Goal: Task Accomplishment & Management: Manage account settings

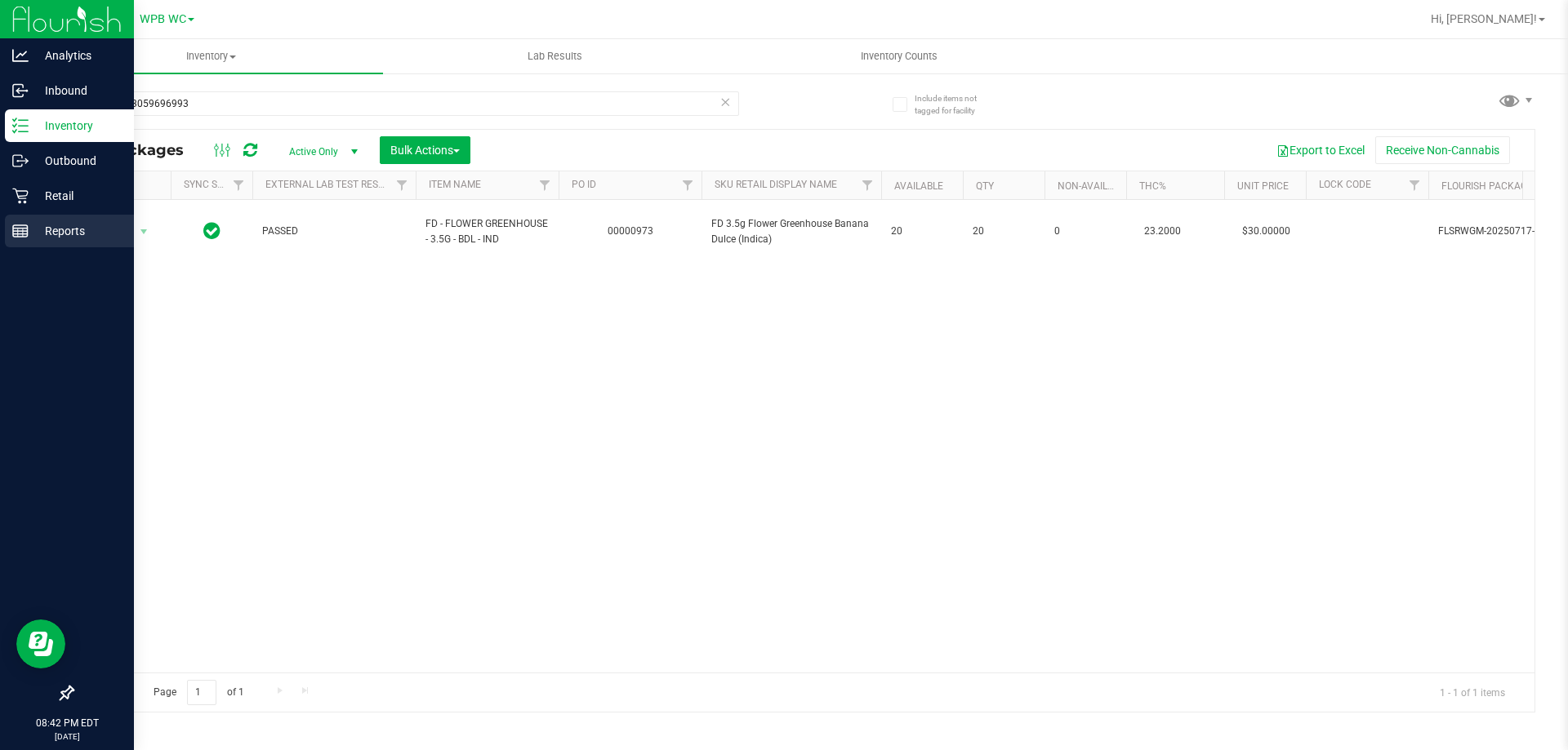
click at [47, 239] on p "Reports" at bounding box center [77, 232] width 98 height 20
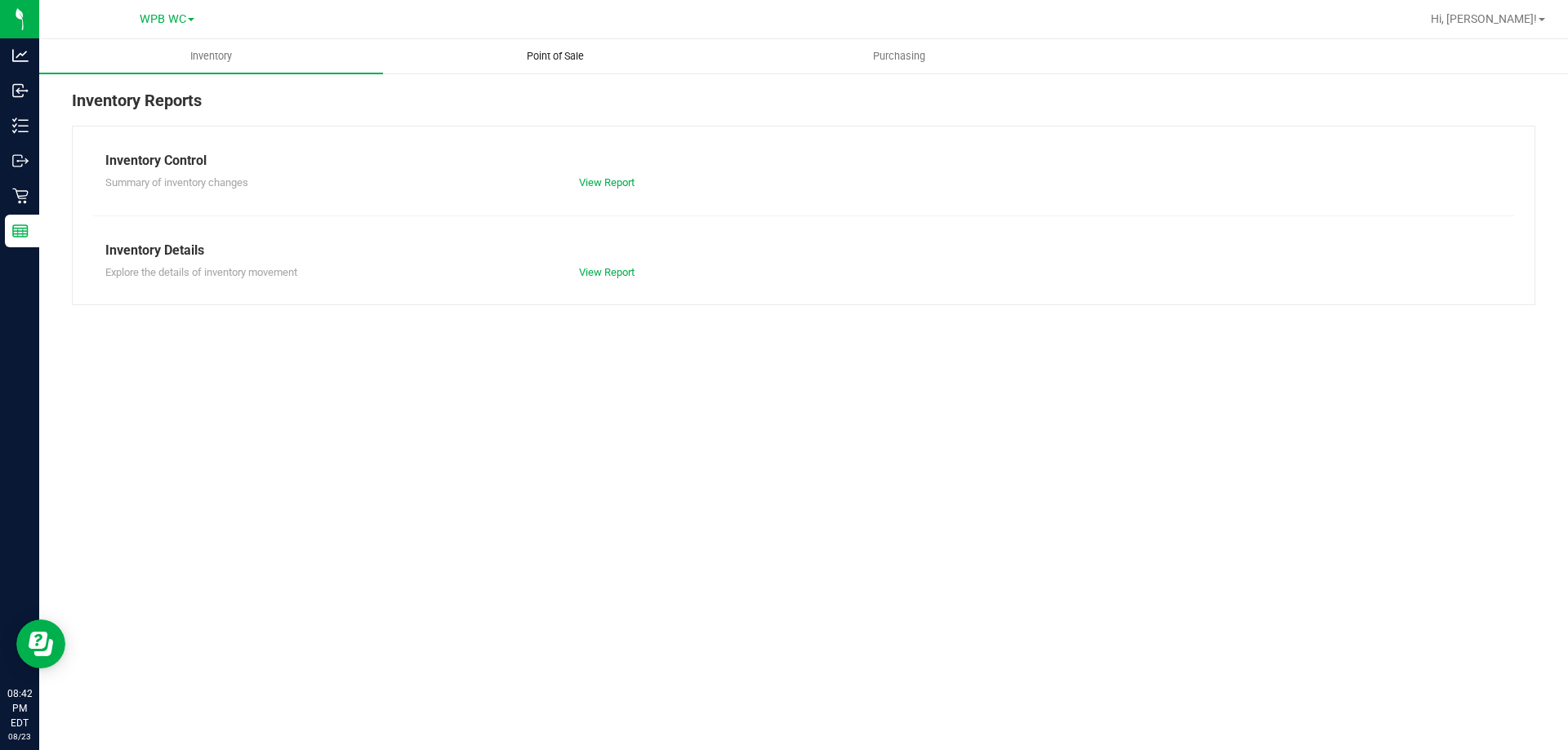
click at [574, 63] on span "Point of Sale" at bounding box center [556, 56] width 102 height 15
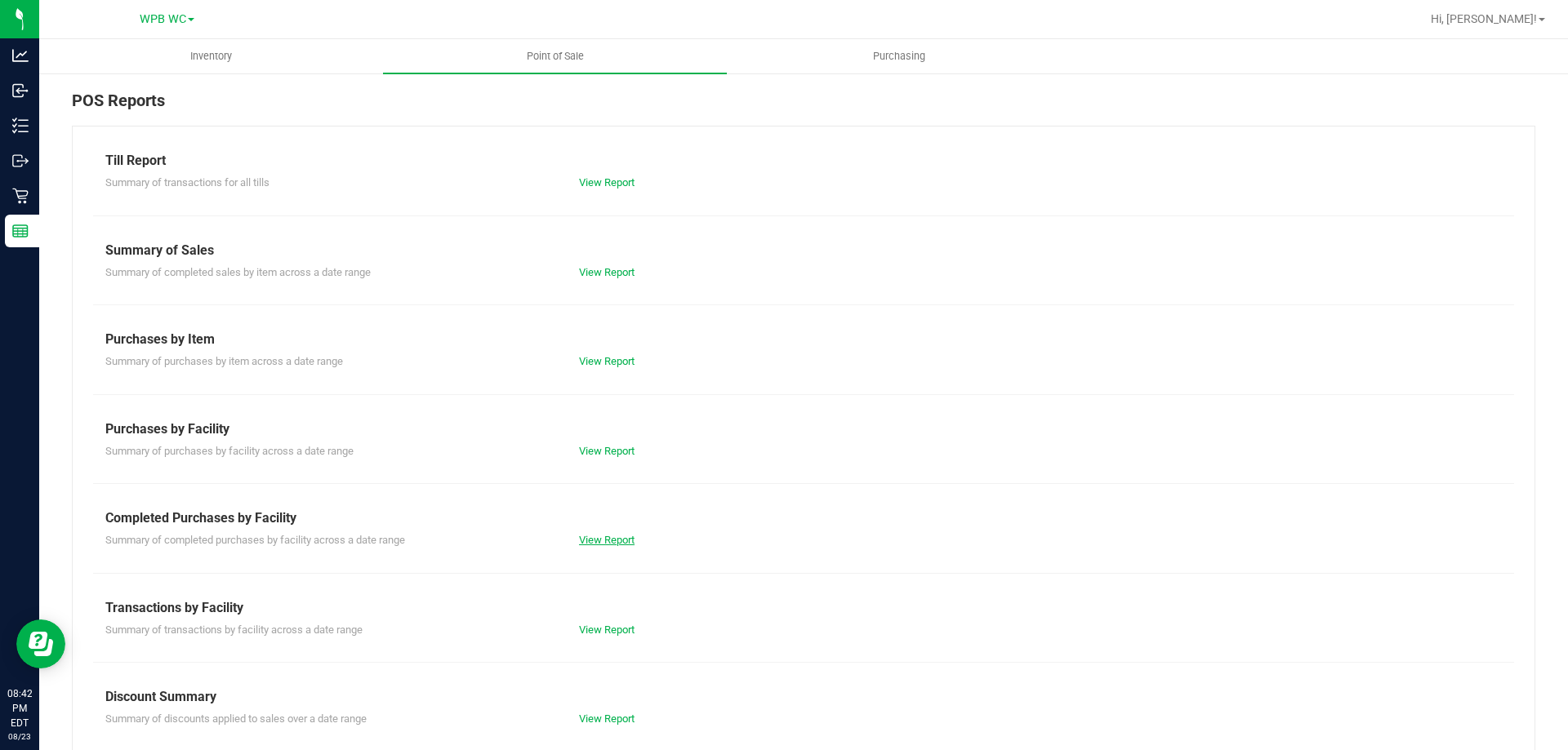
click at [596, 537] on link "View Report" at bounding box center [607, 539] width 55 height 12
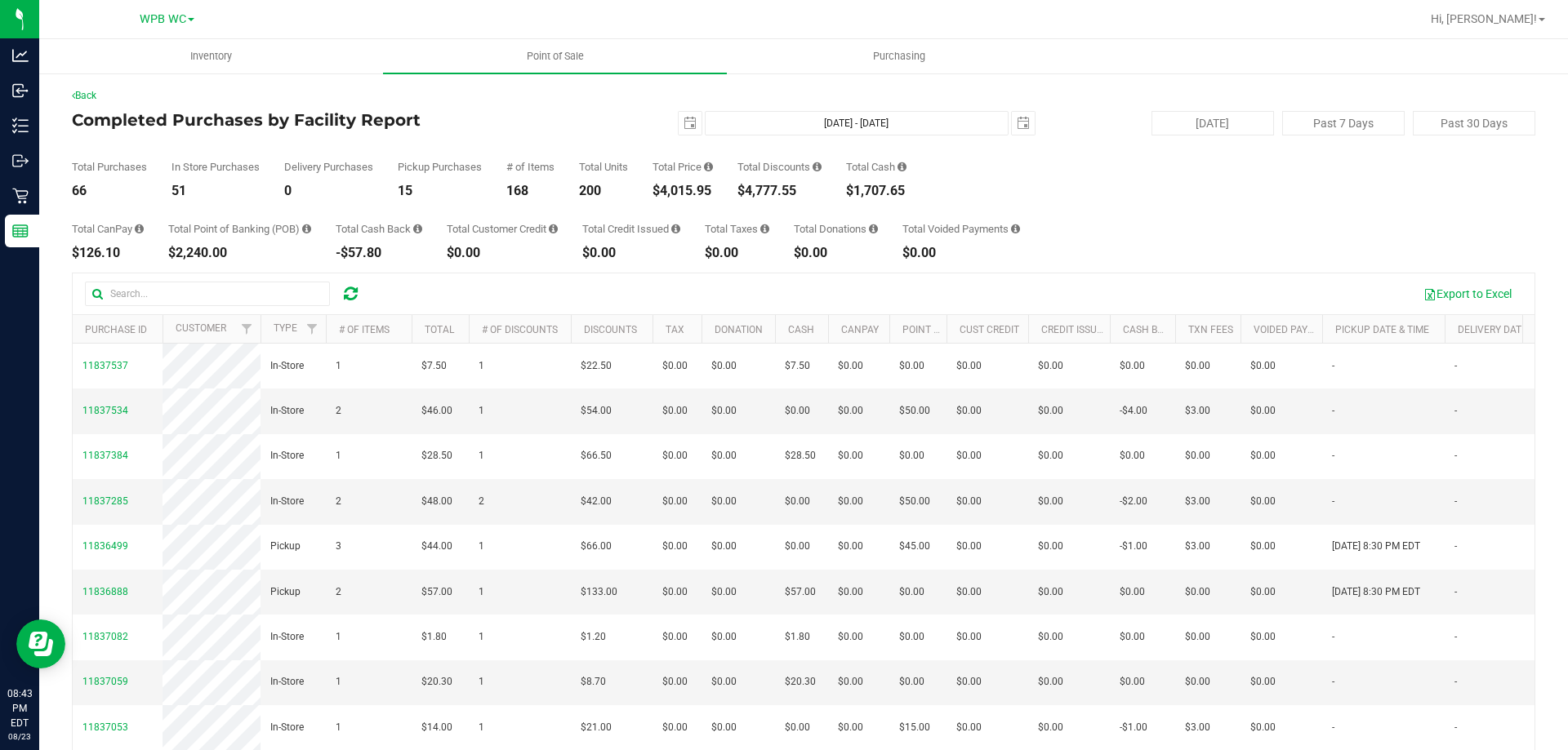
drag, startPoint x: 716, startPoint y: 188, endPoint x: 662, endPoint y: 191, distance: 54.1
click at [662, 191] on div "$4,015.95" at bounding box center [682, 191] width 61 height 13
drag, startPoint x: 781, startPoint y: 189, endPoint x: 748, endPoint y: 190, distance: 33.0
click at [748, 190] on div "$4,777.55" at bounding box center [779, 191] width 84 height 13
click at [684, 118] on span "select" at bounding box center [690, 123] width 13 height 13
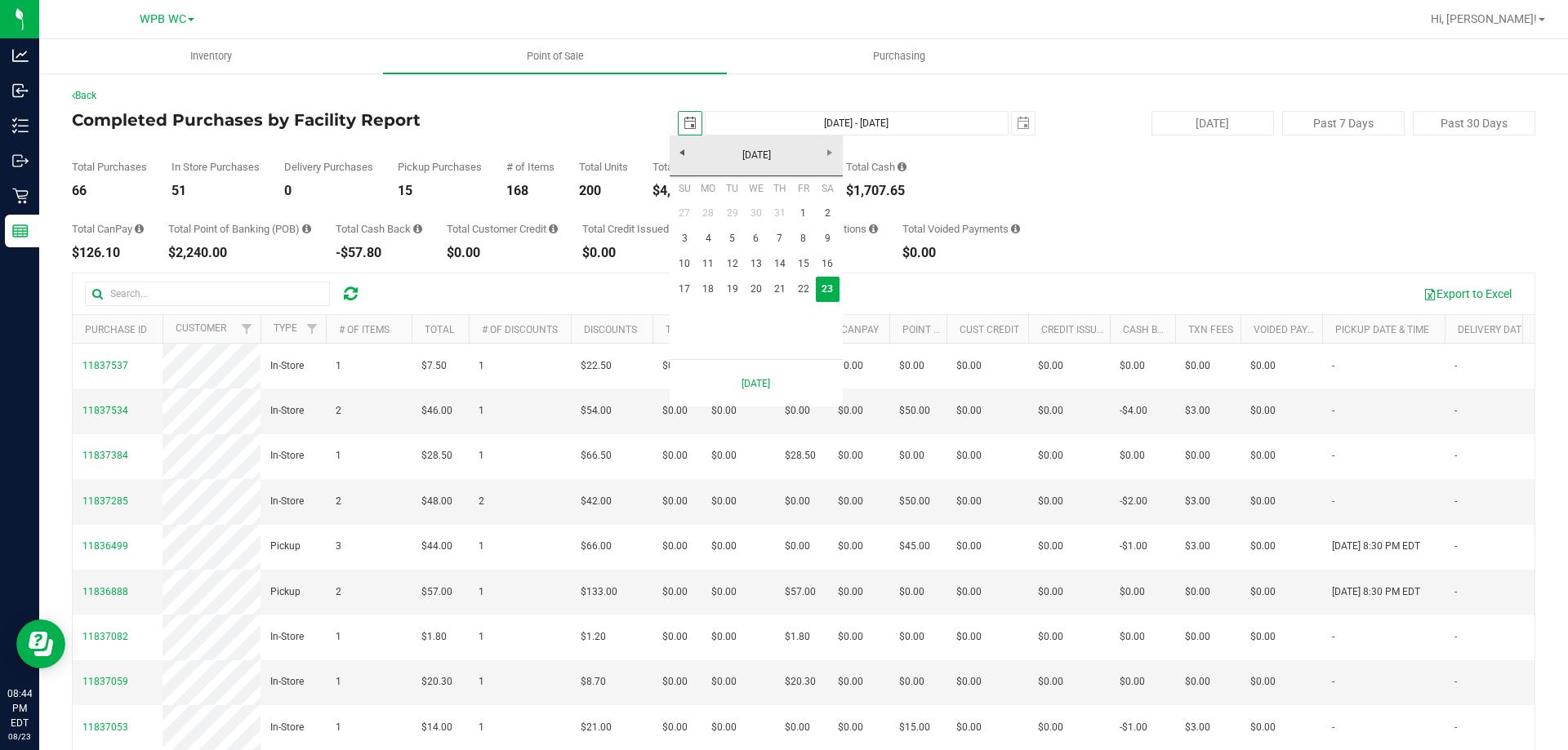
scroll to position [0, 41]
click at [678, 285] on link "17" at bounding box center [685, 290] width 24 height 25
type input "[DATE]"
type input "[DATE] - [DATE]"
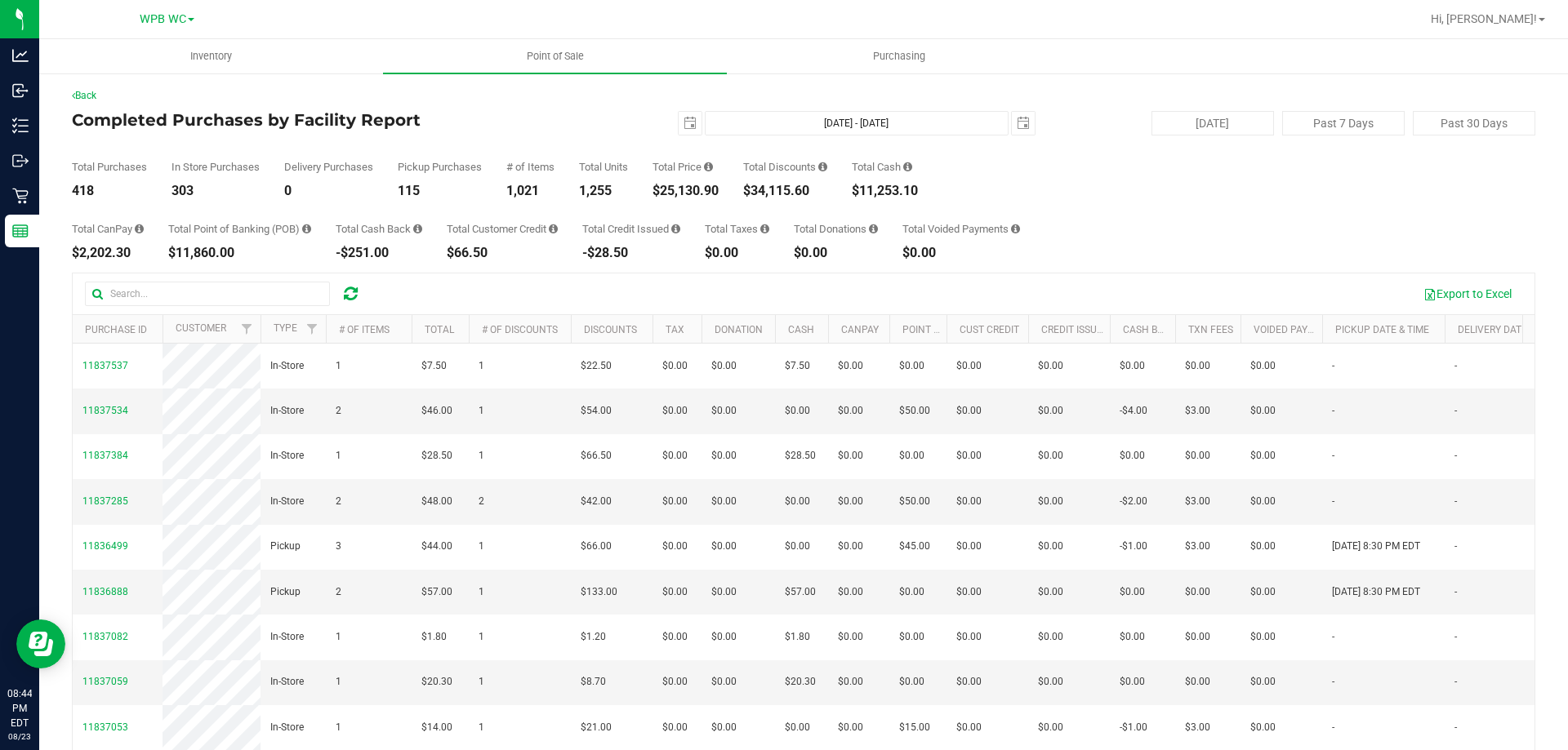
drag, startPoint x: 726, startPoint y: 187, endPoint x: 669, endPoint y: 184, distance: 57.1
click at [669, 184] on div "Total Purchases 418 In Store Purchases 303 Delivery Purchases 0 Pickup Purchase…" at bounding box center [803, 166] width 1464 height 62
copy div "25,130.90"
click at [685, 125] on span "select" at bounding box center [690, 123] width 13 height 13
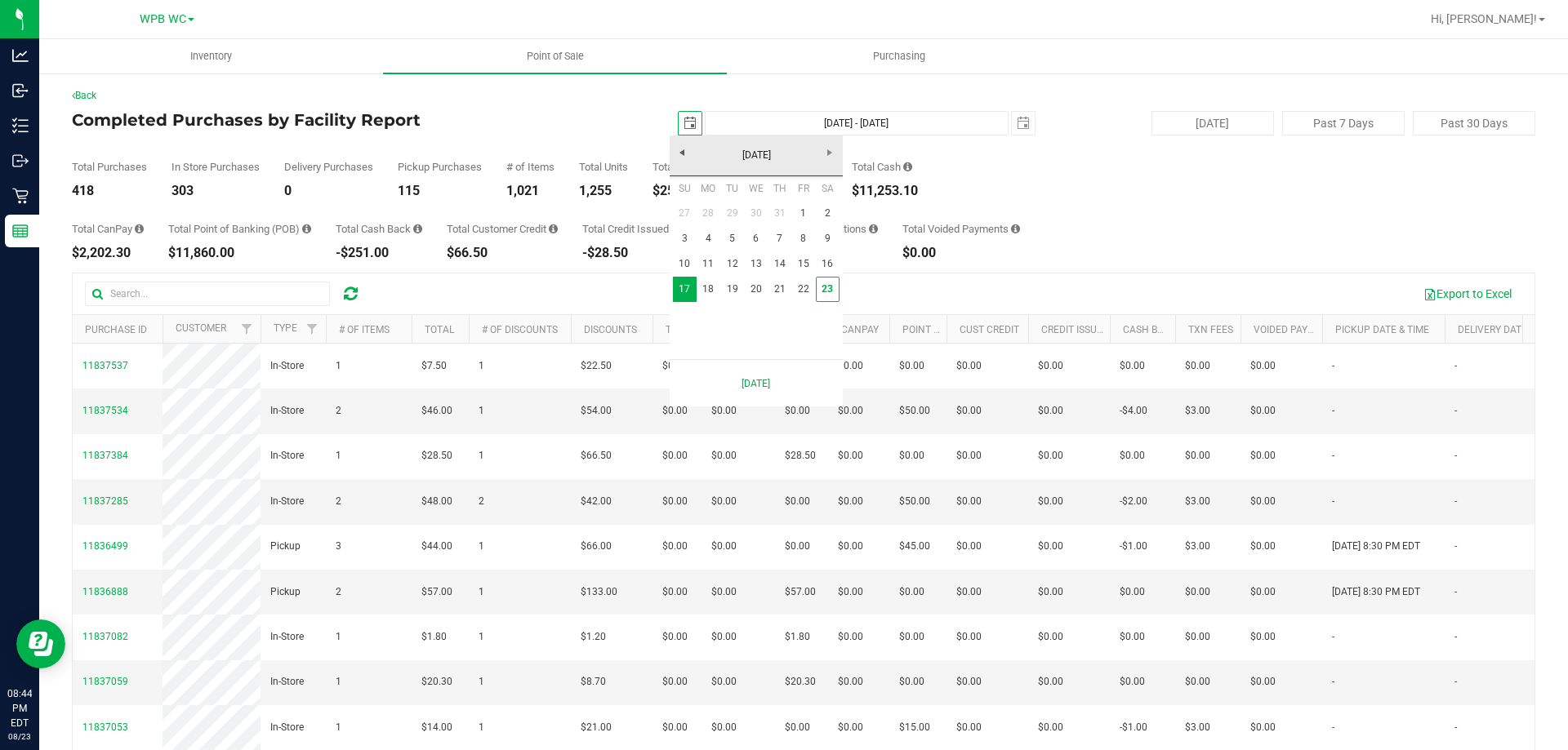
scroll to position [0, 41]
drag, startPoint x: 625, startPoint y: 125, endPoint x: 700, endPoint y: 128, distance: 75.1
click at [625, 126] on div "[DATE] [DATE] - [DATE] [DATE]" at bounding box center [797, 123] width 500 height 25
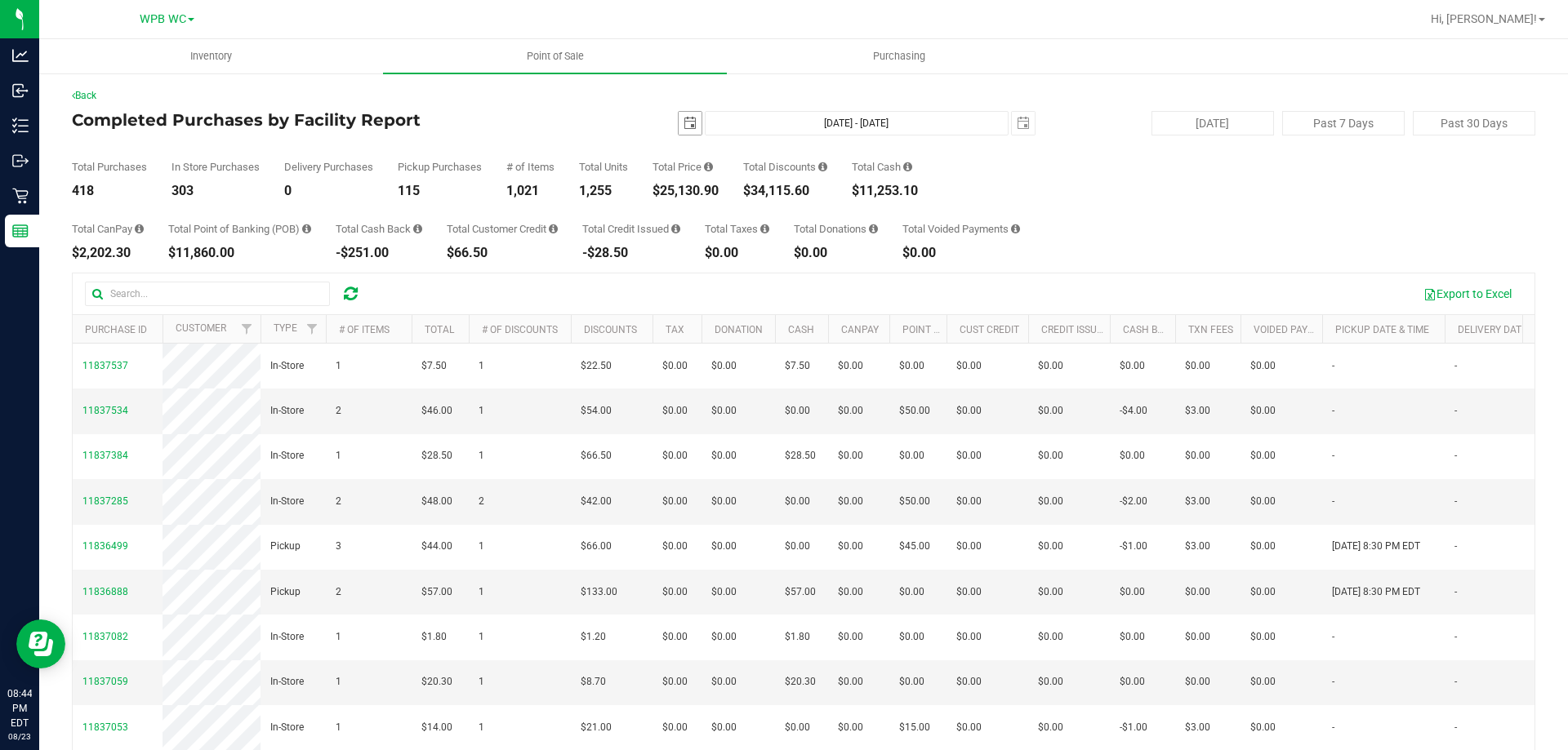
drag, startPoint x: 680, startPoint y: 121, endPoint x: 865, endPoint y: 145, distance: 186.6
click at [684, 121] on span "select" at bounding box center [690, 123] width 13 height 13
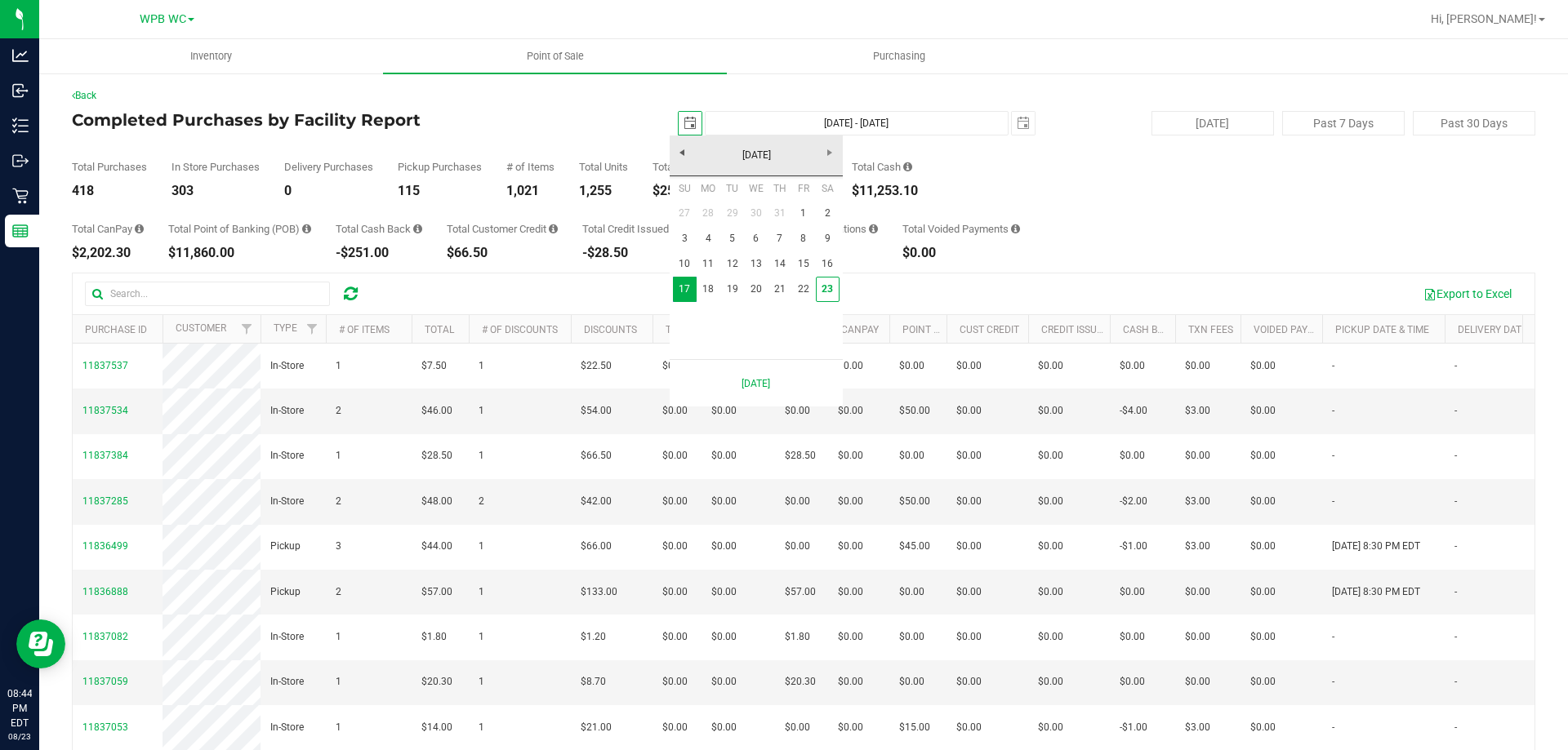
scroll to position [0, 41]
click at [803, 212] on link "1" at bounding box center [803, 213] width 24 height 25
type input "[DATE]"
type input "[DATE] - [DATE]"
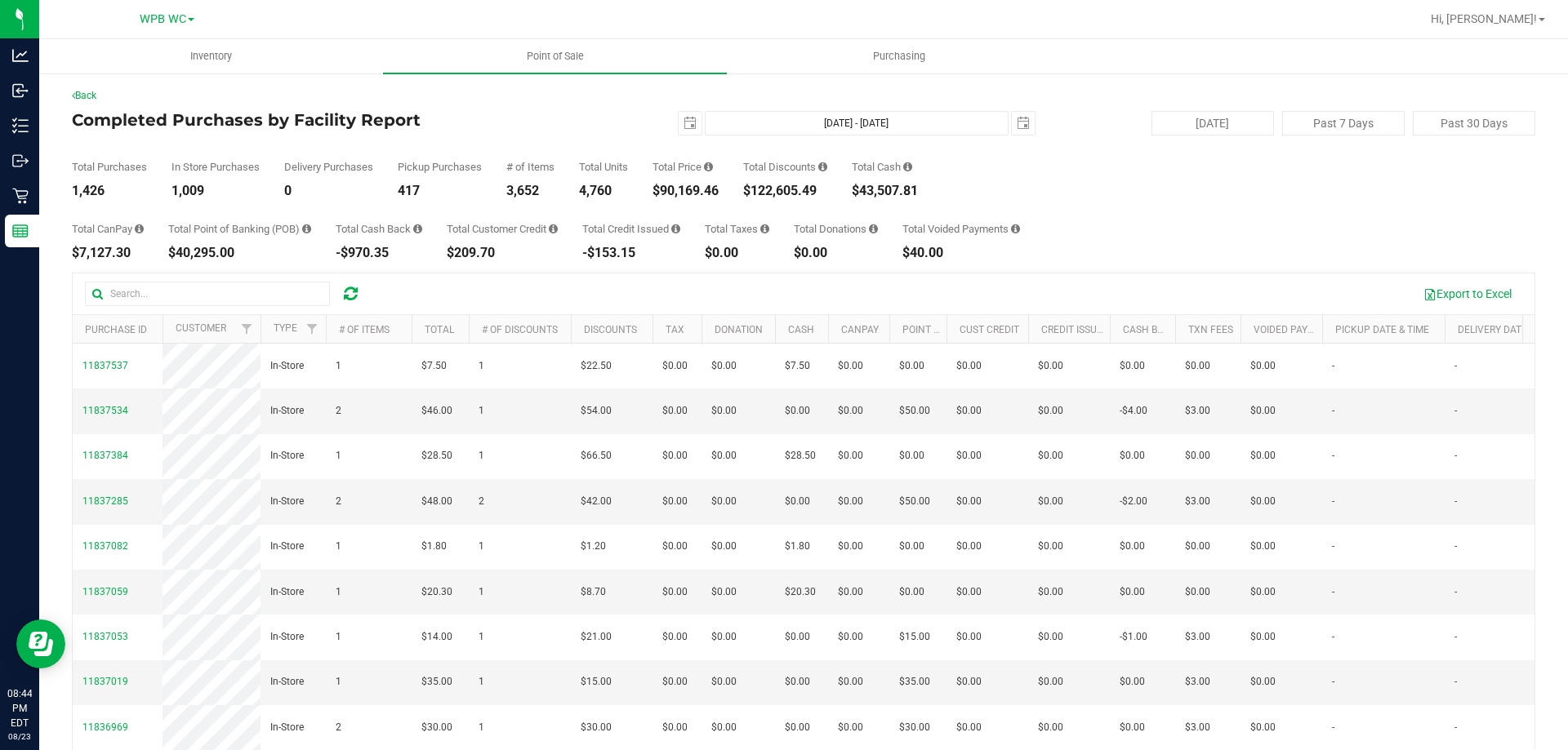
drag, startPoint x: 731, startPoint y: 187, endPoint x: 663, endPoint y: 191, distance: 68.1
click at [663, 191] on div "Total Purchases 1,426 In Store Purchases 1,009 Delivery Purchases 0 Pickup Purc…" at bounding box center [803, 166] width 1464 height 62
copy div "90,169.46"
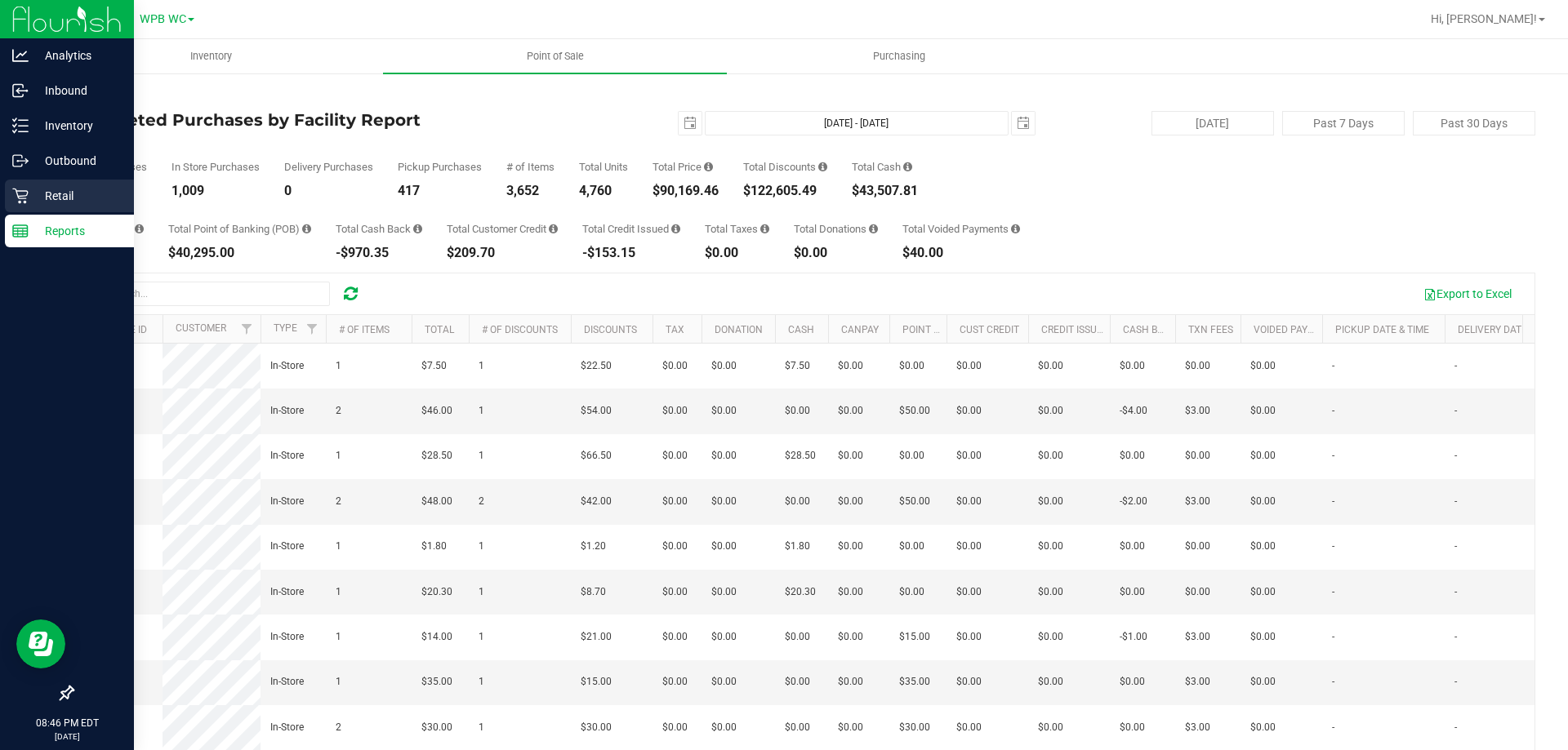
click at [49, 194] on p "Retail" at bounding box center [77, 196] width 98 height 20
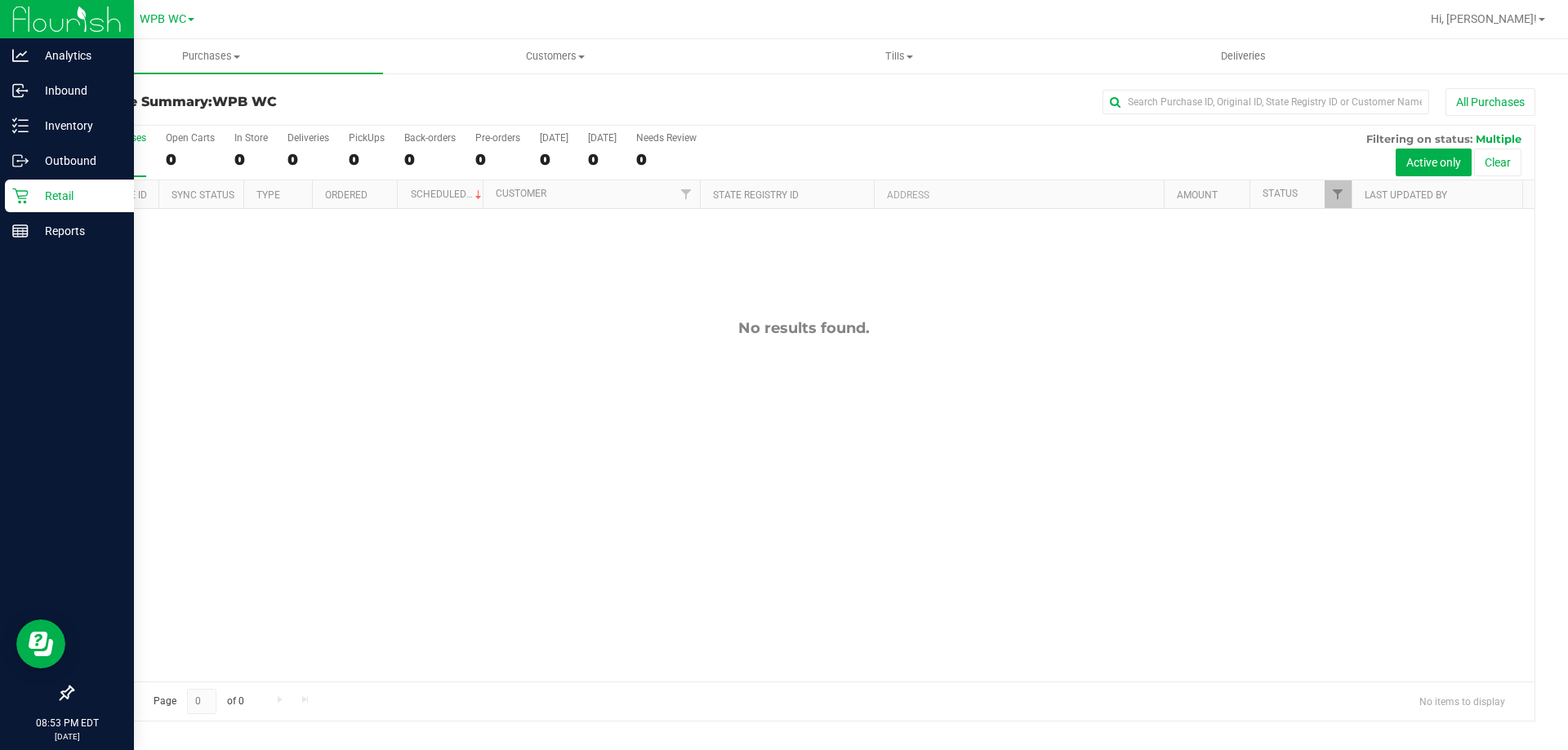
click at [57, 198] on p "Retail" at bounding box center [77, 196] width 98 height 20
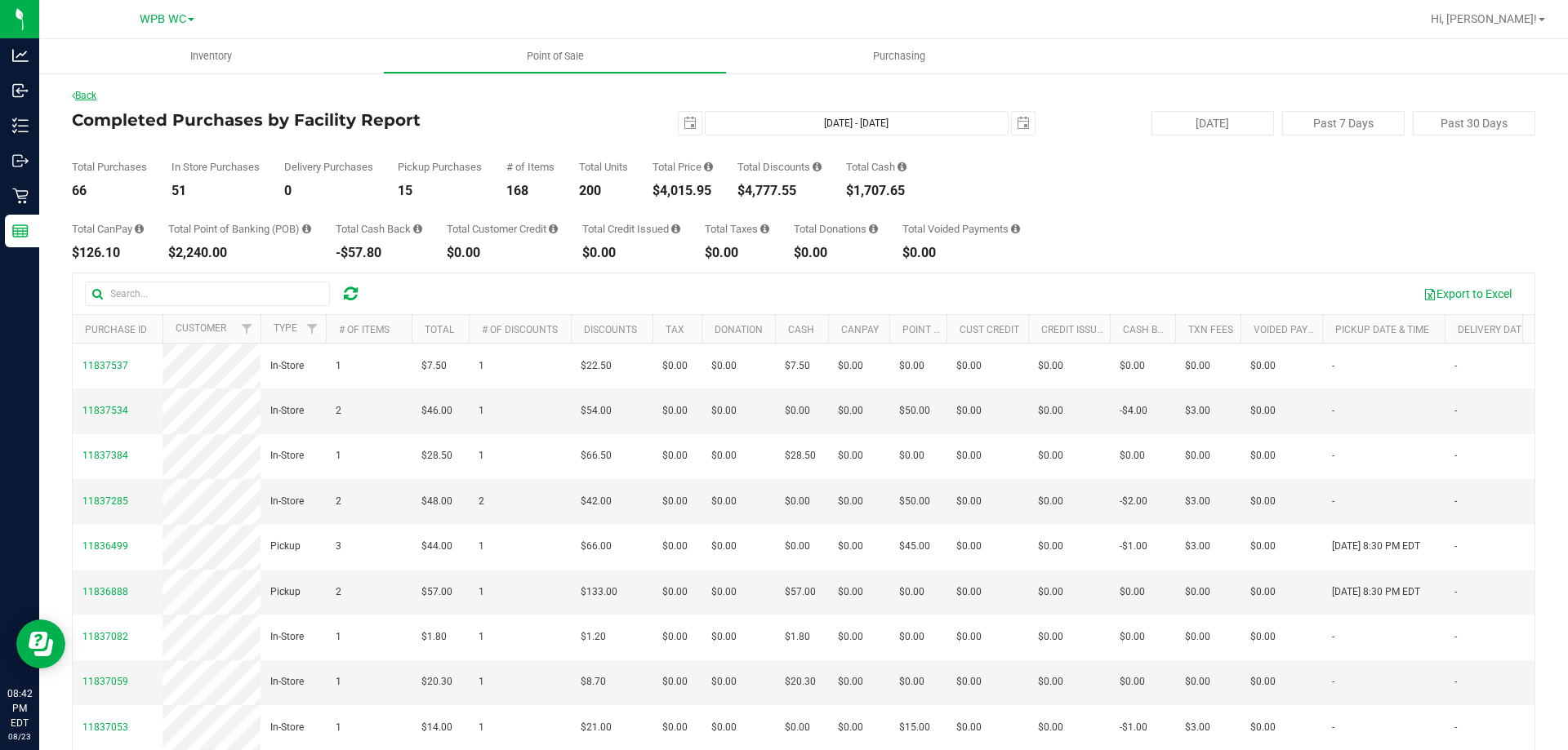
click at [89, 96] on link "Back" at bounding box center [84, 95] width 25 height 12
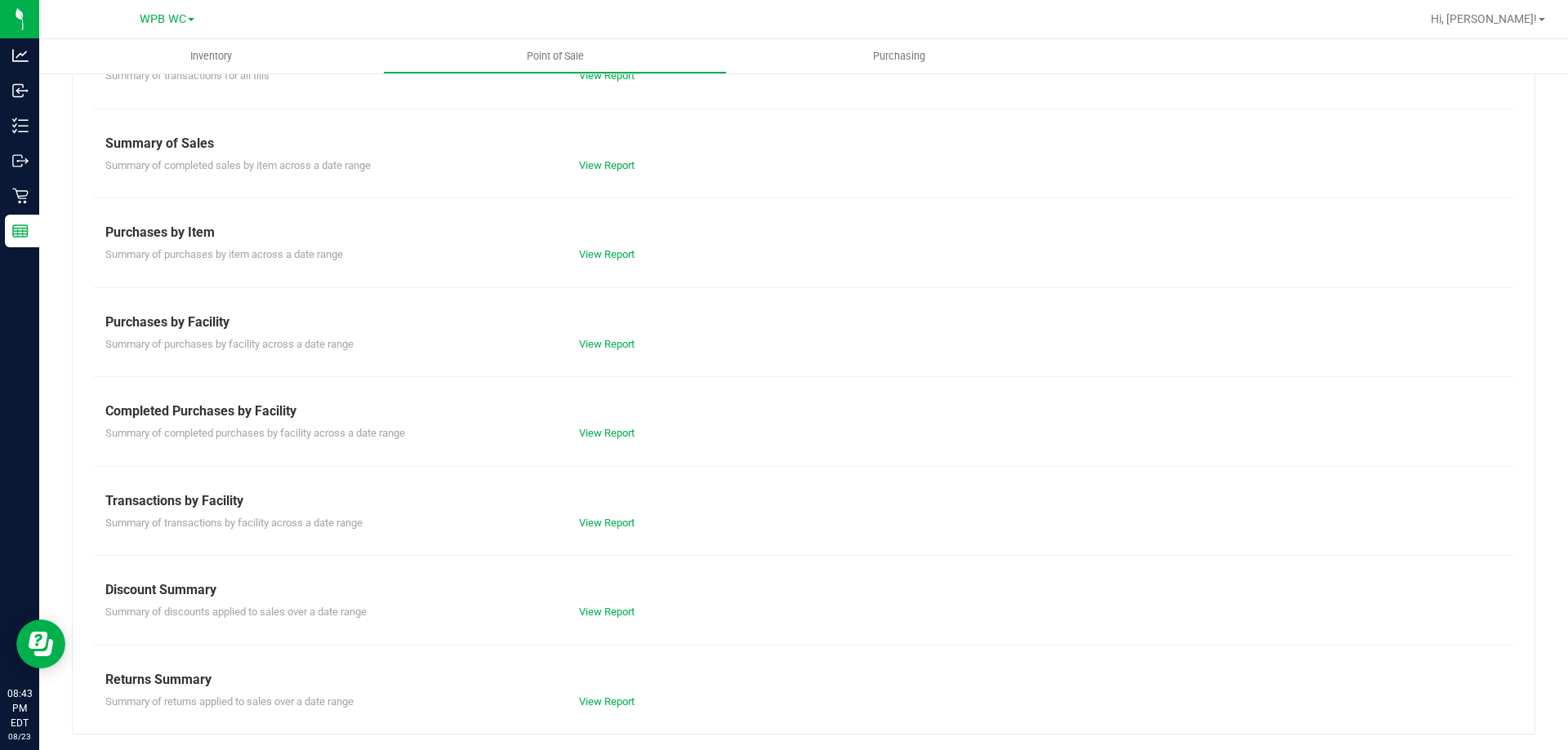
scroll to position [108, 0]
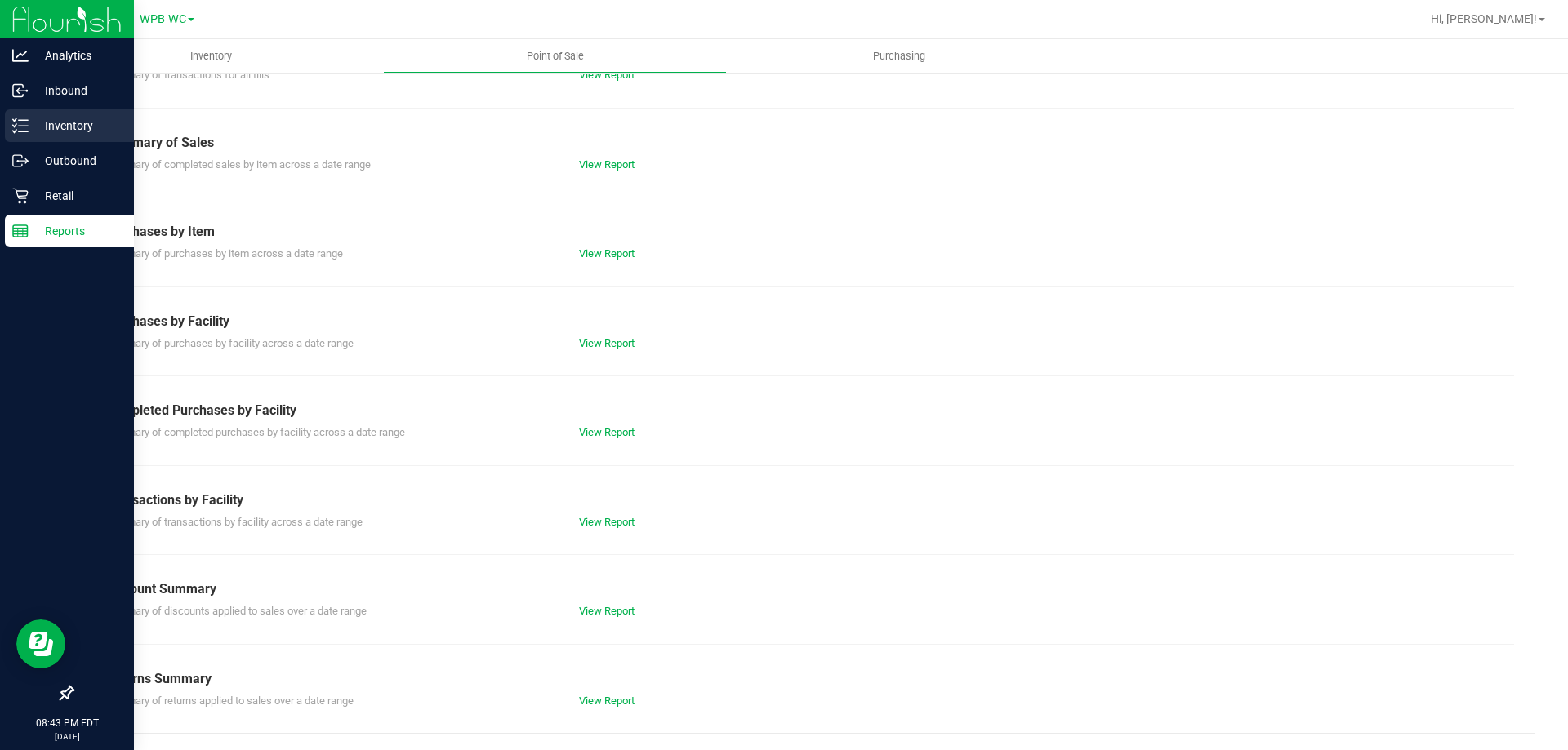
click at [68, 121] on p "Inventory" at bounding box center [77, 126] width 98 height 20
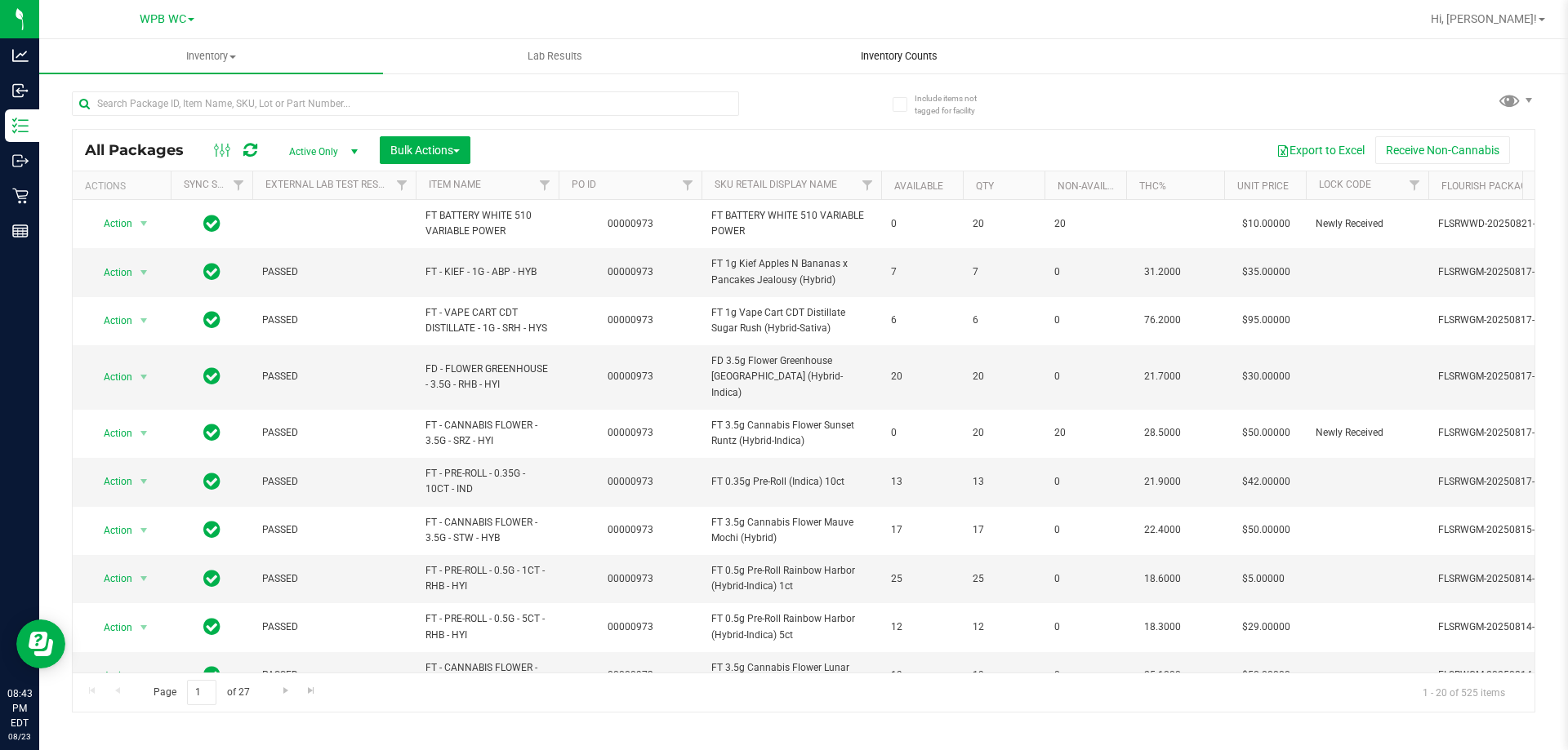
click at [900, 54] on span "Inventory Counts" at bounding box center [898, 56] width 121 height 15
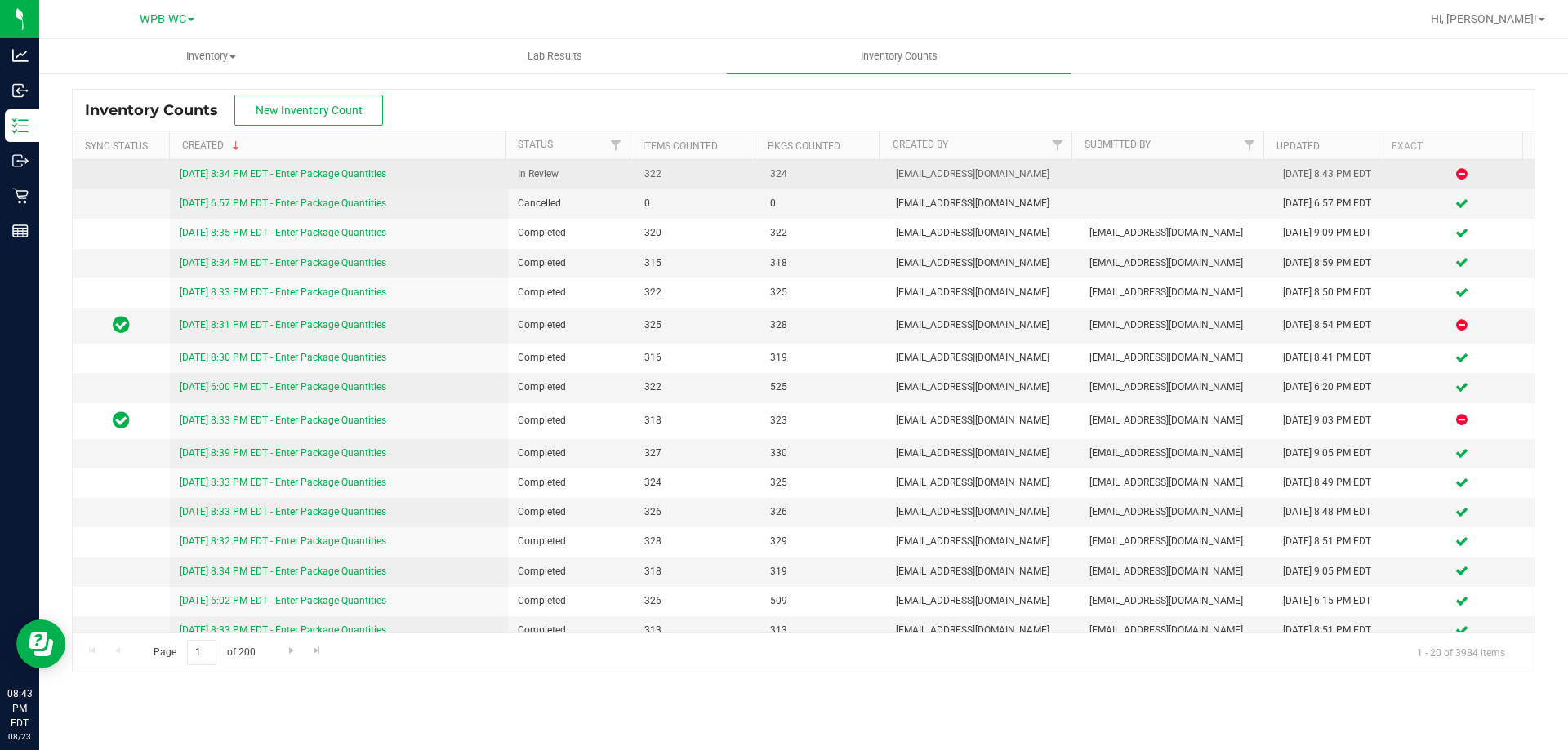
click at [245, 175] on link "8/23/25 8:34 PM EDT - Enter Package Quantities" at bounding box center [283, 173] width 207 height 12
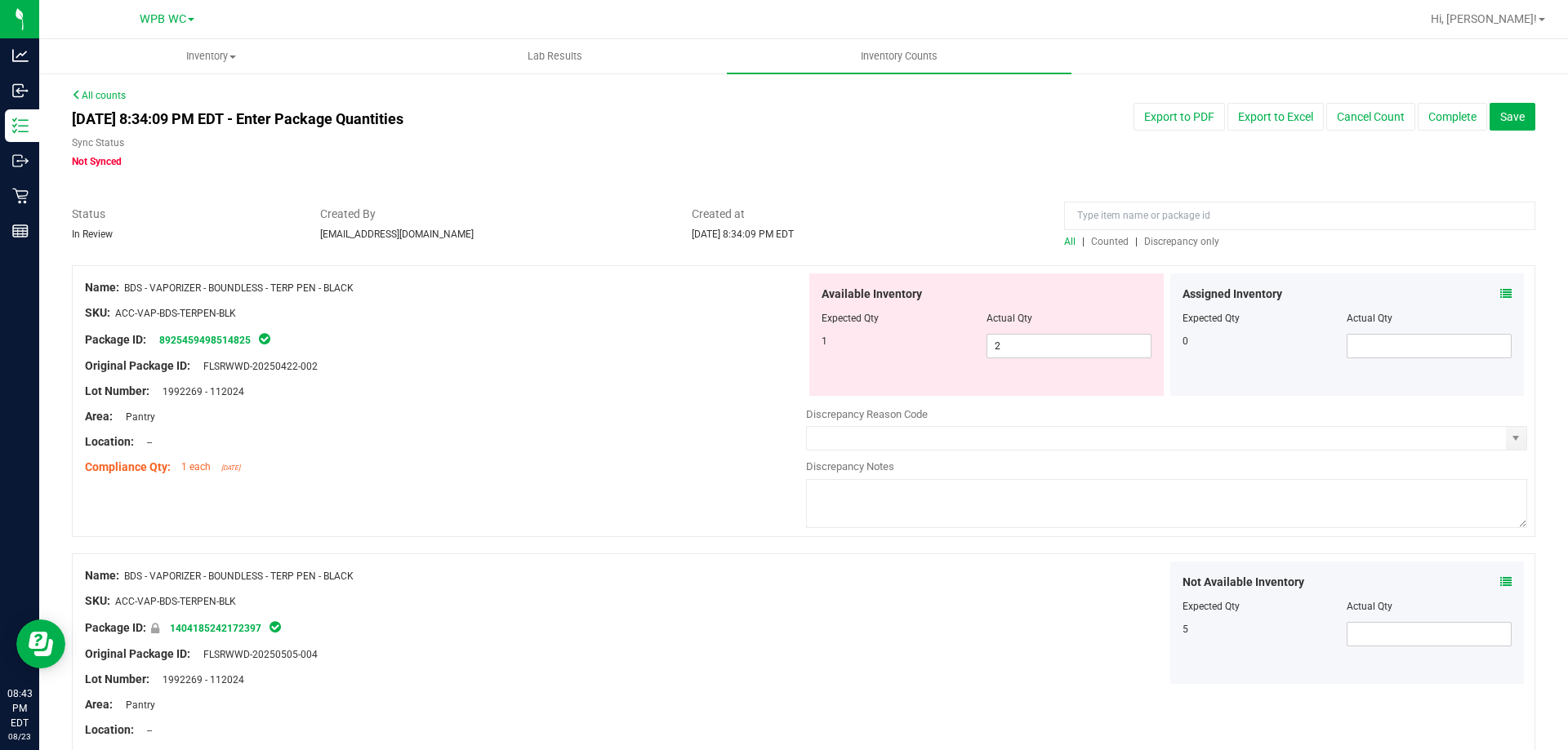
click at [1185, 241] on span "Discrepancy only" at bounding box center [1182, 242] width 75 height 12
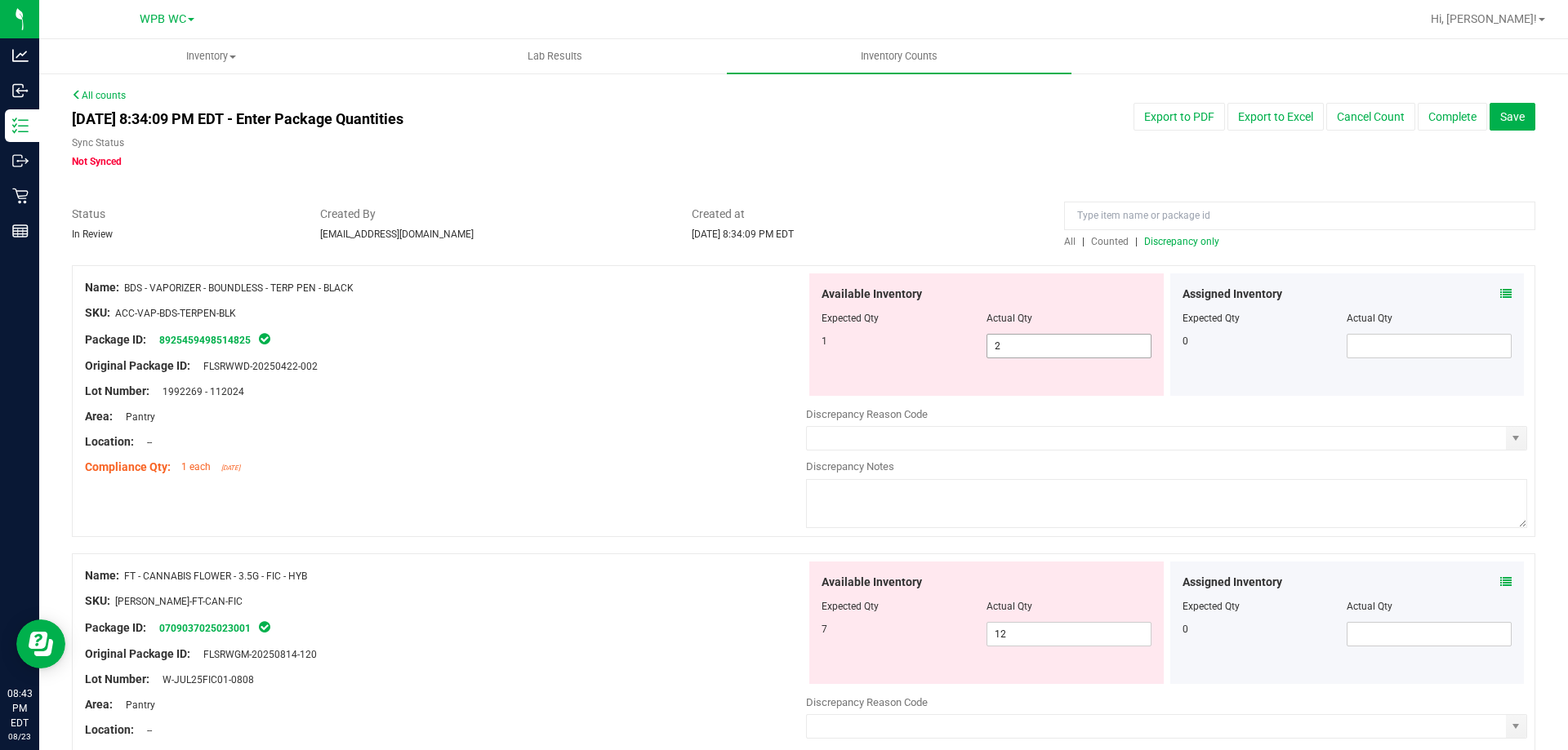
drag, startPoint x: 1010, startPoint y: 339, endPoint x: 892, endPoint y: 327, distance: 118.6
click at [881, 326] on div "Available Inventory Expected Qty Actual Qty 1 2 2" at bounding box center [987, 334] width 354 height 123
type input "1"
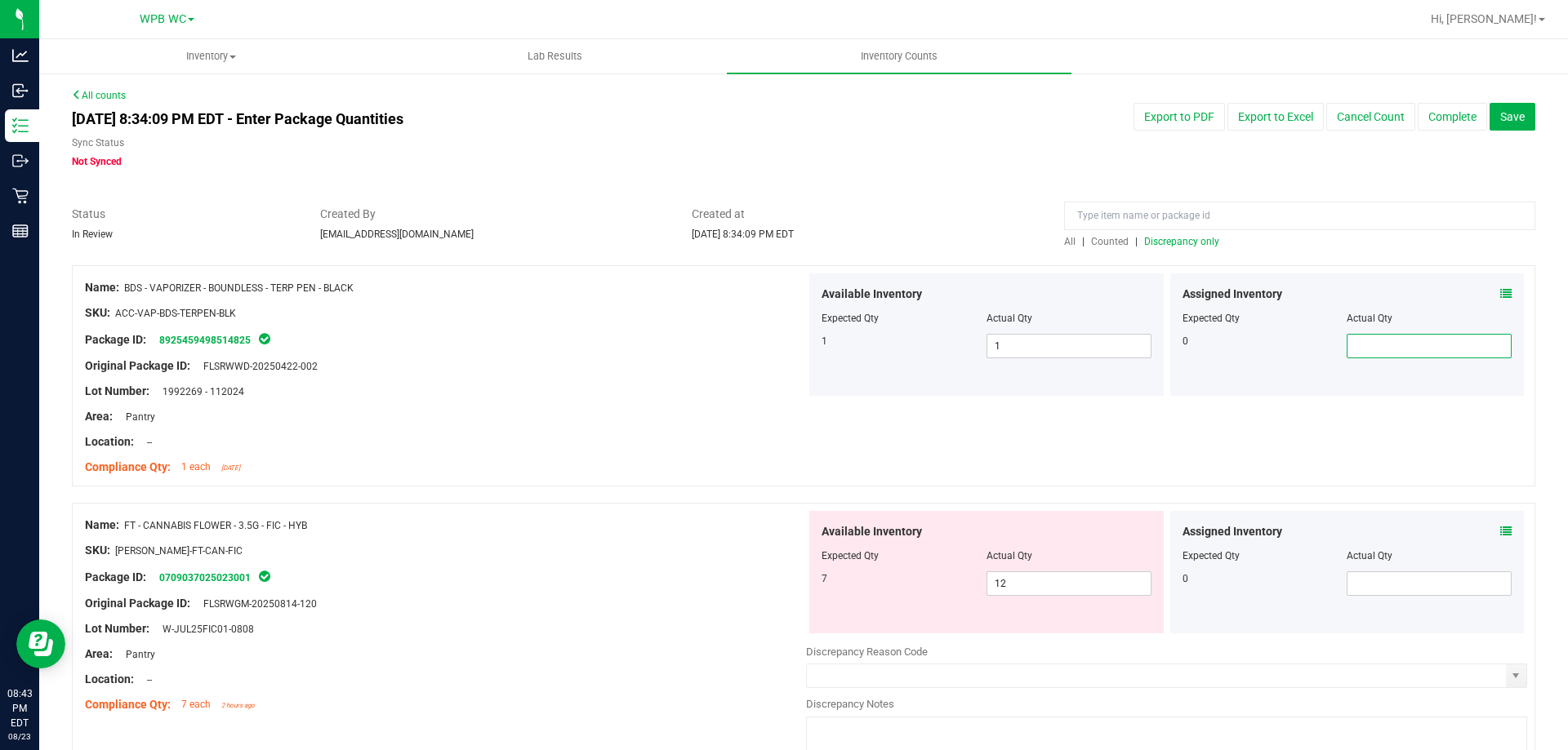
click at [692, 457] on div at bounding box center [446, 454] width 721 height 8
click at [927, 587] on div "7 12 12" at bounding box center [987, 583] width 330 height 25
type input "7"
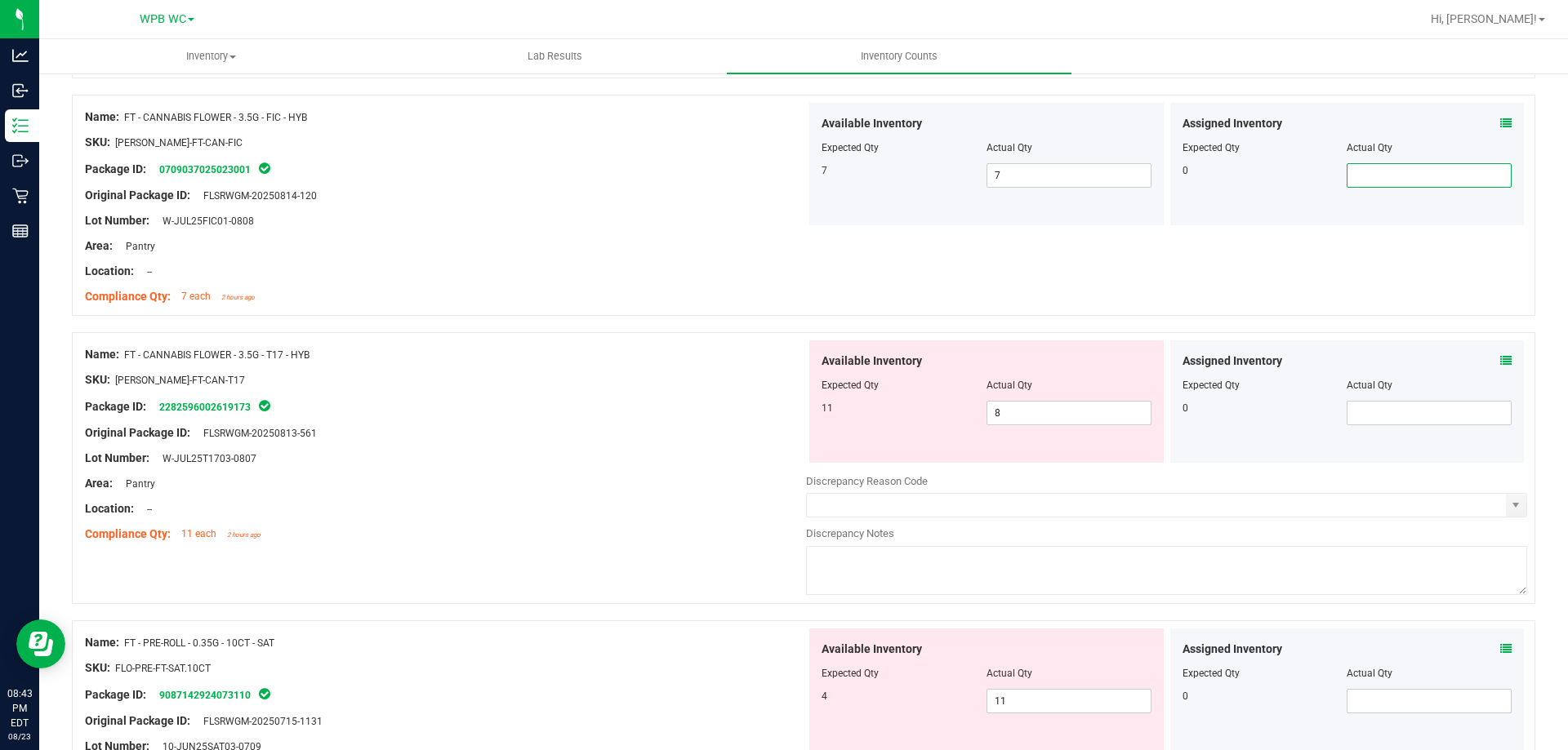
scroll to position [490, 0]
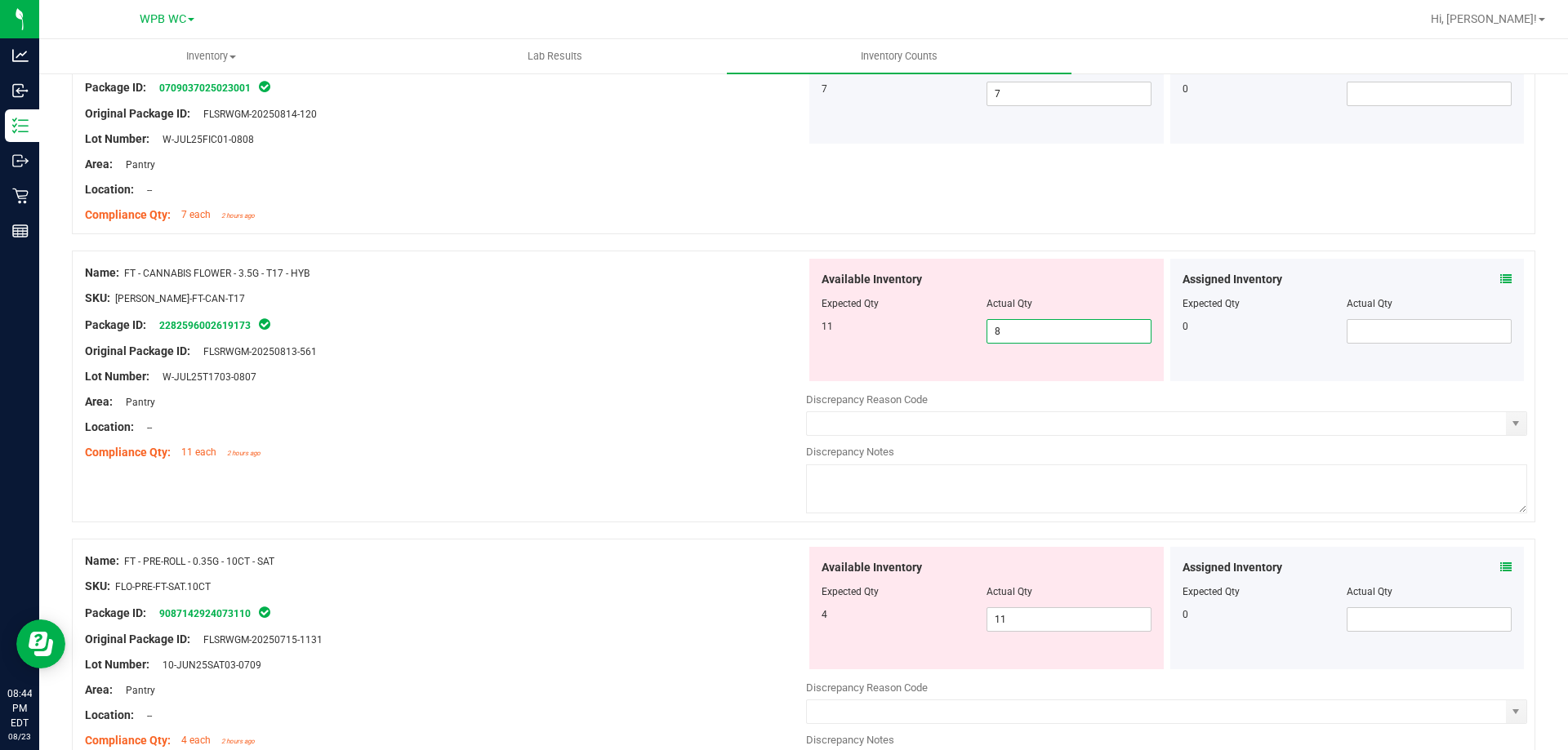
drag, startPoint x: 1034, startPoint y: 332, endPoint x: 978, endPoint y: 331, distance: 56.0
click at [987, 331] on span "8 8" at bounding box center [1069, 331] width 165 height 25
type input "11"
click at [547, 328] on div "Package ID: 2282596002619173" at bounding box center [446, 325] width 721 height 20
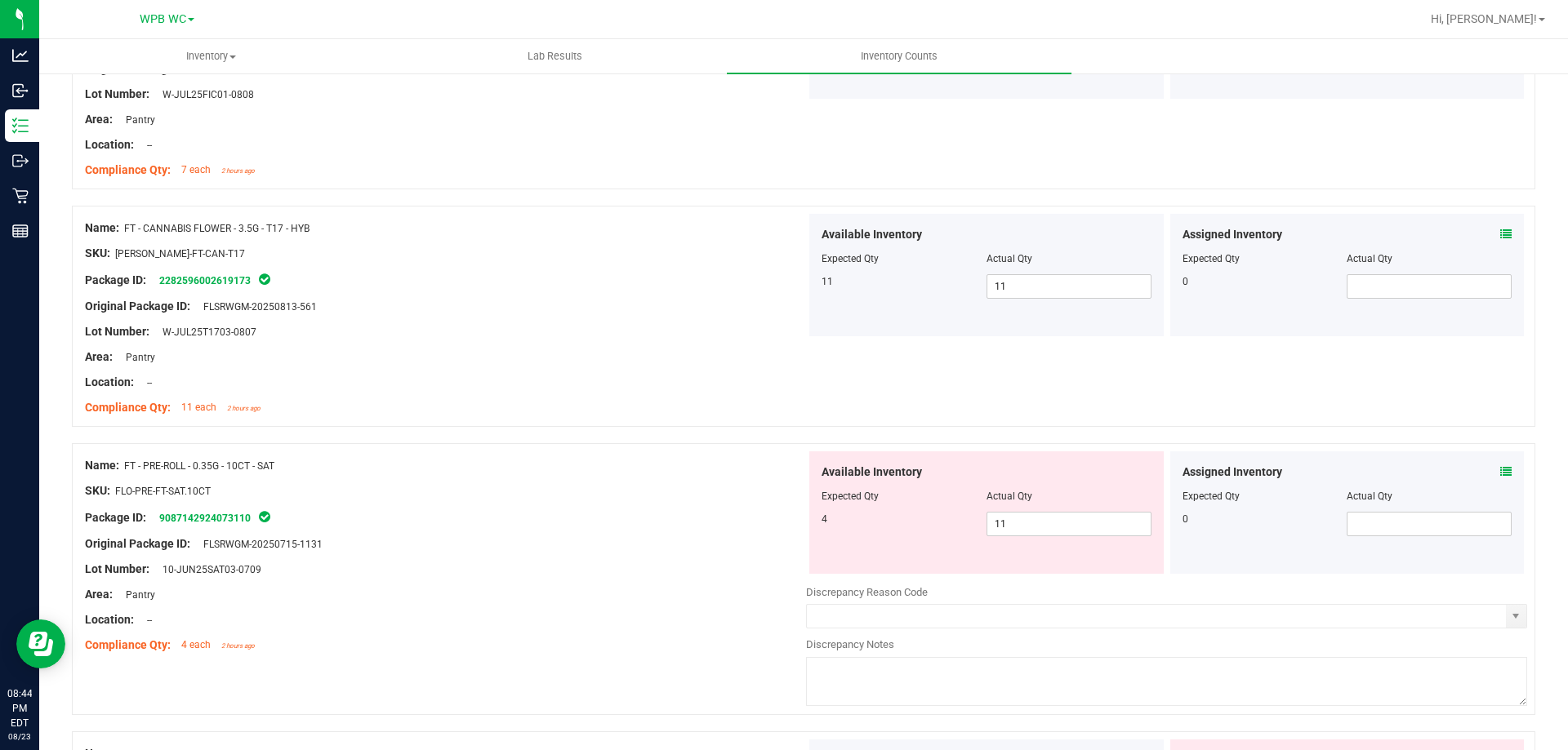
scroll to position [571, 0]
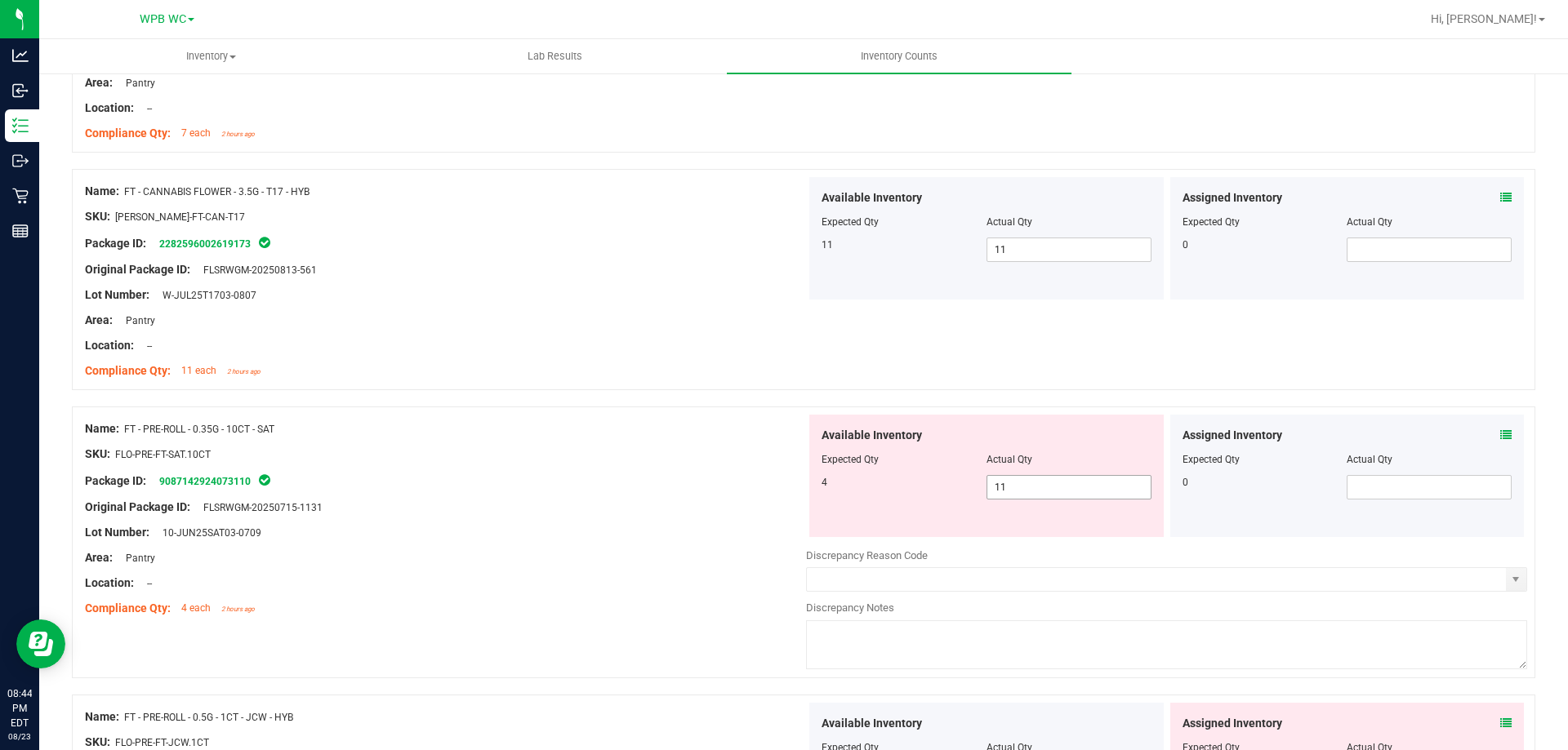
click at [898, 490] on div "4 11 11" at bounding box center [987, 487] width 330 height 25
type input "4"
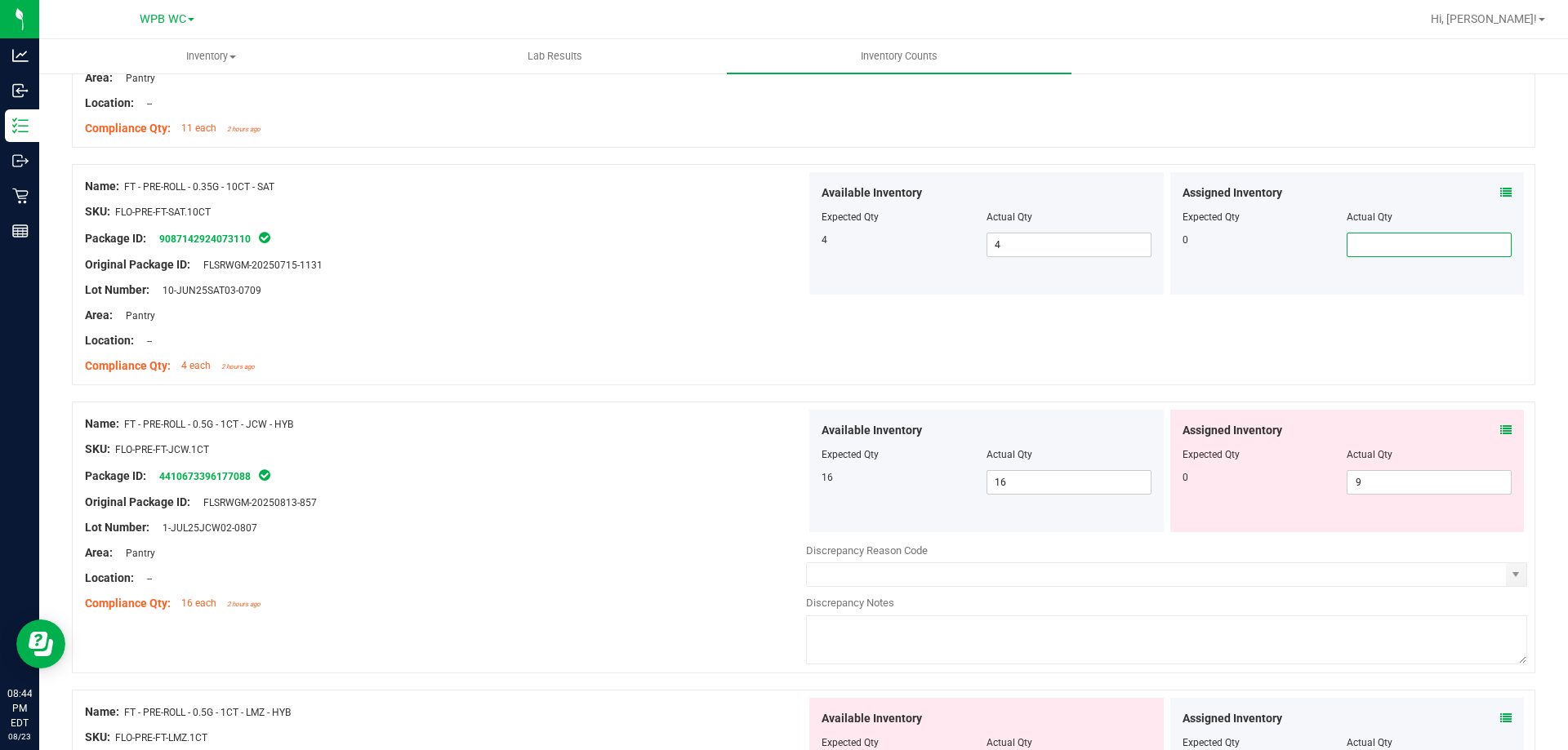
scroll to position [816, 0]
drag, startPoint x: 1360, startPoint y: 478, endPoint x: 1065, endPoint y: 478, distance: 295.0
click at [1068, 478] on div "Available Inventory Expected Qty Actual Qty 16 16 16 9 9" at bounding box center [1167, 469] width 721 height 123
type input "0"
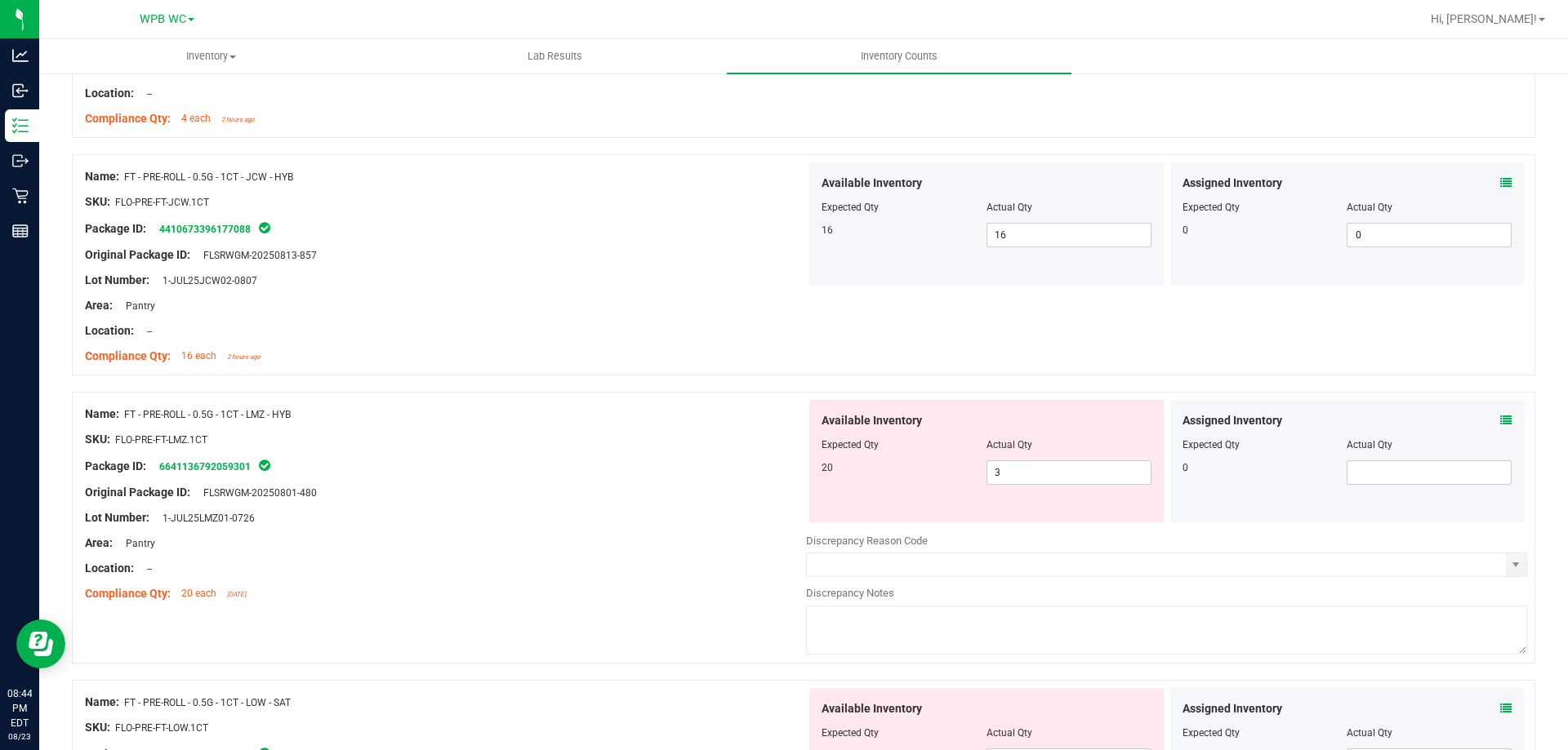
click at [511, 319] on div at bounding box center [446, 318] width 721 height 8
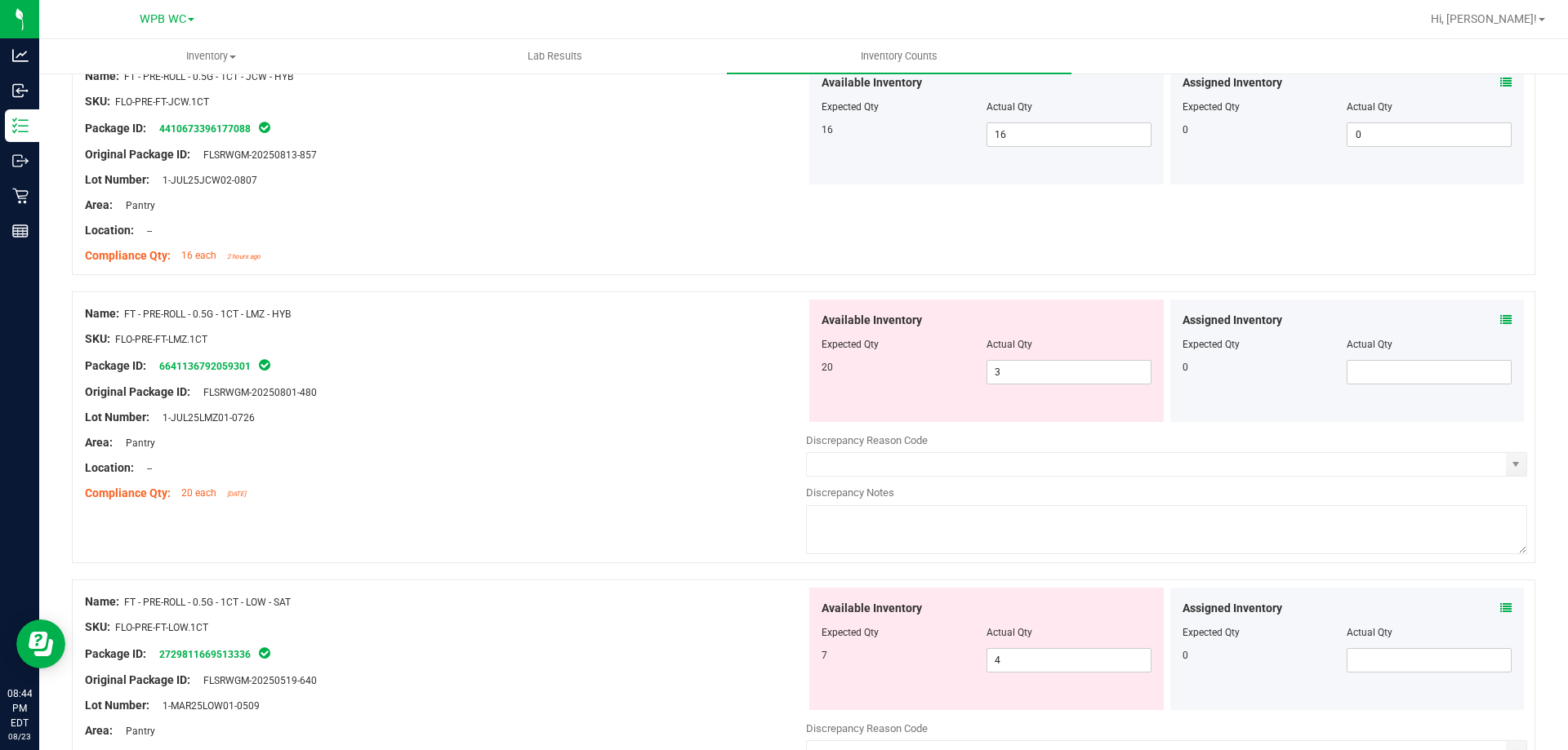
scroll to position [1307, 0]
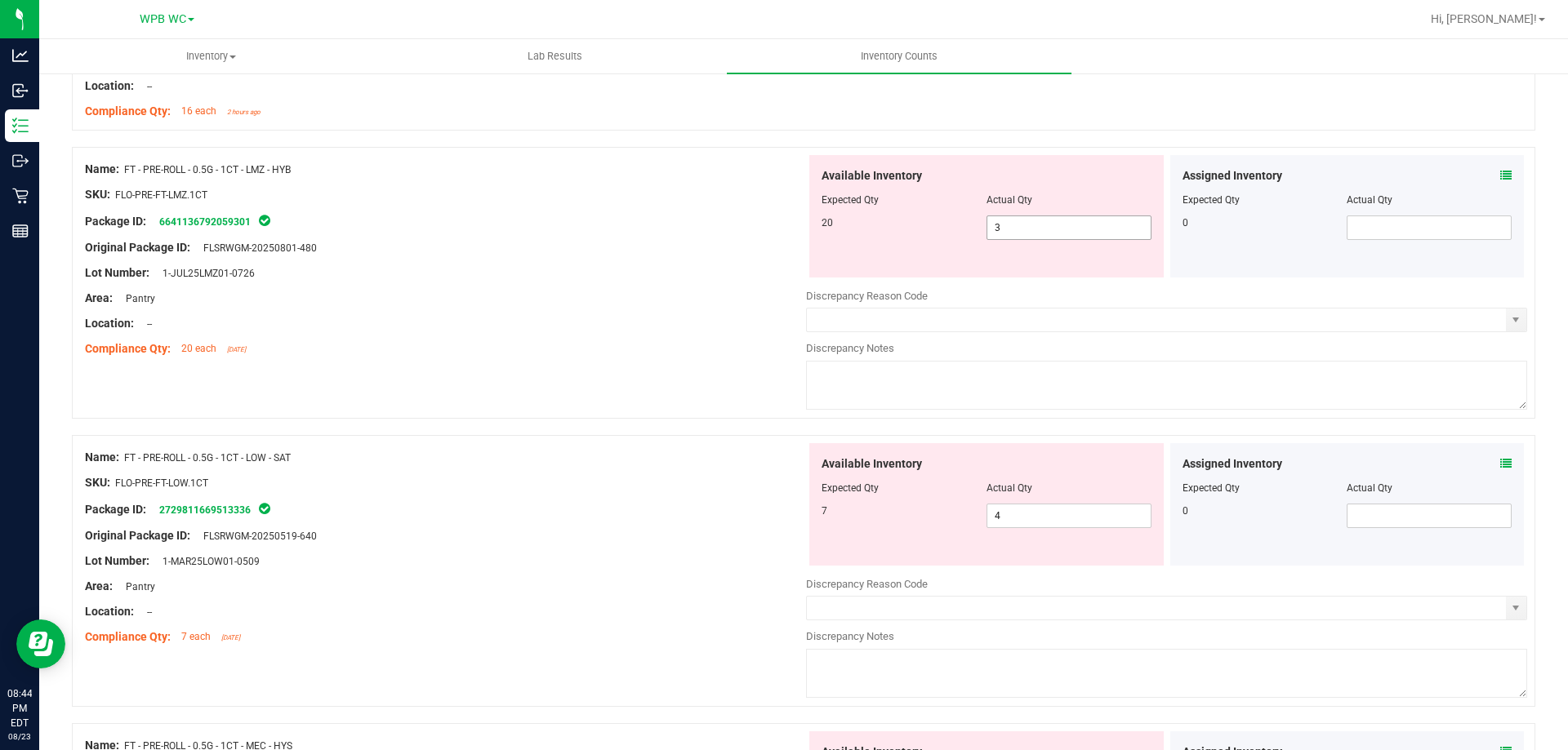
drag, startPoint x: 1019, startPoint y: 223, endPoint x: 912, endPoint y: 226, distance: 107.0
click at [915, 225] on div "20 3 3" at bounding box center [987, 227] width 330 height 25
type input "20"
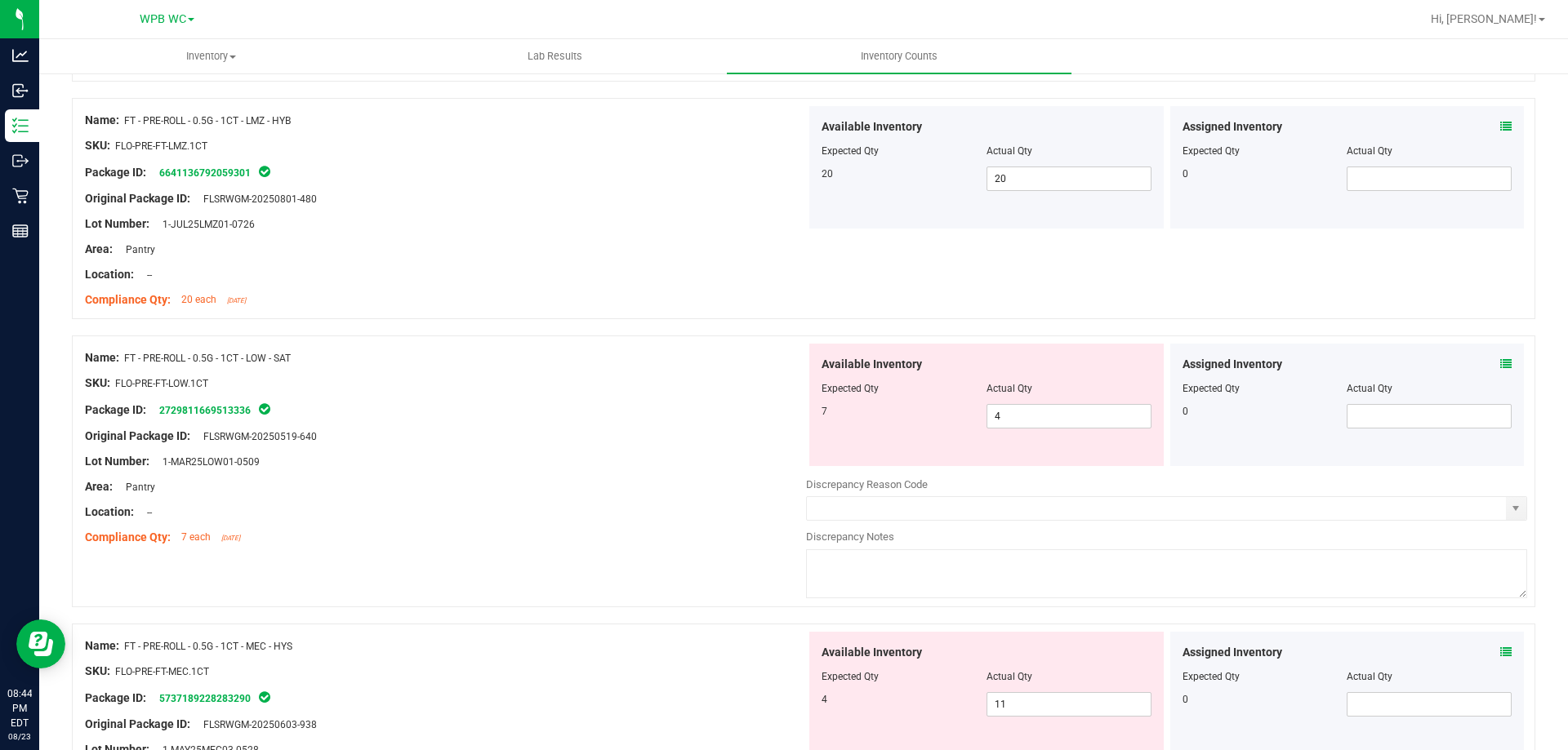
scroll to position [1470, 0]
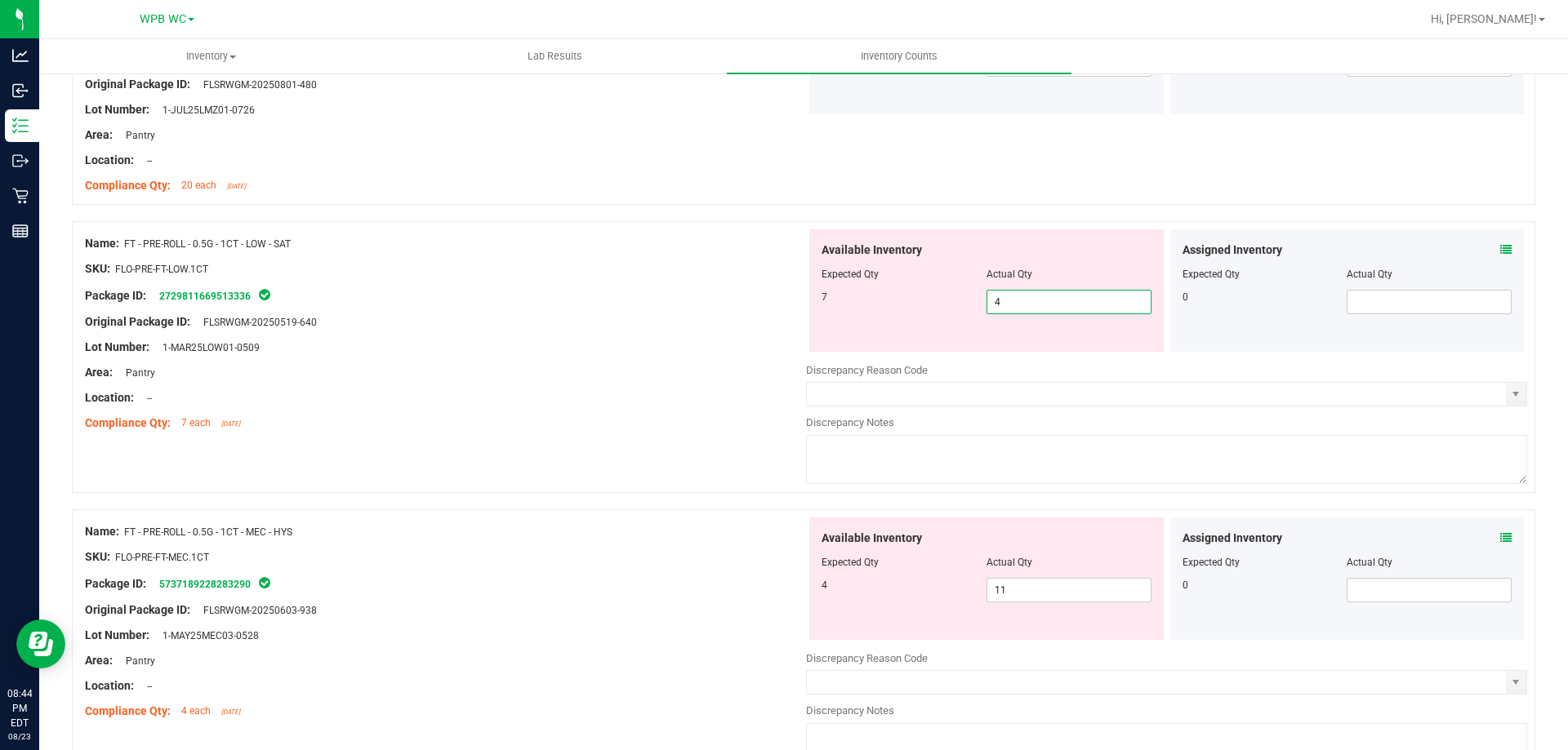
drag, startPoint x: 991, startPoint y: 296, endPoint x: 876, endPoint y: 298, distance: 115.0
click at [878, 296] on div "7 4 4" at bounding box center [987, 301] width 330 height 25
type input "7"
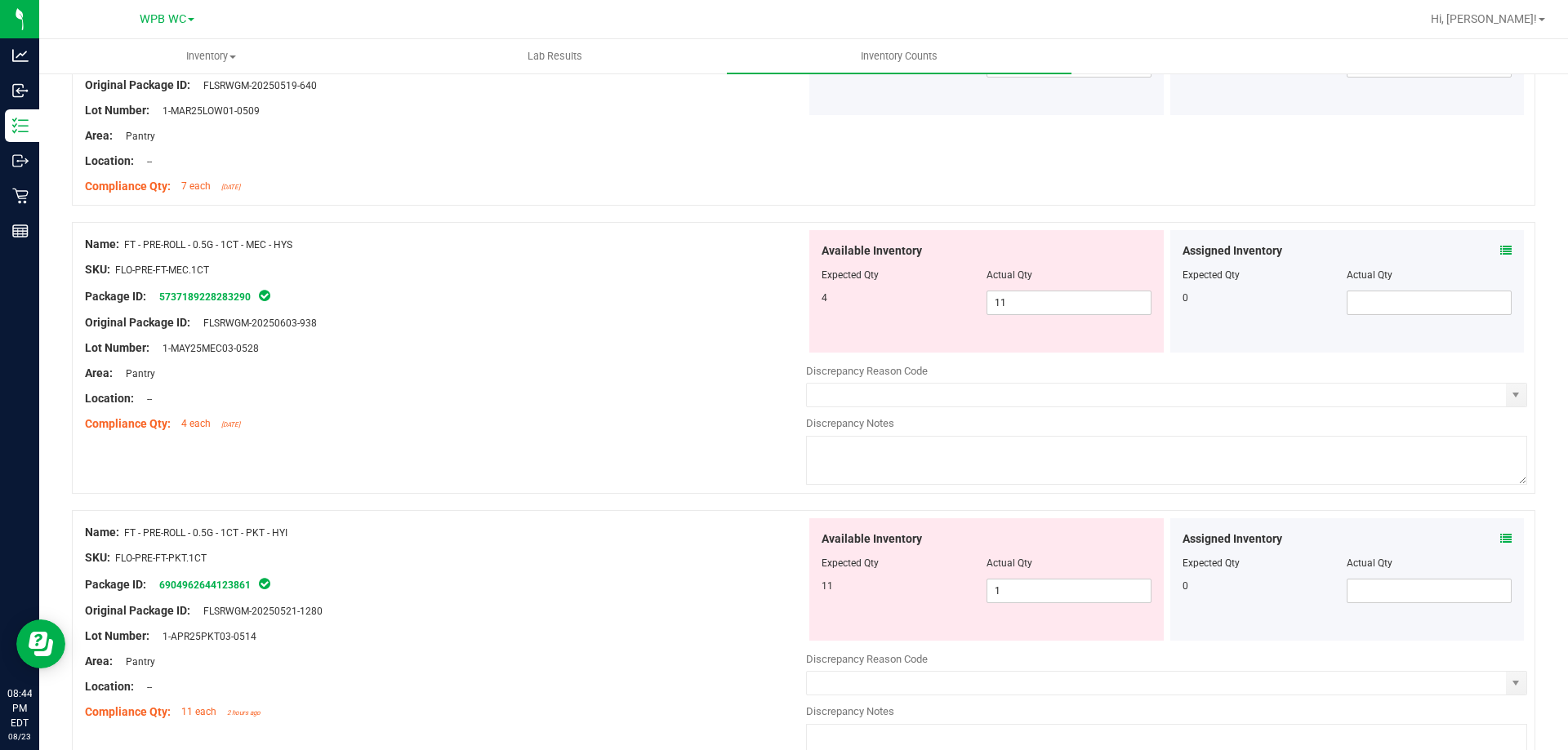
scroll to position [1714, 0]
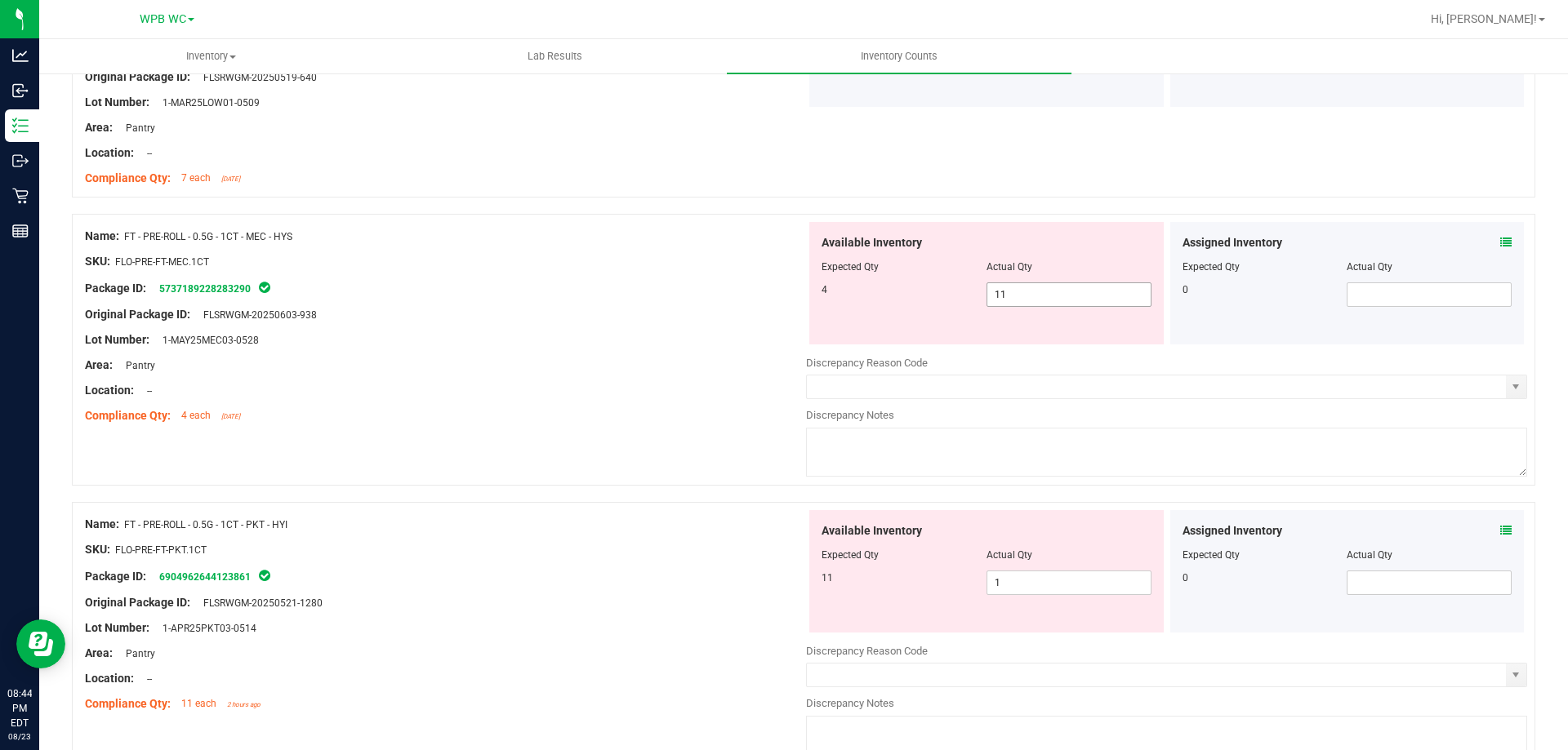
click at [933, 291] on div "4 11 11" at bounding box center [987, 294] width 330 height 25
type input "4"
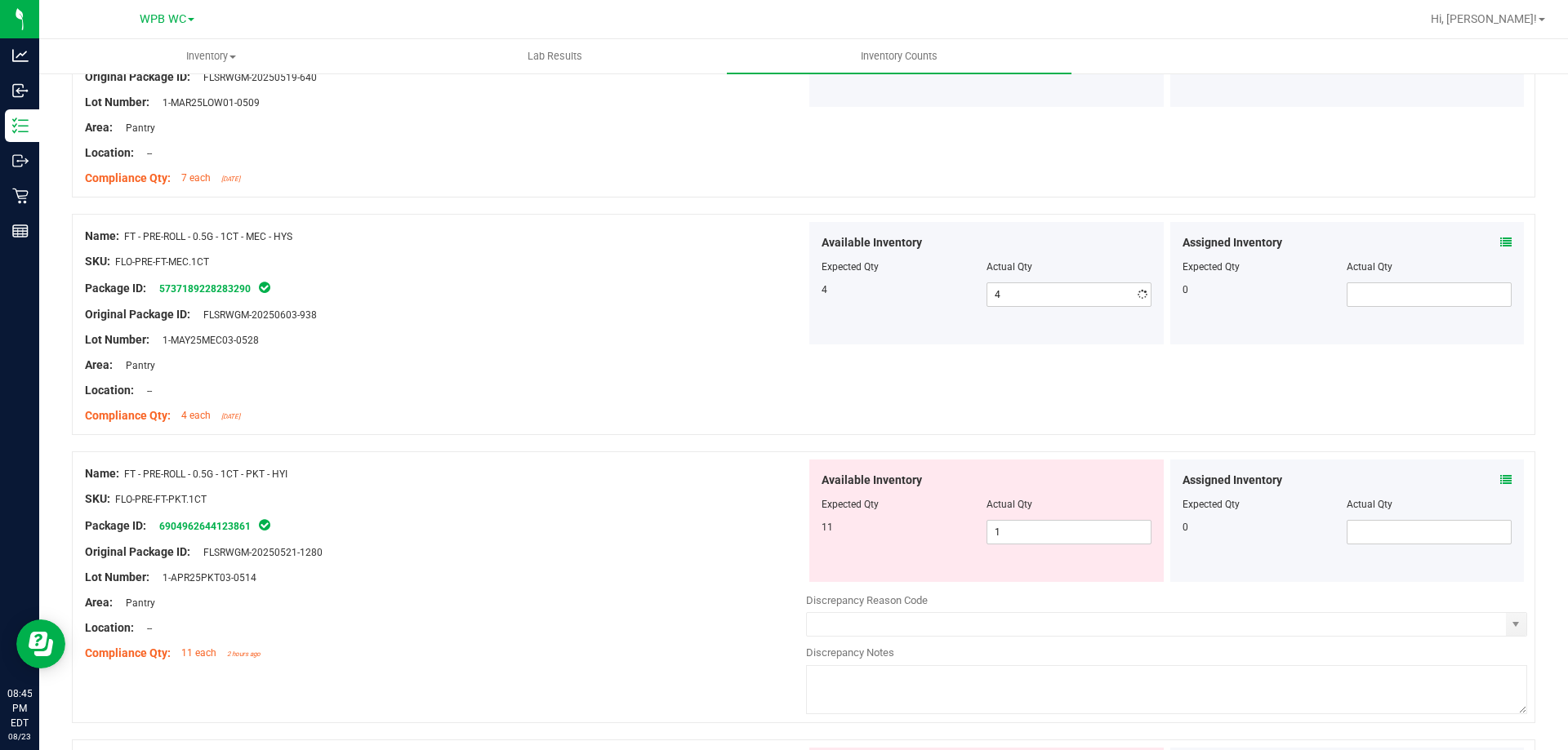
click at [693, 382] on div "Location: --" at bounding box center [446, 390] width 721 height 17
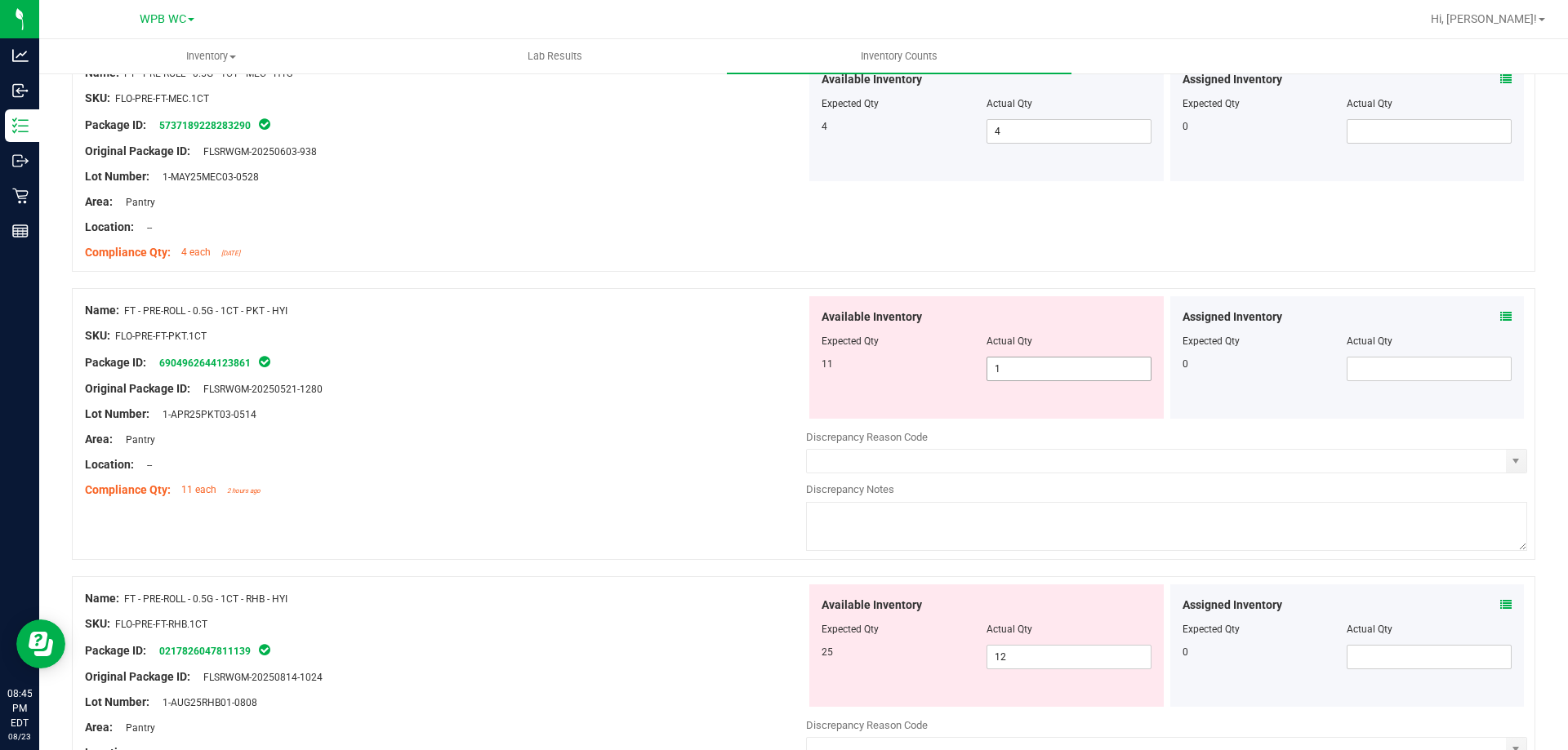
click at [1026, 360] on span "1 1" at bounding box center [1069, 369] width 165 height 25
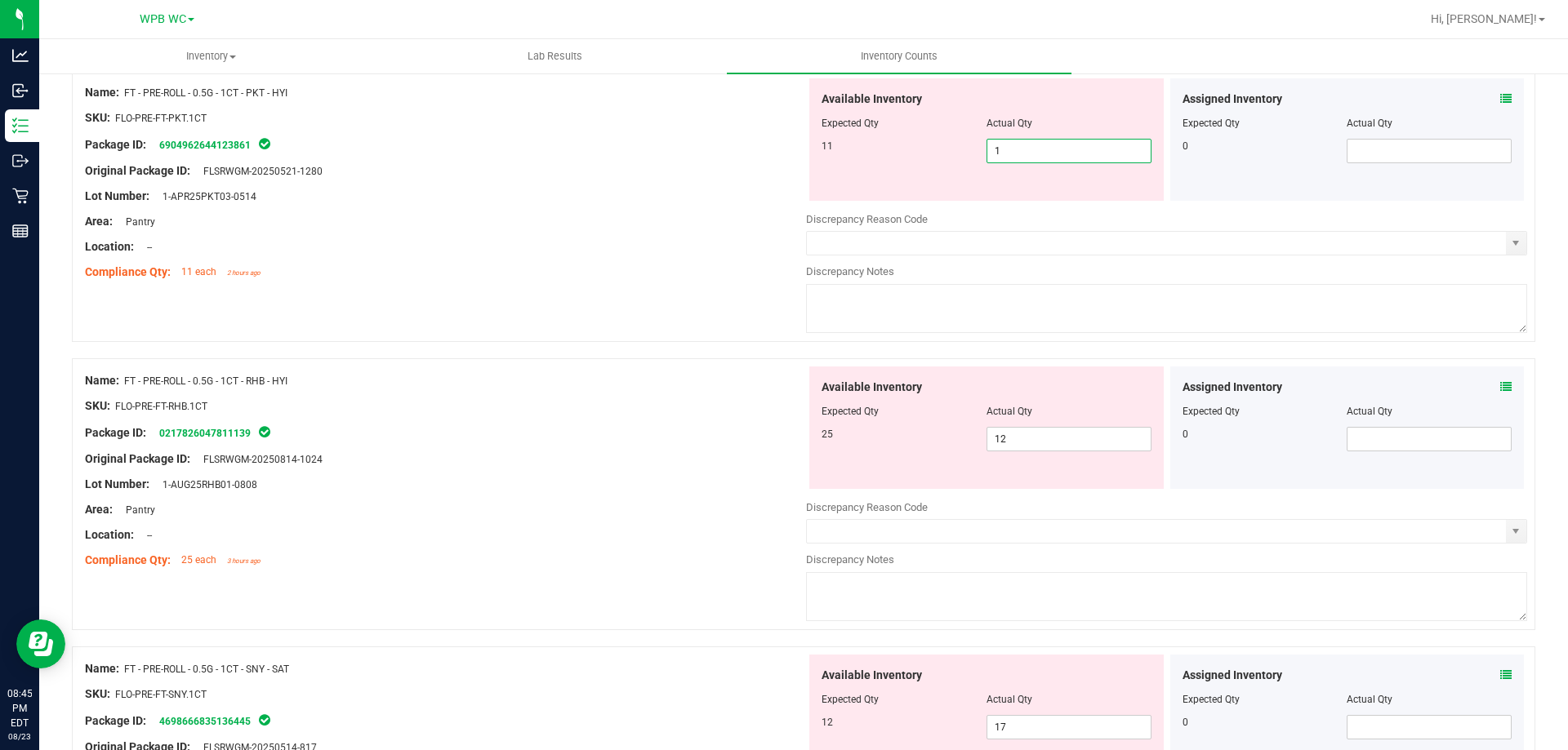
scroll to position [2123, 0]
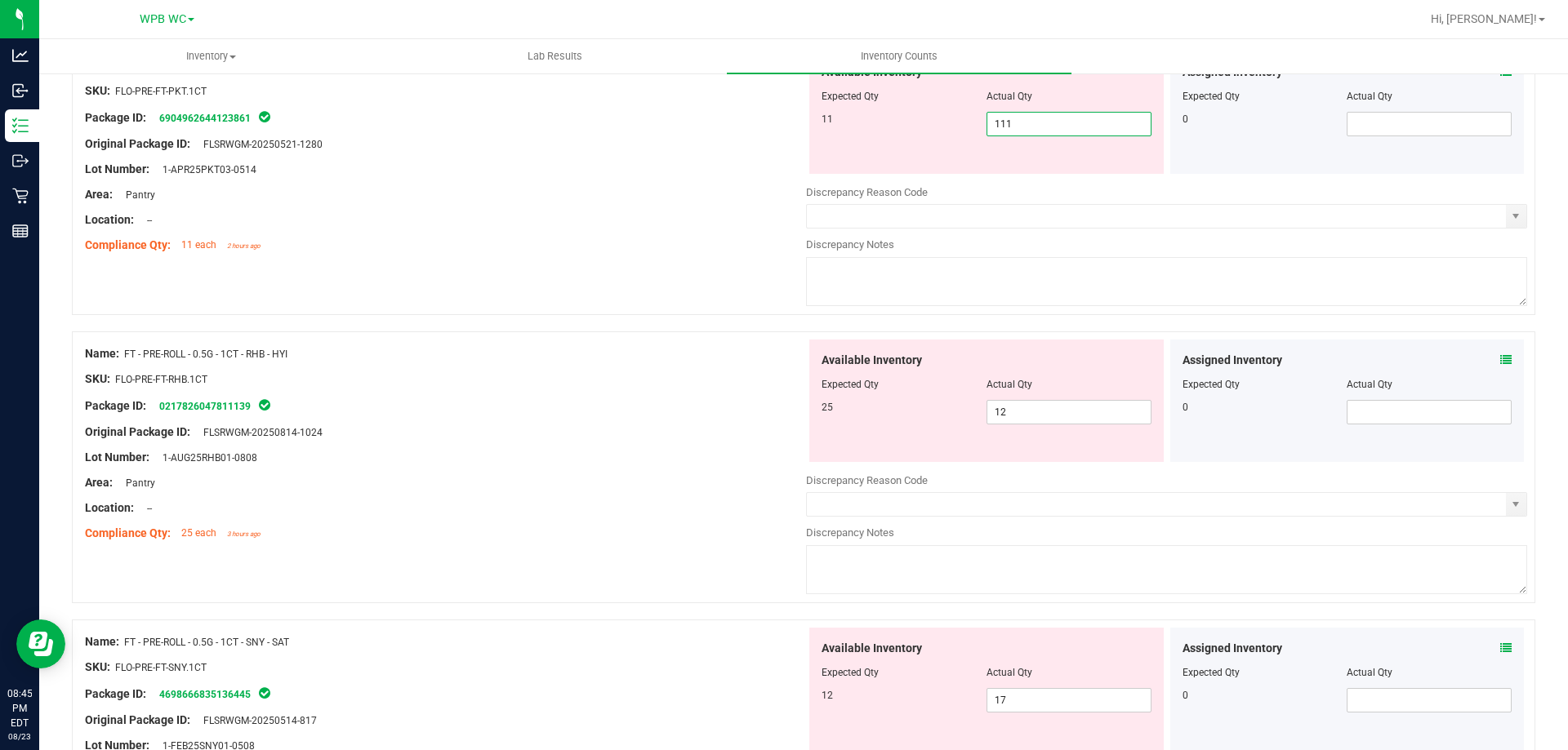
type input "11"
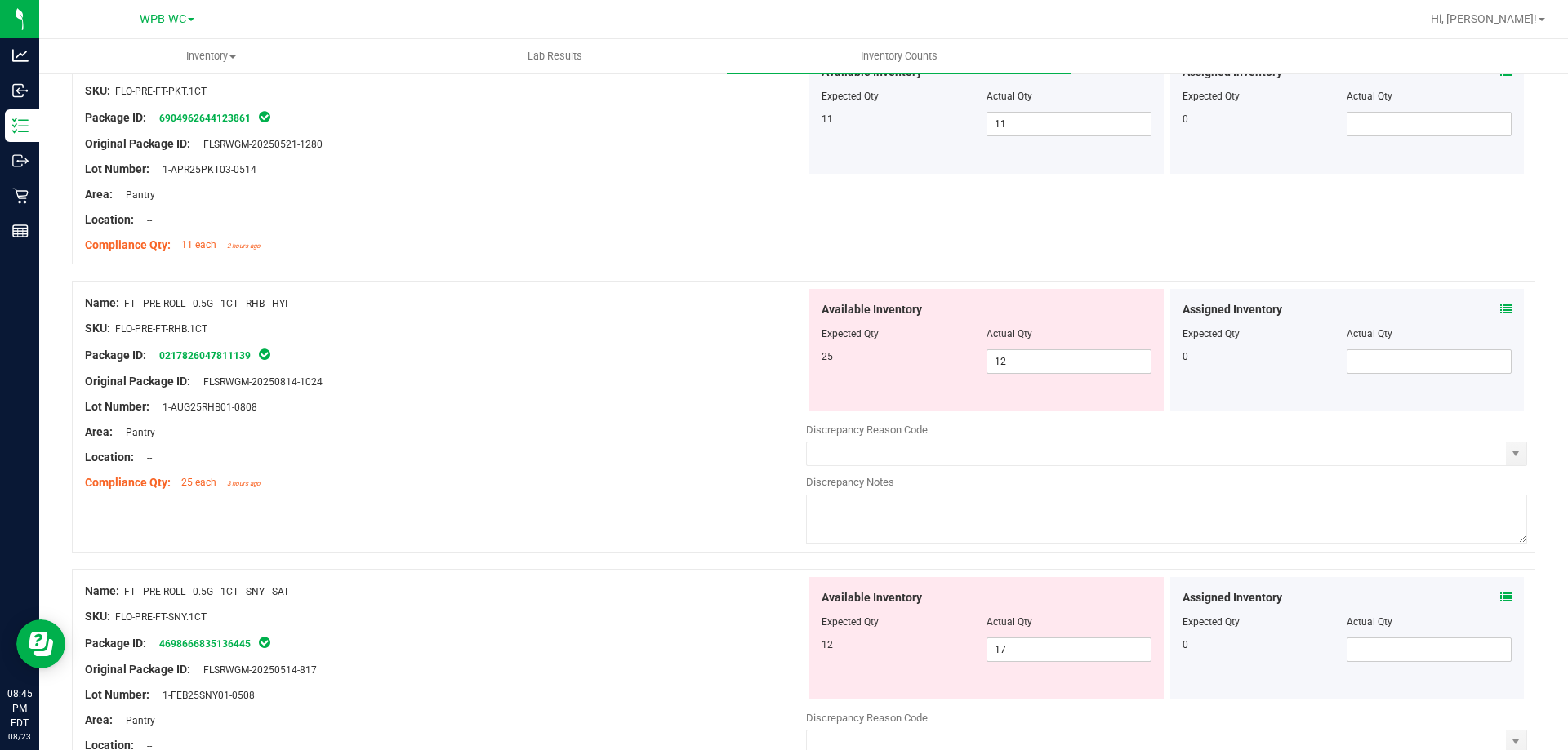
scroll to position [2286, 0]
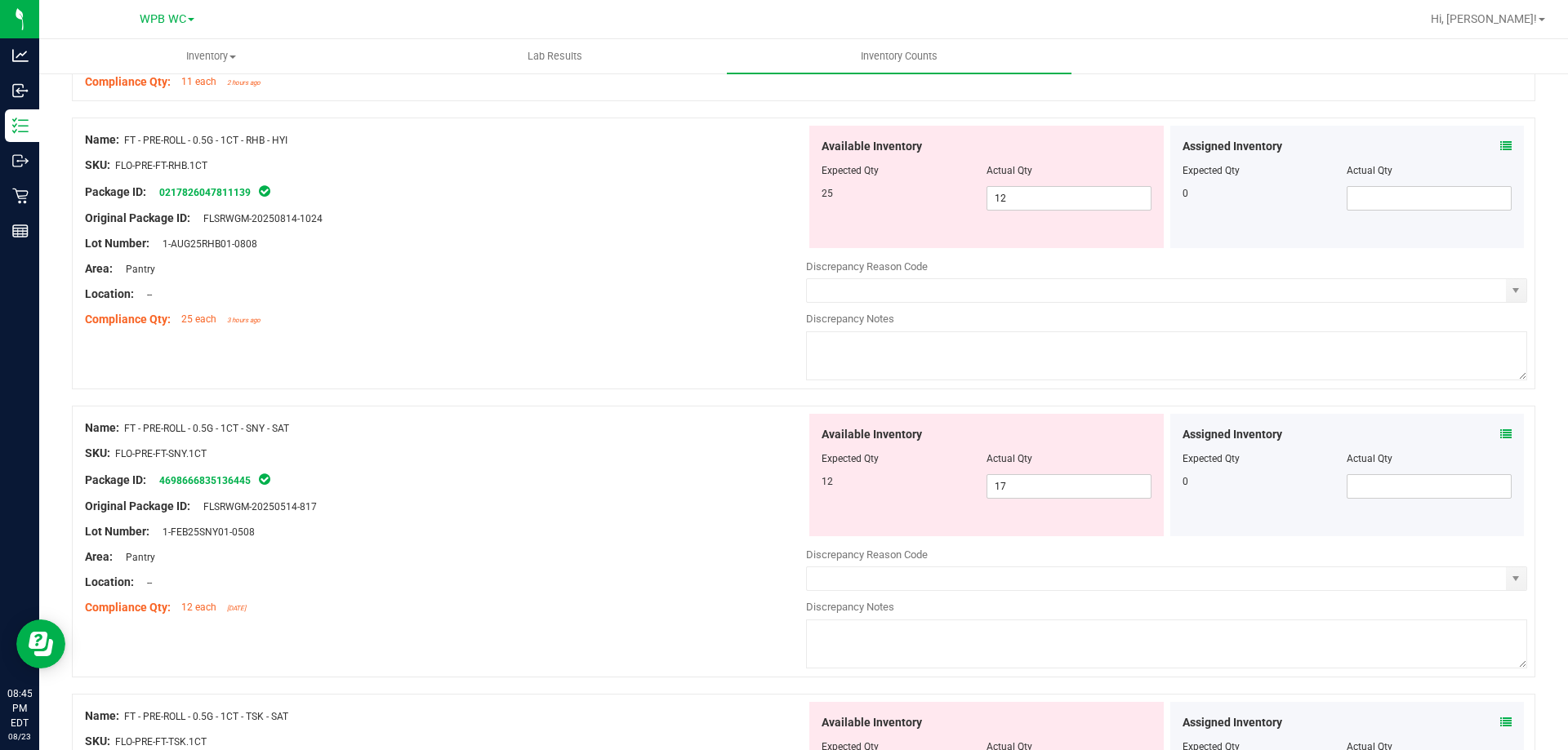
drag, startPoint x: 1013, startPoint y: 183, endPoint x: 908, endPoint y: 168, distance: 106.1
click at [972, 183] on div at bounding box center [987, 182] width 330 height 8
drag, startPoint x: 1007, startPoint y: 190, endPoint x: 879, endPoint y: 188, distance: 128.0
click at [884, 189] on div "25 12 12" at bounding box center [987, 198] width 330 height 25
type input "25"
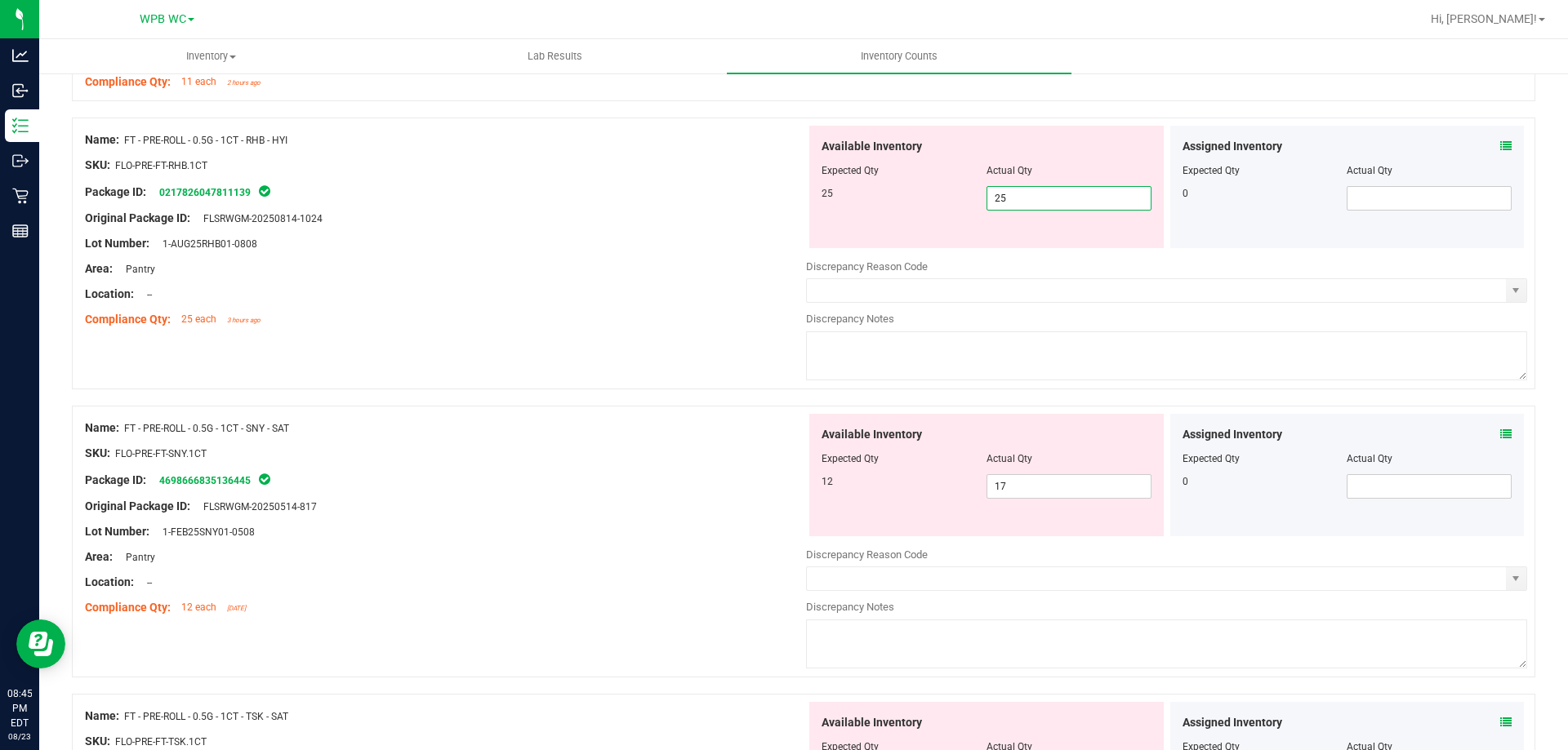
type input "25"
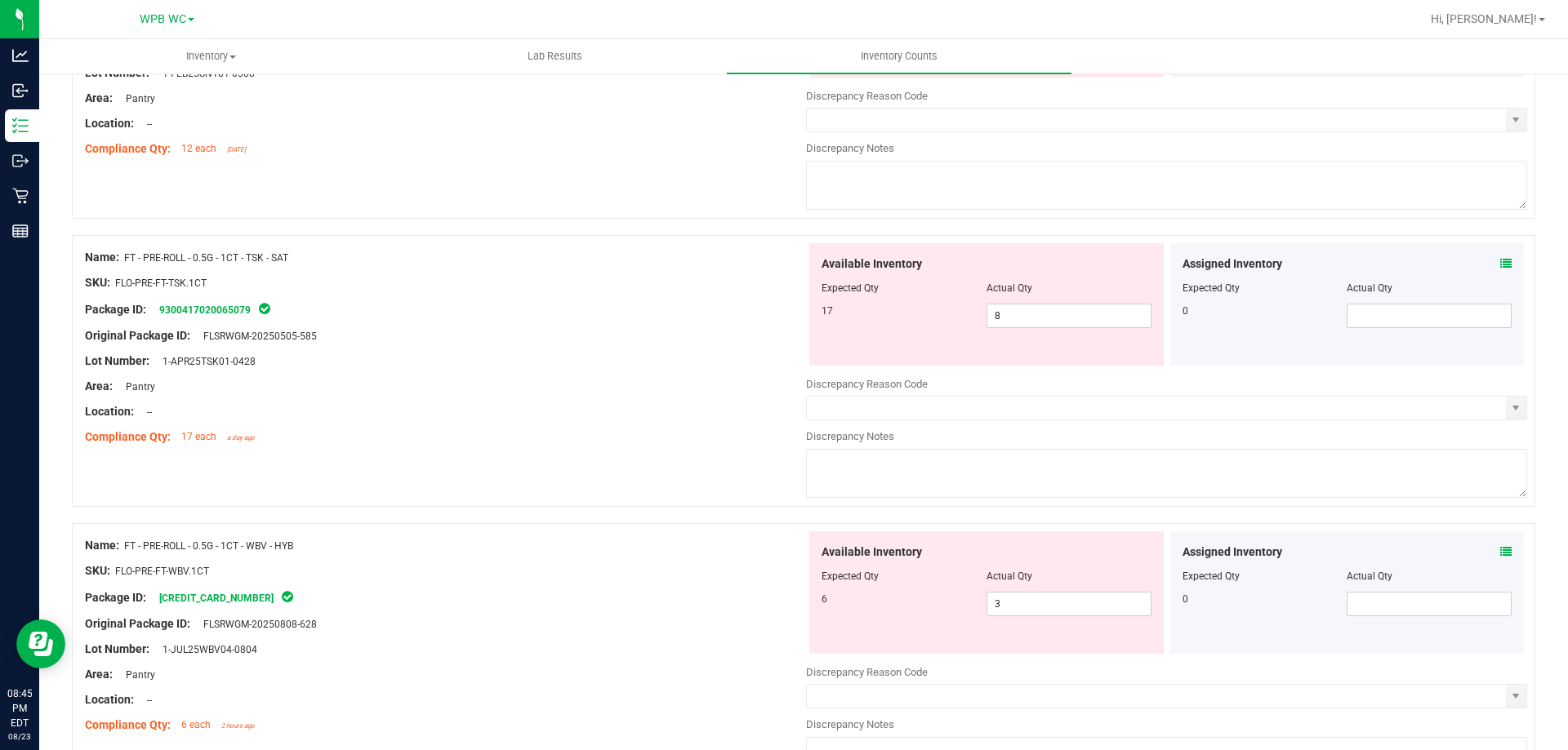
scroll to position [2531, 0]
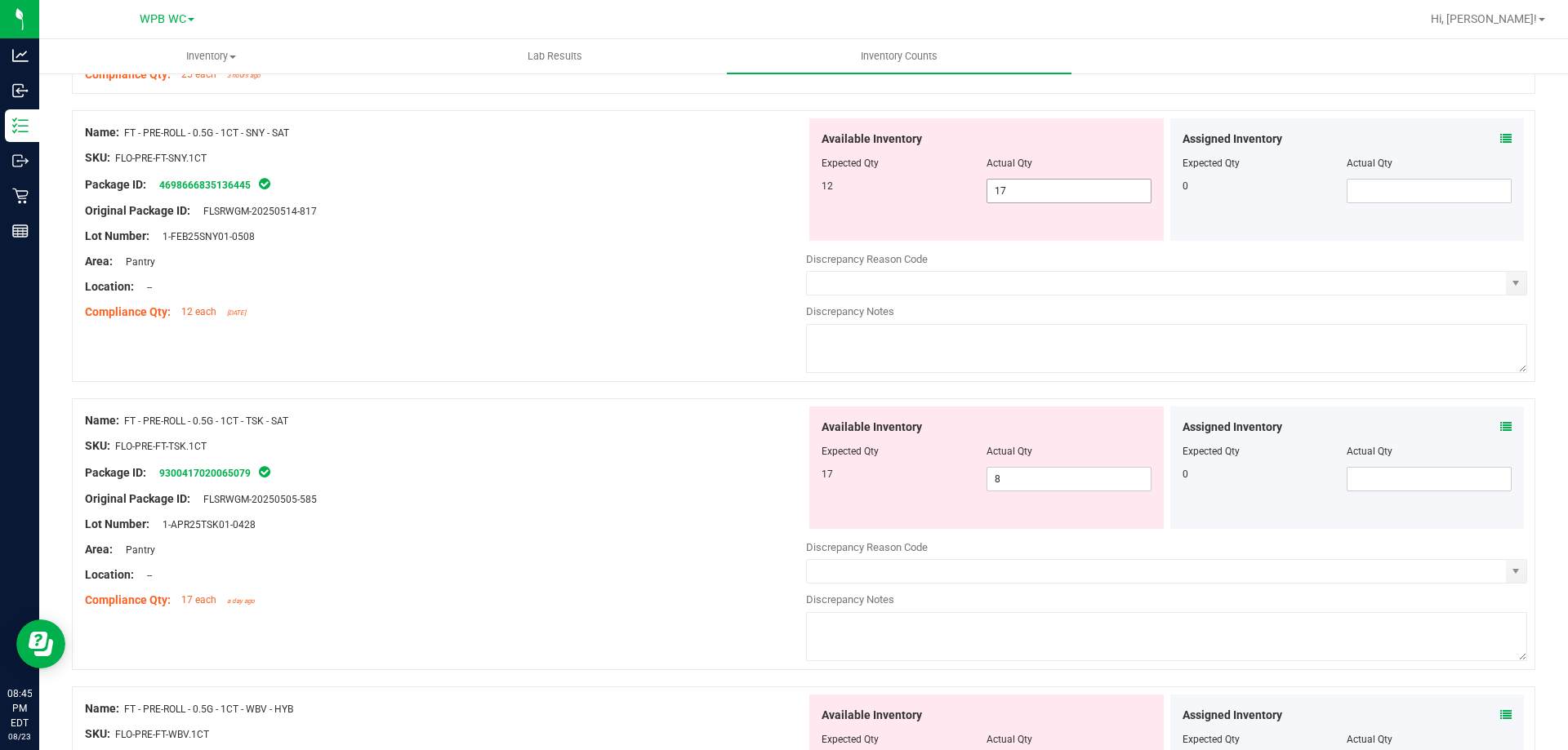
drag, startPoint x: 1016, startPoint y: 192, endPoint x: 890, endPoint y: 183, distance: 126.3
click at [890, 183] on div "12 17 17" at bounding box center [987, 191] width 330 height 25
type input "12"
click at [585, 318] on div "Compliance Qty: 12 each 4 days ago" at bounding box center [446, 312] width 721 height 17
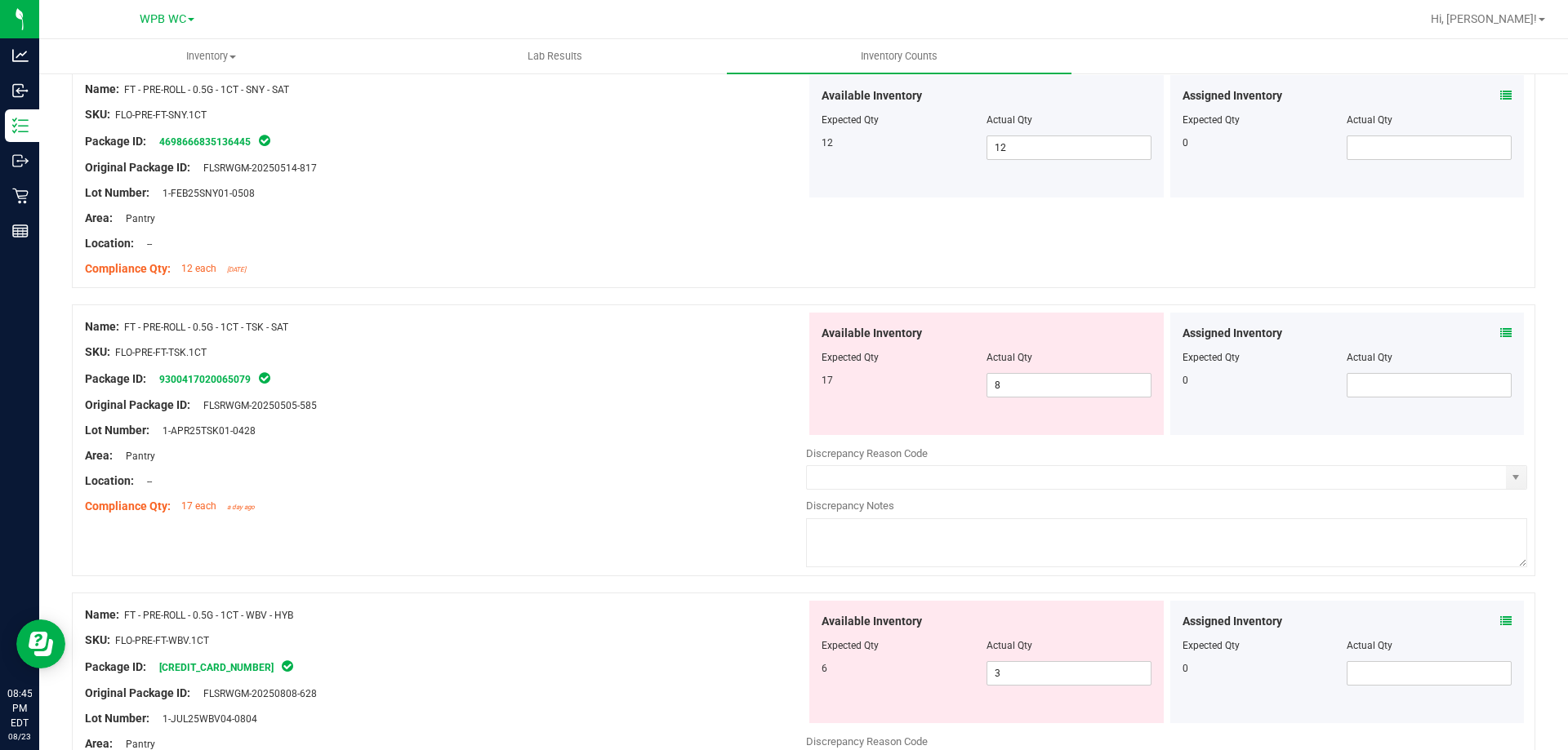
scroll to position [2612, 0]
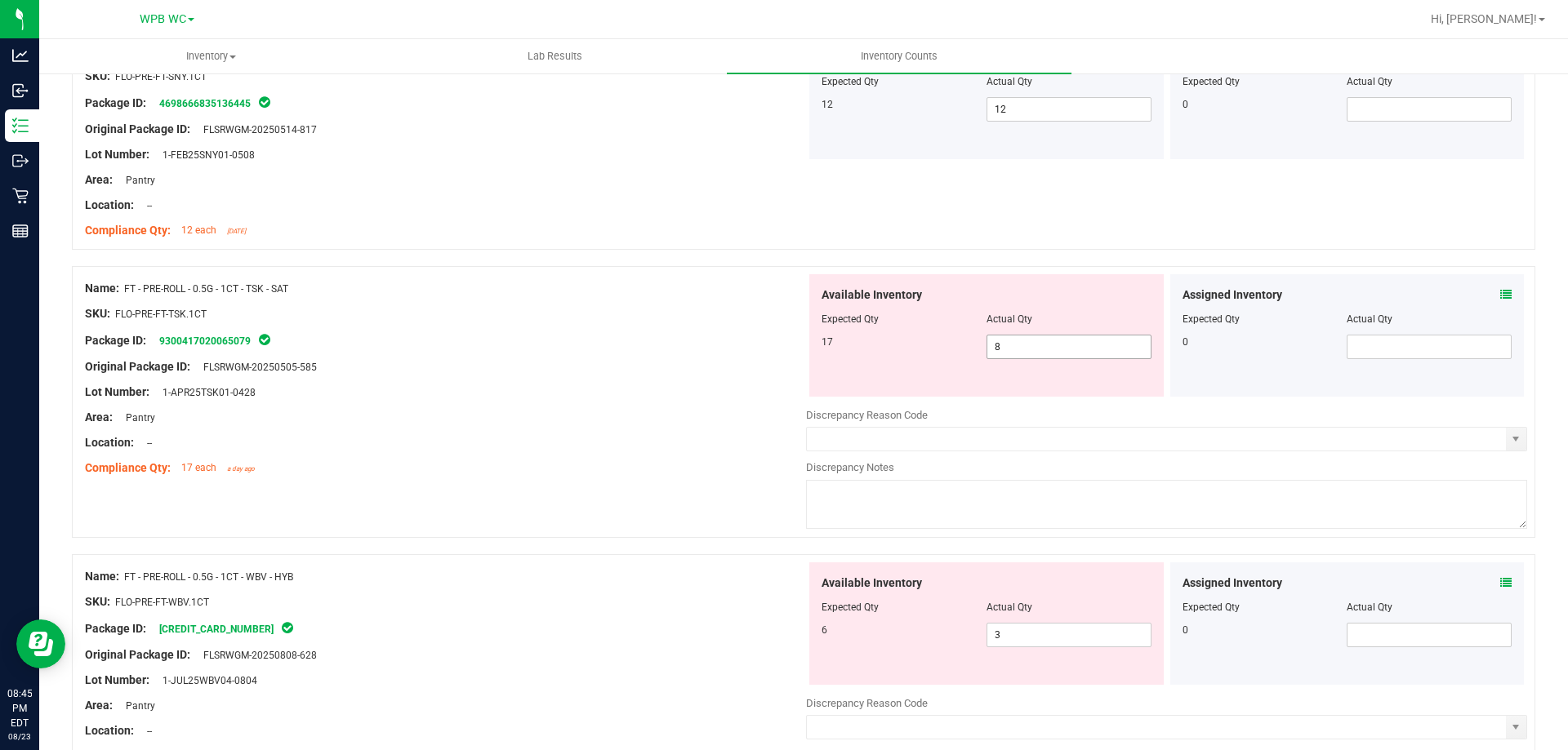
drag, startPoint x: 954, startPoint y: 340, endPoint x: 883, endPoint y: 331, distance: 71.6
click at [888, 332] on div "Available Inventory Expected Qty Actual Qty 17 8 8" at bounding box center [987, 335] width 354 height 123
type input "17"
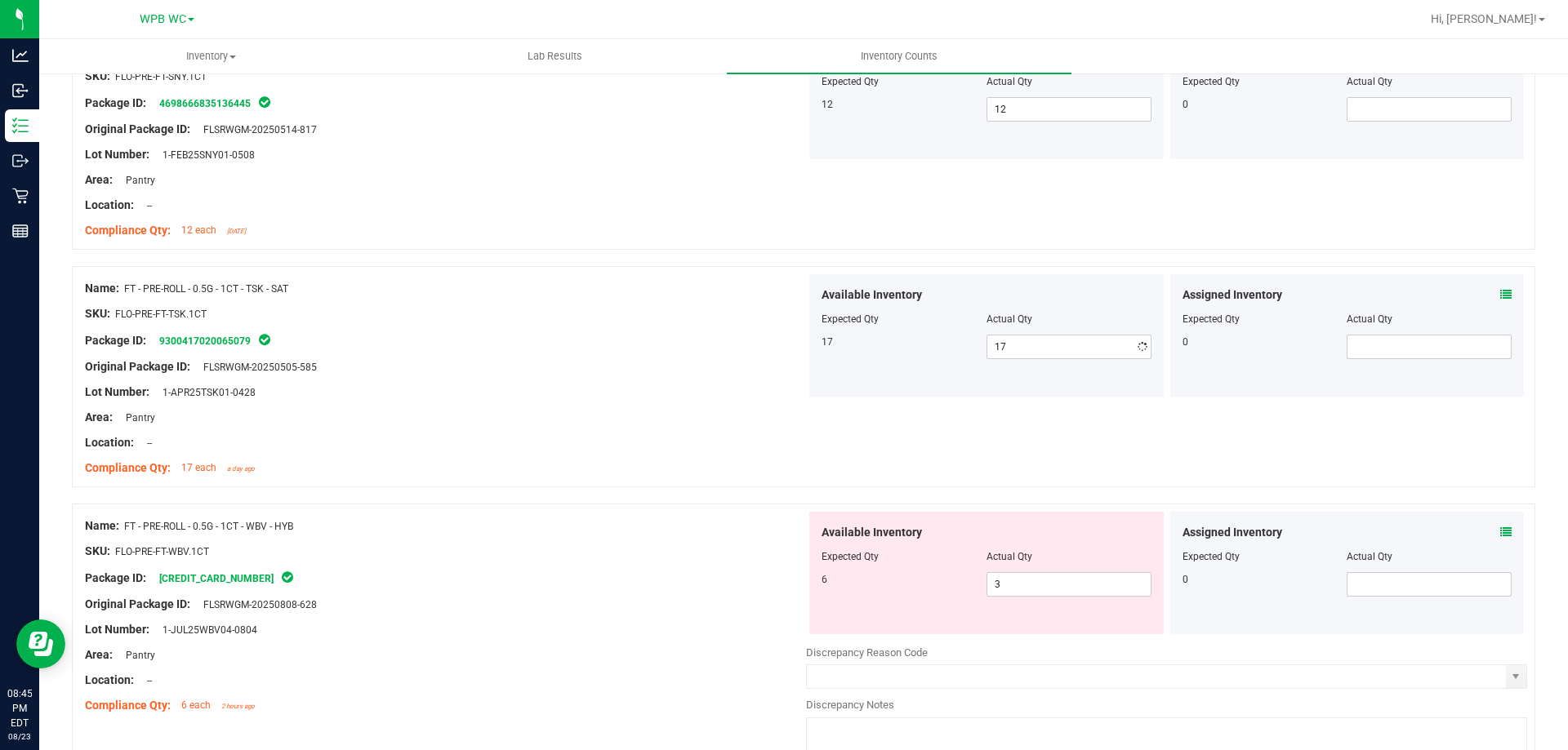
click at [694, 454] on div at bounding box center [446, 455] width 721 height 8
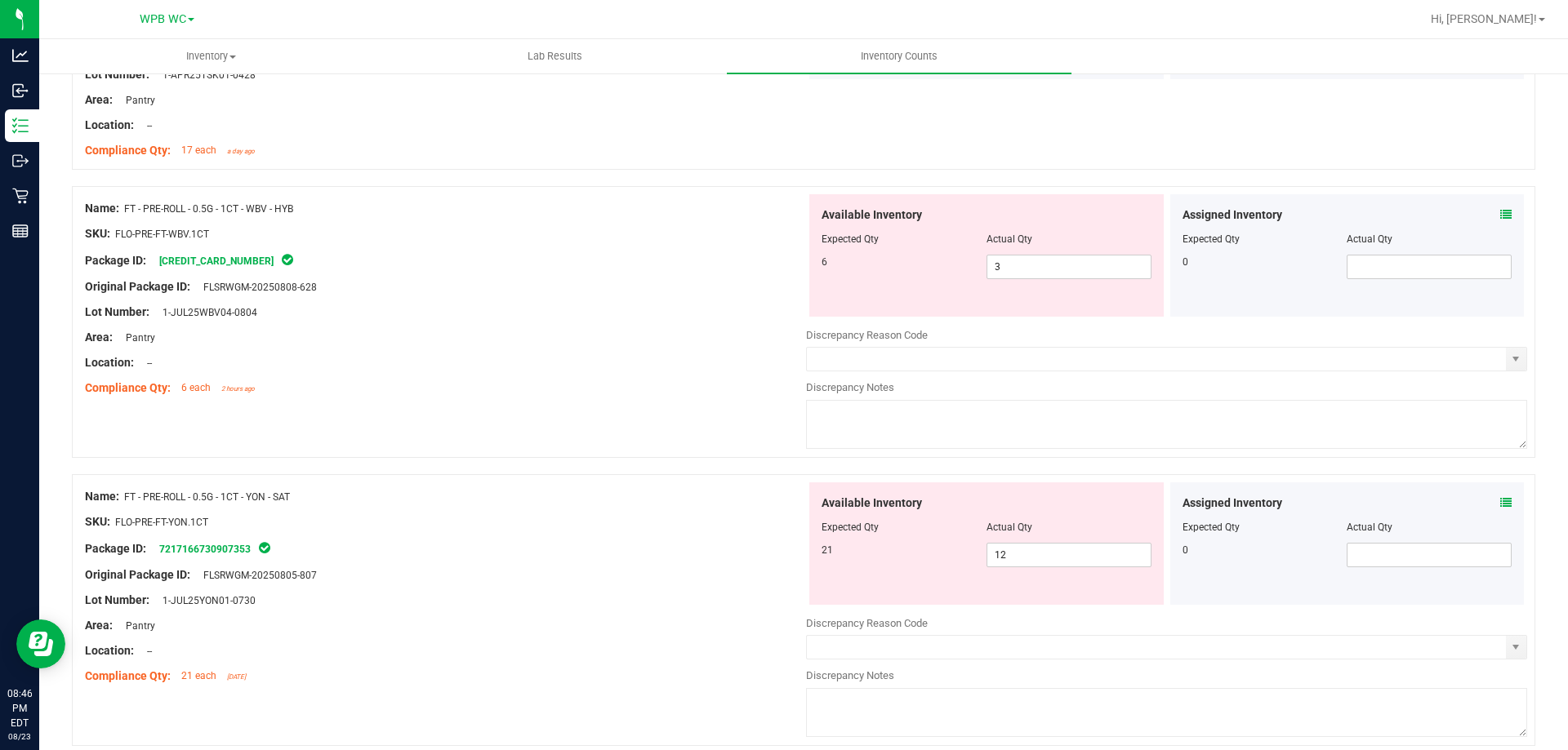
scroll to position [3021, 0]
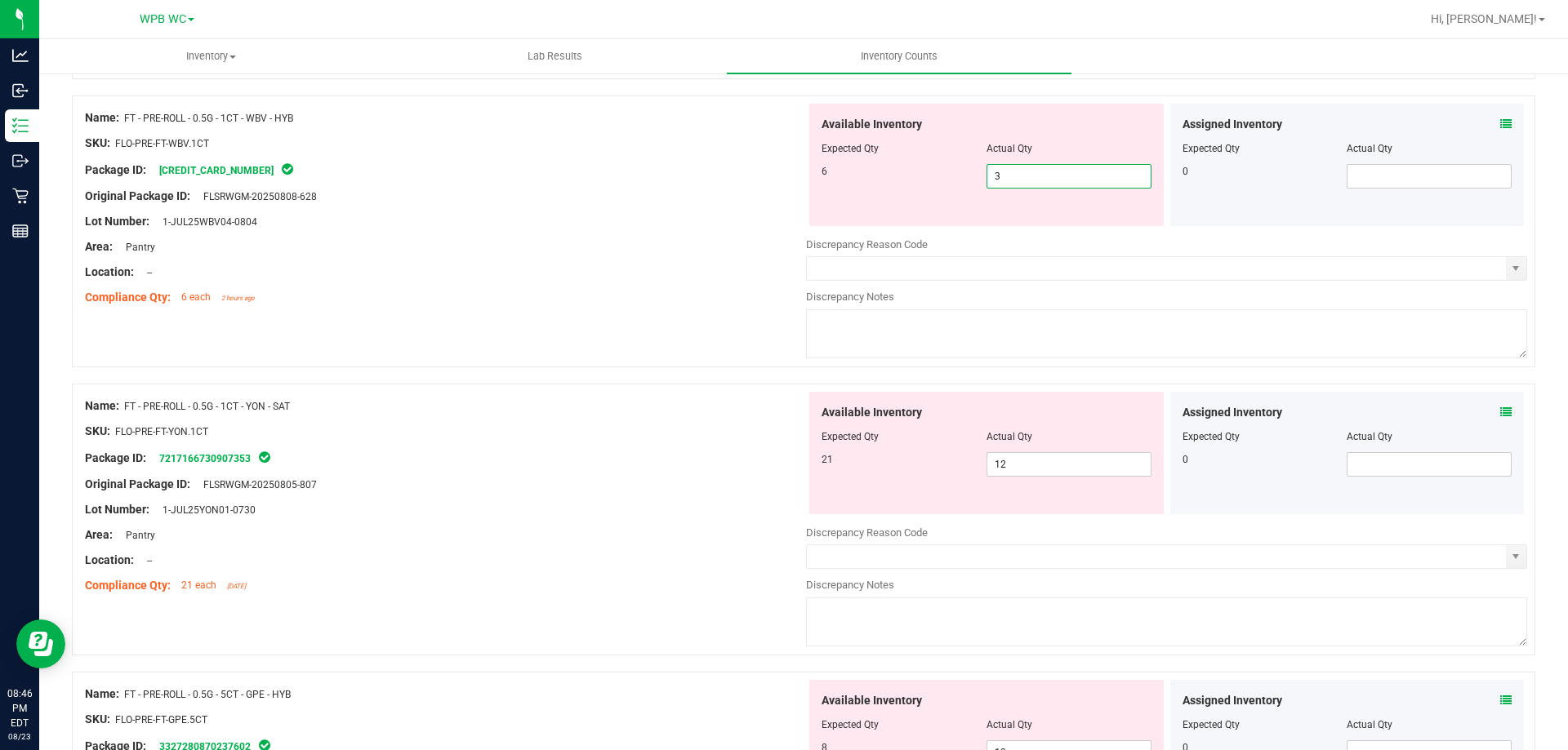
drag, startPoint x: 906, startPoint y: 173, endPoint x: 878, endPoint y: 173, distance: 28.0
click at [887, 173] on div "6 3 3" at bounding box center [987, 176] width 330 height 25
type input "6"
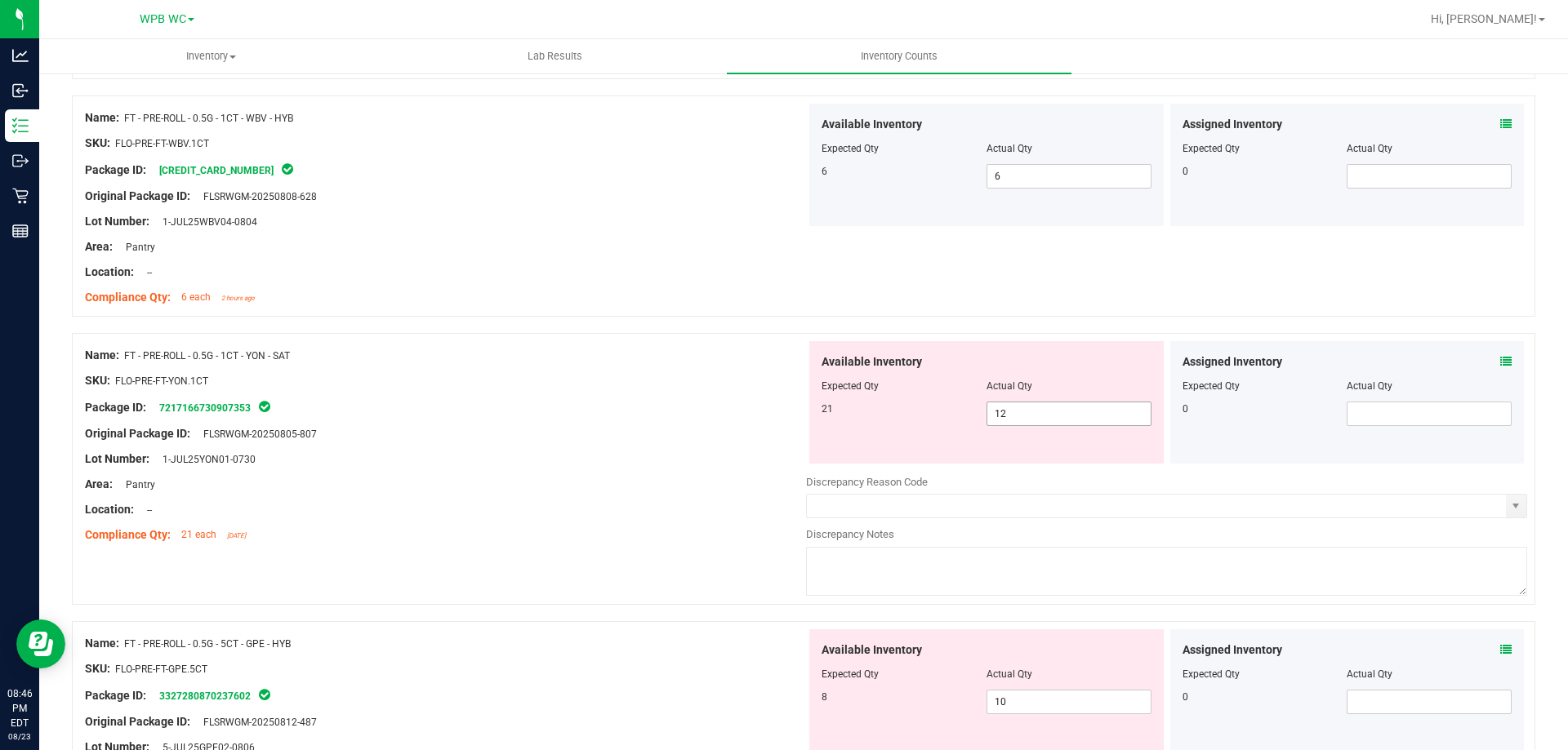
drag, startPoint x: 791, startPoint y: 386, endPoint x: 739, endPoint y: 386, distance: 52.0
click at [758, 386] on div "Name: FT - PRE-ROLL - 0.5G - 1CT - YON - SAT SKU: FLO-PRE-FT-YON.1CT Package ID…" at bounding box center [803, 469] width 1464 height 271
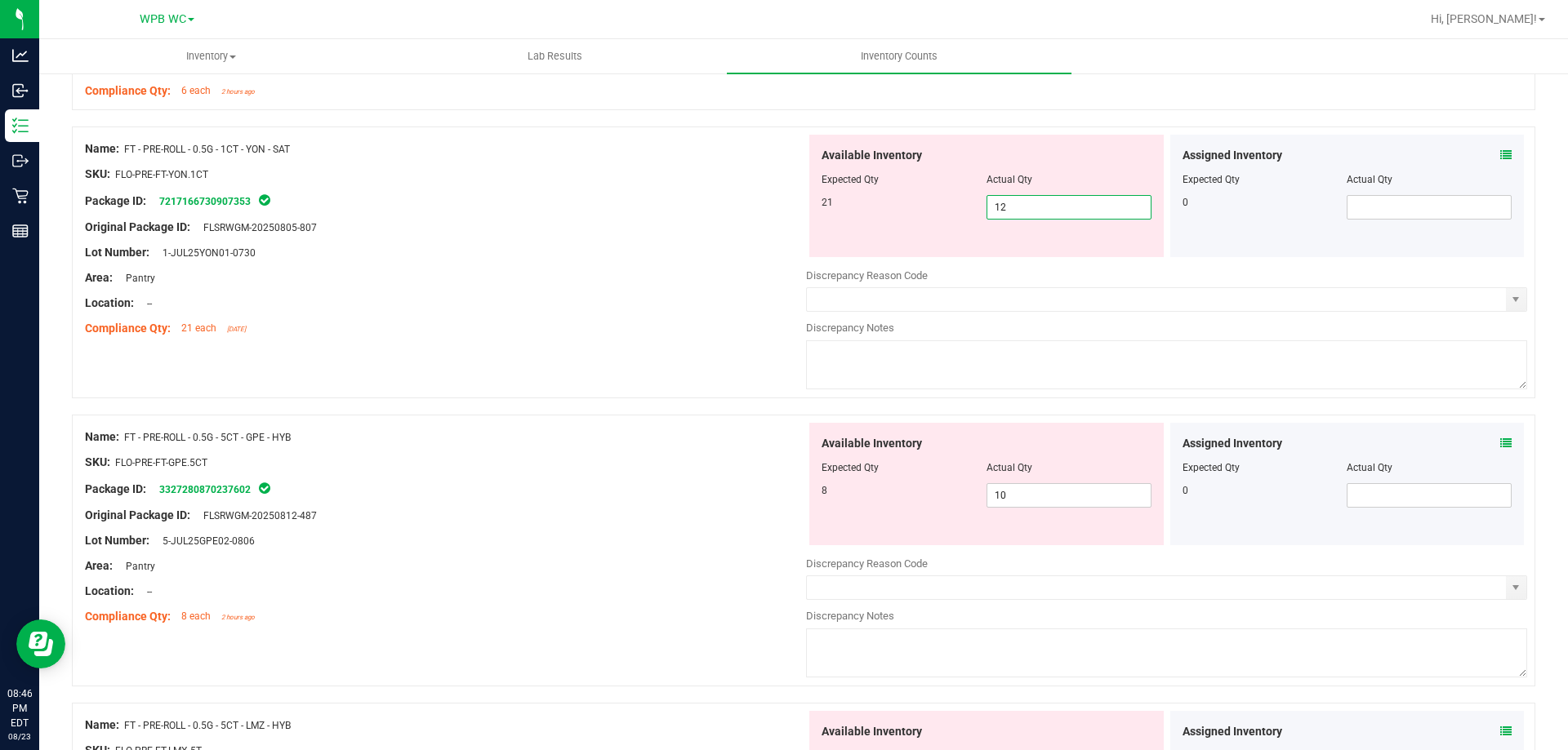
scroll to position [3103, 0]
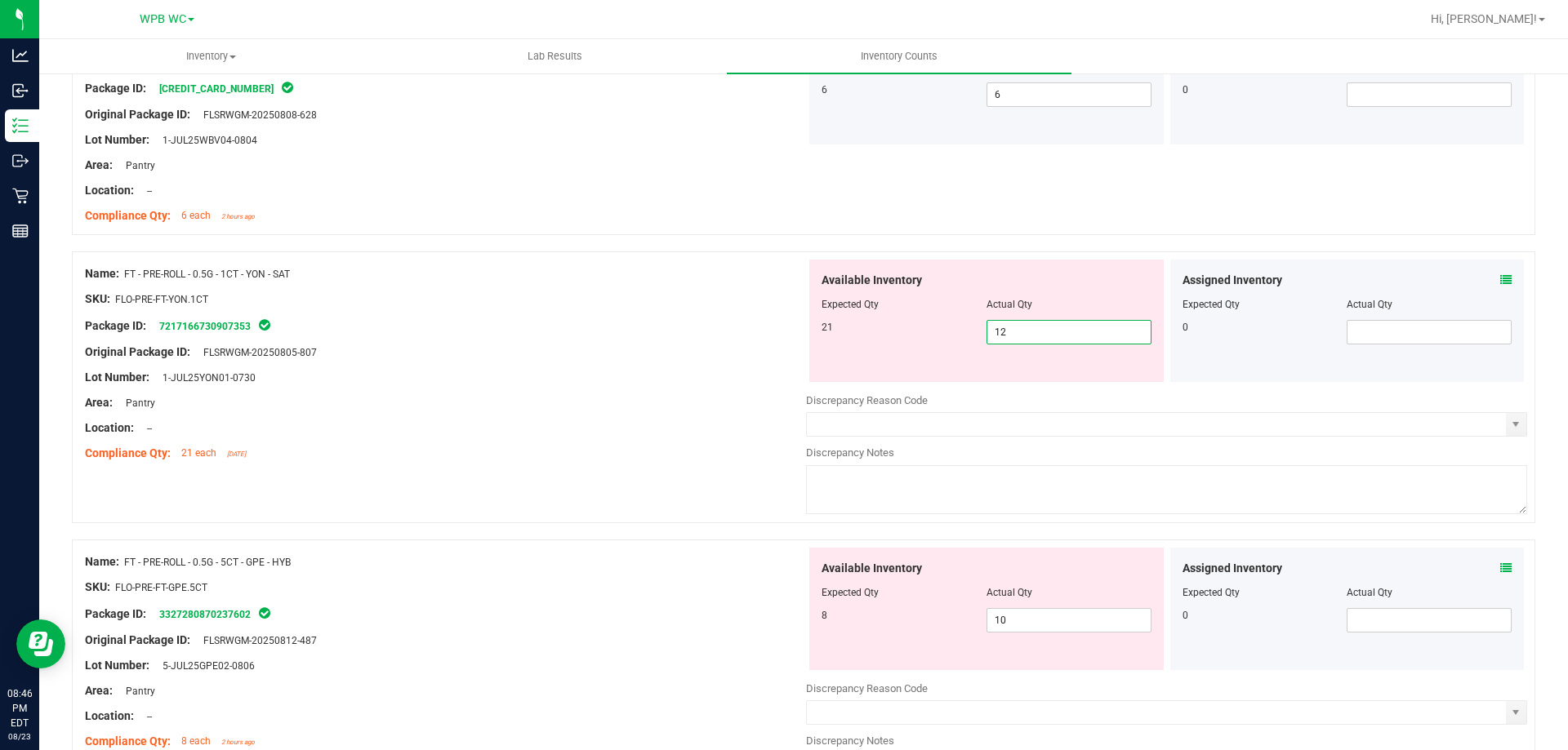
drag, startPoint x: 1015, startPoint y: 332, endPoint x: 885, endPoint y: 342, distance: 130.4
click at [885, 342] on div "21 12 12" at bounding box center [987, 331] width 330 height 25
type input "21"
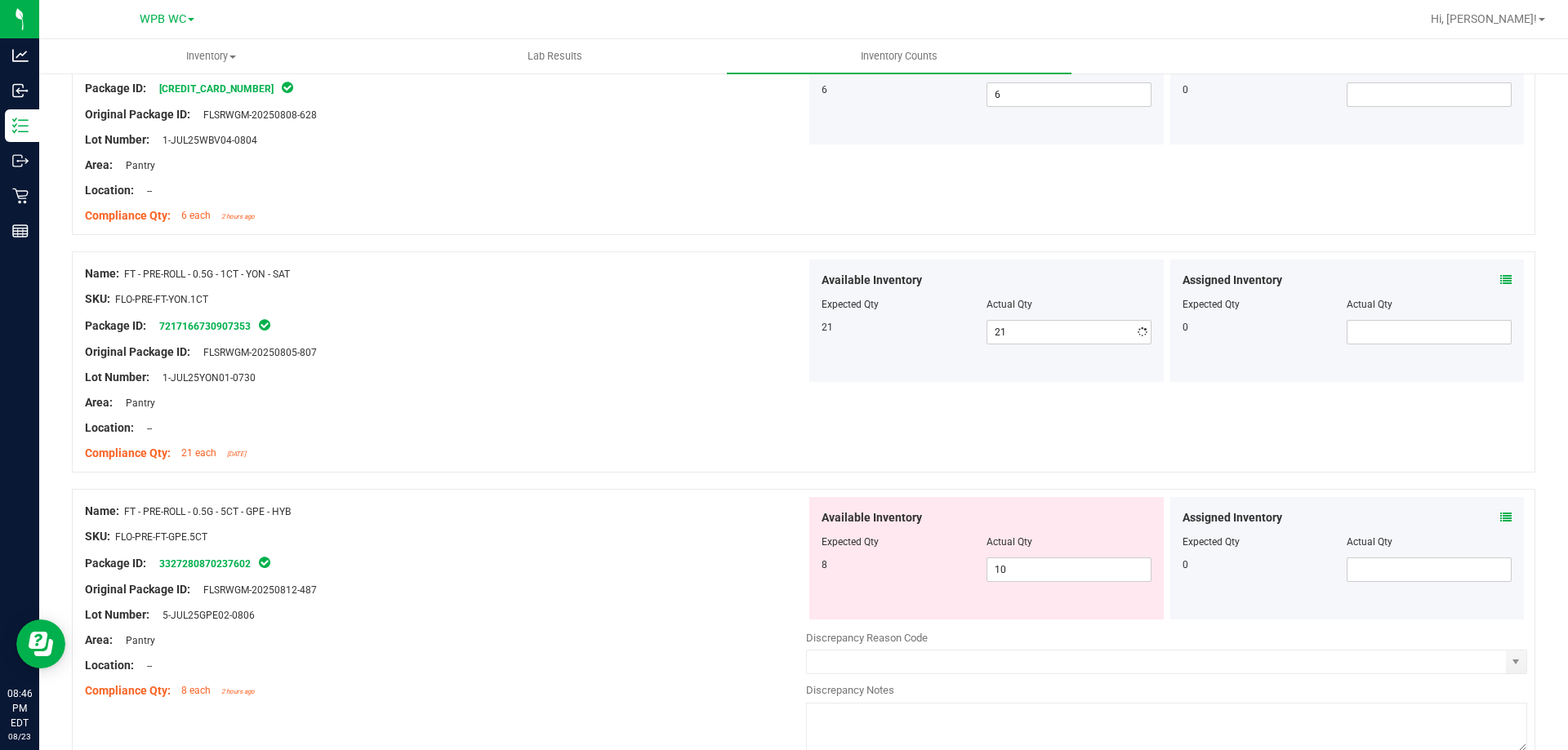
click at [590, 459] on div "Compliance Qty: 21 each 5 days ago" at bounding box center [446, 453] width 721 height 17
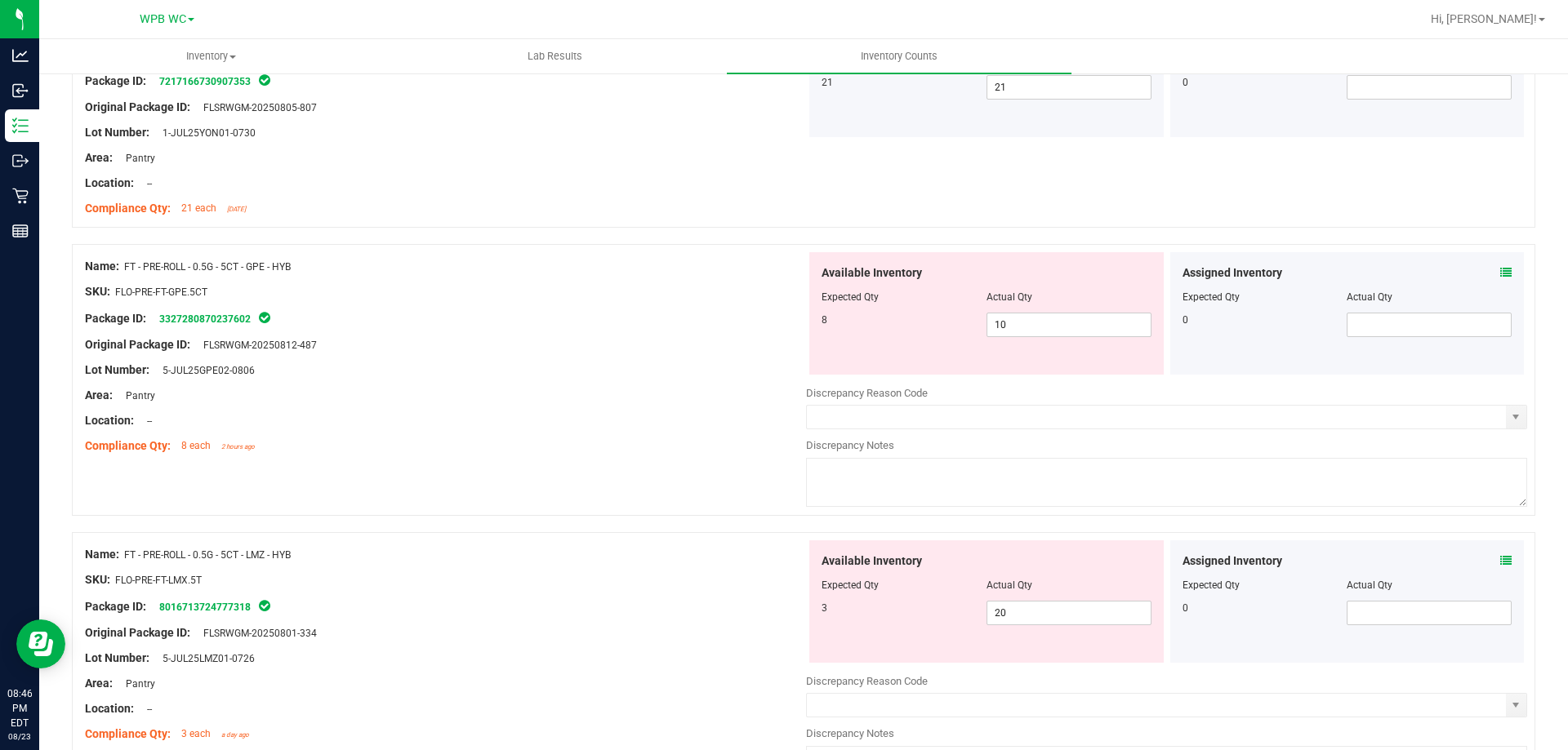
scroll to position [3511, 0]
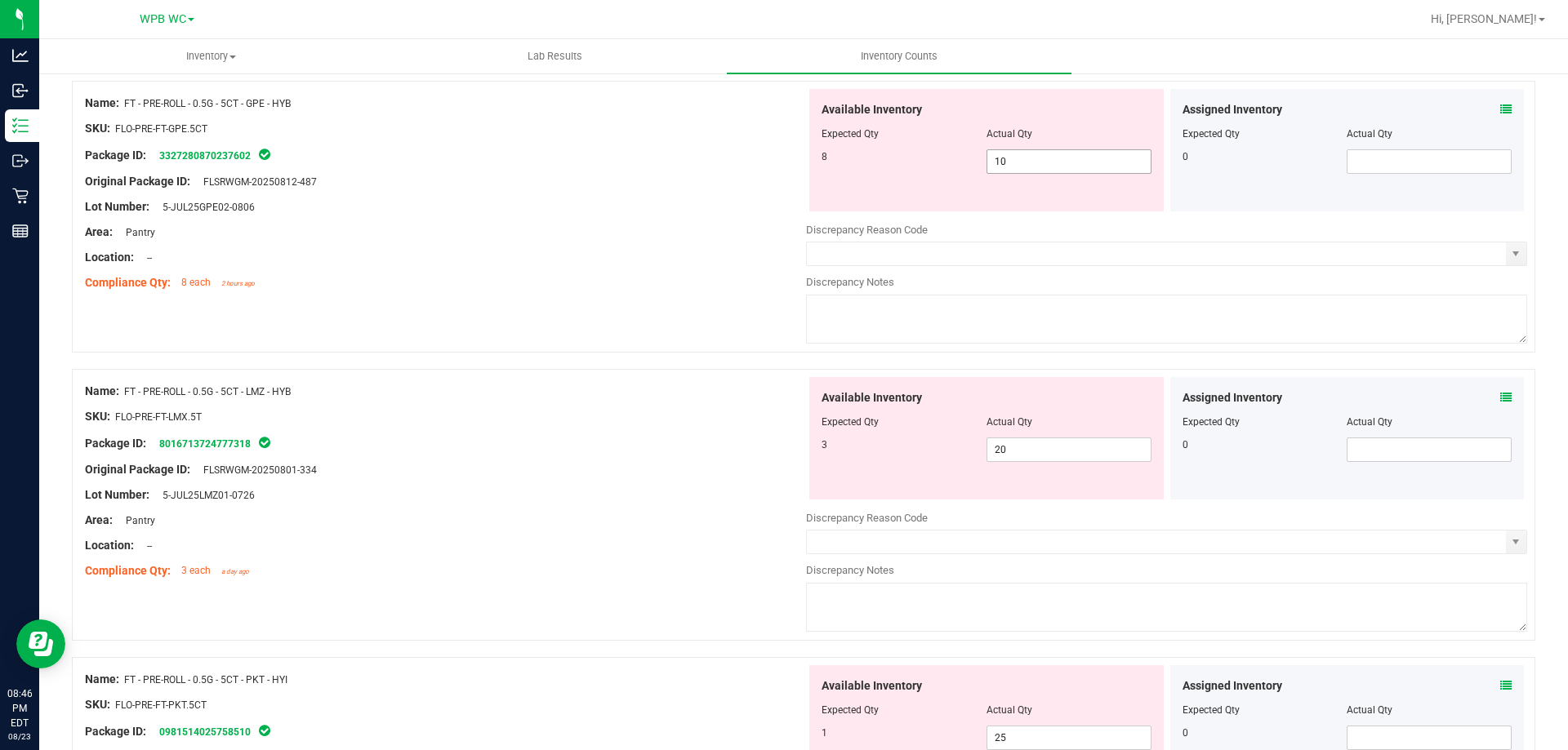
drag, startPoint x: 749, startPoint y: 155, endPoint x: 714, endPoint y: 153, distance: 35.1
click at [725, 155] on div "Name: FT - PRE-ROLL - 0.5G - 5CT - GPE - HYB SKU: FLO-PRE-FT-GPE.5CT Package ID…" at bounding box center [803, 216] width 1464 height 271
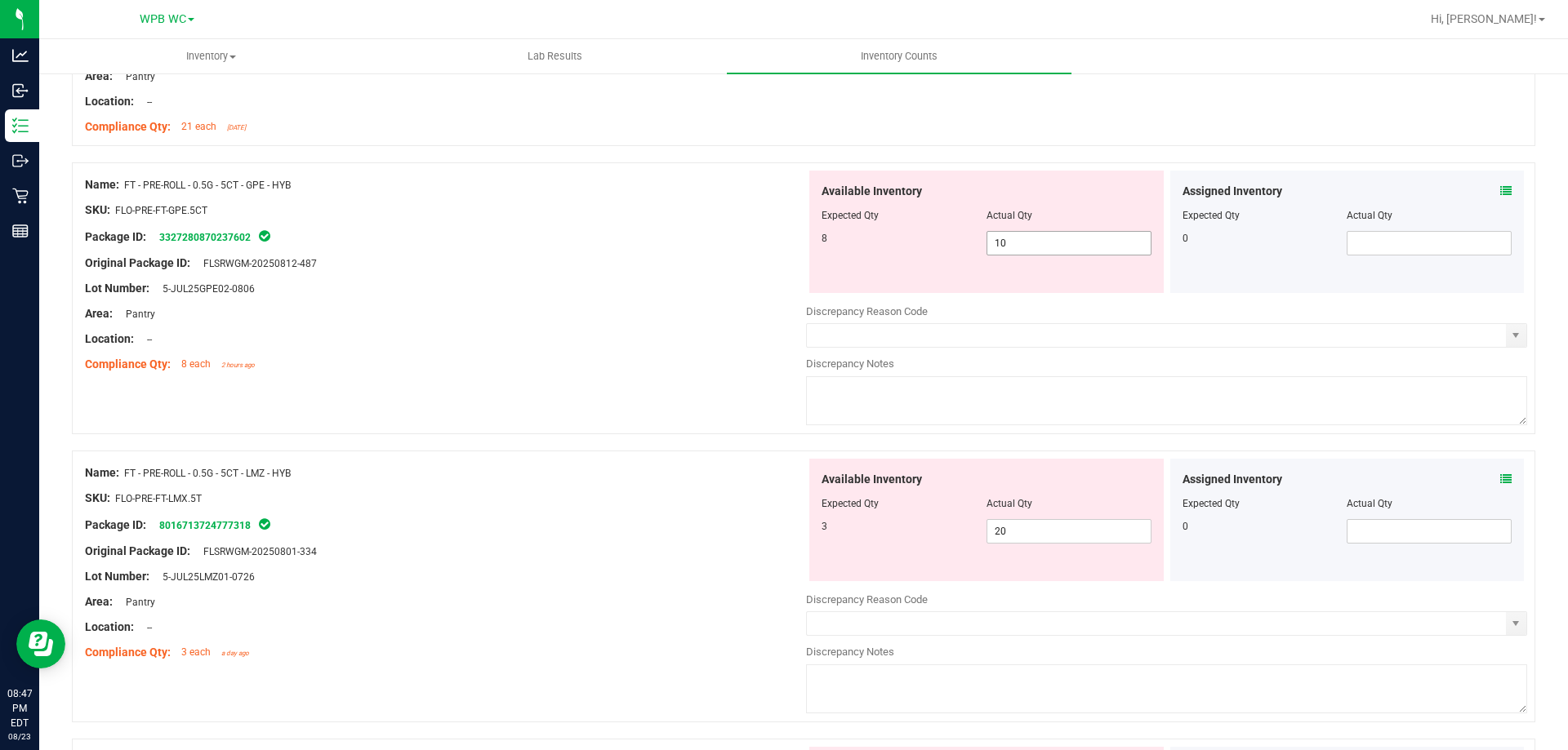
click at [780, 226] on div "Name: FT - PRE-ROLL - 0.5G - 5CT - GPE - HYB SKU: FLO-PRE-FT-GPE.5CT Package ID…" at bounding box center [803, 298] width 1464 height 271
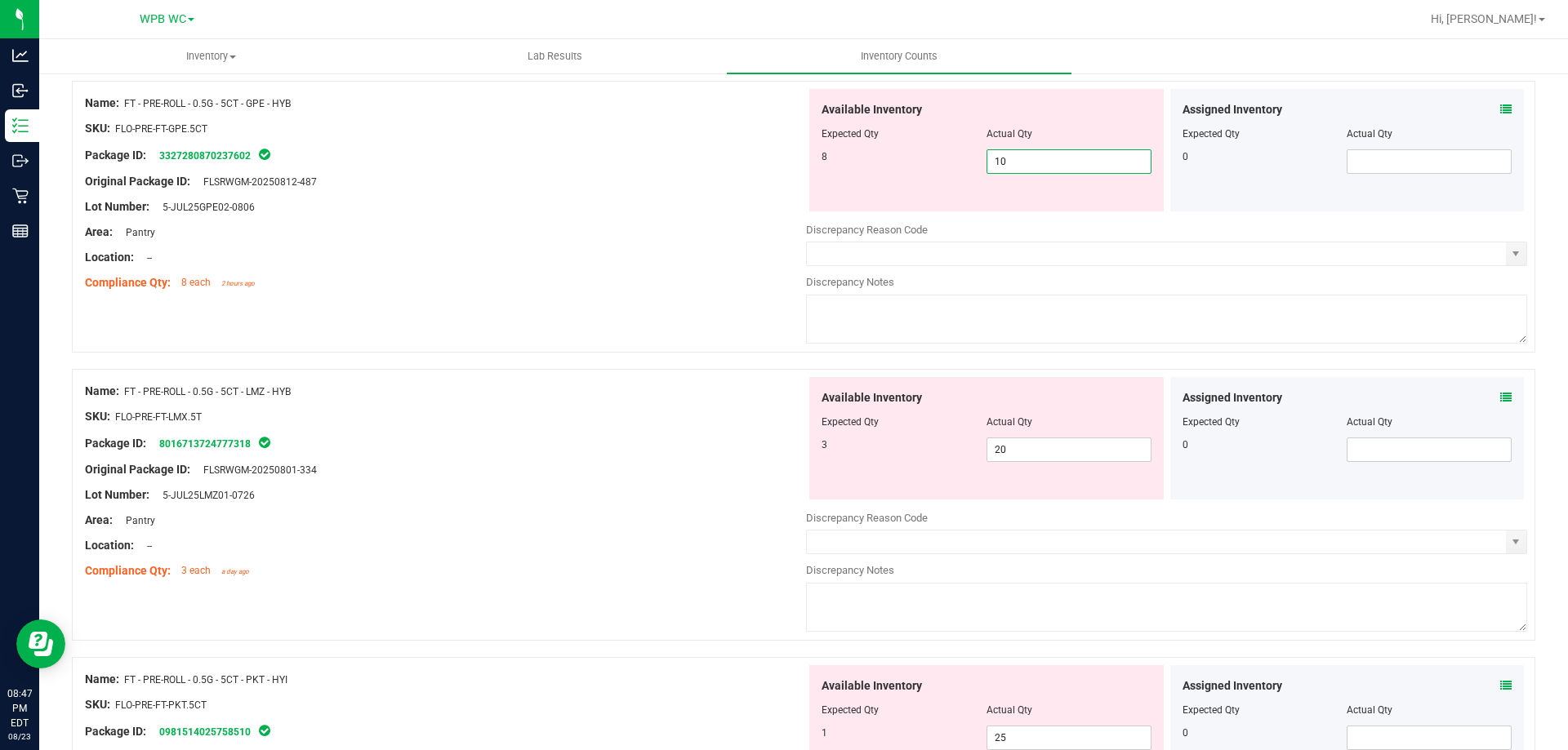
type input "8"
click at [728, 458] on div "Name: FT - PRE-ROLL - 0.5G - 5CT - LMZ - HYB SKU: FLO-PRE-FT-LMX.5T Package ID:…" at bounding box center [446, 480] width 721 height 208
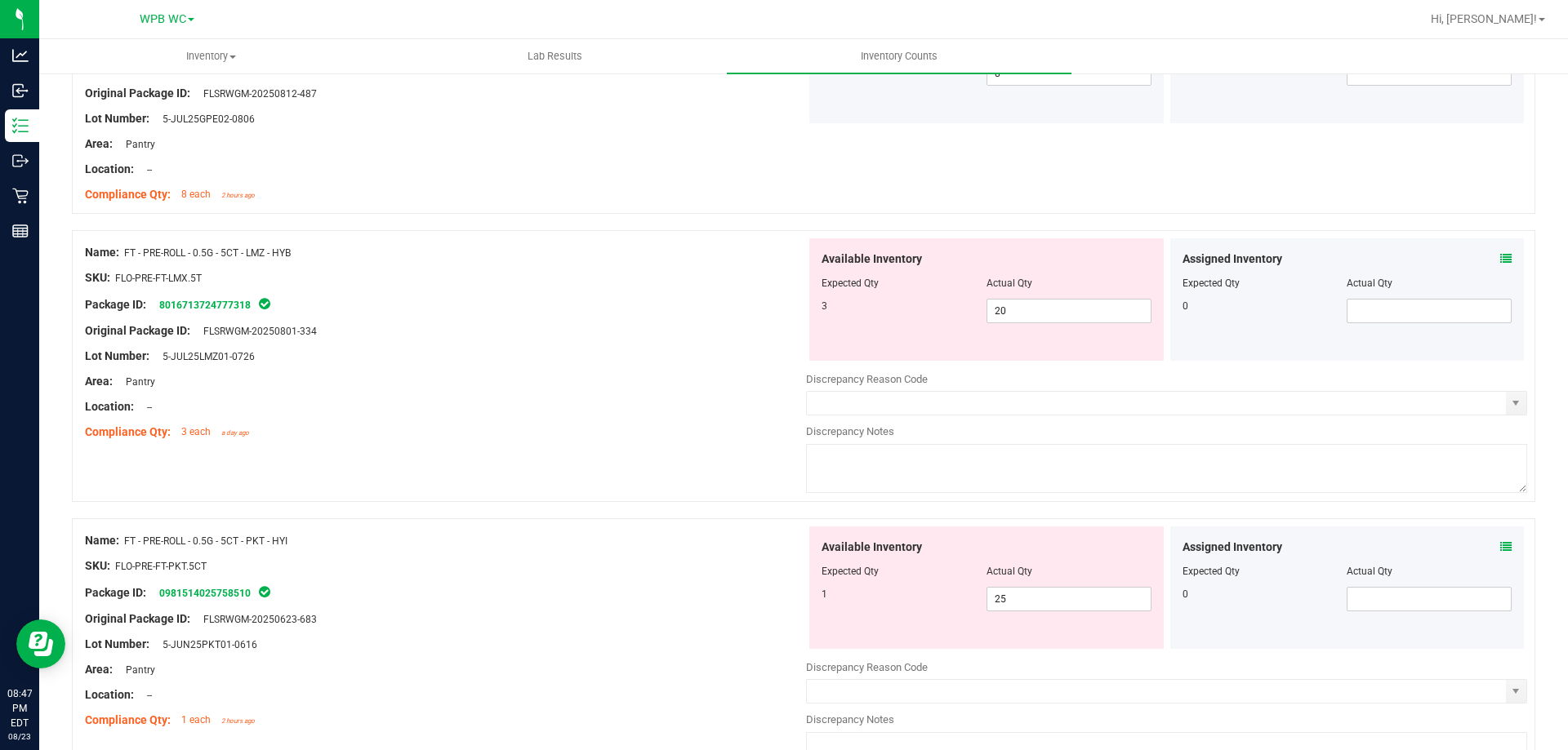
scroll to position [3755, 0]
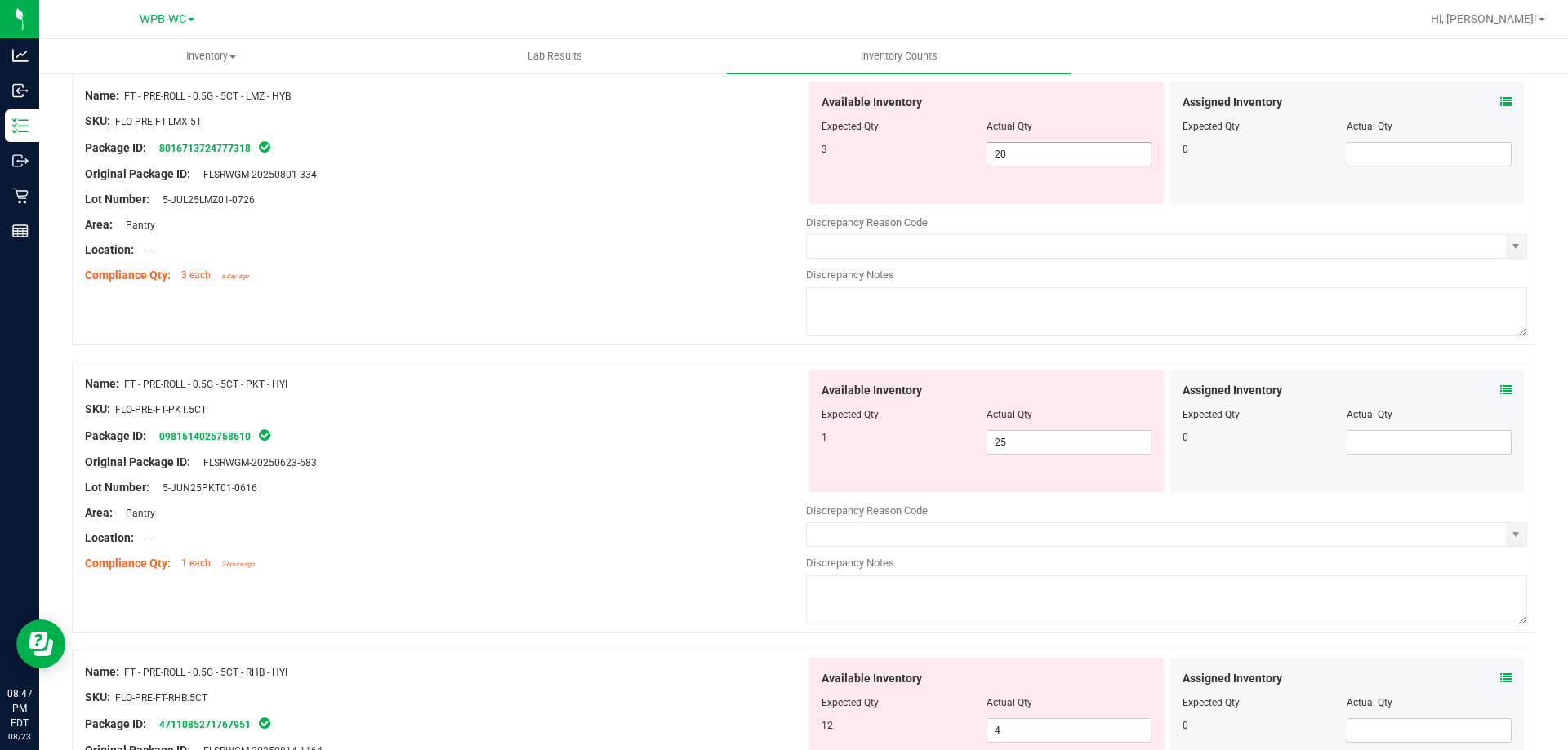
drag, startPoint x: 1041, startPoint y: 154, endPoint x: 740, endPoint y: 135, distance: 301.6
click at [744, 135] on div "Name: FT - PRE-ROLL - 0.5G - 5CT - LMZ - HYB SKU: FLO-PRE-FT-LMX.5T Package ID:…" at bounding box center [803, 209] width 1464 height 271
type input "3"
click at [382, 492] on div "Name: FT - PRE-ROLL - 0.5G - 5CT - PKT - HYI SKU: FLO-PRE-FT-PKT.5CT Package ID…" at bounding box center [446, 473] width 721 height 208
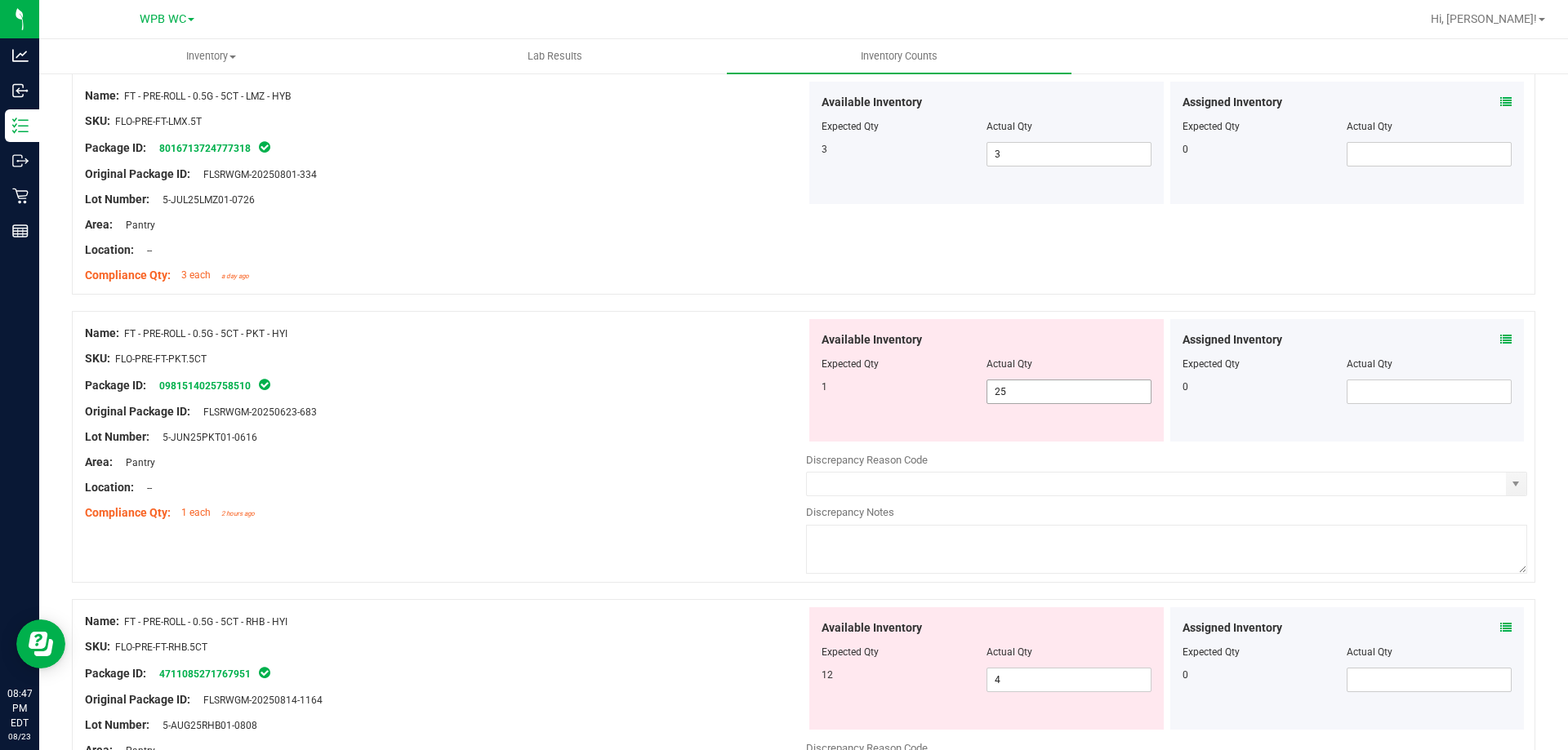
drag, startPoint x: 978, startPoint y: 385, endPoint x: 616, endPoint y: 370, distance: 362.3
click at [620, 373] on div "Name: FT - PRE-ROLL - 0.5G - 5CT - PKT - HYI SKU: FLO-PRE-FT-PKT.5CT Package ID…" at bounding box center [803, 447] width 1464 height 271
type input "1"
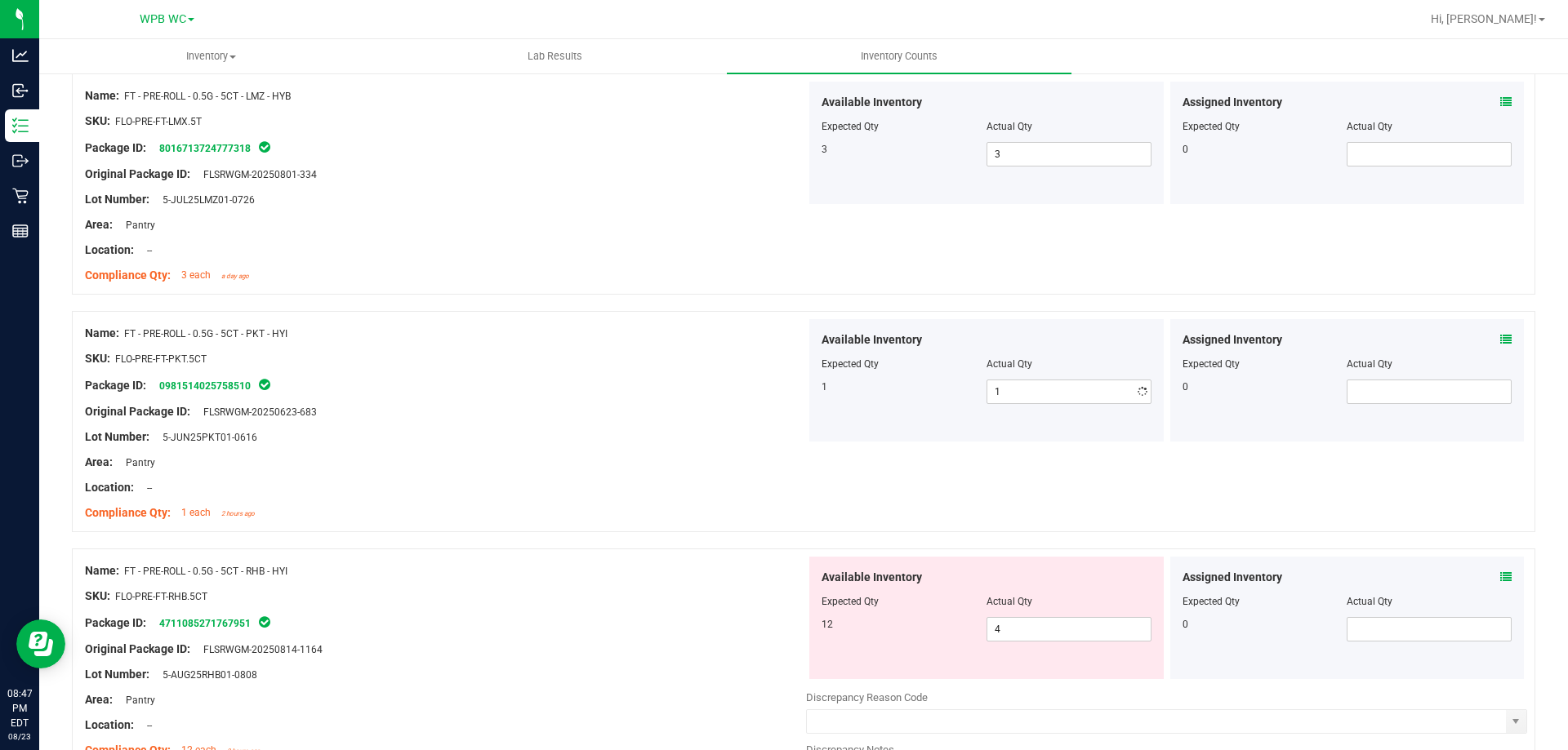
click at [636, 390] on div "Package ID: 0981514025758510" at bounding box center [446, 386] width 721 height 20
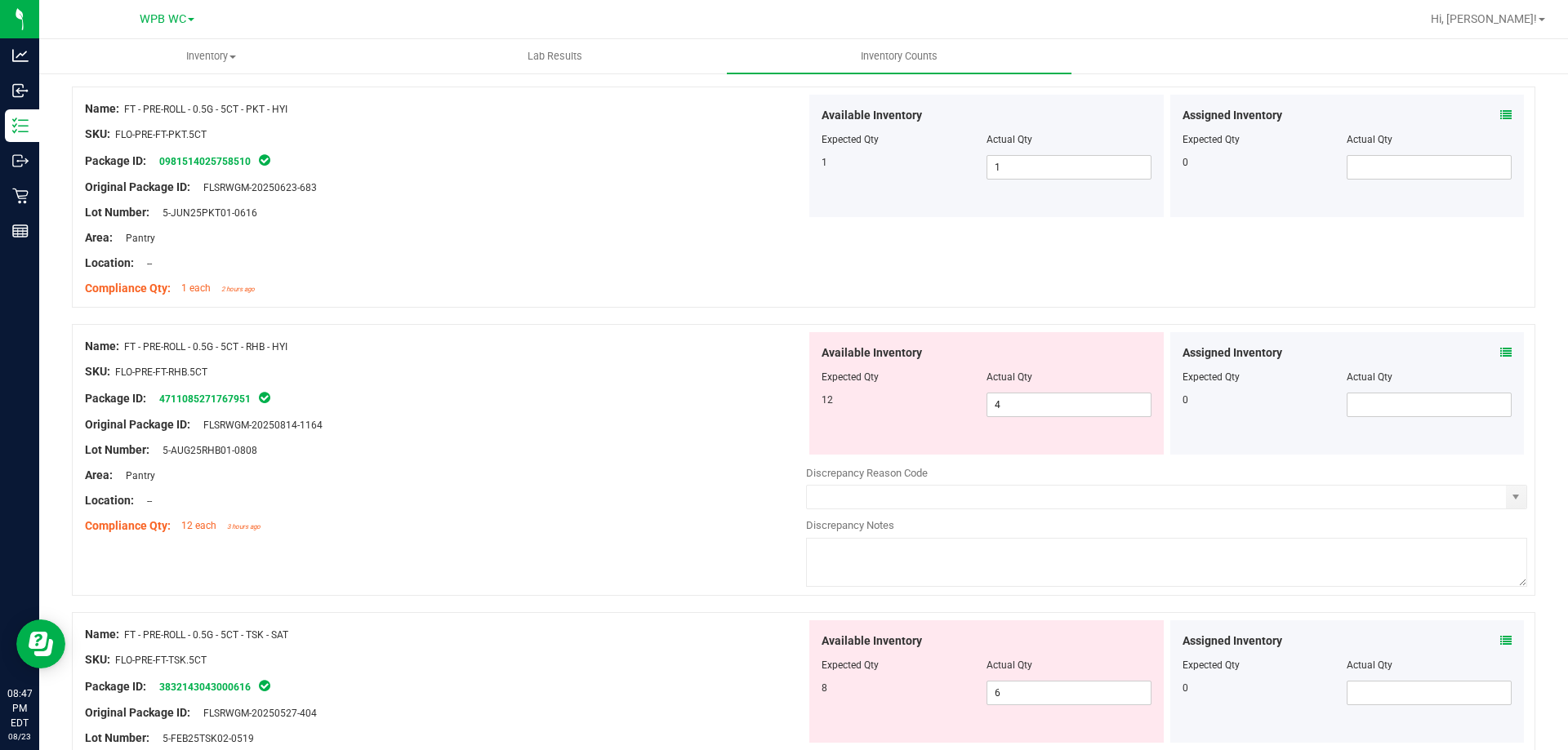
scroll to position [4001, 0]
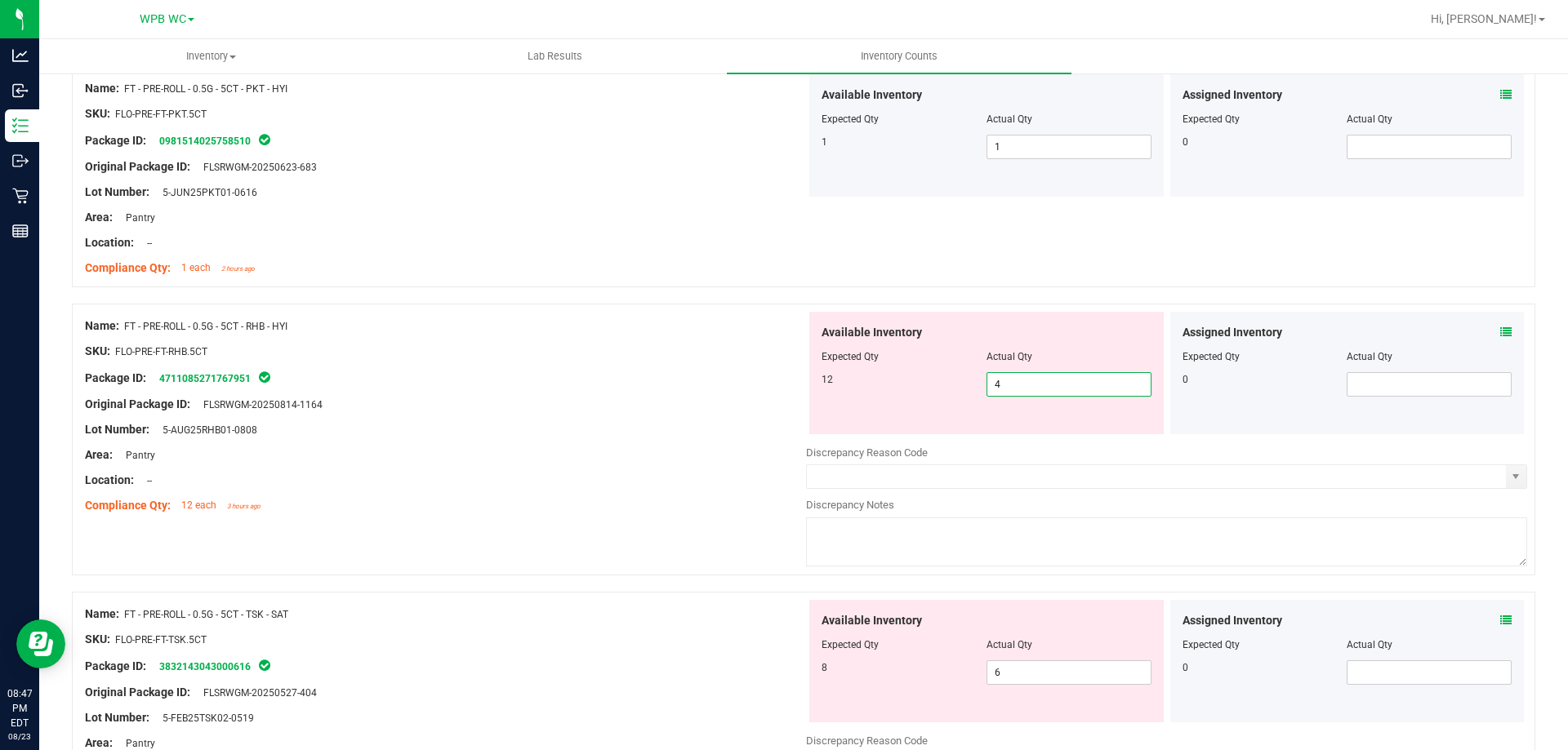
drag, startPoint x: 947, startPoint y: 379, endPoint x: 440, endPoint y: 364, distance: 507.2
click at [742, 379] on div "Name: FT - PRE-ROLL - 0.5G - 5CT - RHB - HYI SKU: FLO-PRE-FT-RHB.5CT Package ID…" at bounding box center [803, 439] width 1464 height 271
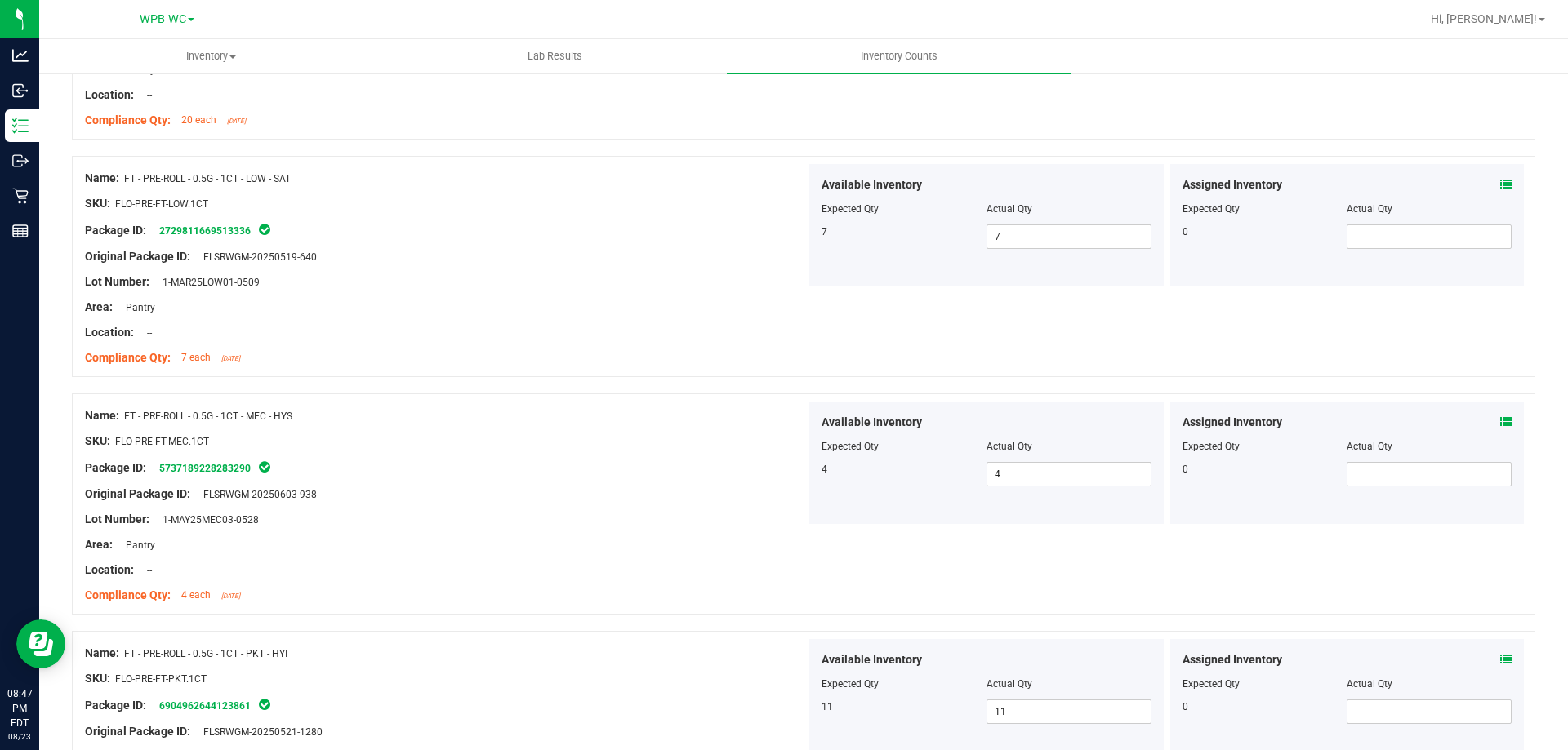
type input "12"
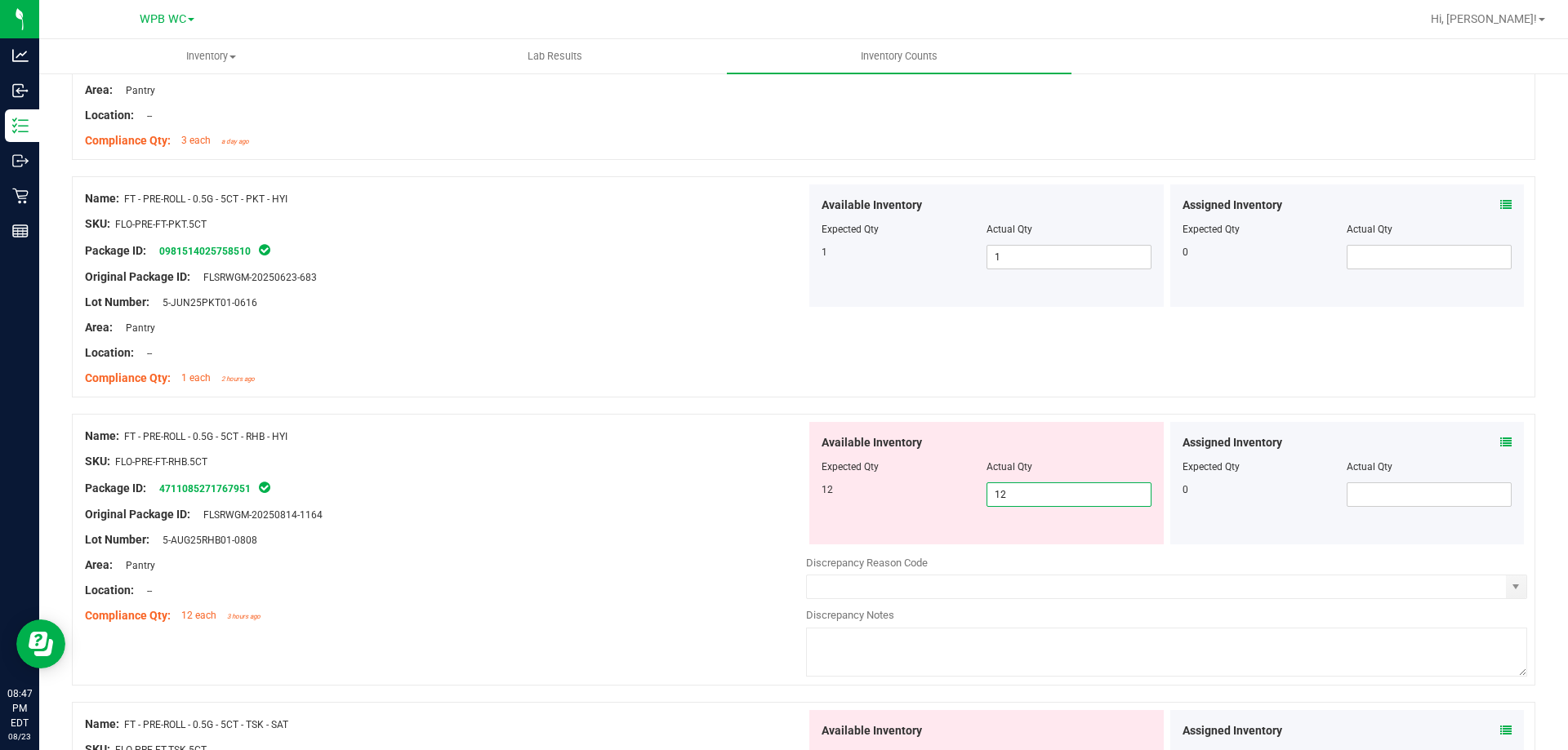
scroll to position [4049, 0]
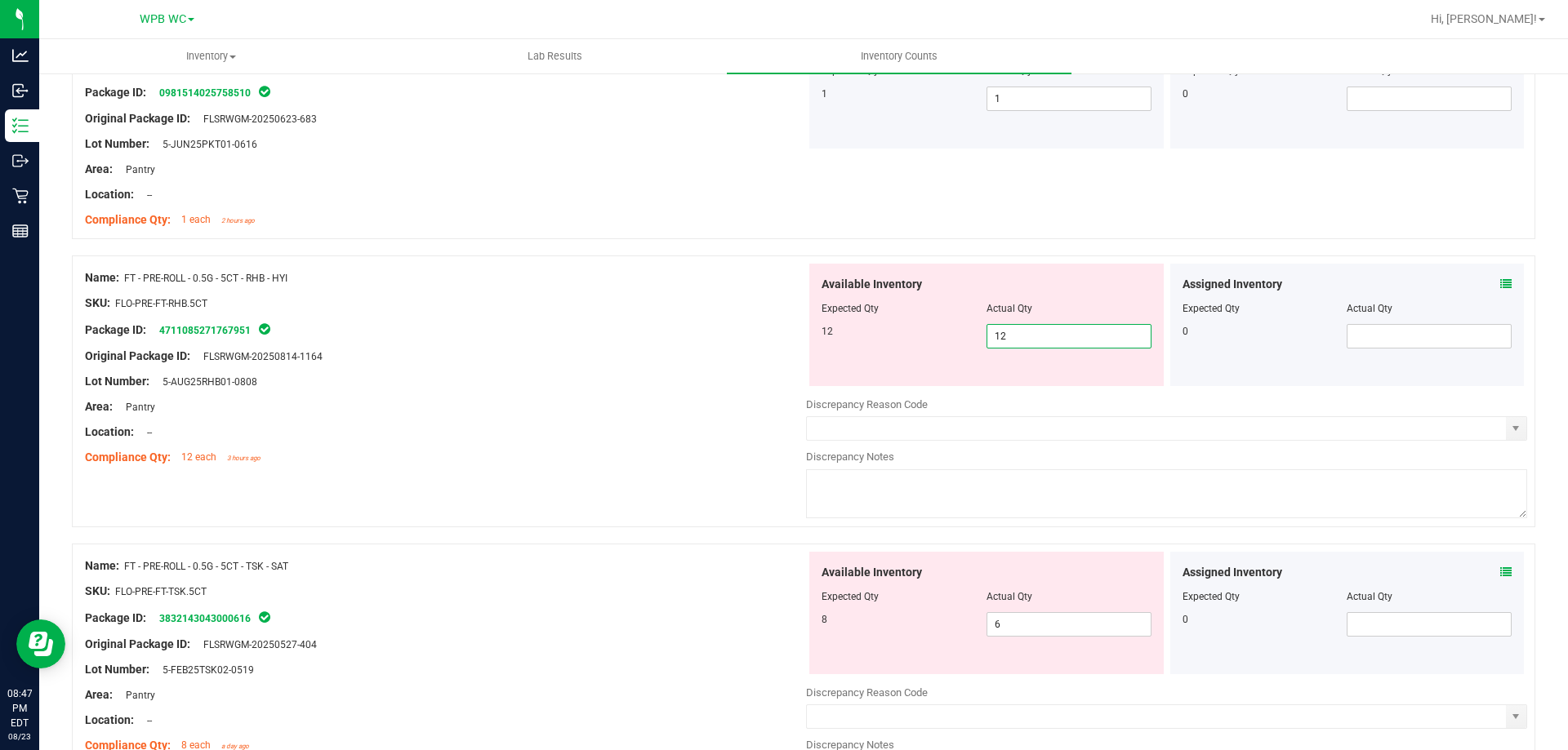
type input "12"
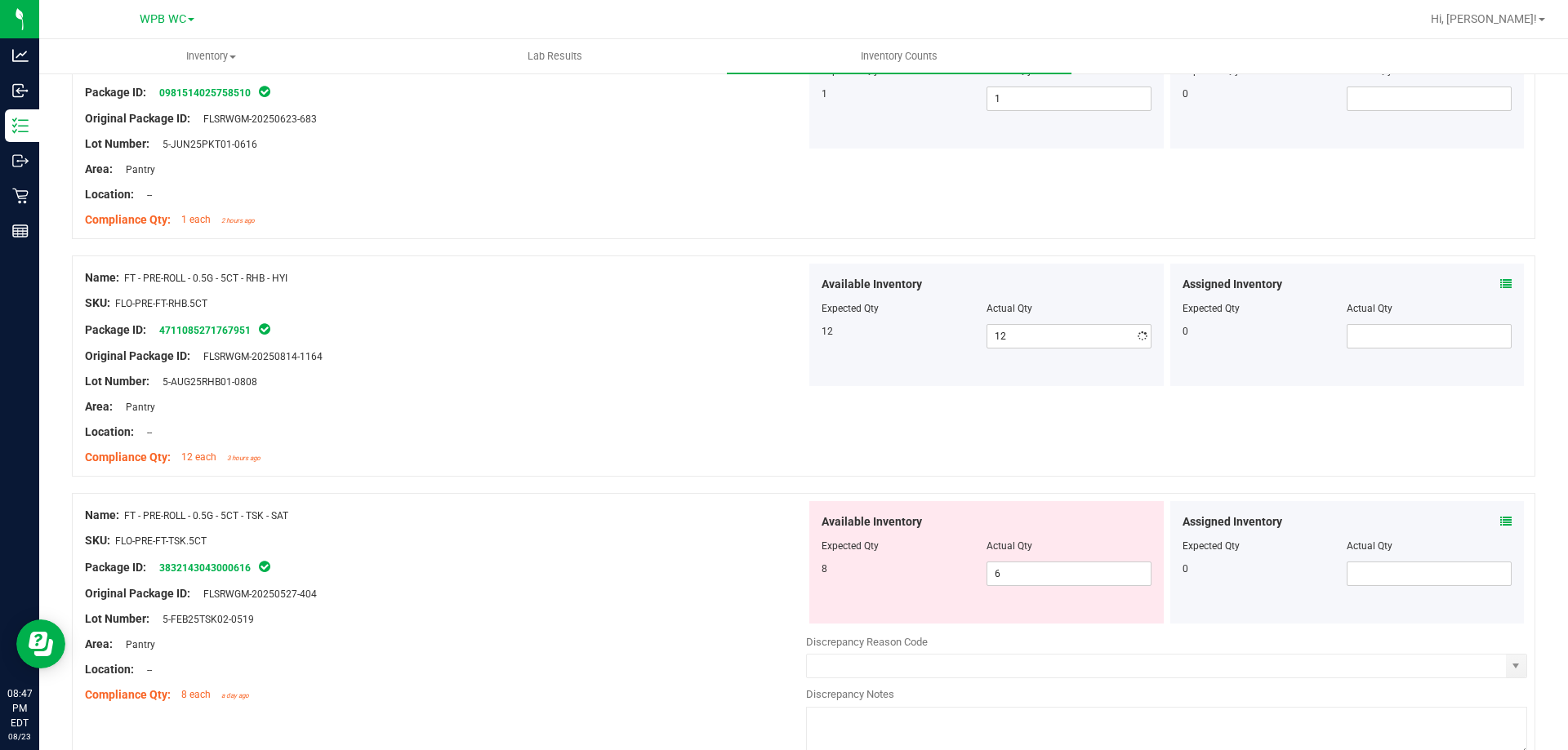
click at [525, 439] on div "Location: --" at bounding box center [446, 432] width 721 height 17
drag, startPoint x: 1067, startPoint y: 577, endPoint x: 853, endPoint y: 577, distance: 214.0
click at [846, 577] on div "8 6 6" at bounding box center [987, 574] width 330 height 25
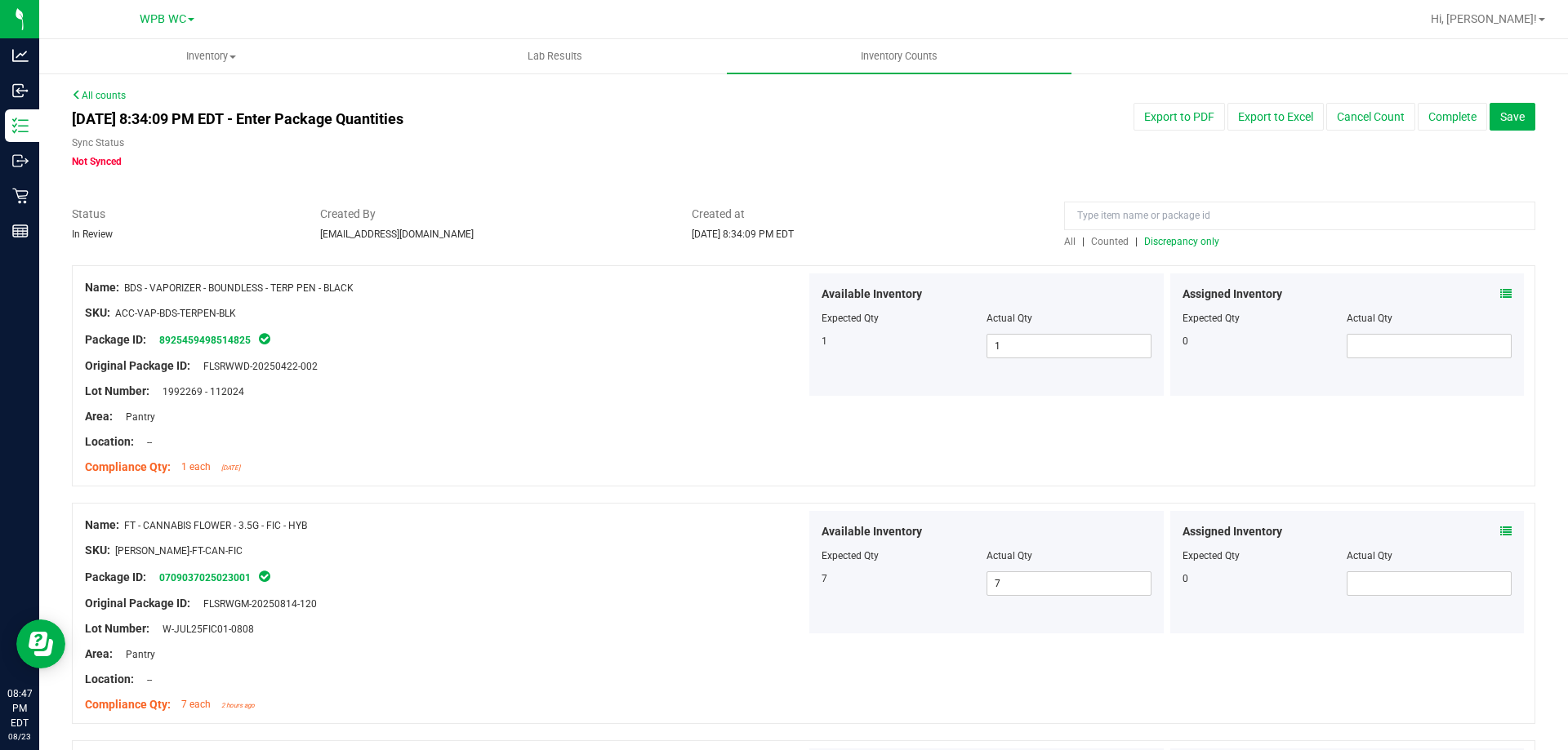
click at [1186, 244] on span "Discrepancy only" at bounding box center [1182, 242] width 75 height 12
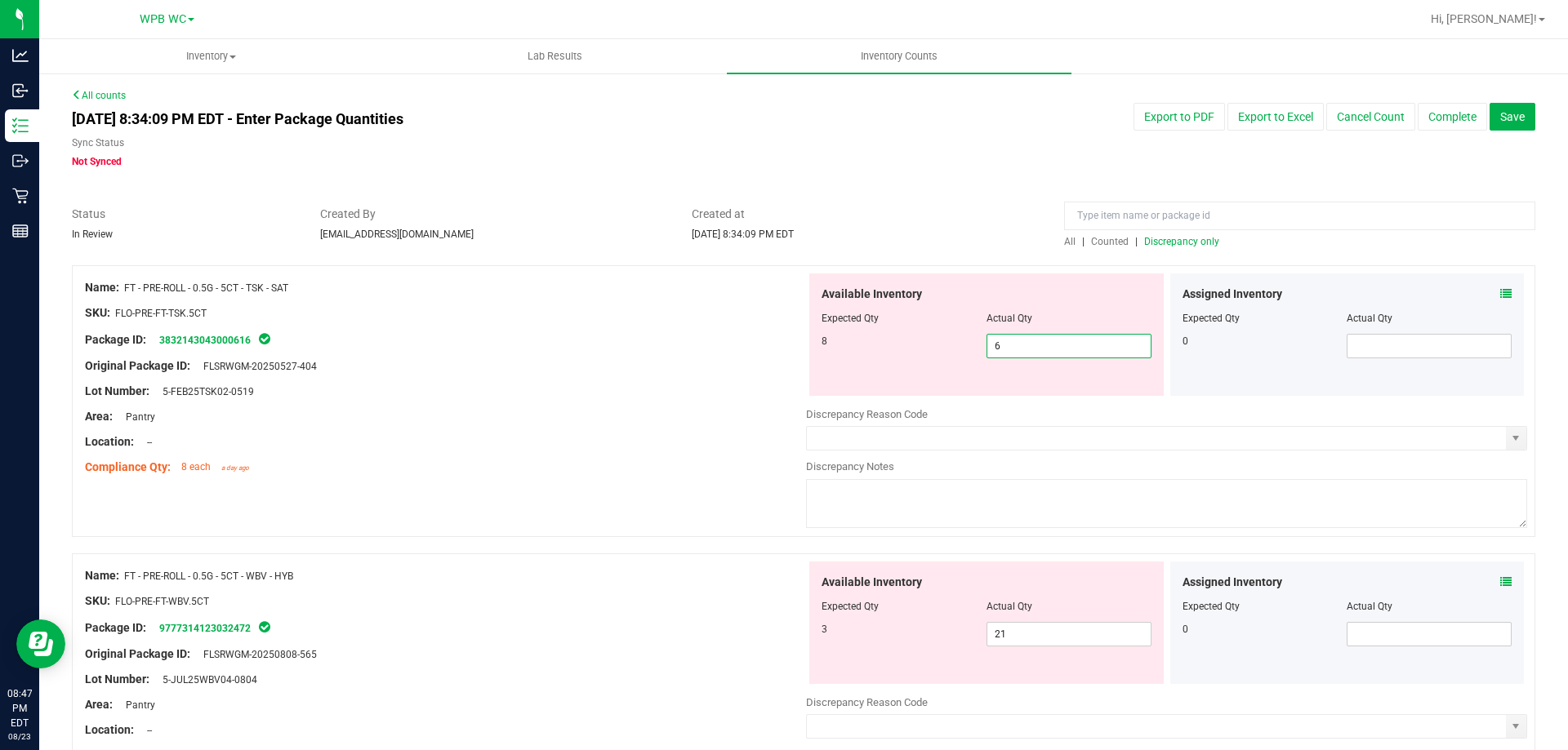
drag, startPoint x: 1019, startPoint y: 344, endPoint x: 677, endPoint y: 344, distance: 342.0
click at [807, 344] on div "Available Inventory Expected Qty Actual Qty 8 6 6" at bounding box center [987, 334] width 361 height 123
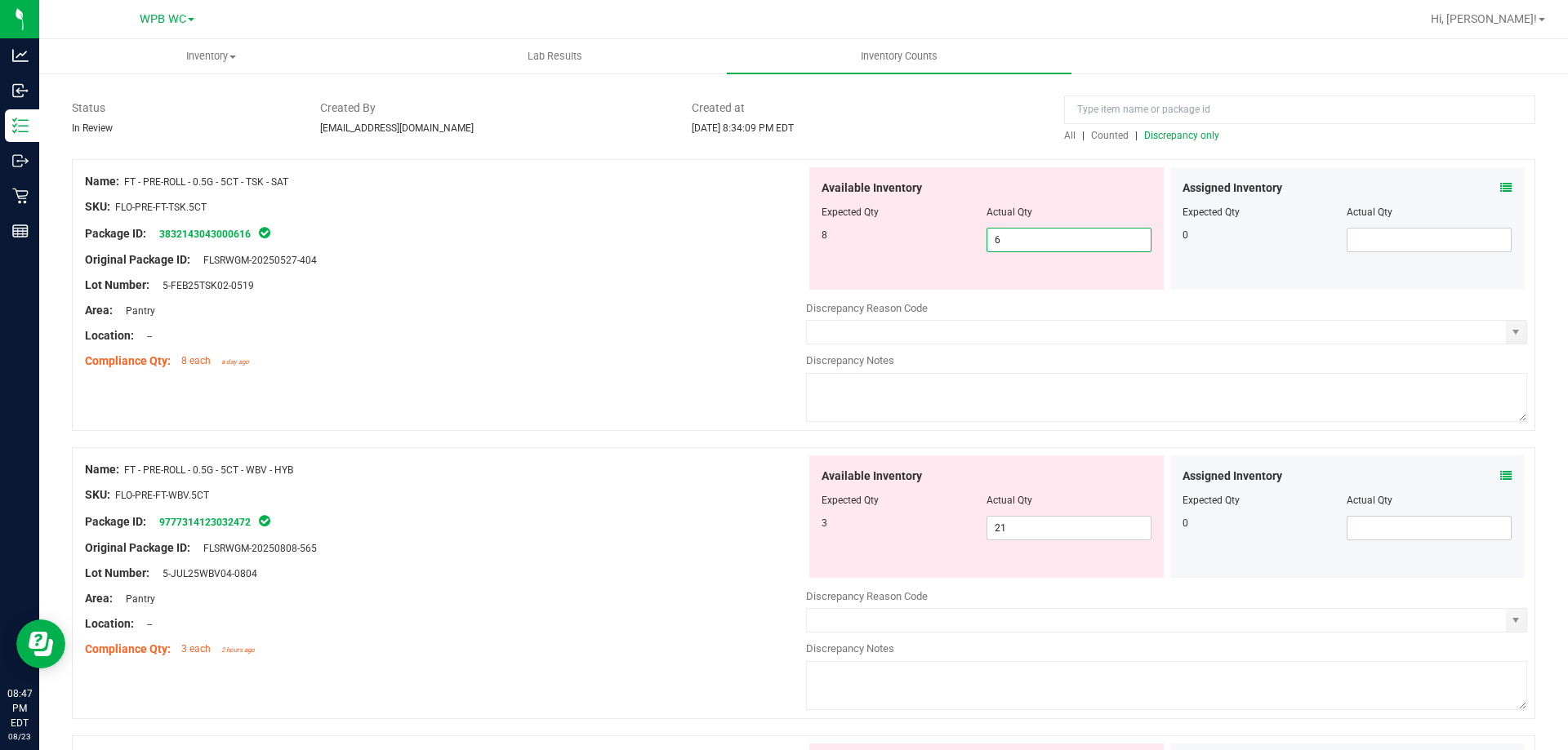
scroll to position [245, 0]
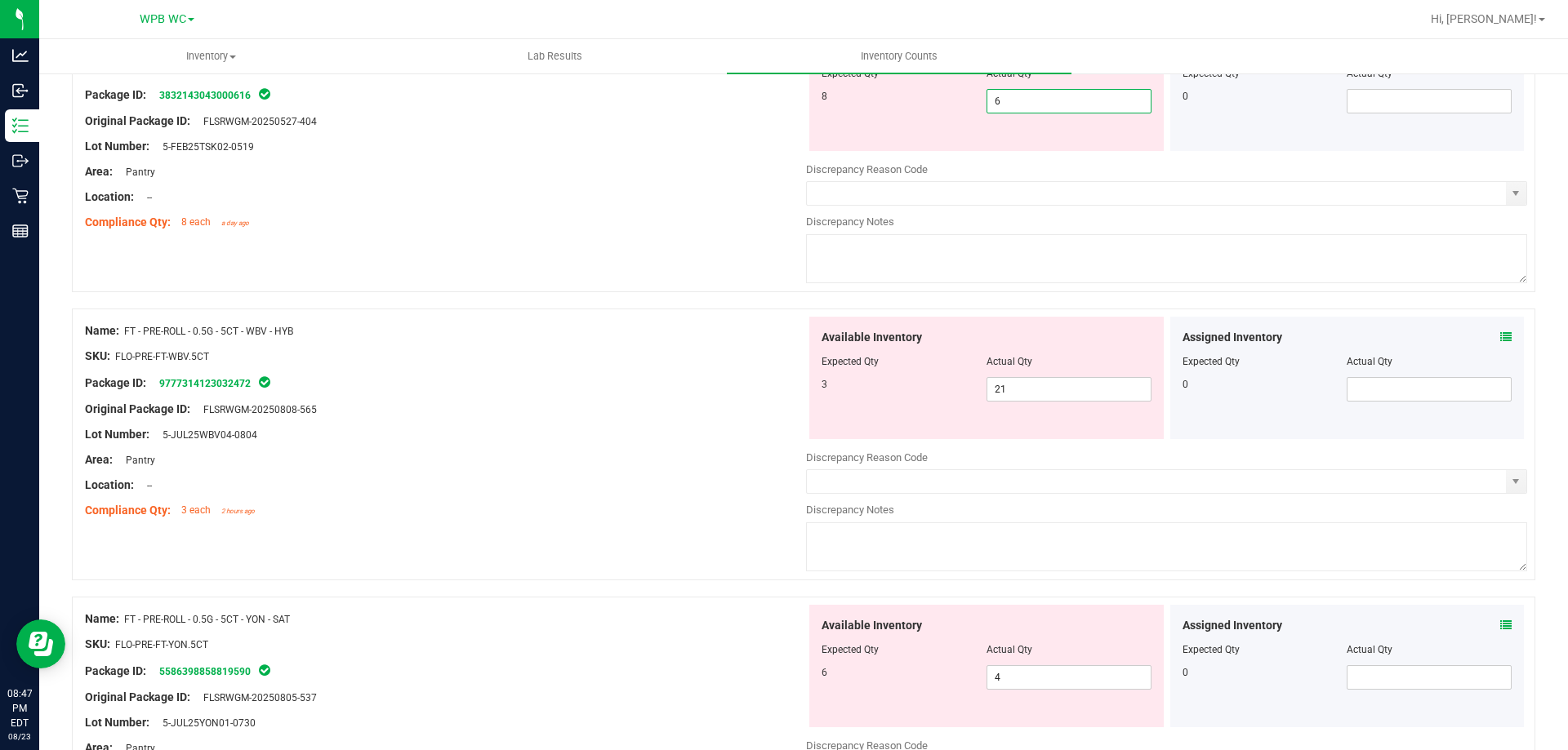
type input "8"
click at [575, 362] on div "Name: FT - PRE-ROLL - 0.5G - 5CT - WBV - HYB SKU: FLO-PRE-FT-WBV.5CT Package ID…" at bounding box center [446, 420] width 721 height 208
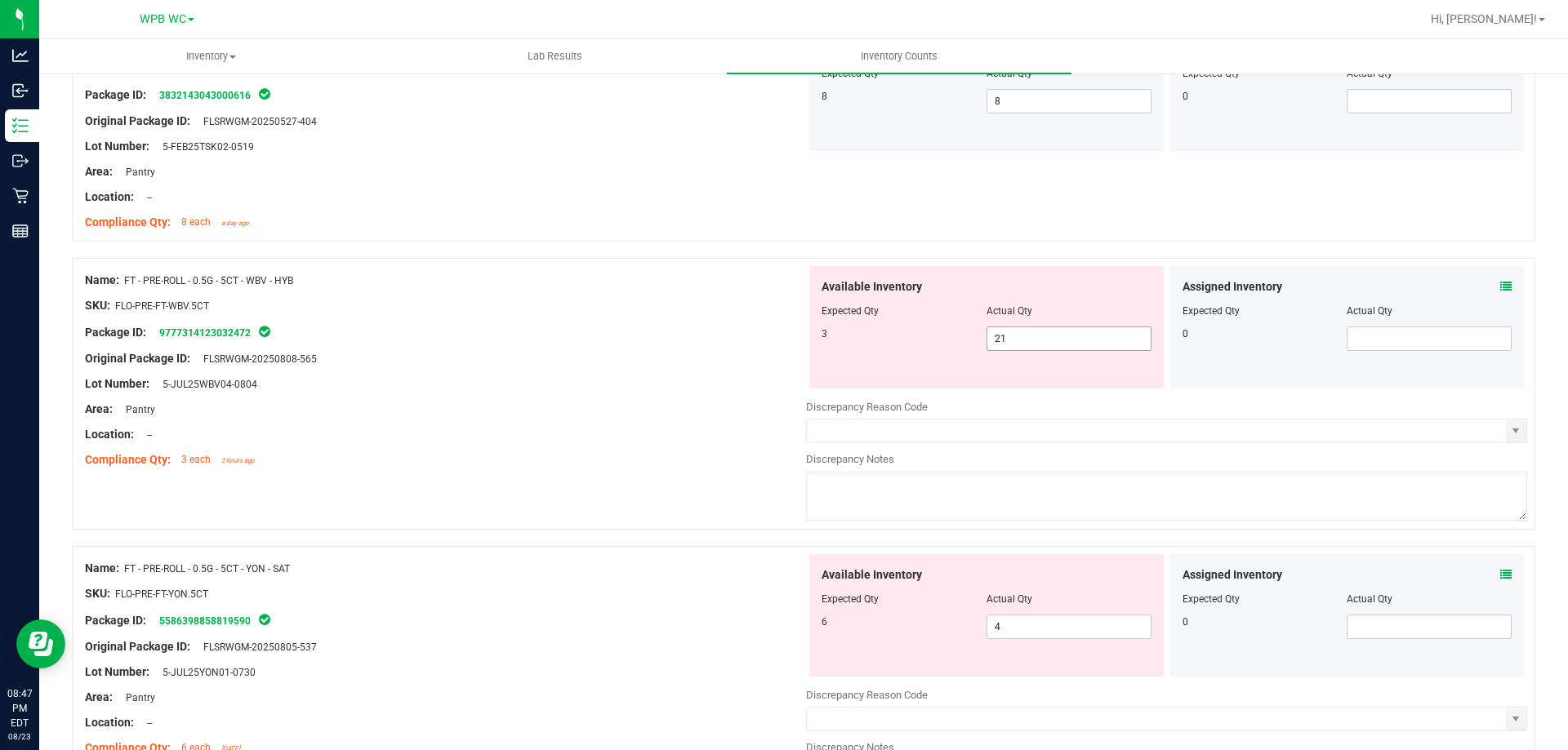
drag, startPoint x: 893, startPoint y: 335, endPoint x: 751, endPoint y: 332, distance: 142.0
click at [812, 335] on div "Available Inventory Expected Qty Actual Qty 3 21 21" at bounding box center [987, 327] width 354 height 123
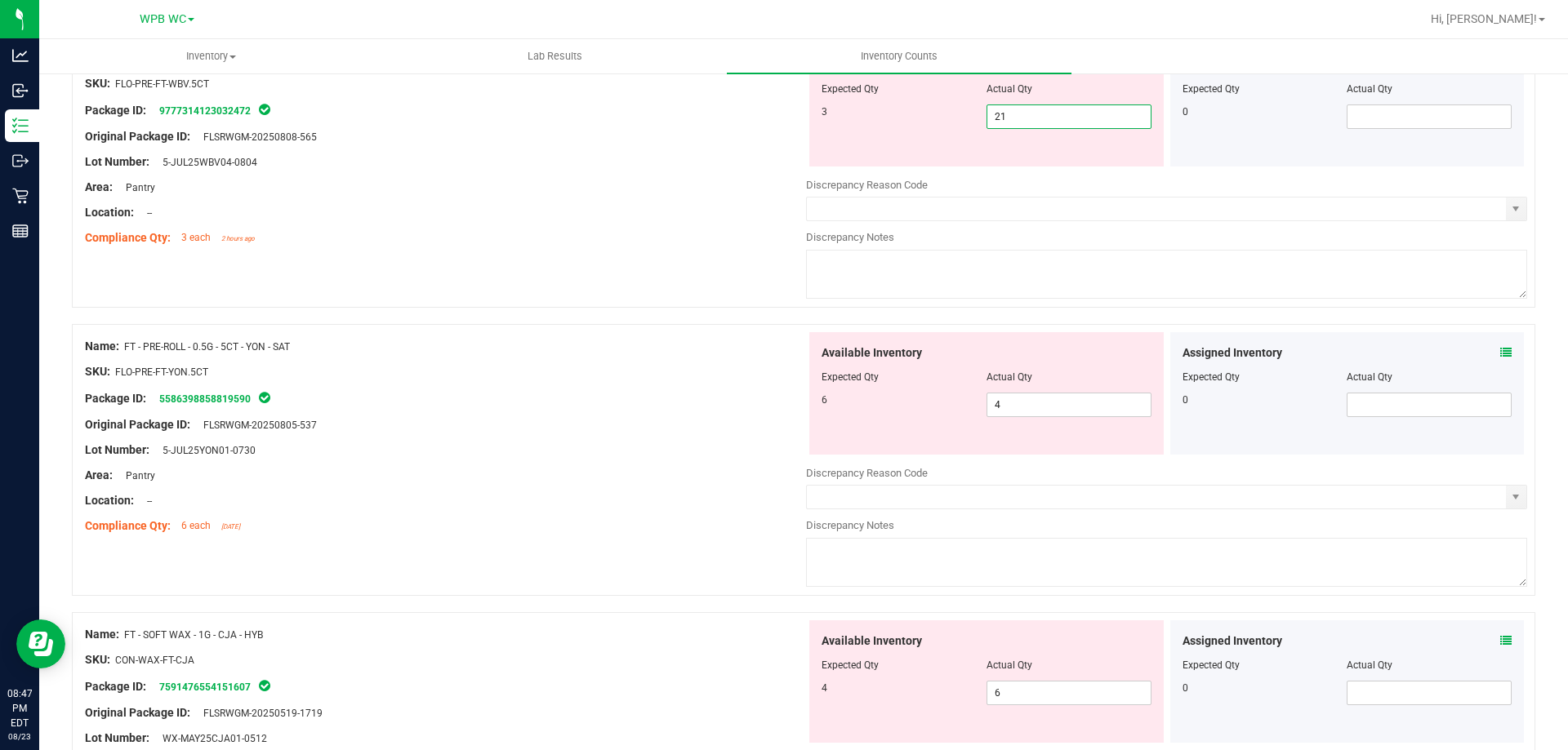
scroll to position [490, 0]
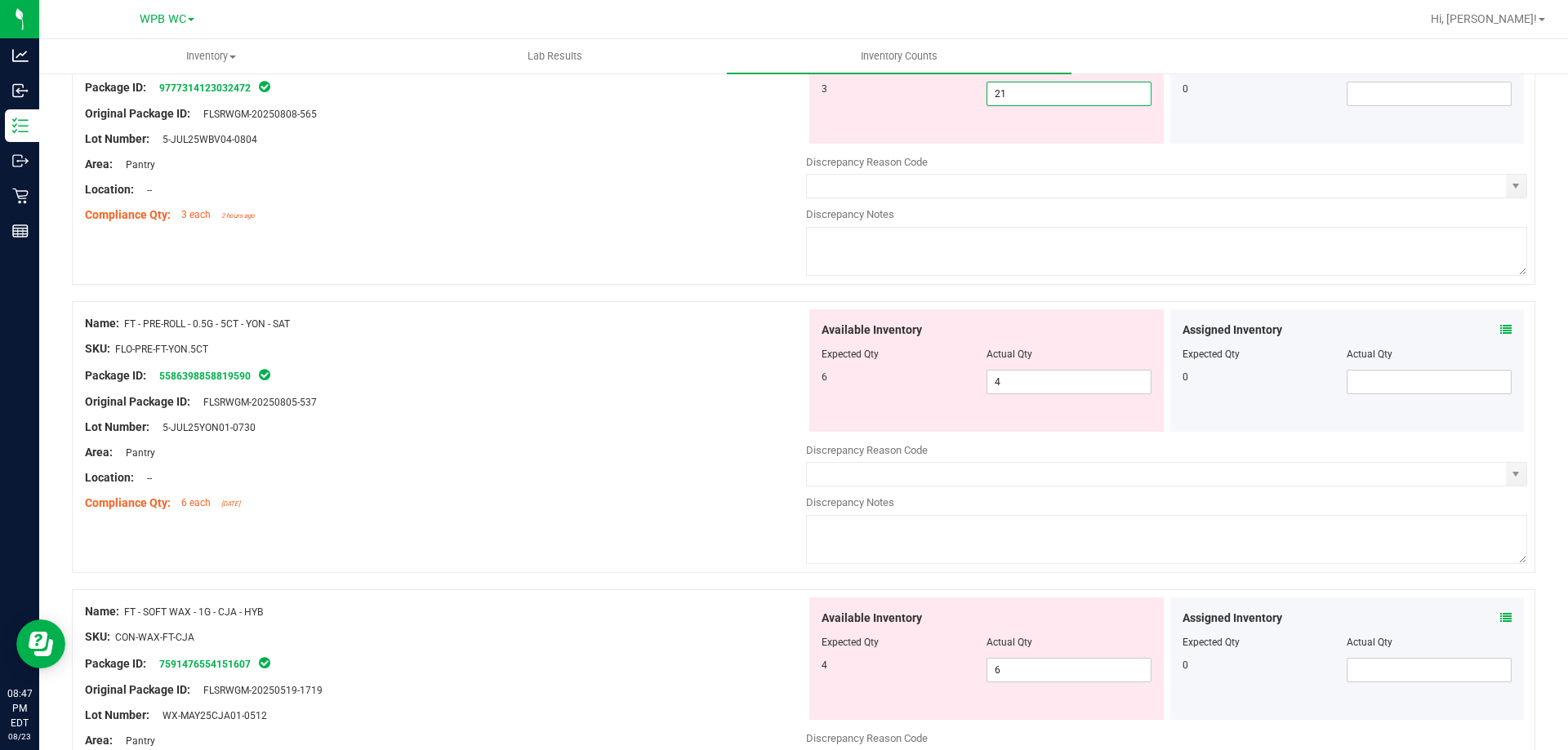
type input "3"
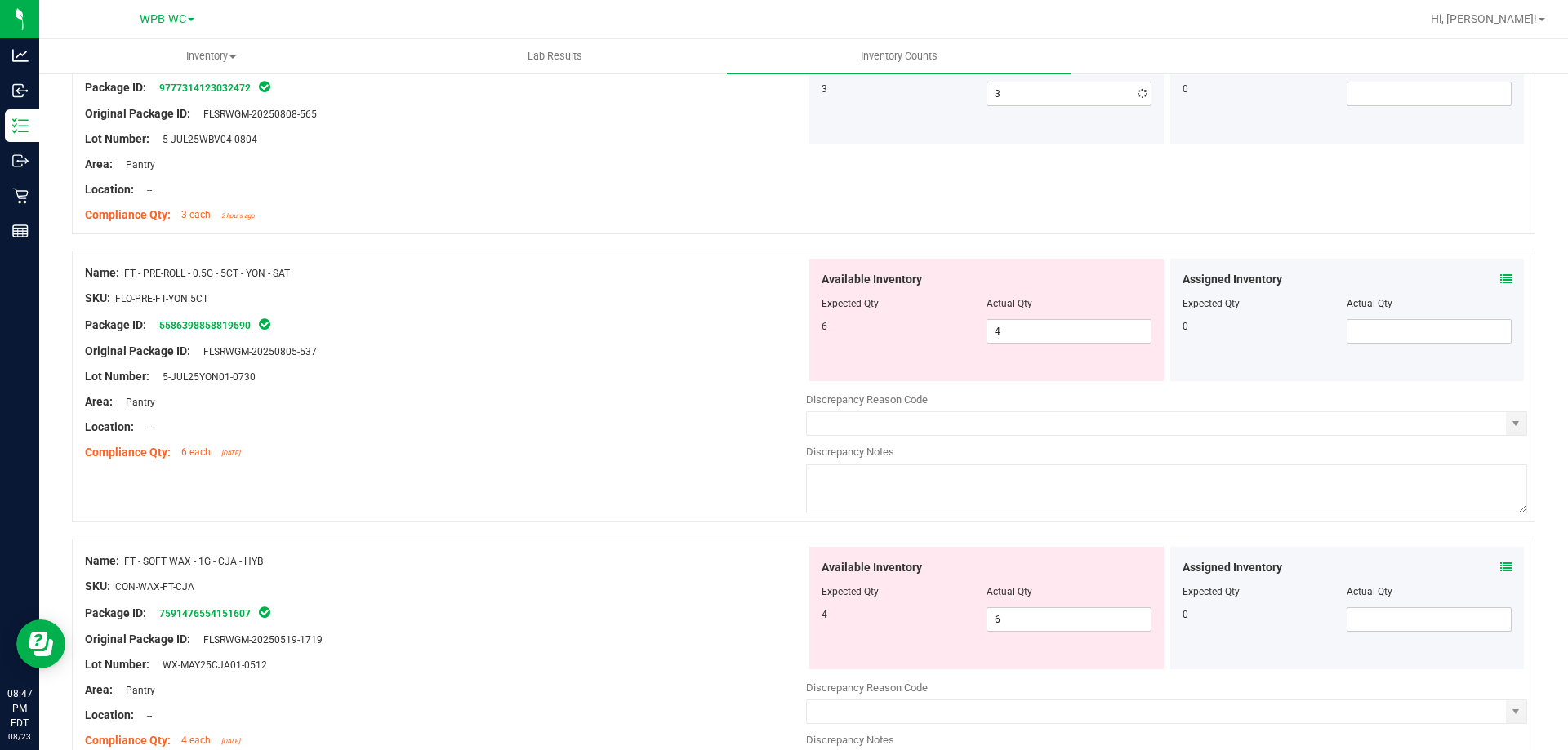
click at [633, 336] on div "Name: FT - PRE-ROLL - 0.5G - 5CT - YON - SAT SKU: FLO-PRE-FT-YON.5CT Package ID…" at bounding box center [446, 362] width 721 height 208
drag, startPoint x: 998, startPoint y: 324, endPoint x: 575, endPoint y: 357, distance: 424.3
click at [663, 320] on div "Name: FT - PRE-ROLL - 0.5G - 5CT - YON - SAT SKU: FLO-PRE-FT-YON.5CT Package ID…" at bounding box center [803, 386] width 1464 height 271
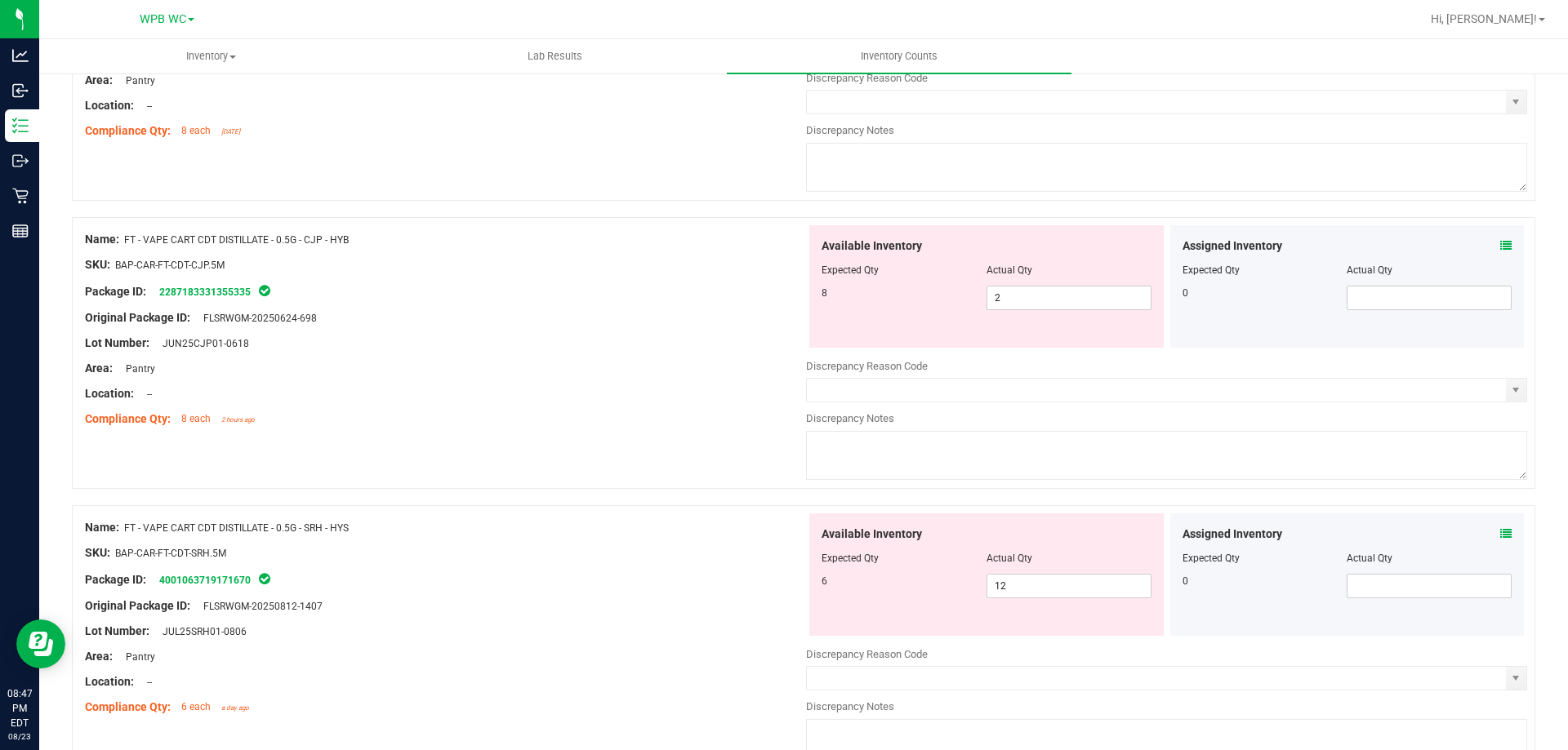
type input "6"
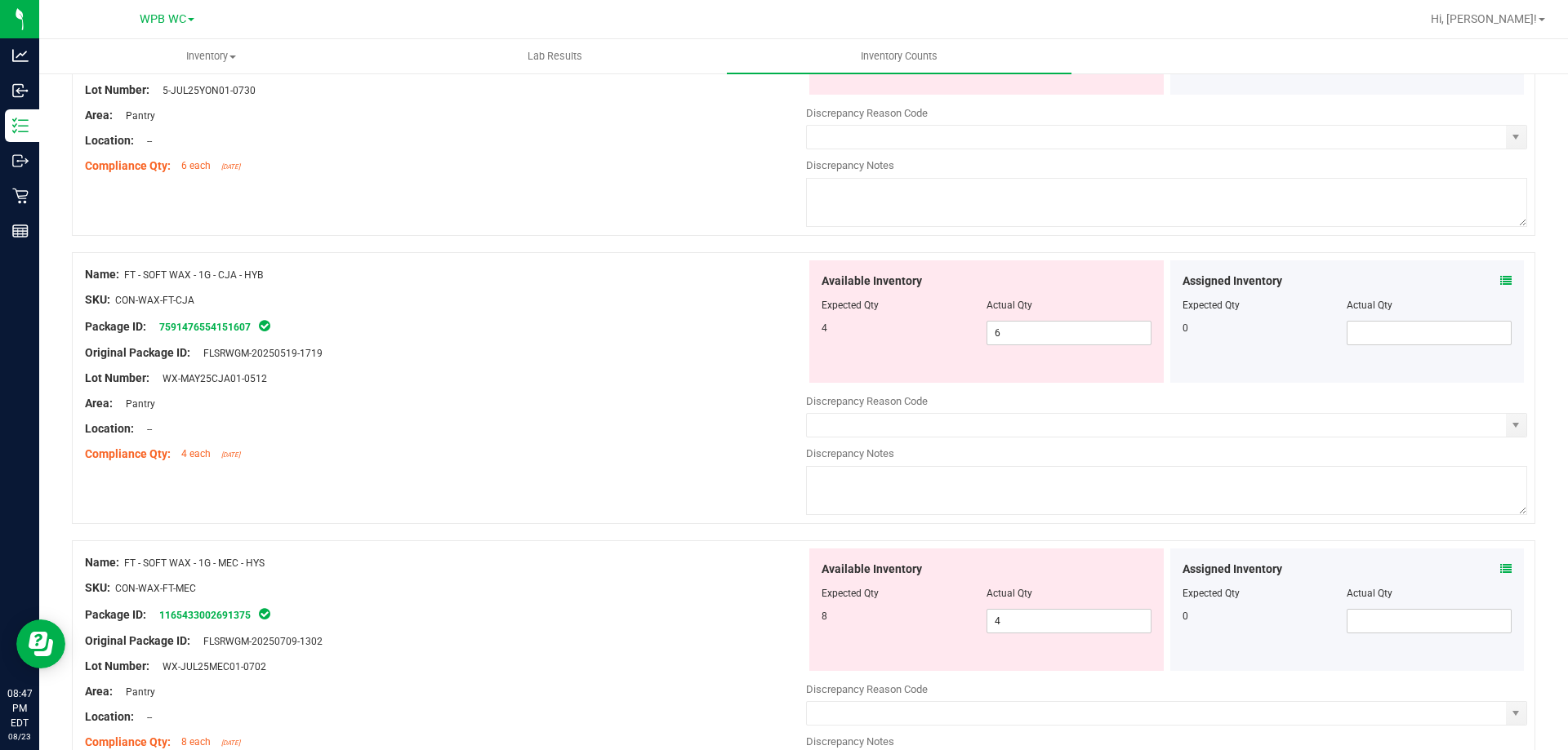
type input "6"
click at [578, 363] on div "Name: FT - SOFT WAX - 1G - CJA - HYB SKU: CON-WAX-FT-CJA Package ID: 7591476554…" at bounding box center [446, 364] width 721 height 208
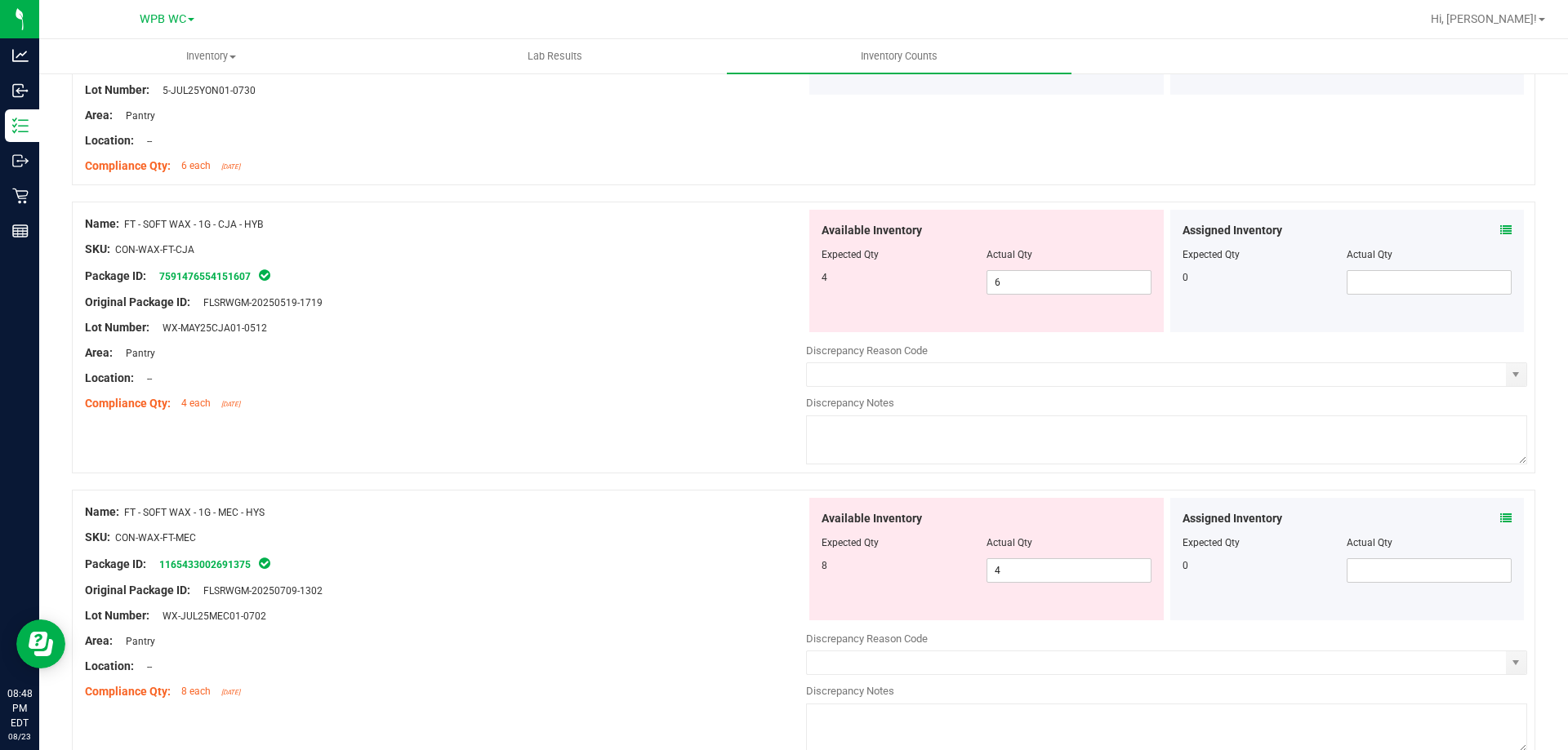
click at [582, 363] on div at bounding box center [446, 365] width 721 height 8
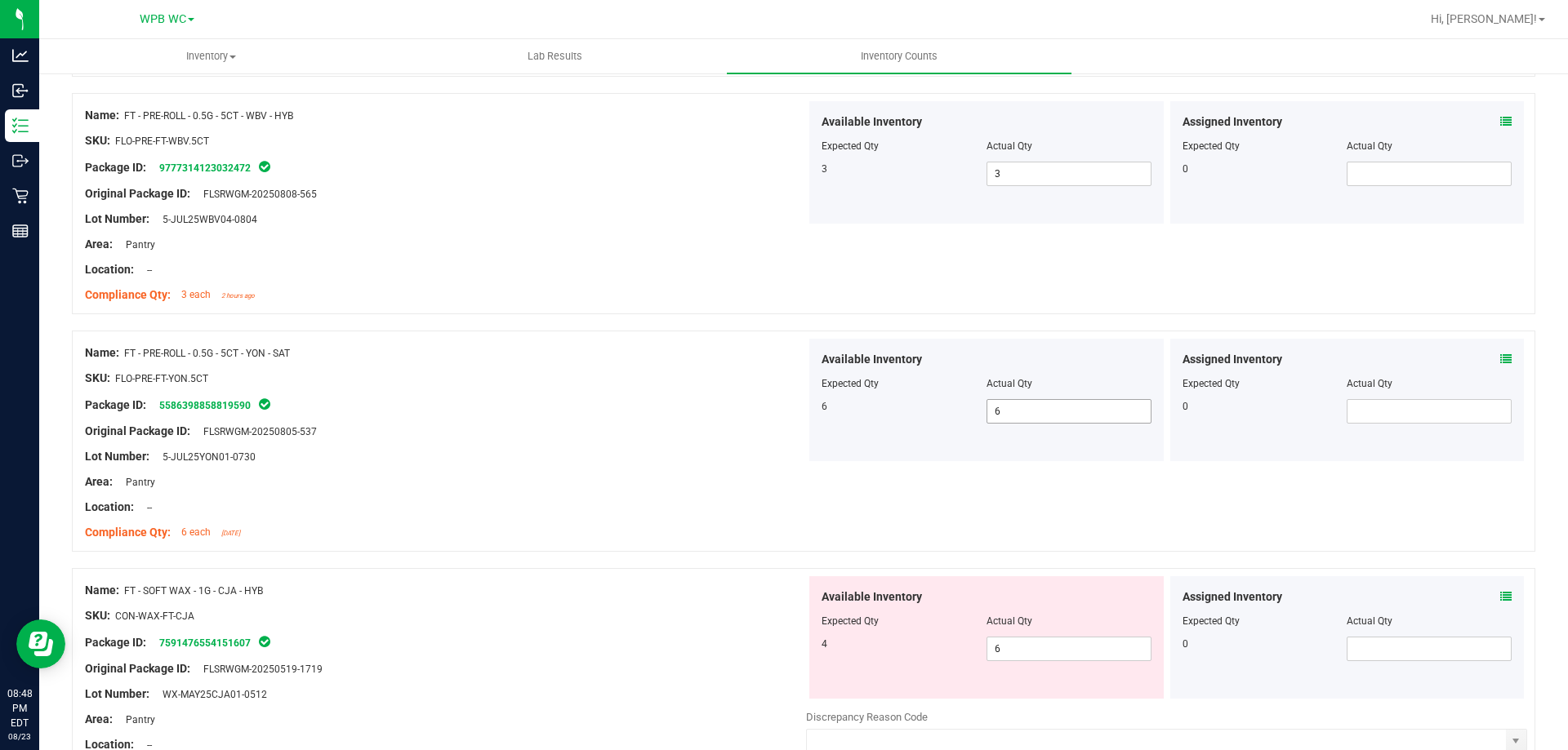
scroll to position [490, 0]
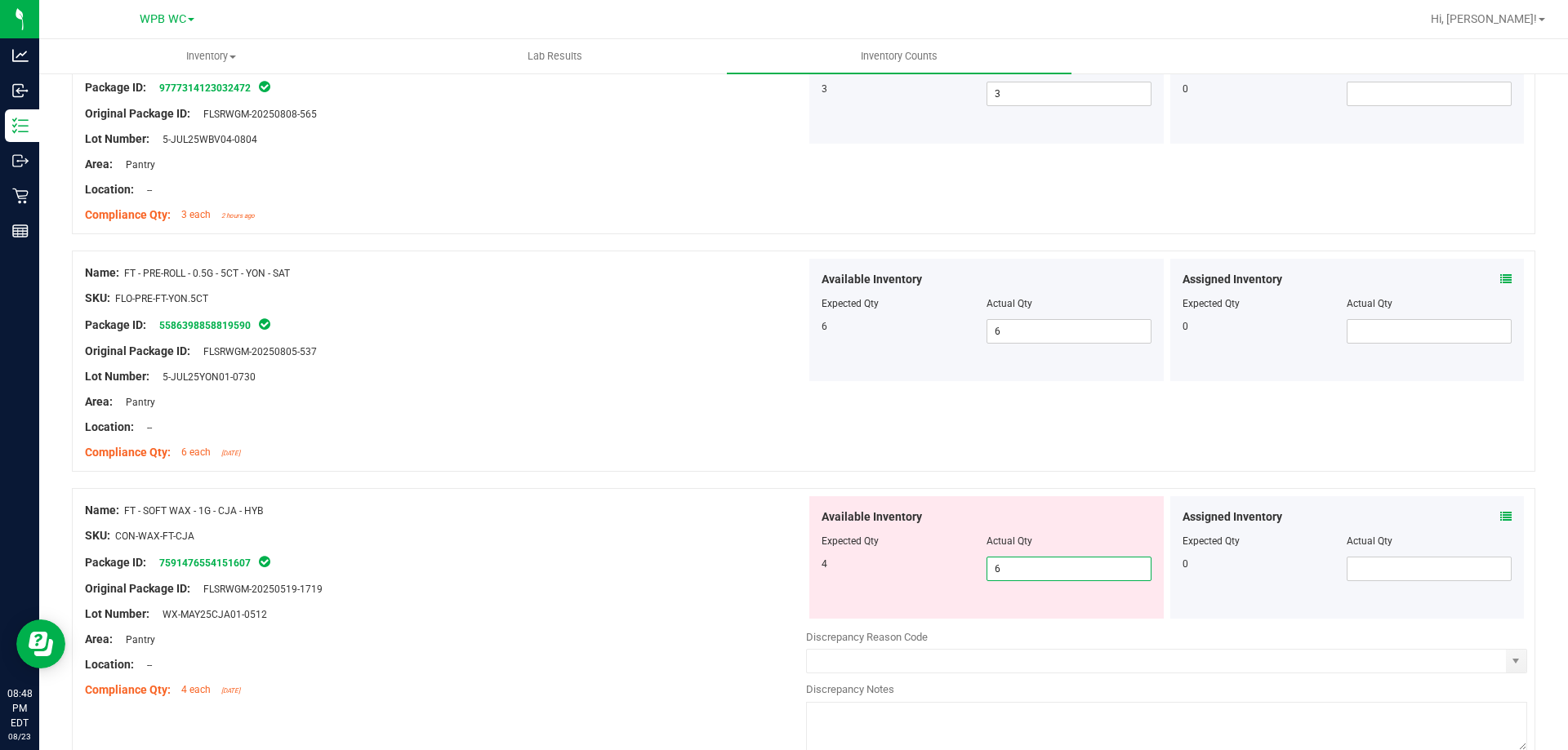
drag, startPoint x: 1008, startPoint y: 571, endPoint x: 773, endPoint y: 564, distance: 235.1
click at [850, 566] on div "4 6 6" at bounding box center [987, 568] width 330 height 25
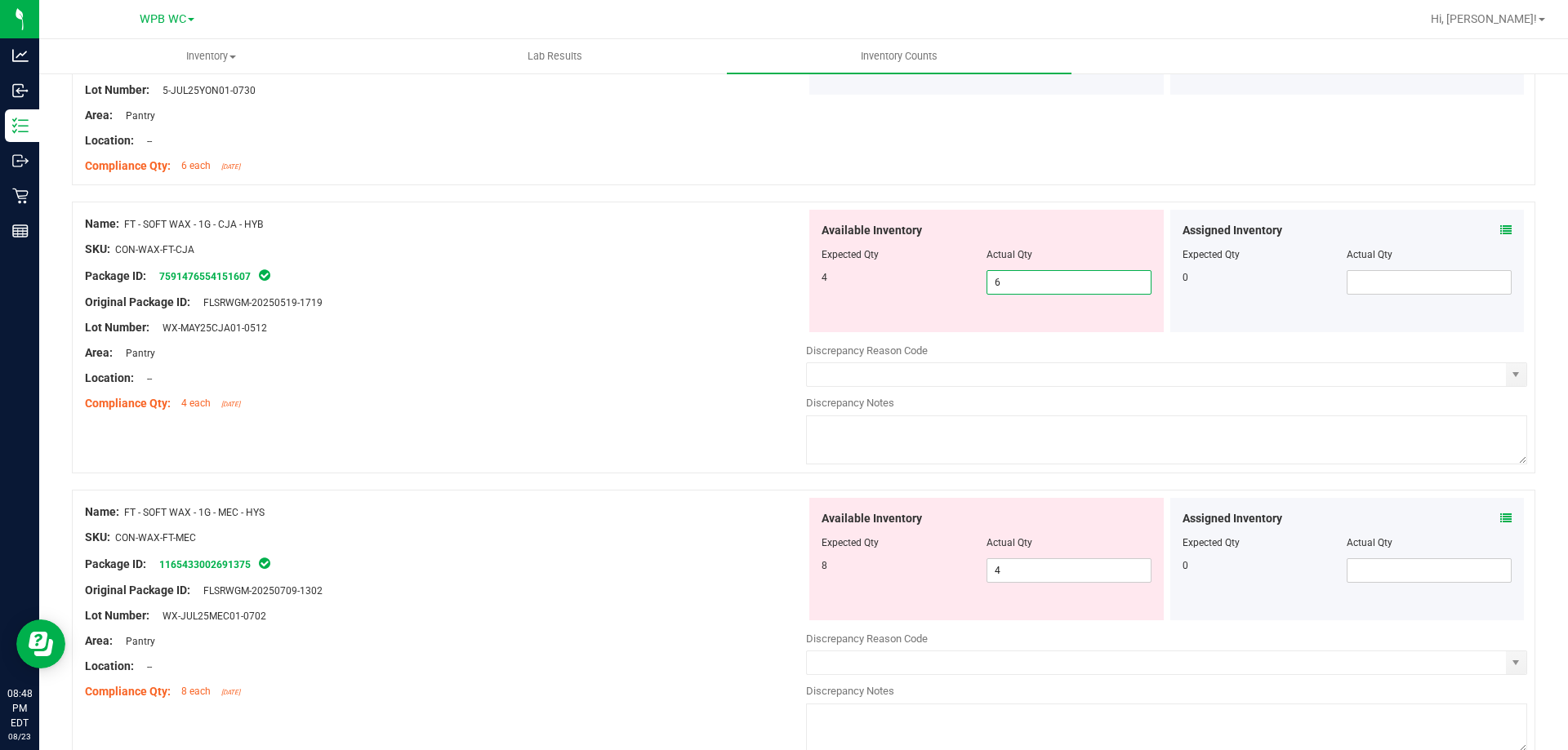
scroll to position [816, 0]
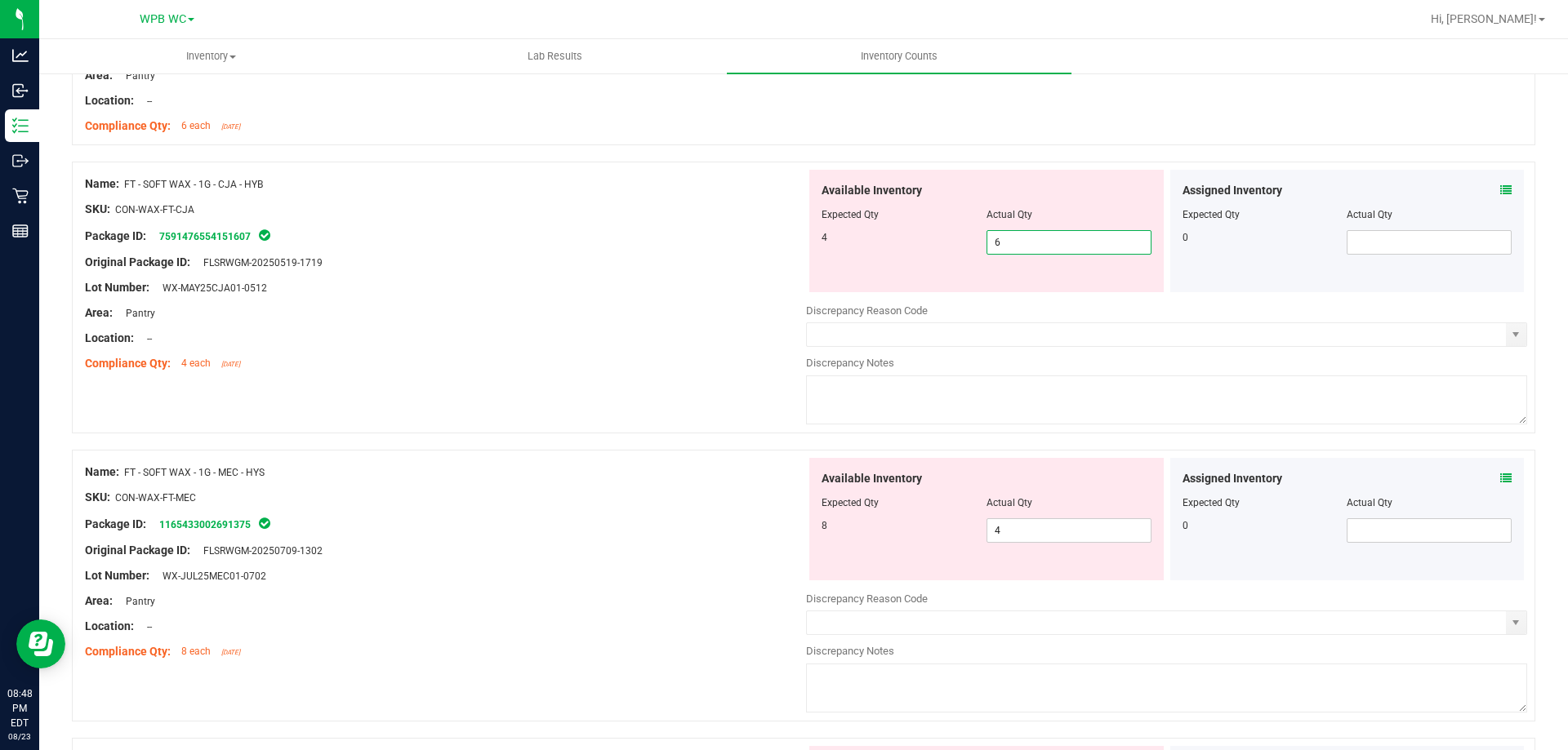
type input "4"
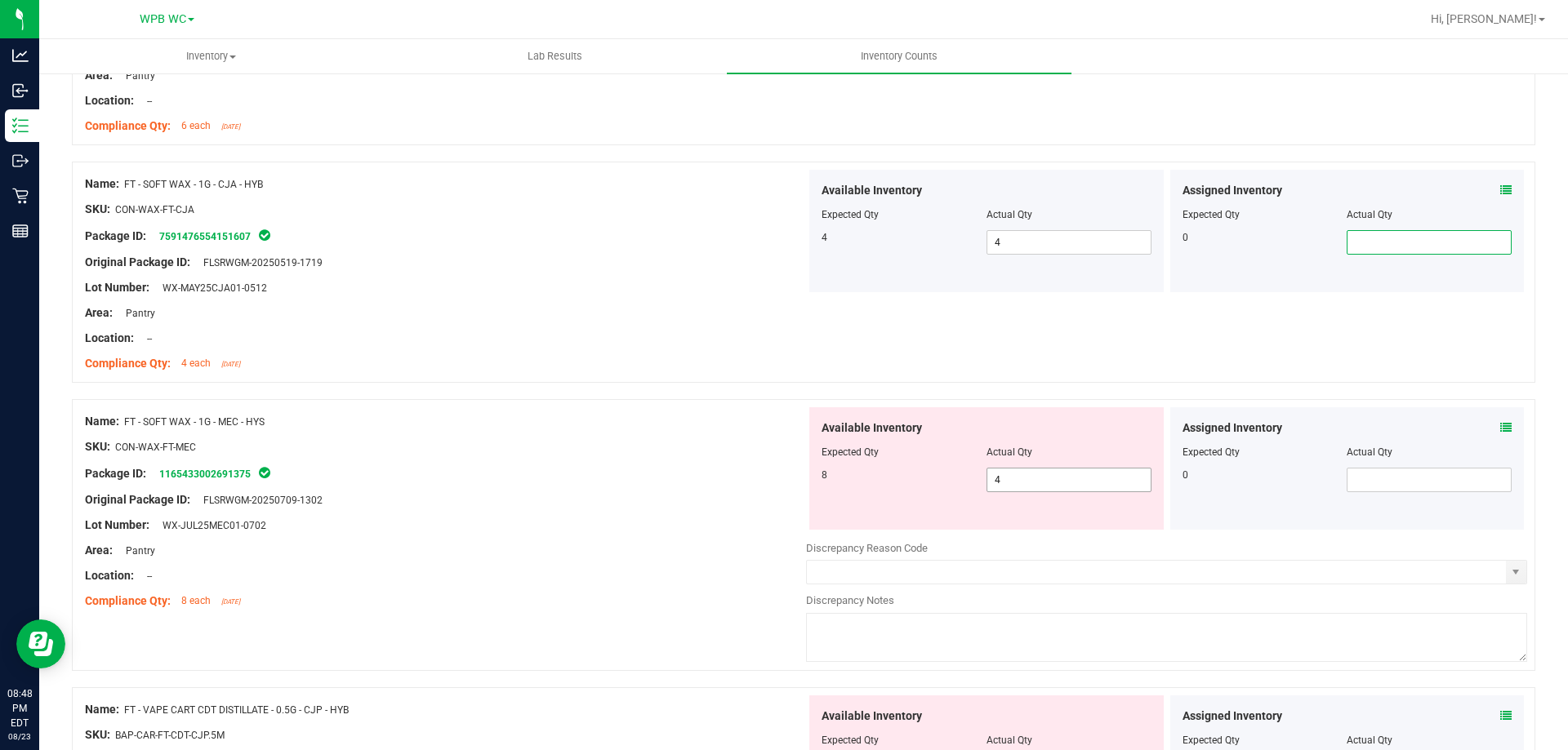
drag, startPoint x: 948, startPoint y: 480, endPoint x: 908, endPoint y: 488, distance: 40.8
click at [908, 488] on div "8 4 4" at bounding box center [987, 479] width 330 height 25
drag, startPoint x: 993, startPoint y: 469, endPoint x: 886, endPoint y: 469, distance: 107.0
click at [898, 469] on div "8 4 4" at bounding box center [987, 479] width 330 height 25
type input "8"
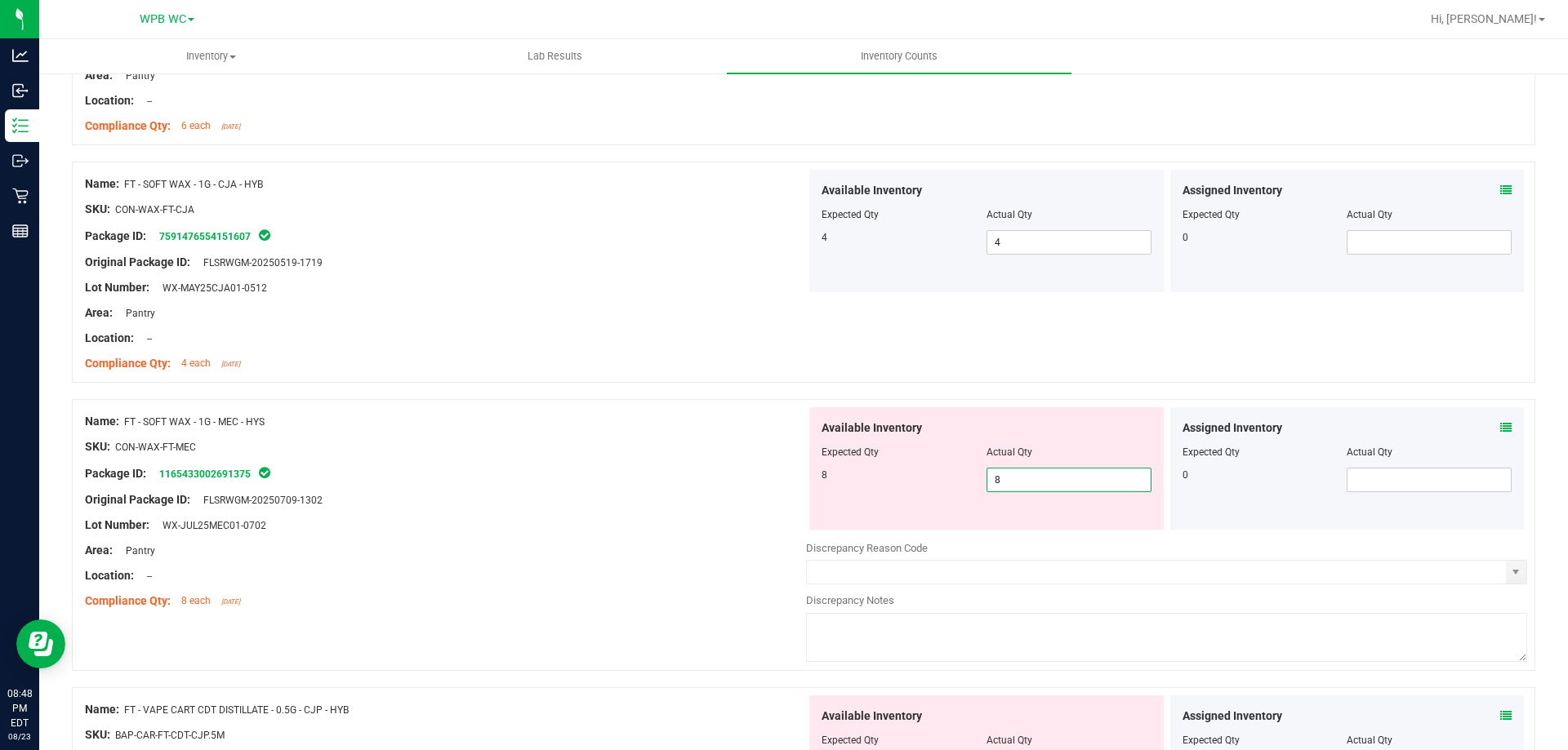
type input "8"
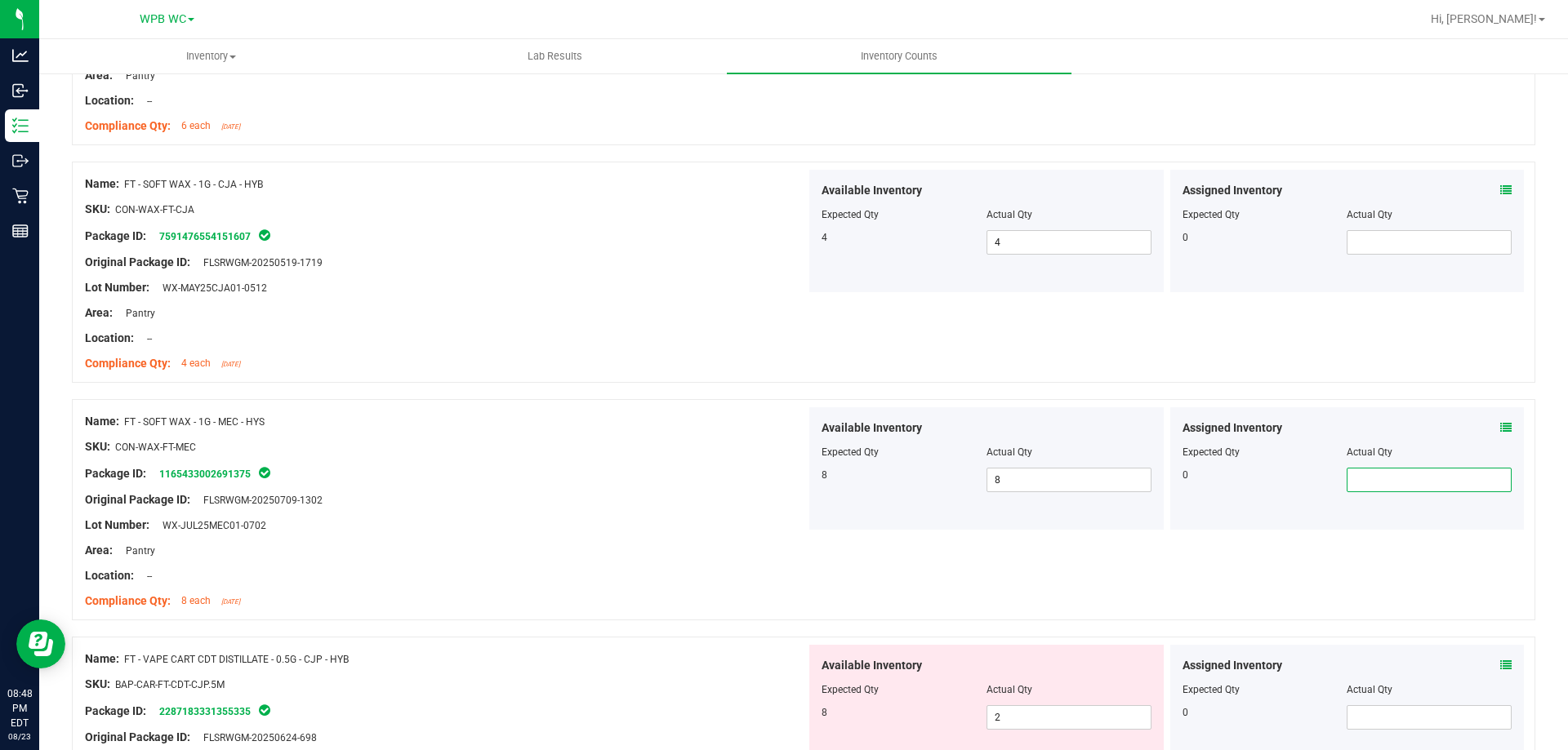
click at [474, 500] on div "Original Package ID: FLSRWGM-20250709-1302" at bounding box center [446, 499] width 721 height 17
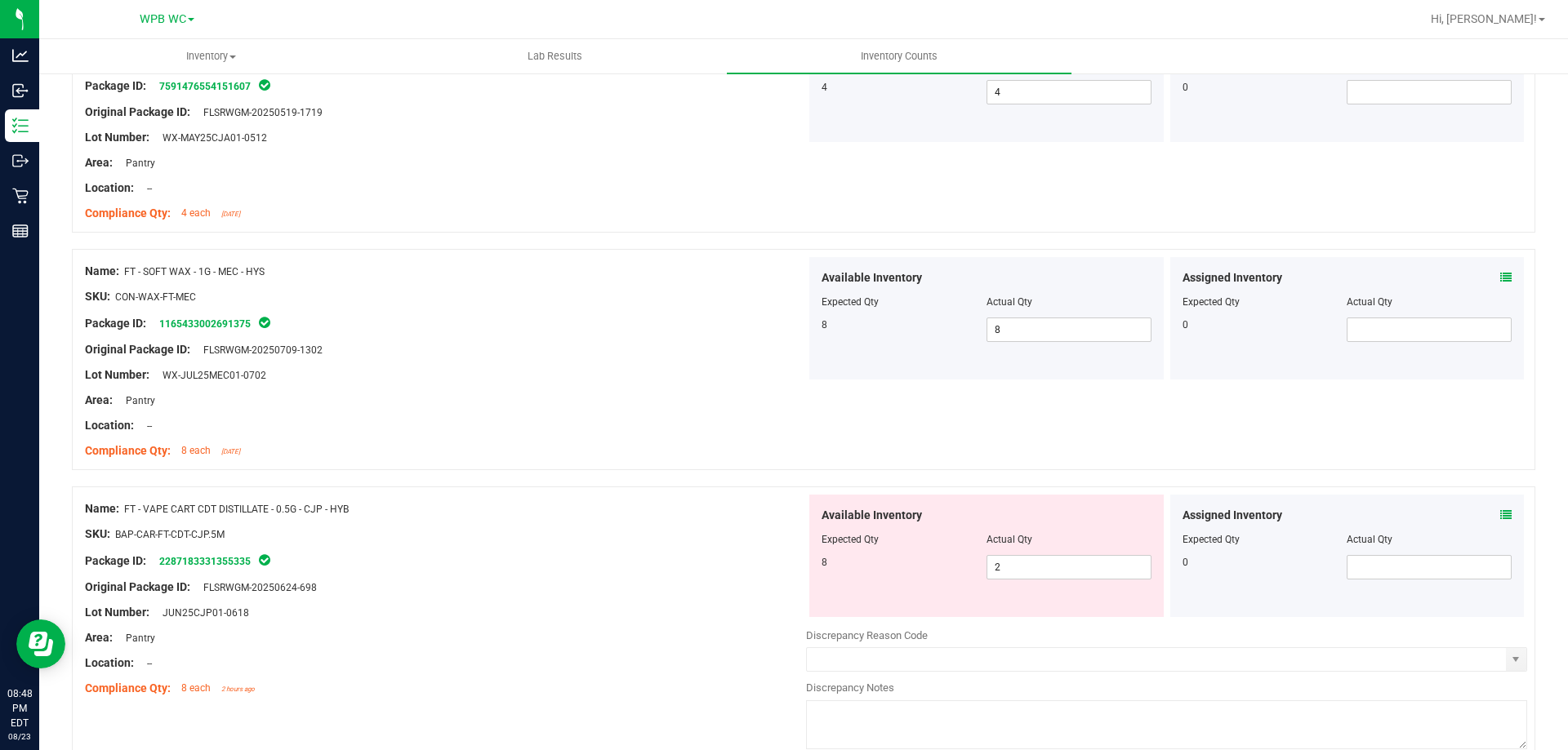
scroll to position [1143, 0]
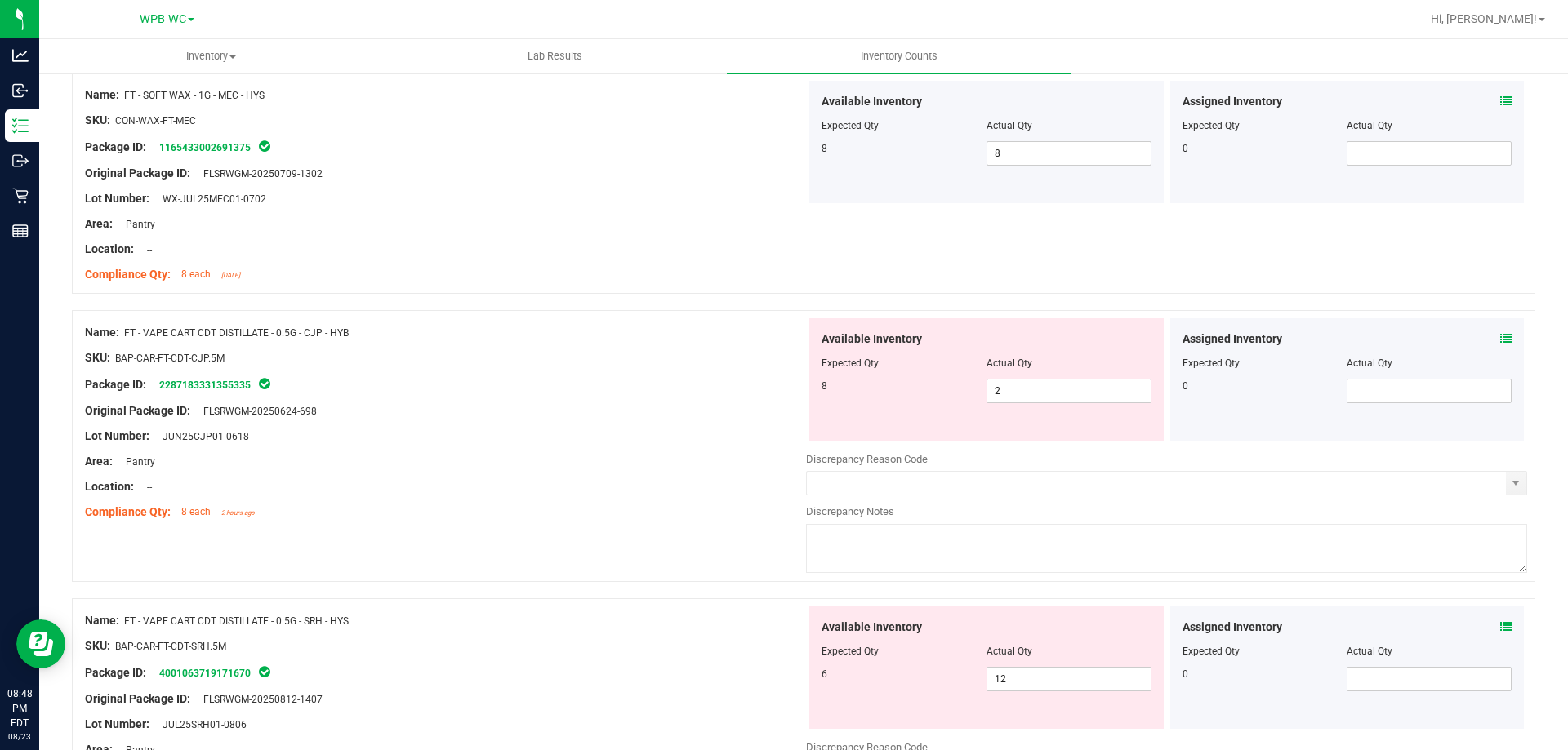
click at [649, 426] on div "Name: FT - VAPE CART CDT DISTILLATE - 0.5G - CJP - HYB SKU: BAP-CAR-FT-CDT-CJP.…" at bounding box center [446, 422] width 721 height 208
drag, startPoint x: 908, startPoint y: 390, endPoint x: 766, endPoint y: 393, distance: 142.0
click at [807, 390] on div "Available Inventory Expected Qty Actual Qty 8 2 2" at bounding box center [987, 380] width 361 height 123
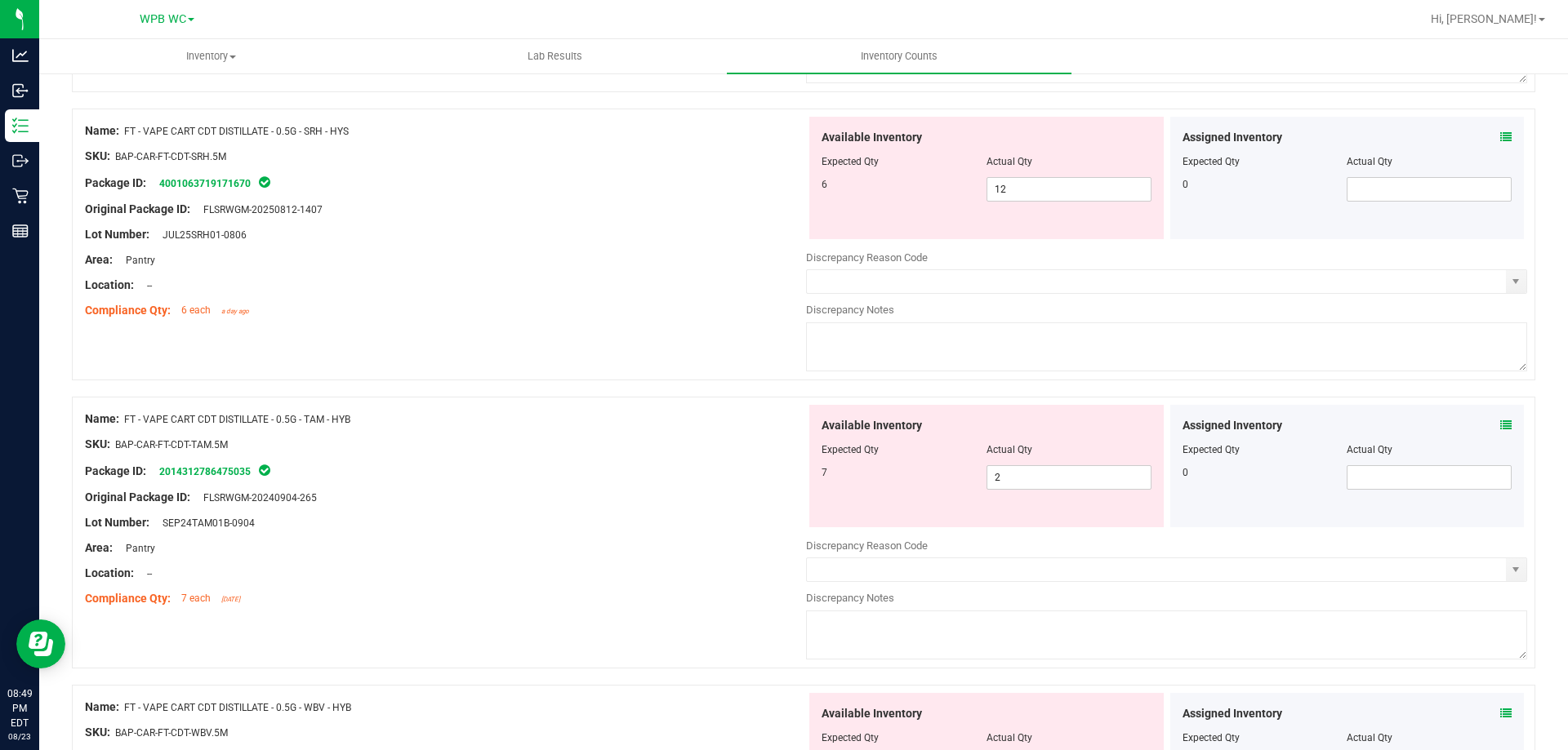
type input "8"
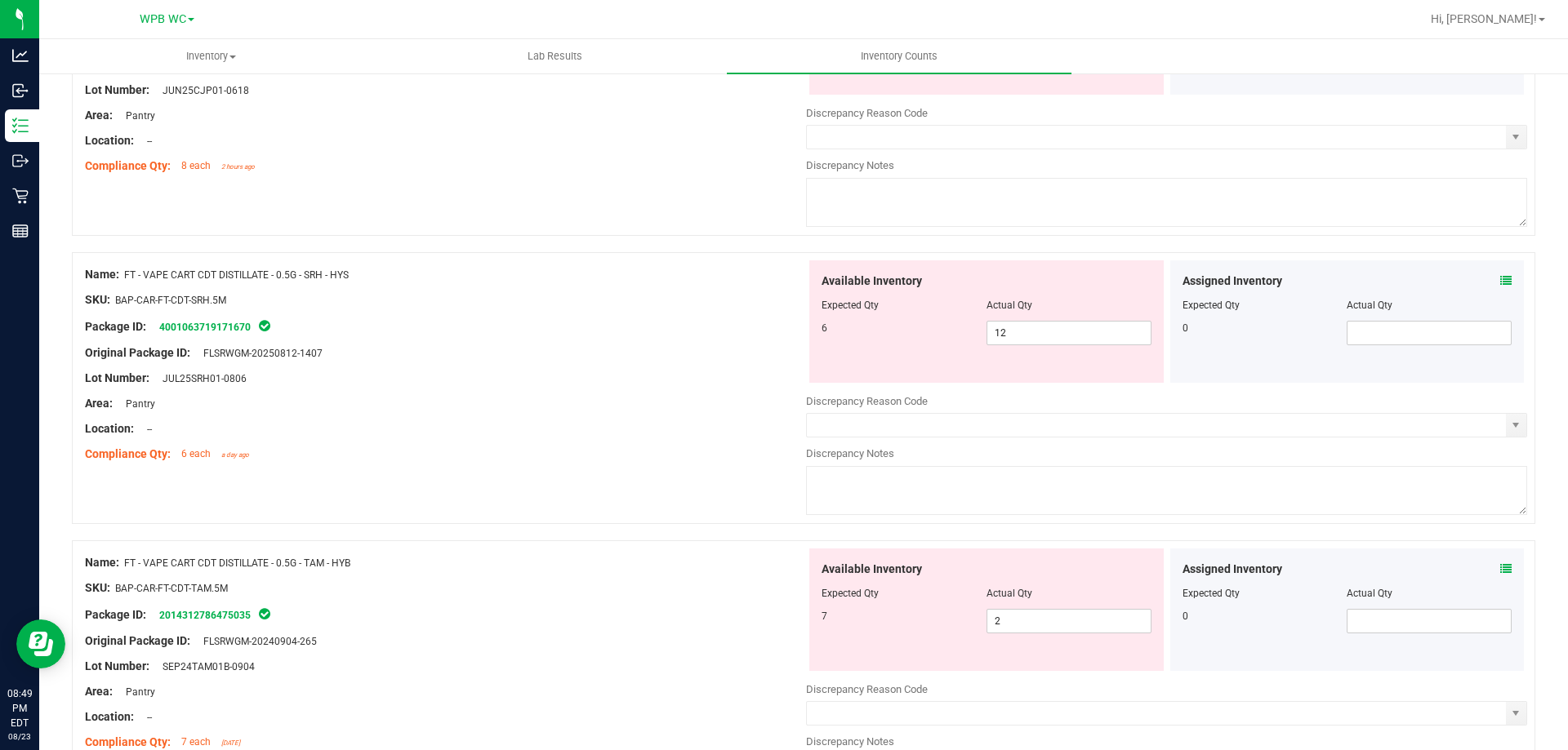
click at [615, 331] on div "Name: FT - VAPE CART CDT DISTILLATE - 0.5G - SRH - HYS SKU: BAP-CAR-FT-CDT-SRH.…" at bounding box center [446, 364] width 721 height 208
type input "8"
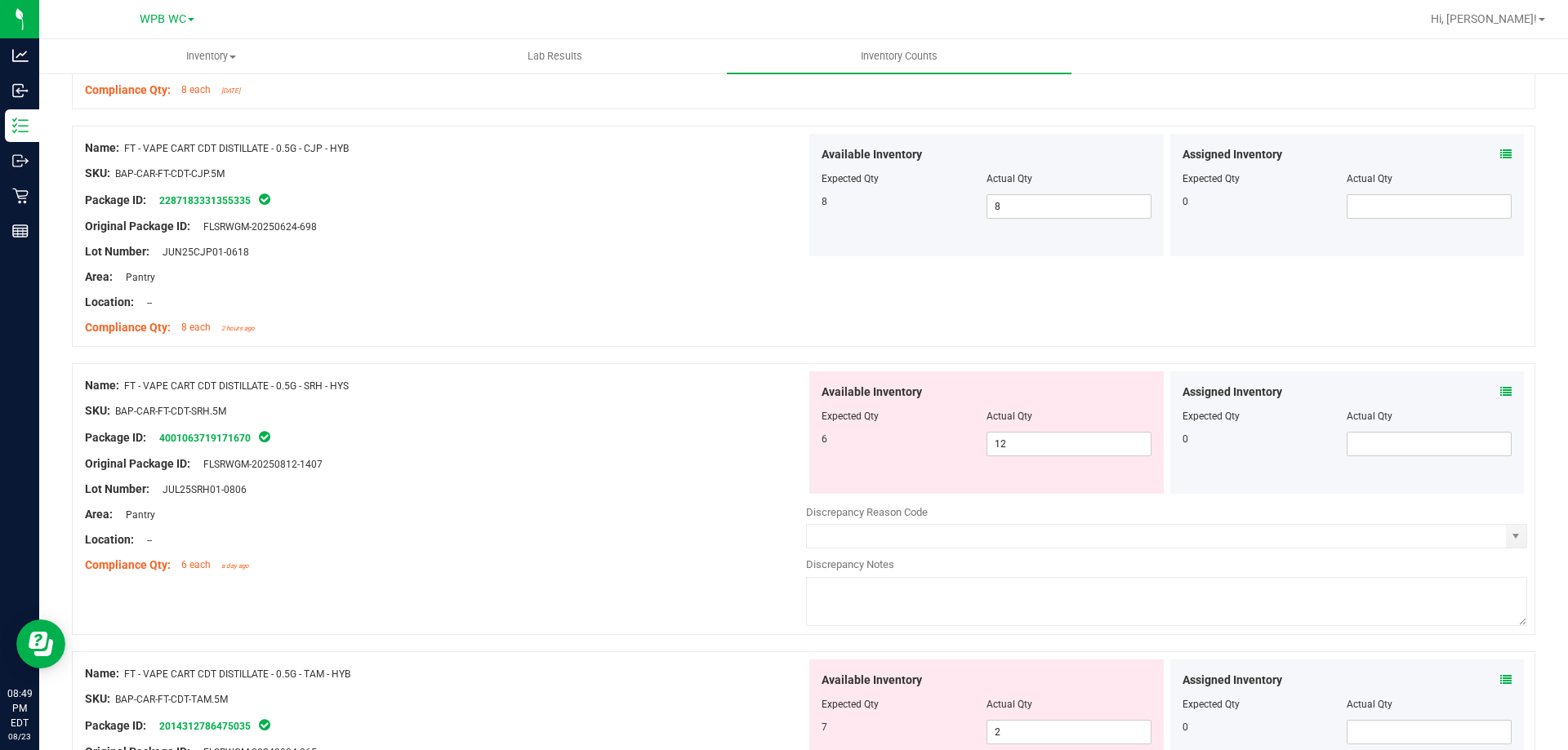
scroll to position [1326, 0]
drag, startPoint x: 1084, startPoint y: 457, endPoint x: 628, endPoint y: 459, distance: 456.0
click at [725, 459] on div "Name: FT - VAPE CART CDT DISTILLATE - 0.5G - SRH - HYS SKU: BAP-CAR-FT-CDT-SRH.…" at bounding box center [803, 500] width 1464 height 271
type input "6"
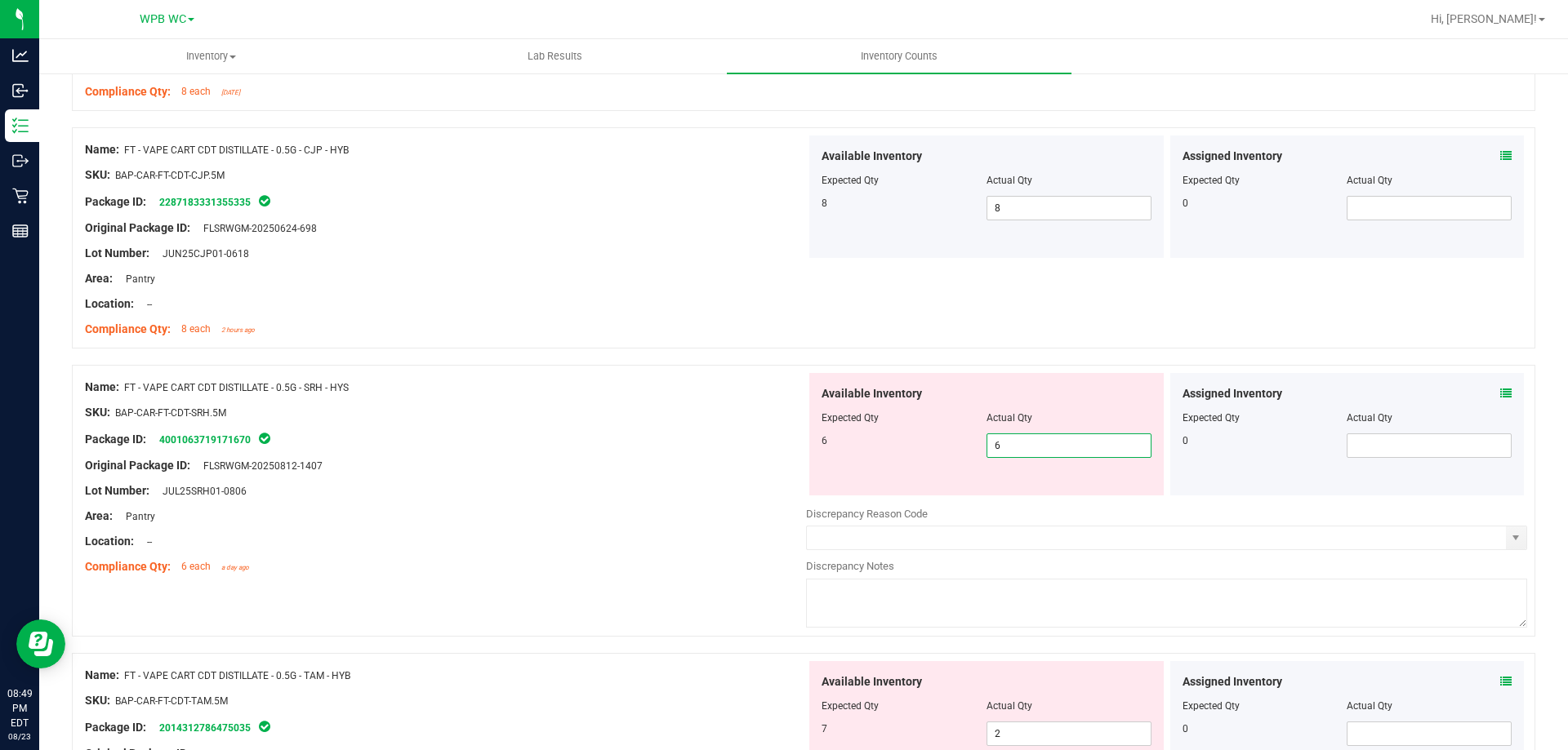
click at [592, 410] on div "SKU: BAP-CAR-FT-CDT-SRH.5M" at bounding box center [446, 412] width 721 height 17
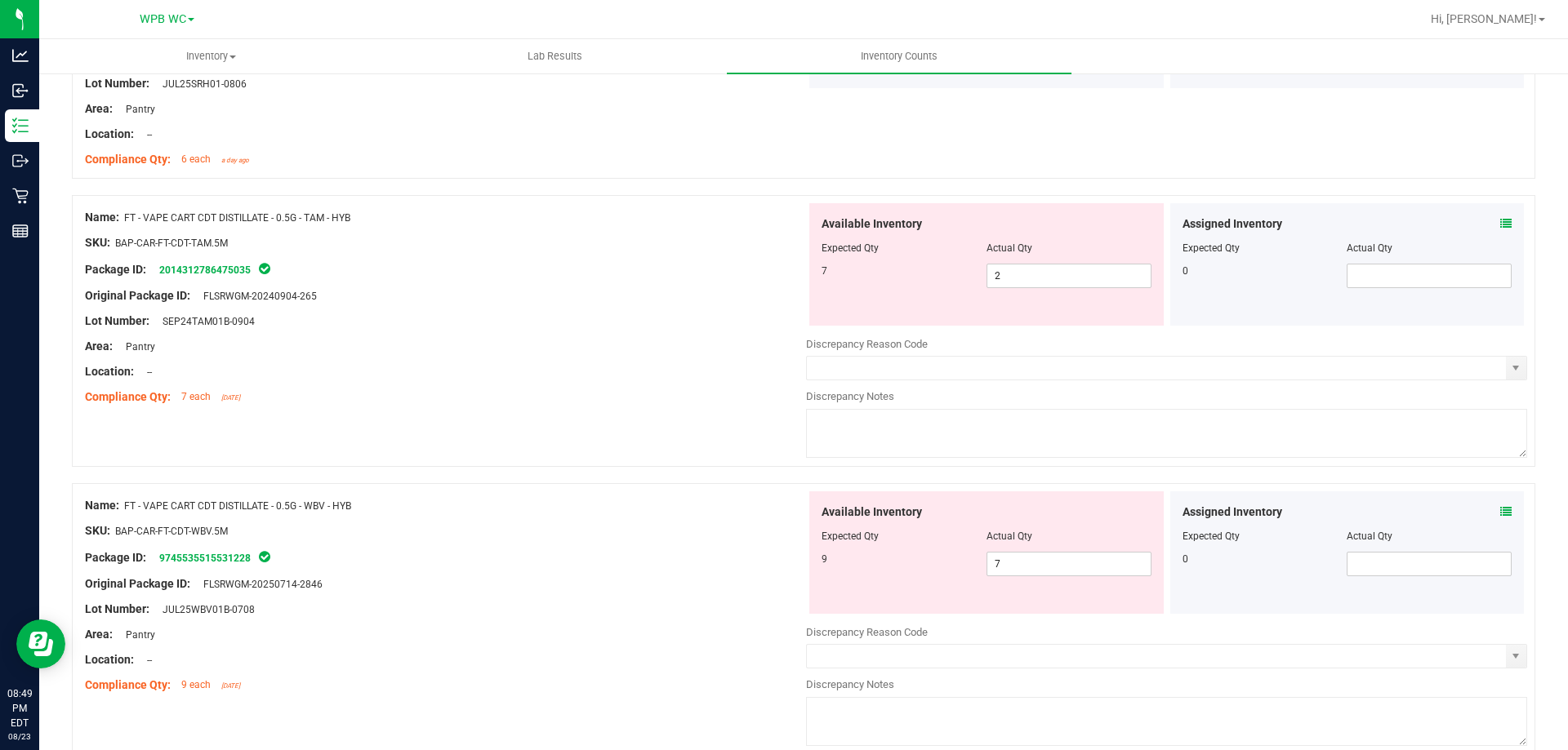
scroll to position [1734, 0]
drag, startPoint x: 848, startPoint y: 280, endPoint x: 768, endPoint y: 280, distance: 80.0
click at [795, 280] on div "Name: FT - VAPE CART CDT DISTILLATE - 0.5G - TAM - HYB SKU: BAP-CAR-FT-CDT-TAM.…" at bounding box center [803, 330] width 1464 height 271
type input "72"
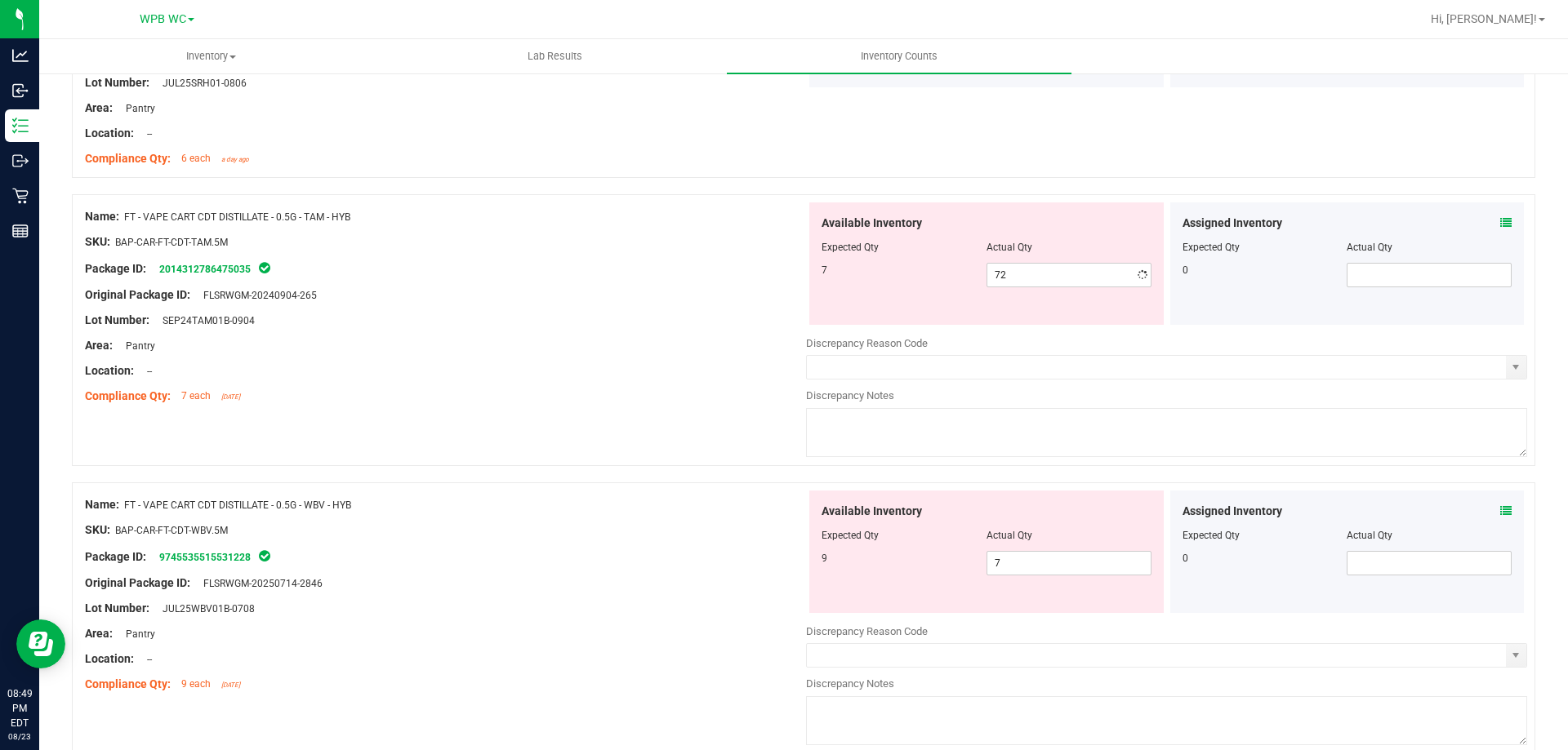
drag, startPoint x: 644, startPoint y: 294, endPoint x: 658, endPoint y: 294, distance: 14.0
click at [646, 294] on div "Original Package ID: FLSRWGM-20240904-265" at bounding box center [446, 295] width 721 height 17
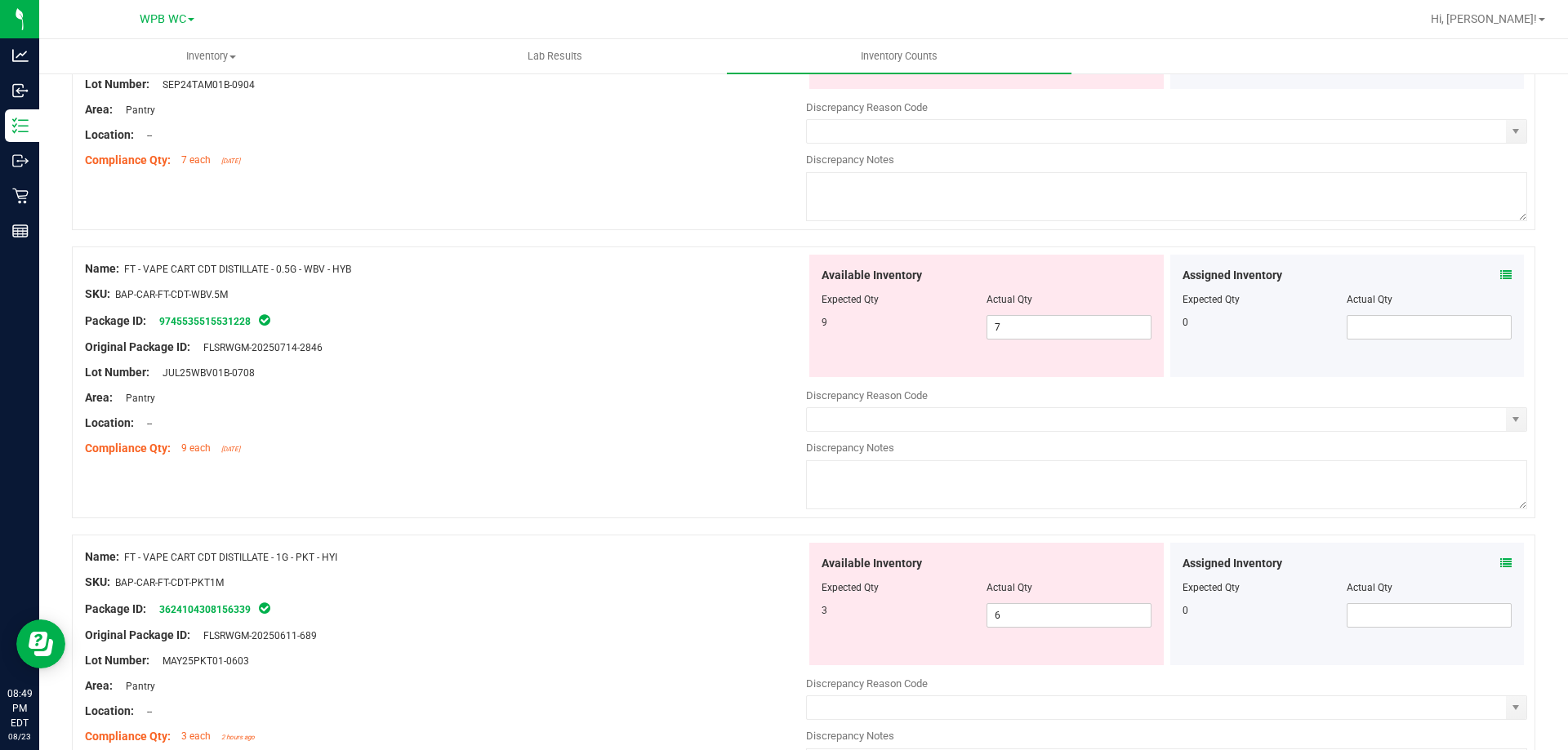
scroll to position [2061, 0]
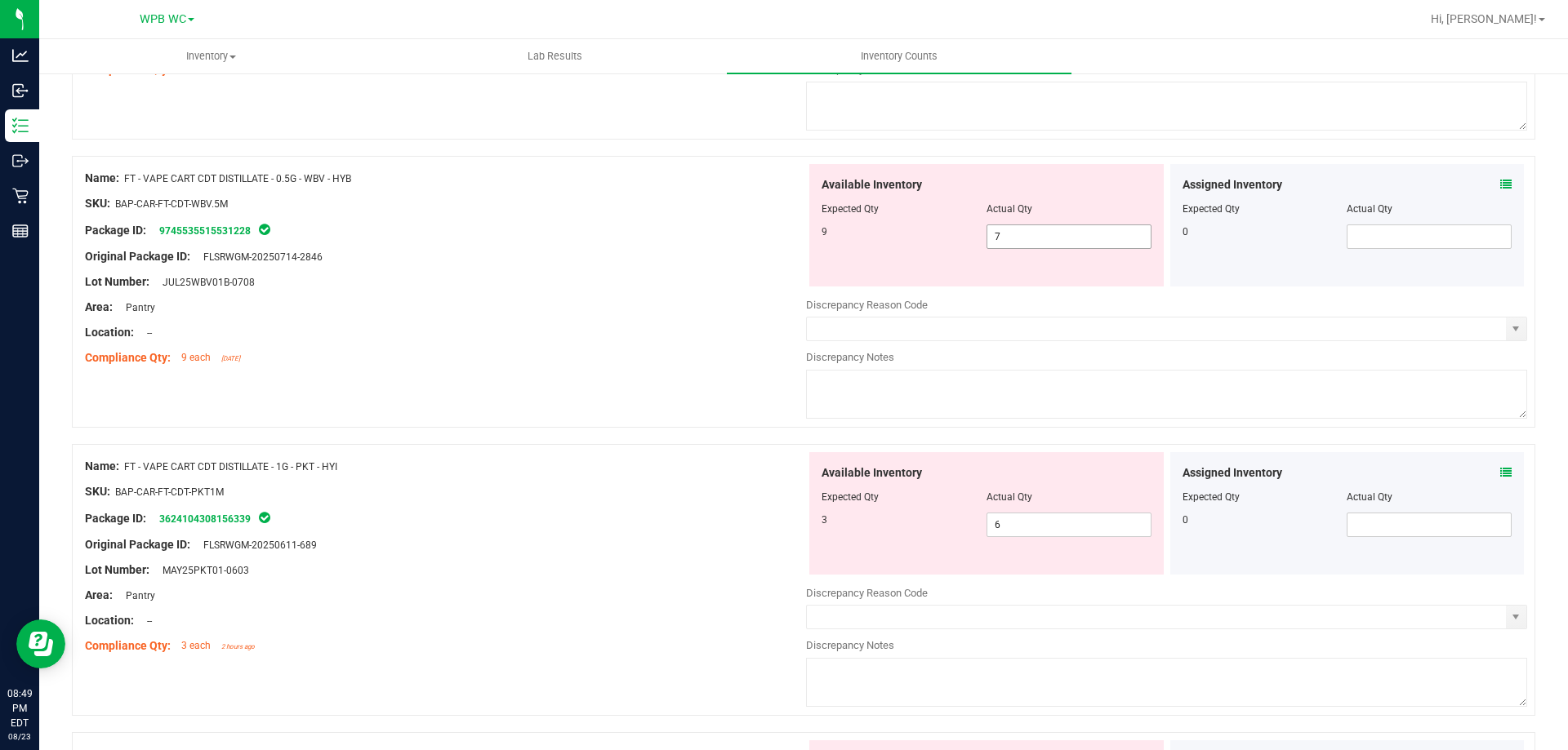
drag, startPoint x: 913, startPoint y: 218, endPoint x: 839, endPoint y: 216, distance: 74.0
click at [879, 218] on div "Available Inventory Expected Qty Actual Qty 9 7 7" at bounding box center [987, 225] width 354 height 123
type input "9"
click at [751, 215] on div at bounding box center [446, 216] width 721 height 8
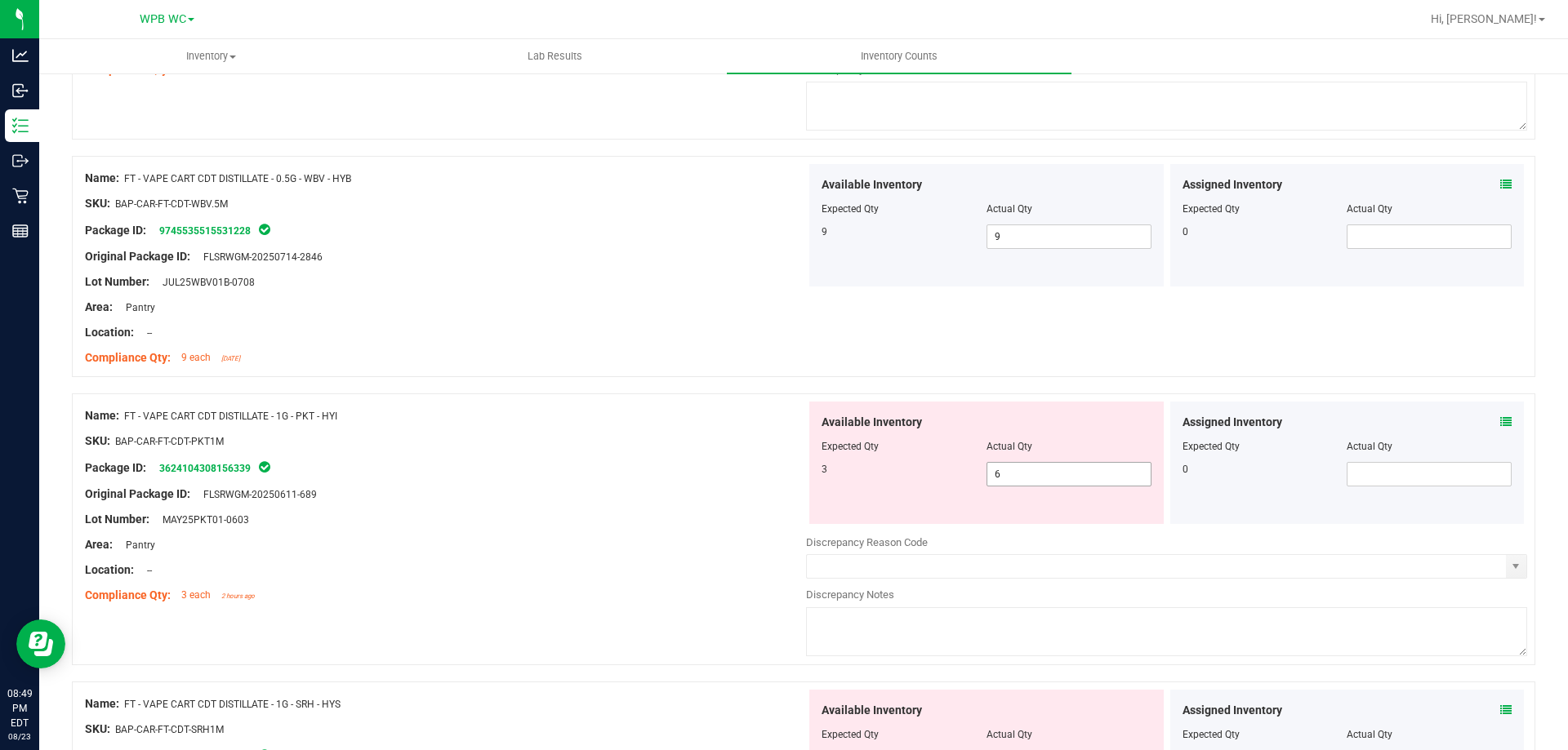
drag, startPoint x: 1040, startPoint y: 473, endPoint x: 937, endPoint y: 476, distance: 103.0
click at [937, 474] on div "3 6 6" at bounding box center [987, 474] width 330 height 25
type input "3"
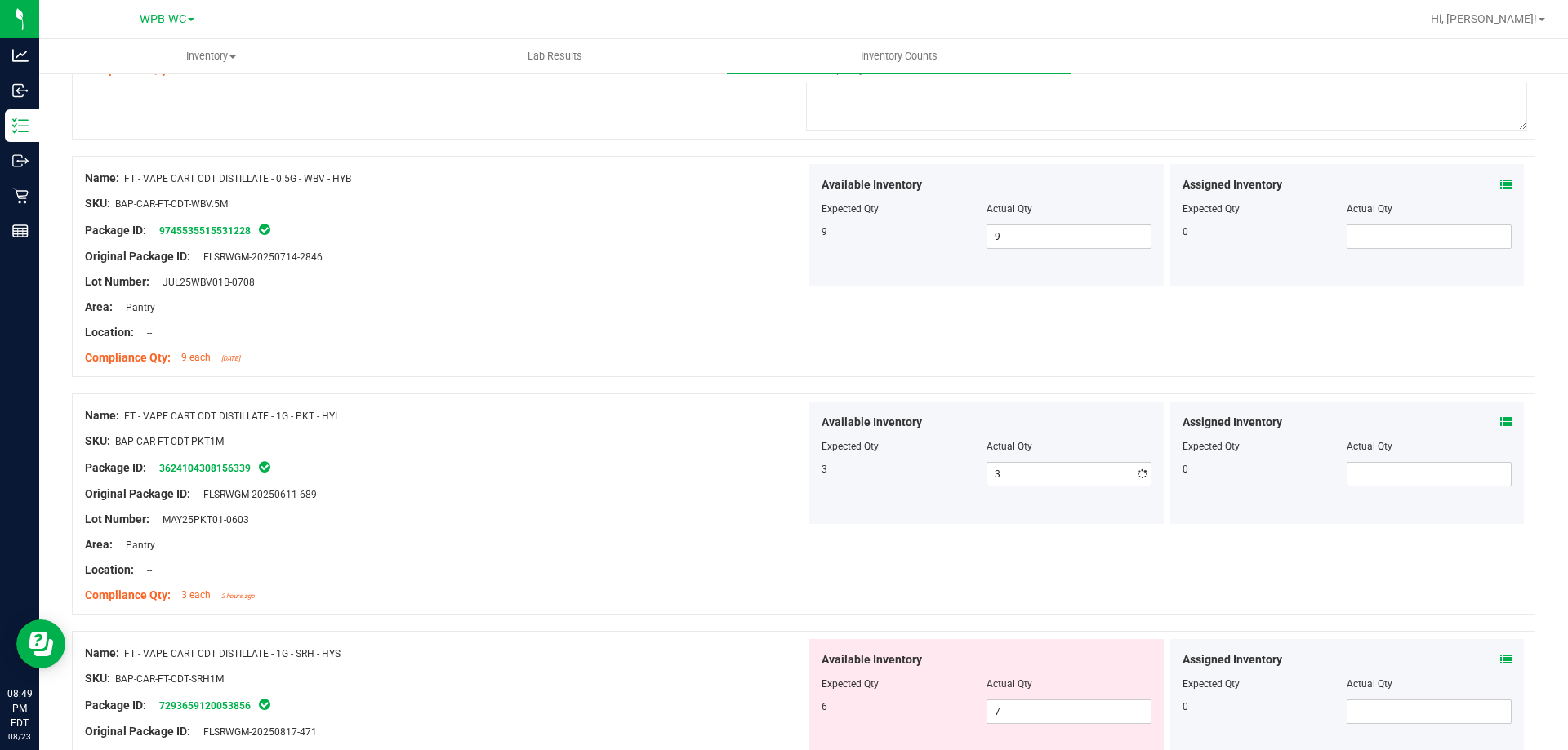
click at [600, 523] on div "Lot Number: MAY25PKT01-0603" at bounding box center [446, 519] width 721 height 17
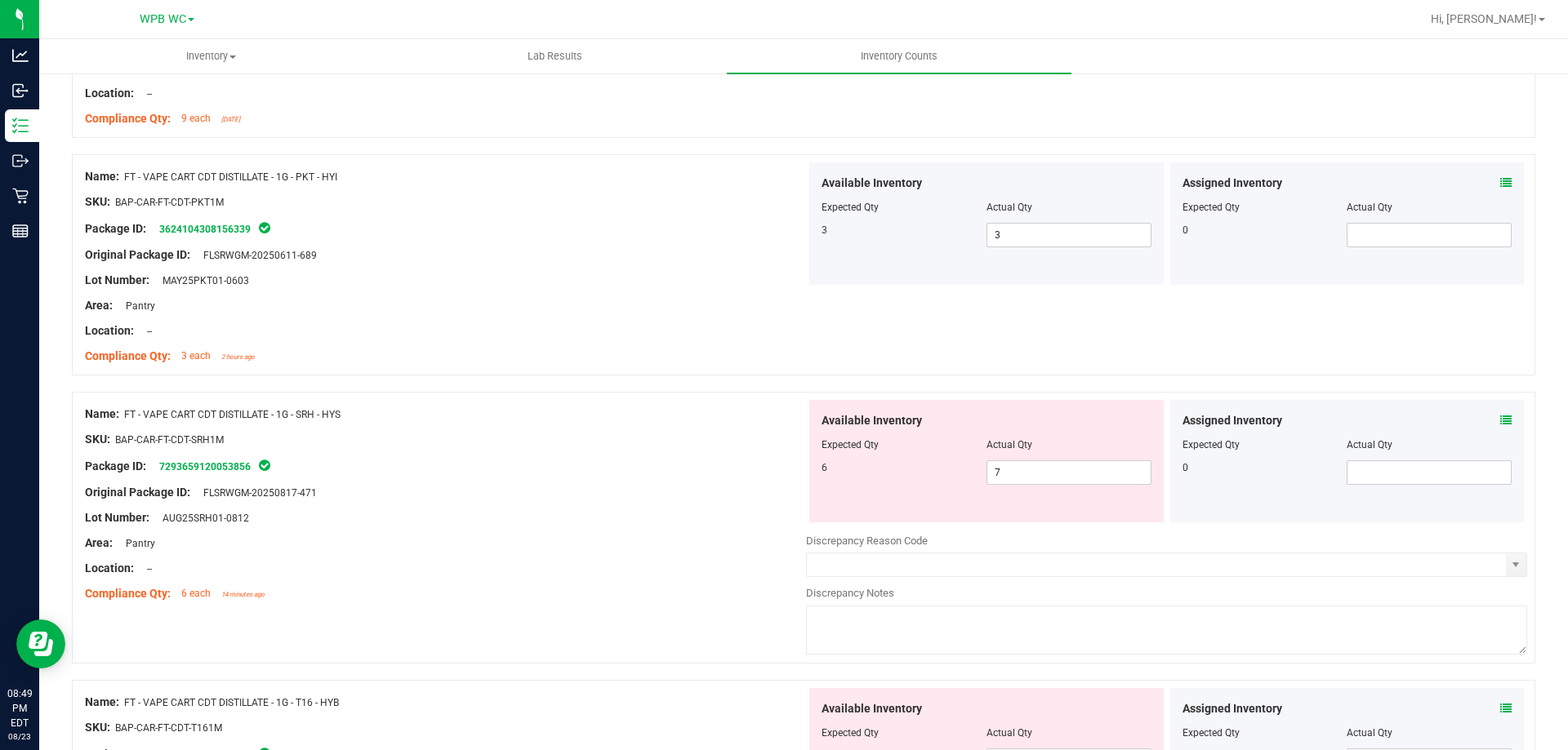
scroll to position [2305, 0]
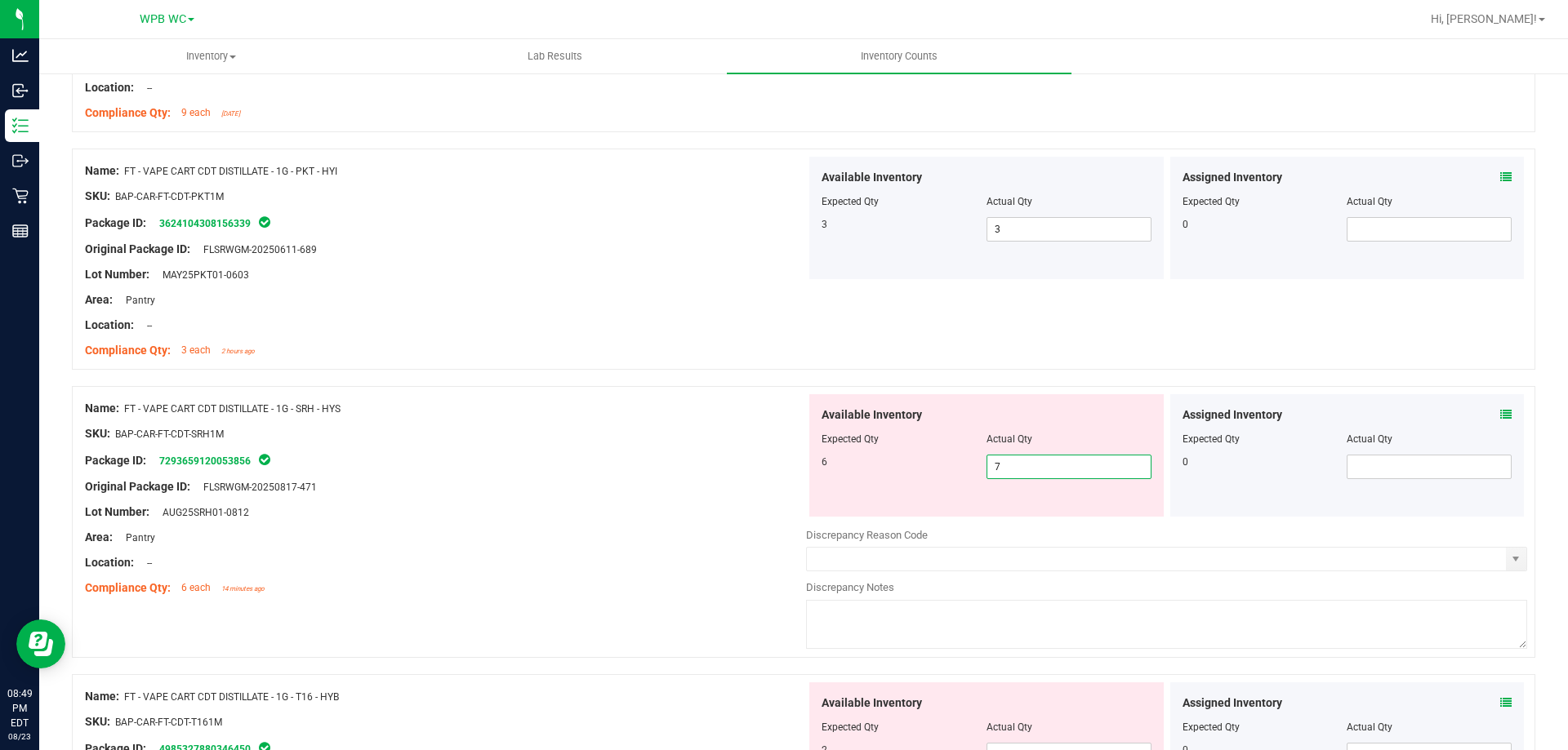
drag, startPoint x: 1028, startPoint y: 471, endPoint x: 545, endPoint y: 471, distance: 483.0
click at [598, 471] on div "Name: FT - VAPE CART CDT DISTILLATE - 1G - SRH - HYS SKU: BAP-CAR-FT-CDT-SRH1M …" at bounding box center [803, 521] width 1464 height 271
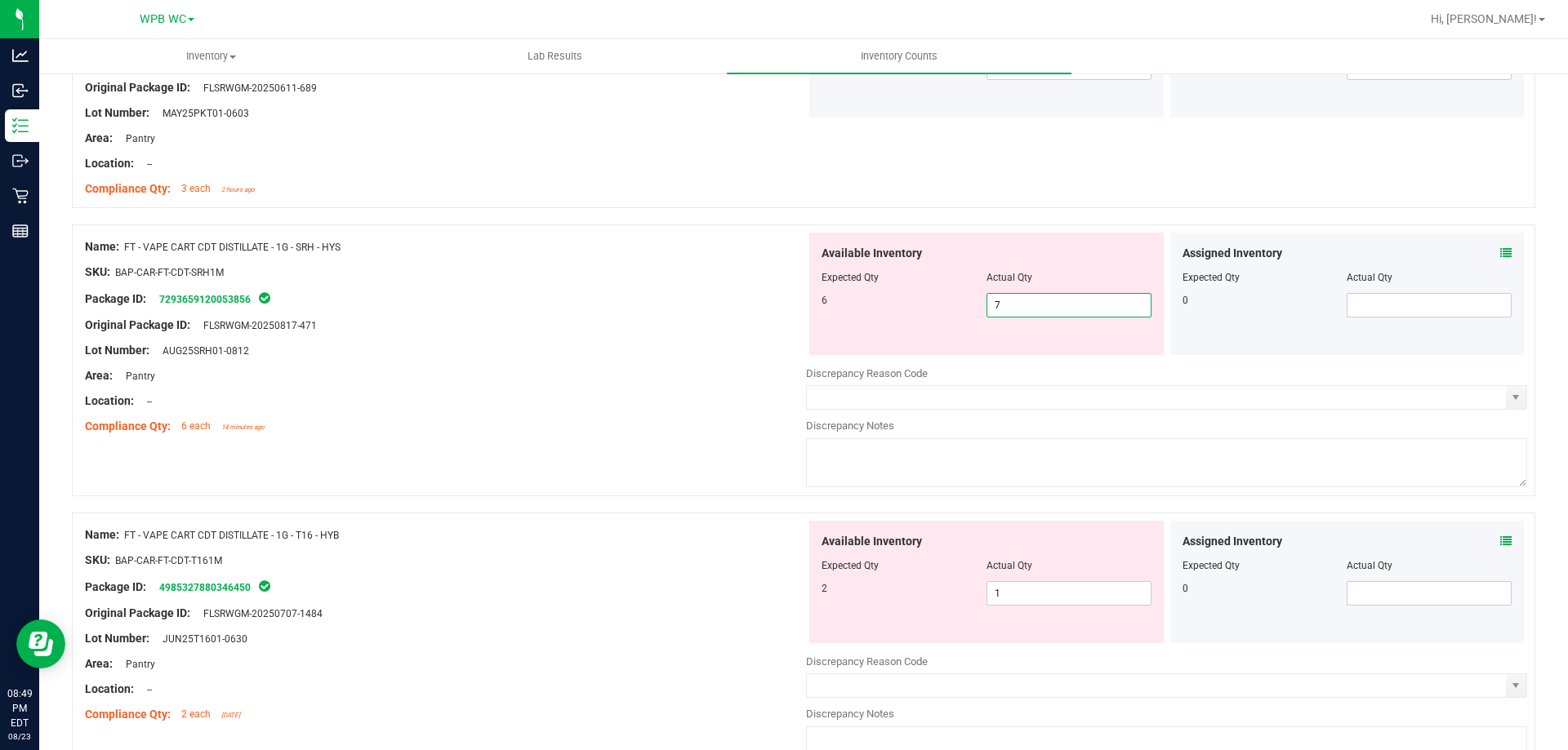
scroll to position [2469, 0]
type input "6"
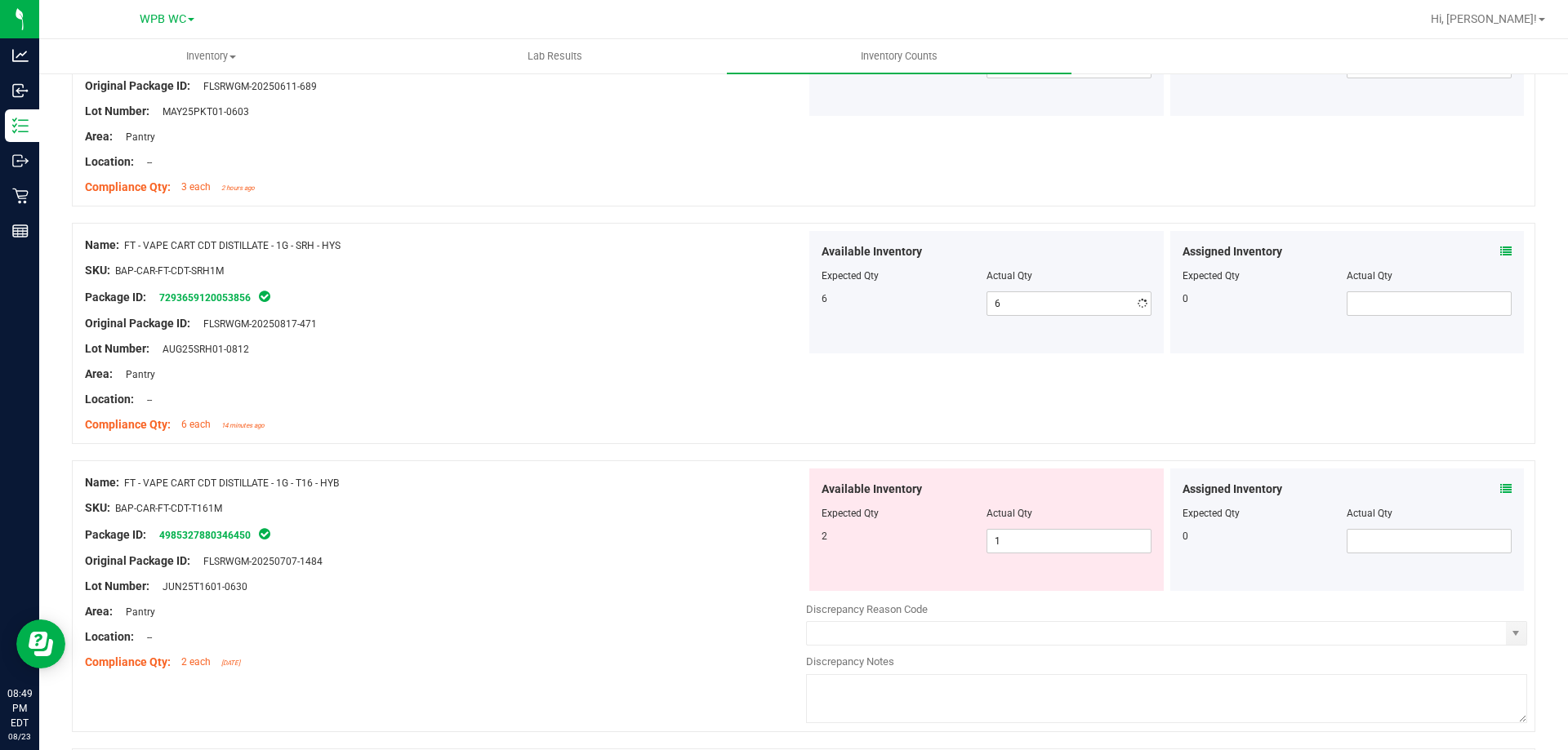
drag, startPoint x: 491, startPoint y: 484, endPoint x: 505, endPoint y: 488, distance: 14.6
click at [504, 488] on div "Name: FT - PRE-ROLL - 0.5G - 5CT - TSK - SAT SKU: FLO-PRE-FT-TSK.5CT Package ID…" at bounding box center [803, 435] width 1464 height 5277
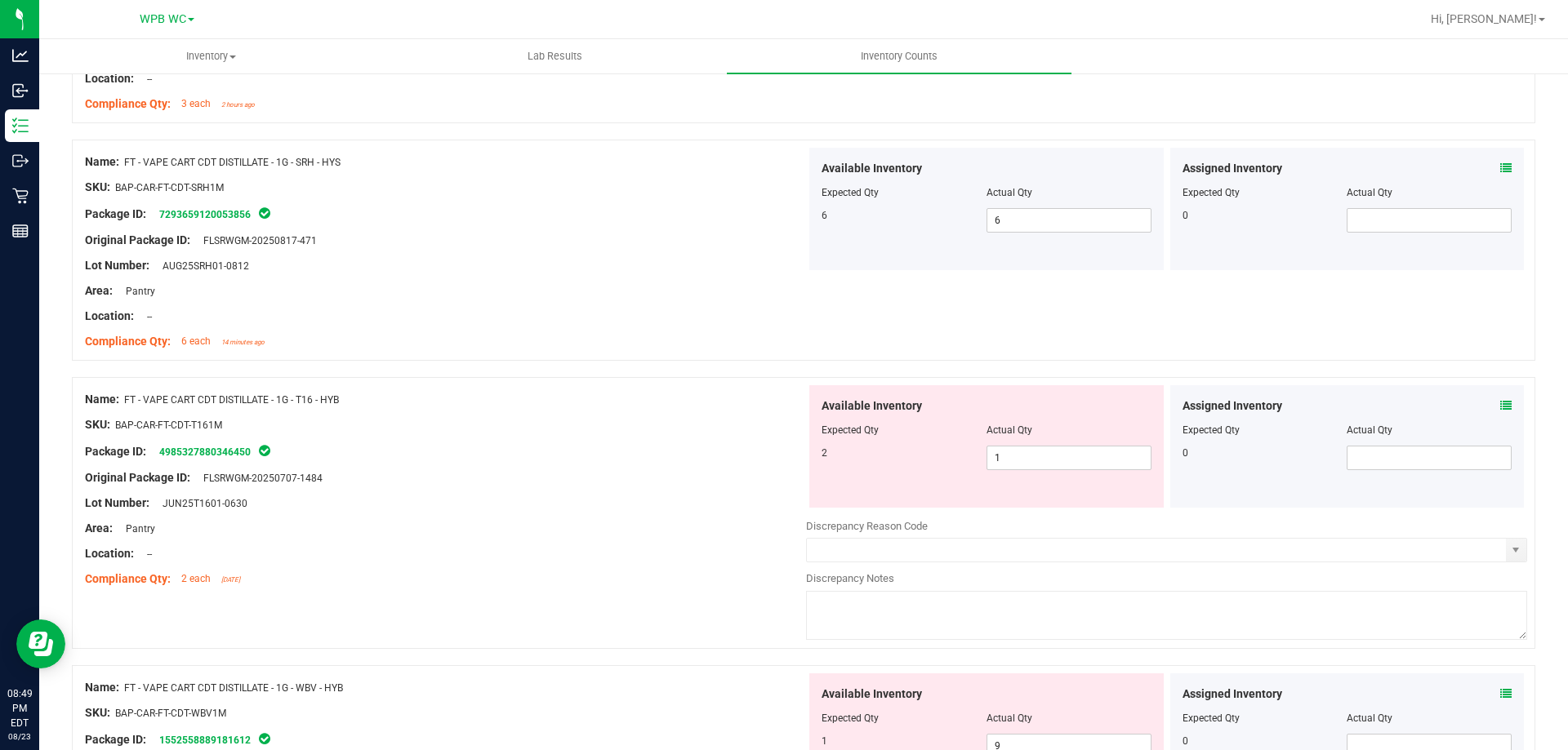
scroll to position [2632, 0]
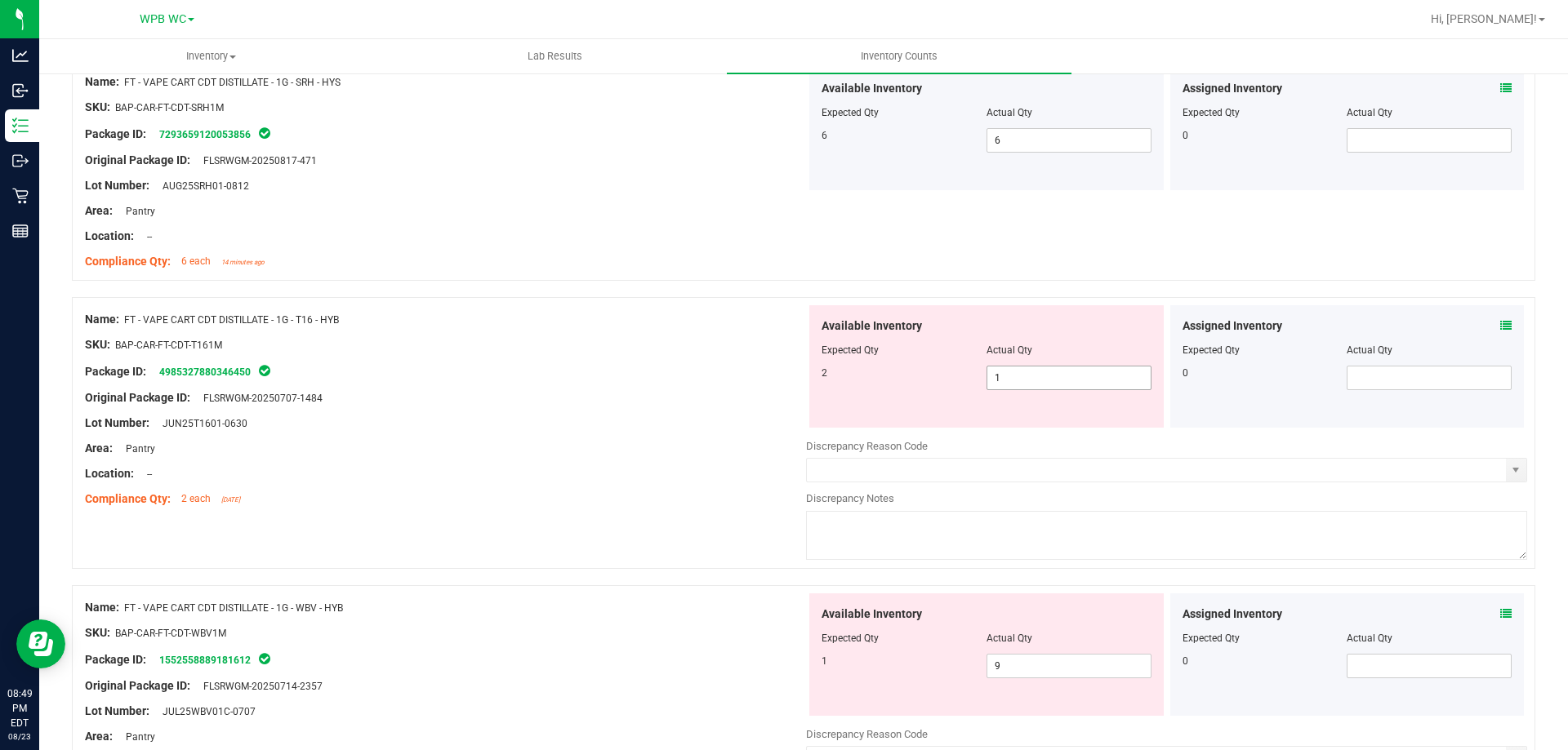
click at [855, 346] on div "Available Inventory Expected Qty Actual Qty 2 1 1" at bounding box center [987, 366] width 354 height 123
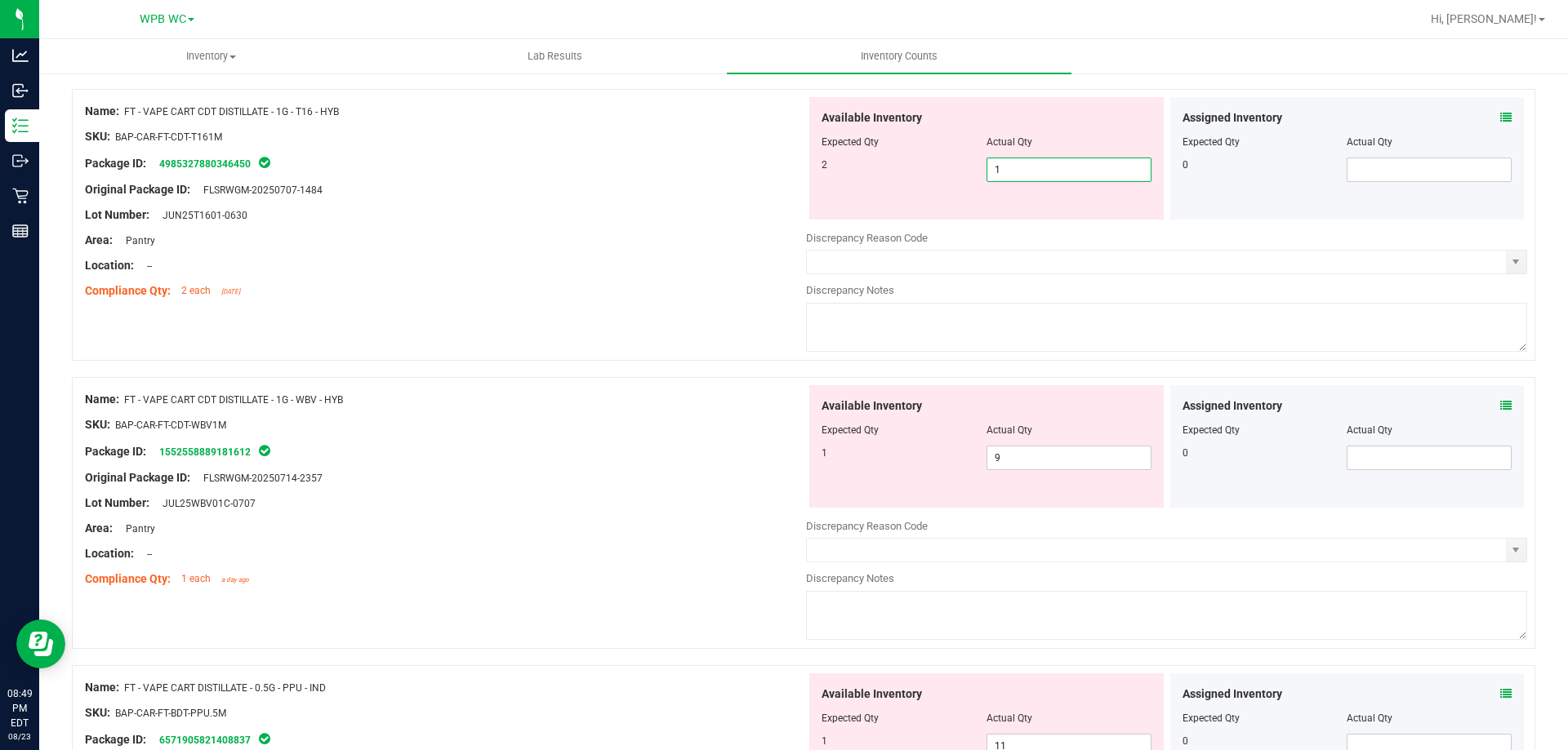
scroll to position [2877, 0]
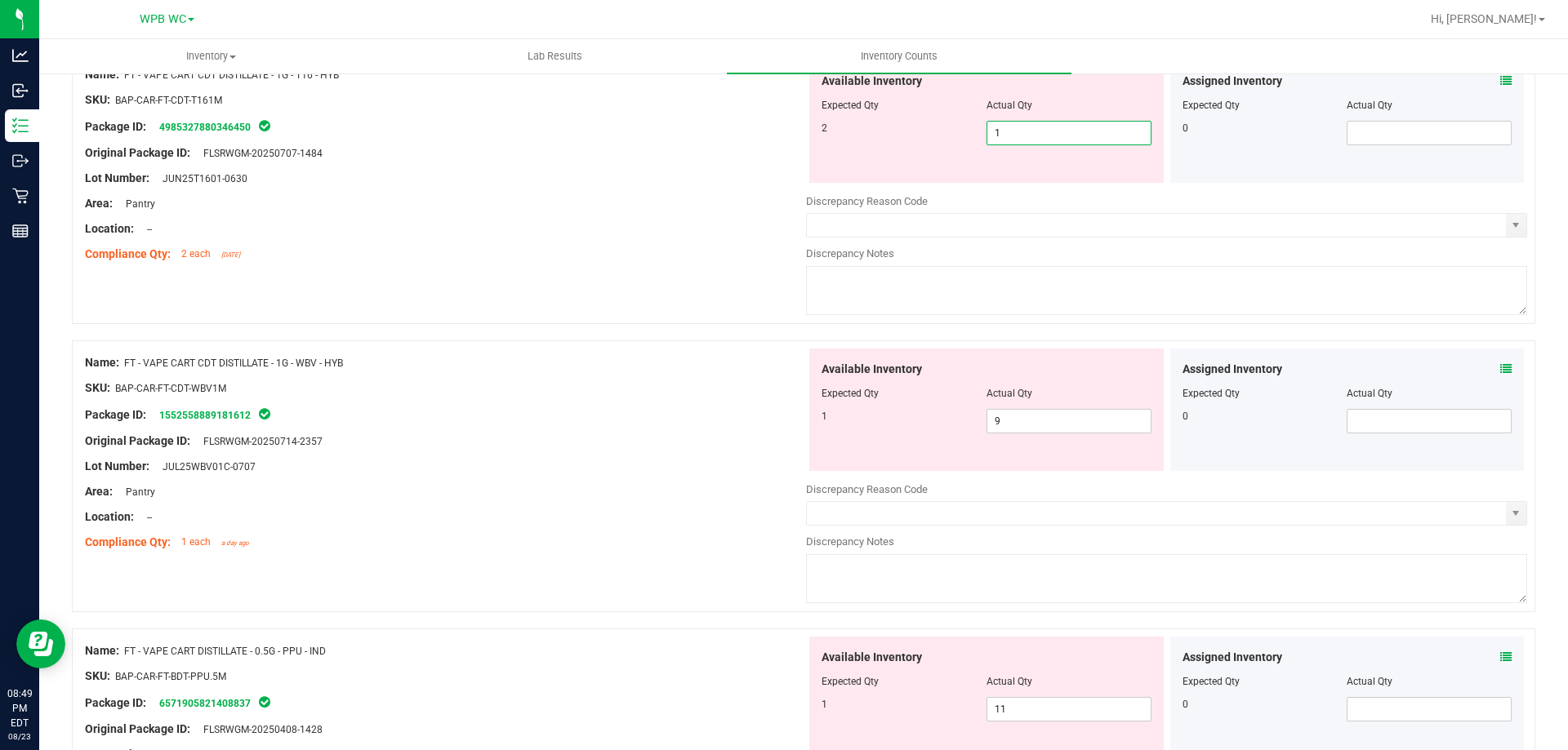
type input "2"
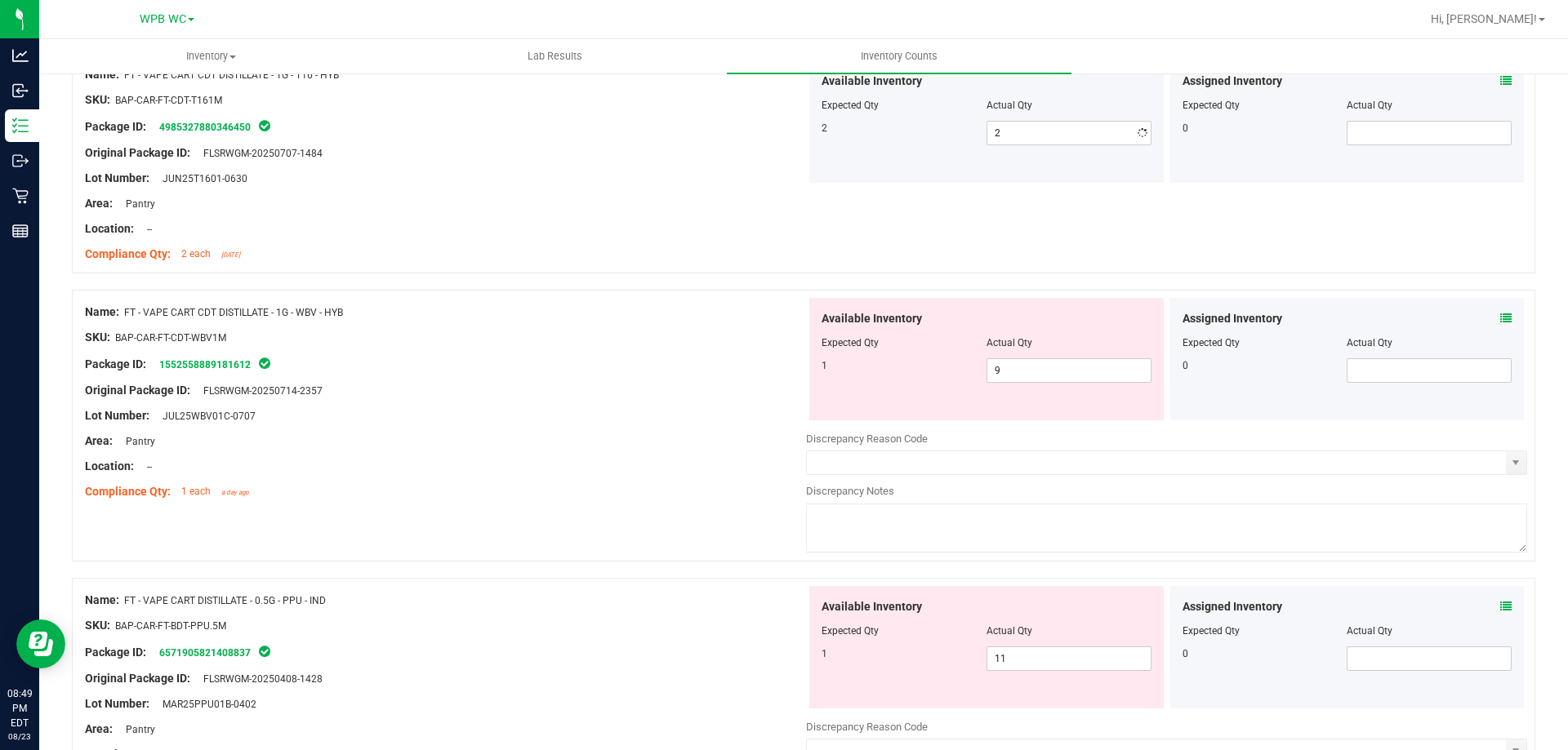
click at [469, 424] on div "Name: FT - VAPE CART CDT DISTILLATE - 1G - WBV - HYB SKU: BAP-CAR-FT-CDT-WBV1M …" at bounding box center [446, 401] width 721 height 208
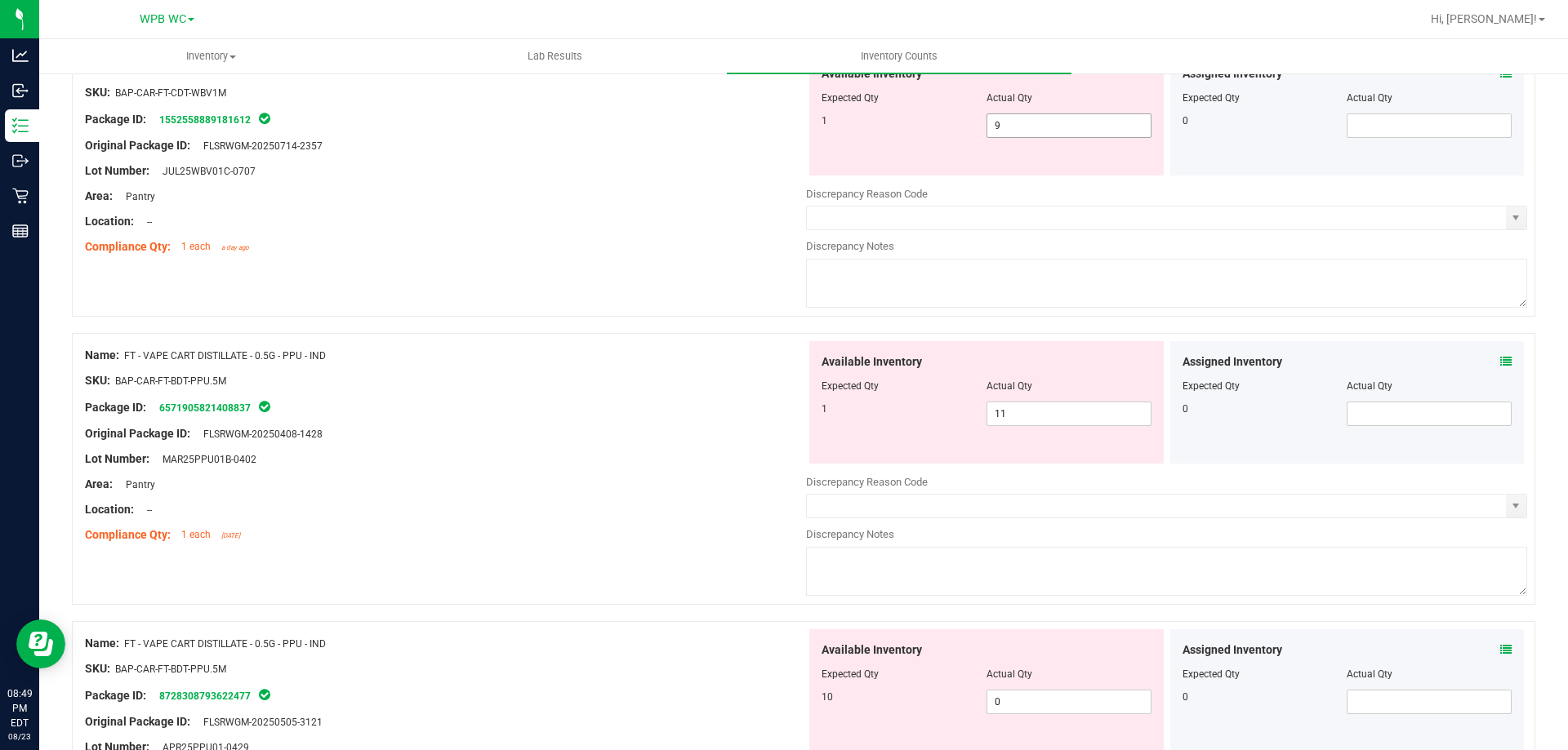
drag, startPoint x: 919, startPoint y: 124, endPoint x: 881, endPoint y: 124, distance: 38.0
click at [884, 124] on div "1 9 9" at bounding box center [987, 125] width 330 height 25
type input "1"
click at [775, 231] on div at bounding box center [446, 234] width 721 height 8
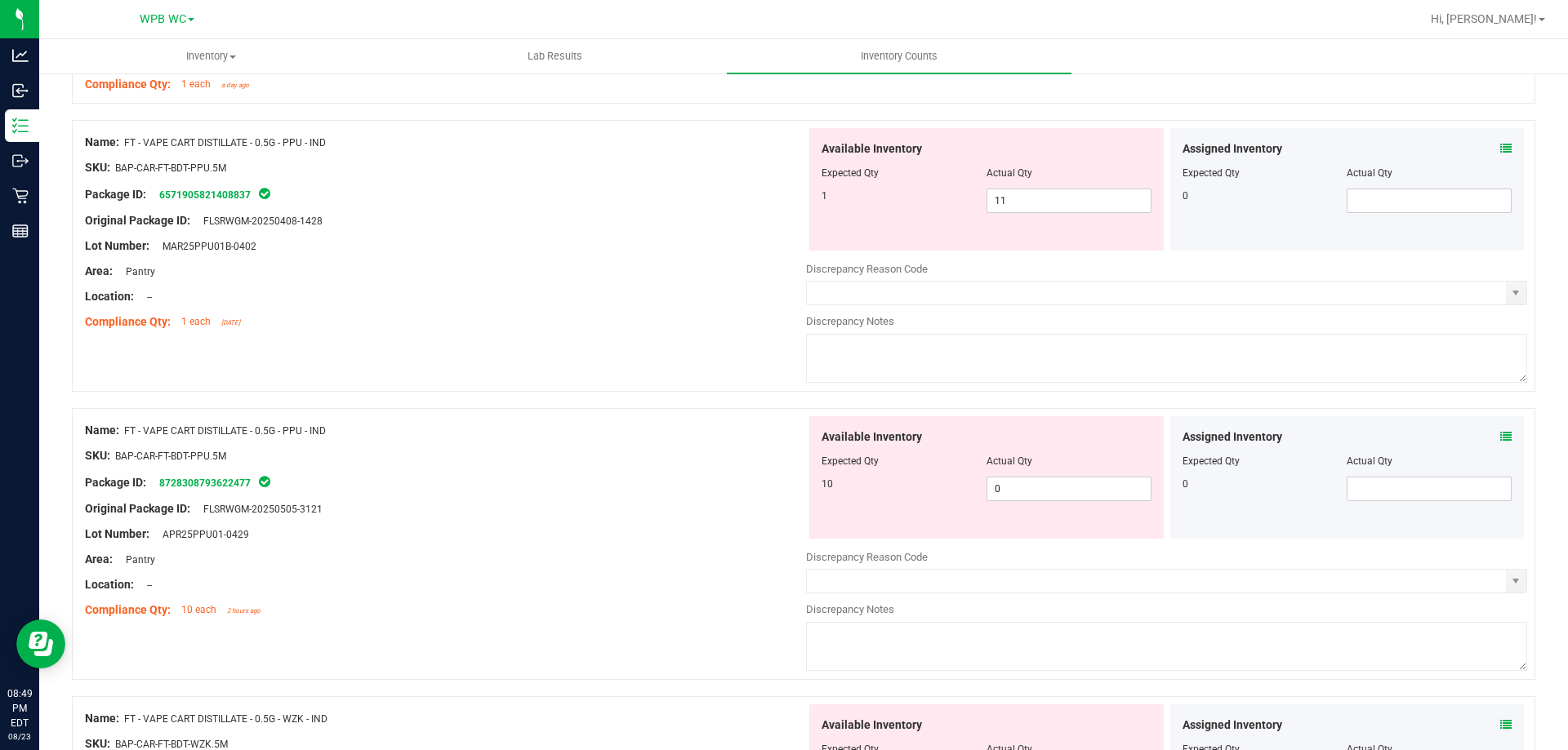
scroll to position [3285, 0]
drag, startPoint x: 1057, startPoint y: 205, endPoint x: 924, endPoint y: 186, distance: 134.4
click at [928, 186] on div "Available Inventory Expected Qty Actual Qty 1 11 11" at bounding box center [987, 188] width 354 height 123
type input "1"
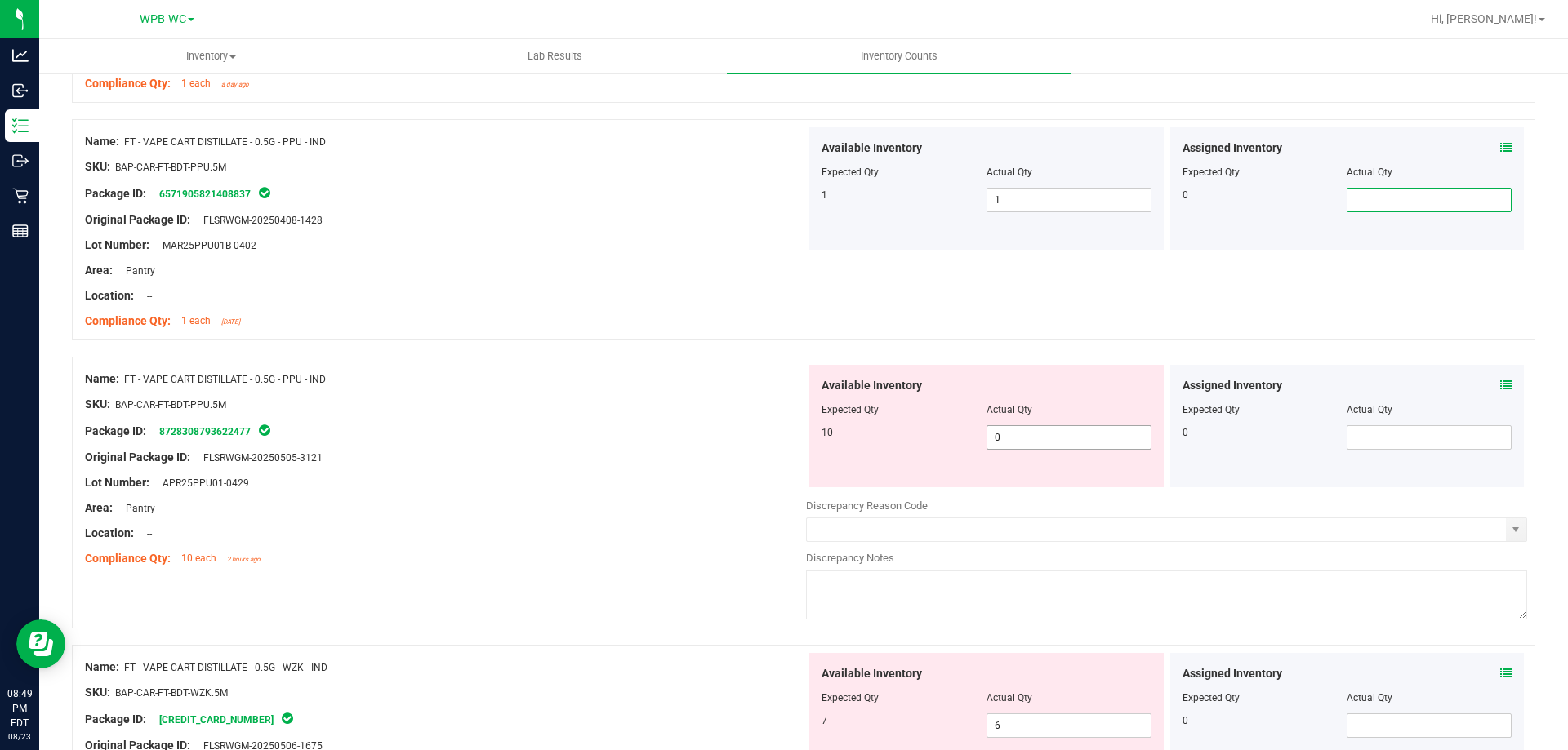
click at [918, 439] on div "10 0 0" at bounding box center [987, 437] width 330 height 25
type input "10"
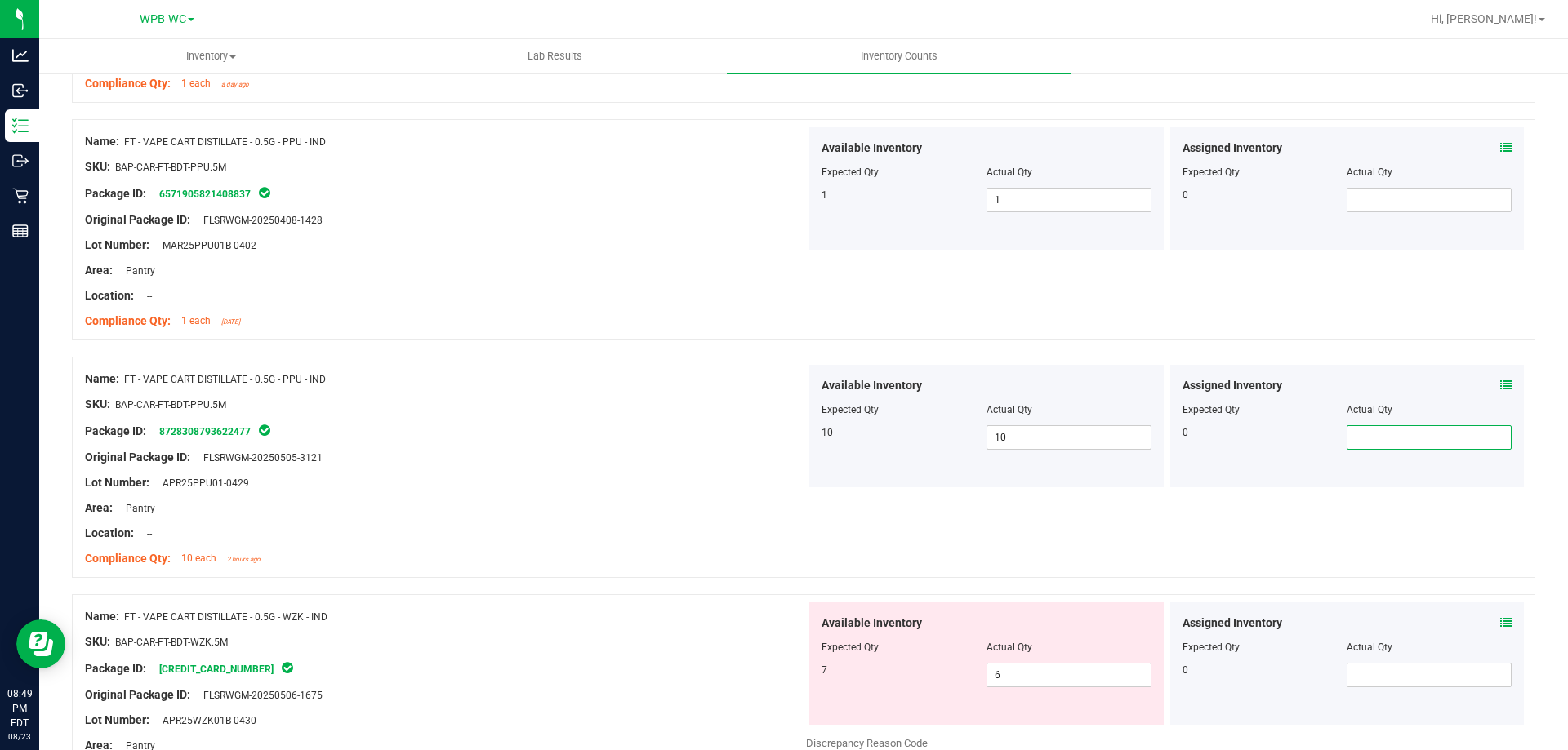
drag, startPoint x: 491, startPoint y: 438, endPoint x: 500, endPoint y: 438, distance: 9.0
click at [491, 438] on div "Package ID: 8728308793622477" at bounding box center [446, 431] width 721 height 20
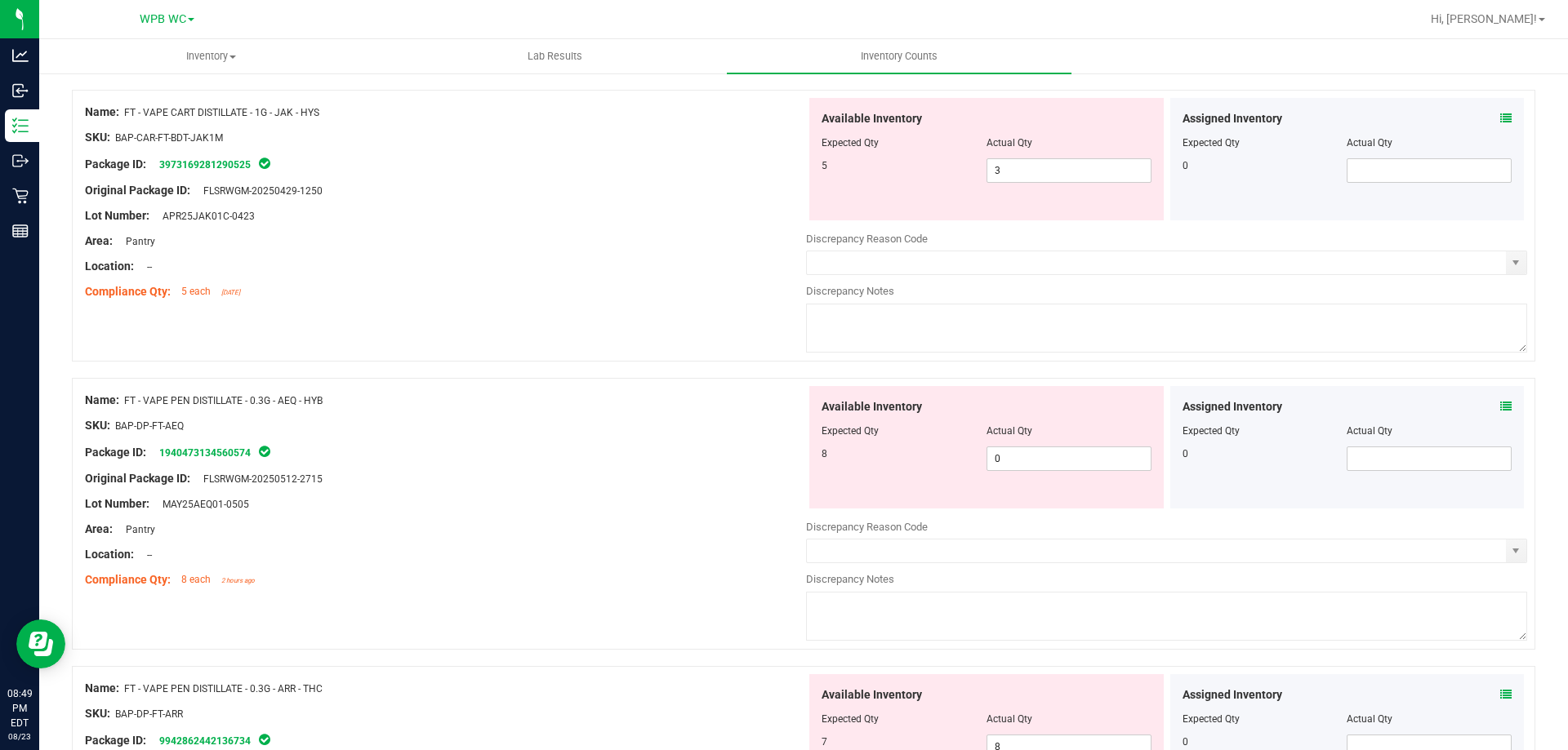
scroll to position [4102, 0]
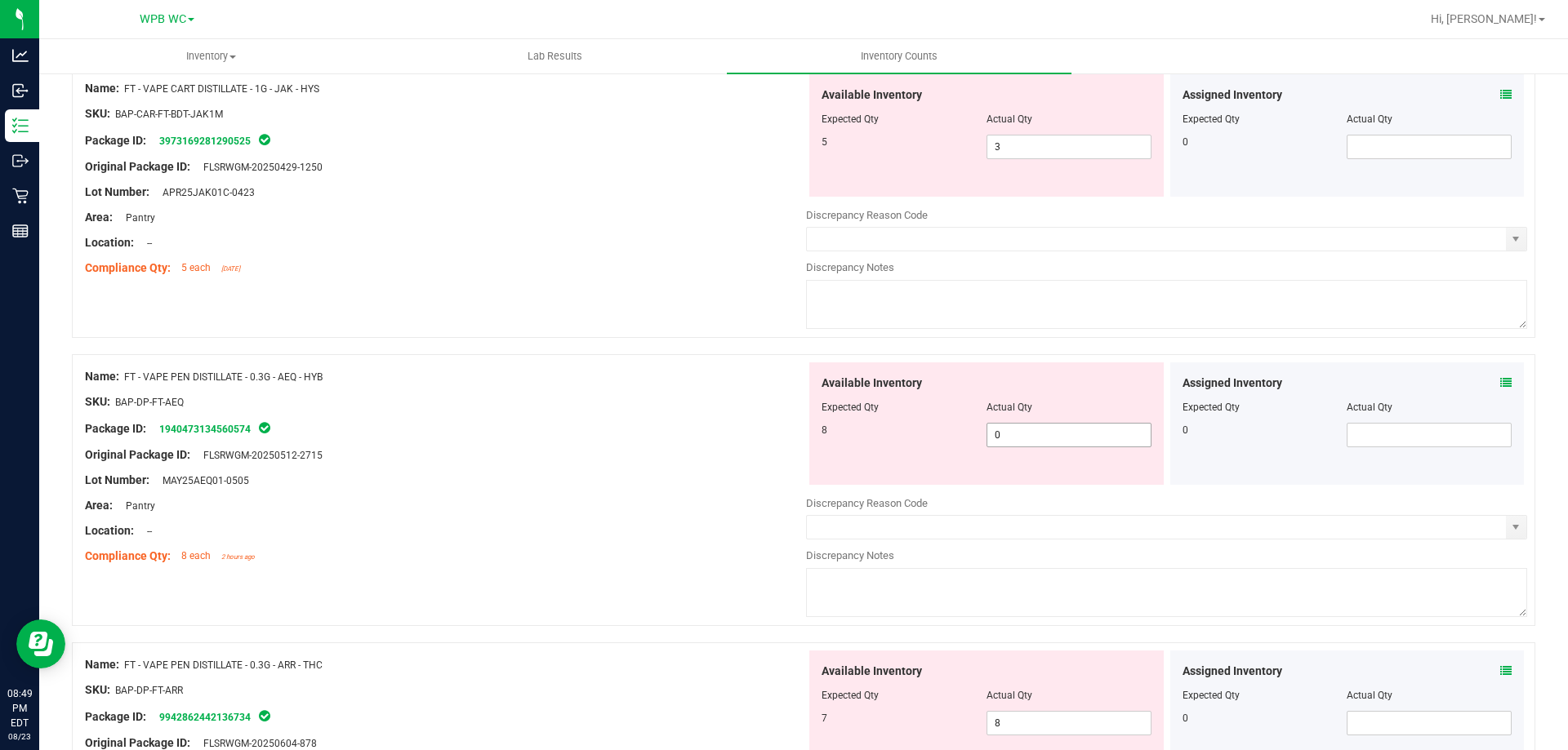
drag, startPoint x: 1023, startPoint y: 433, endPoint x: 907, endPoint y: 433, distance: 116.0
click at [924, 433] on div "8 0 0" at bounding box center [987, 435] width 330 height 25
type input "8"
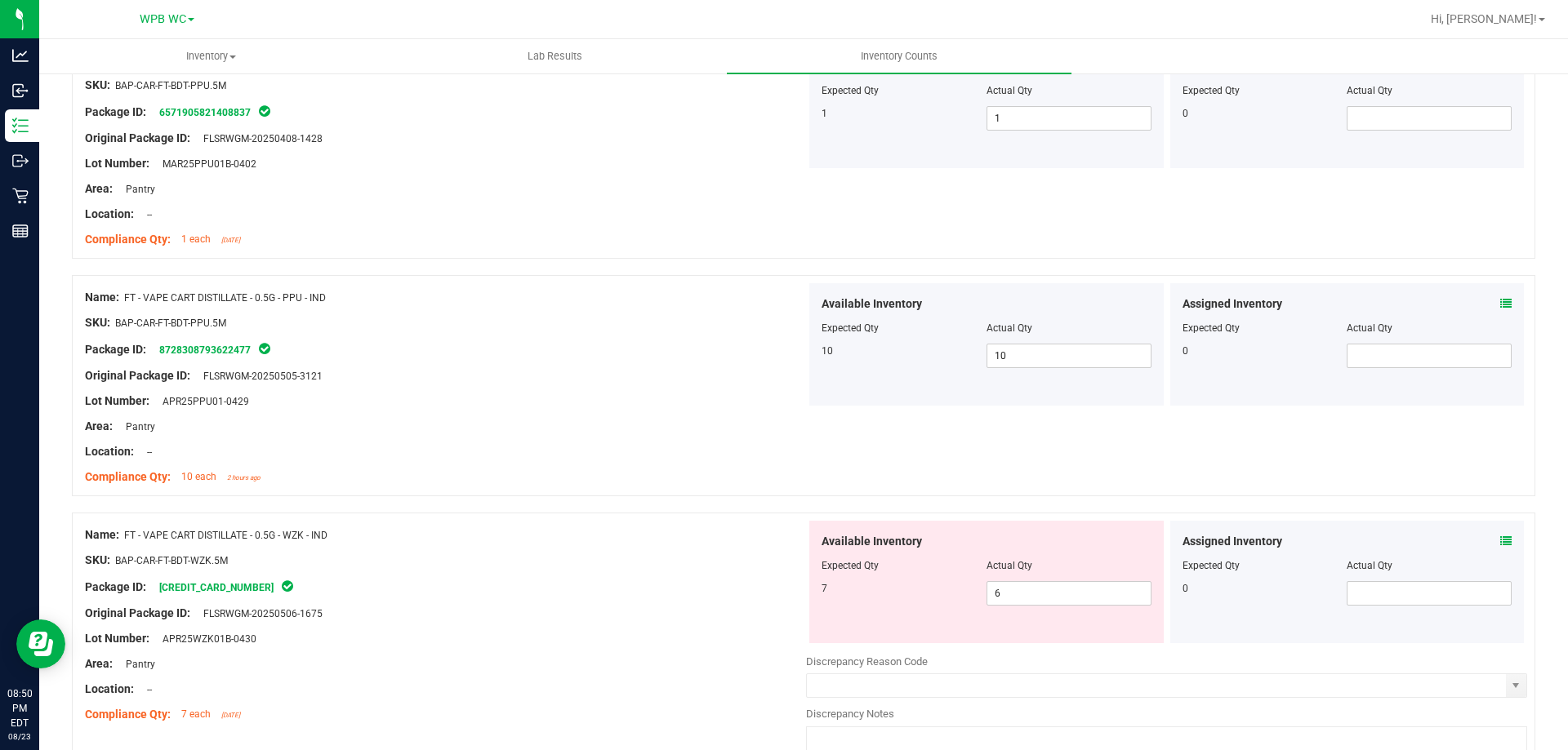
scroll to position [3612, 0]
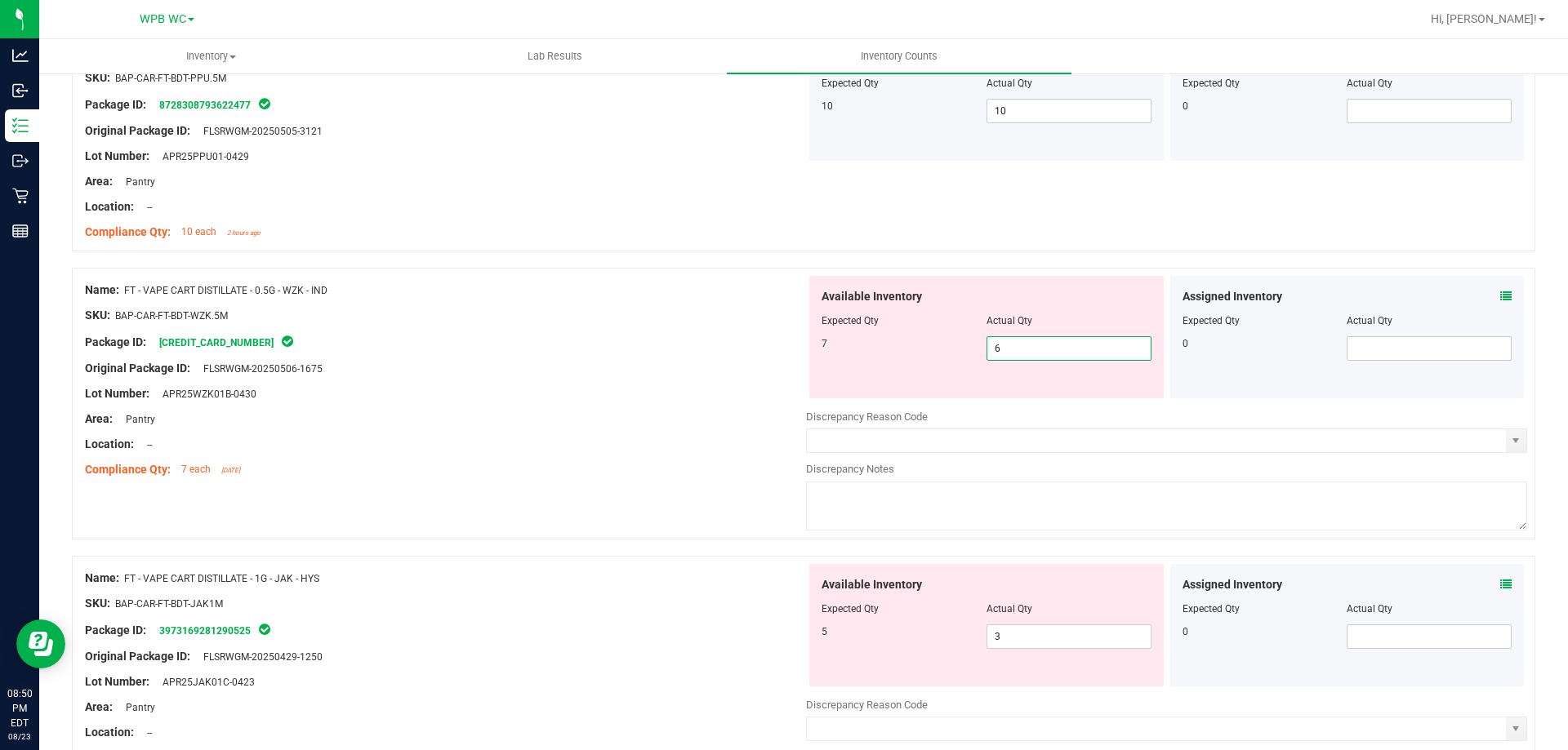
drag, startPoint x: 1017, startPoint y: 343, endPoint x: 828, endPoint y: 343, distance: 189.0
click at [839, 343] on div "7 6 6" at bounding box center [987, 348] width 330 height 25
type input "7"
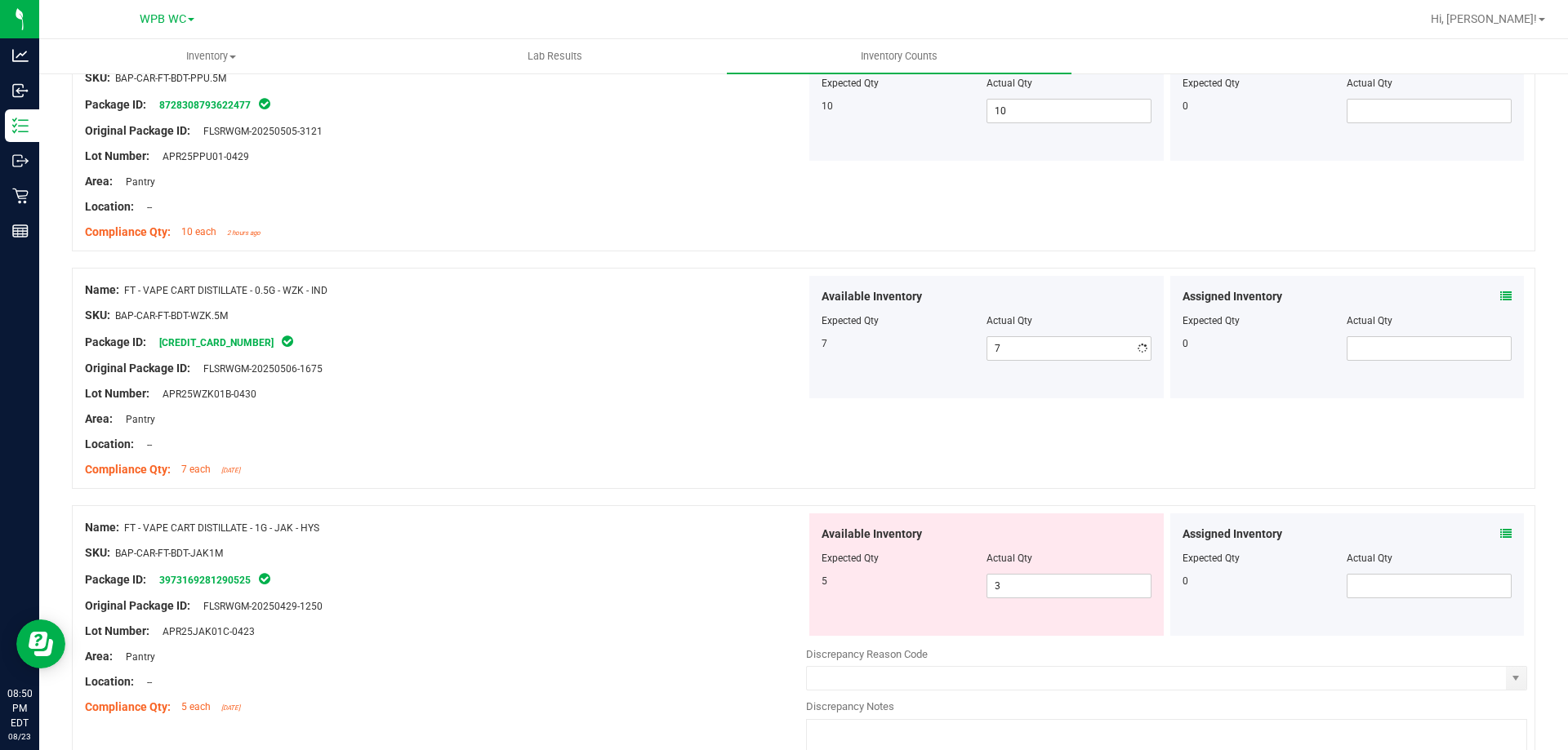
click at [673, 425] on div "Area: Pantry" at bounding box center [446, 419] width 721 height 17
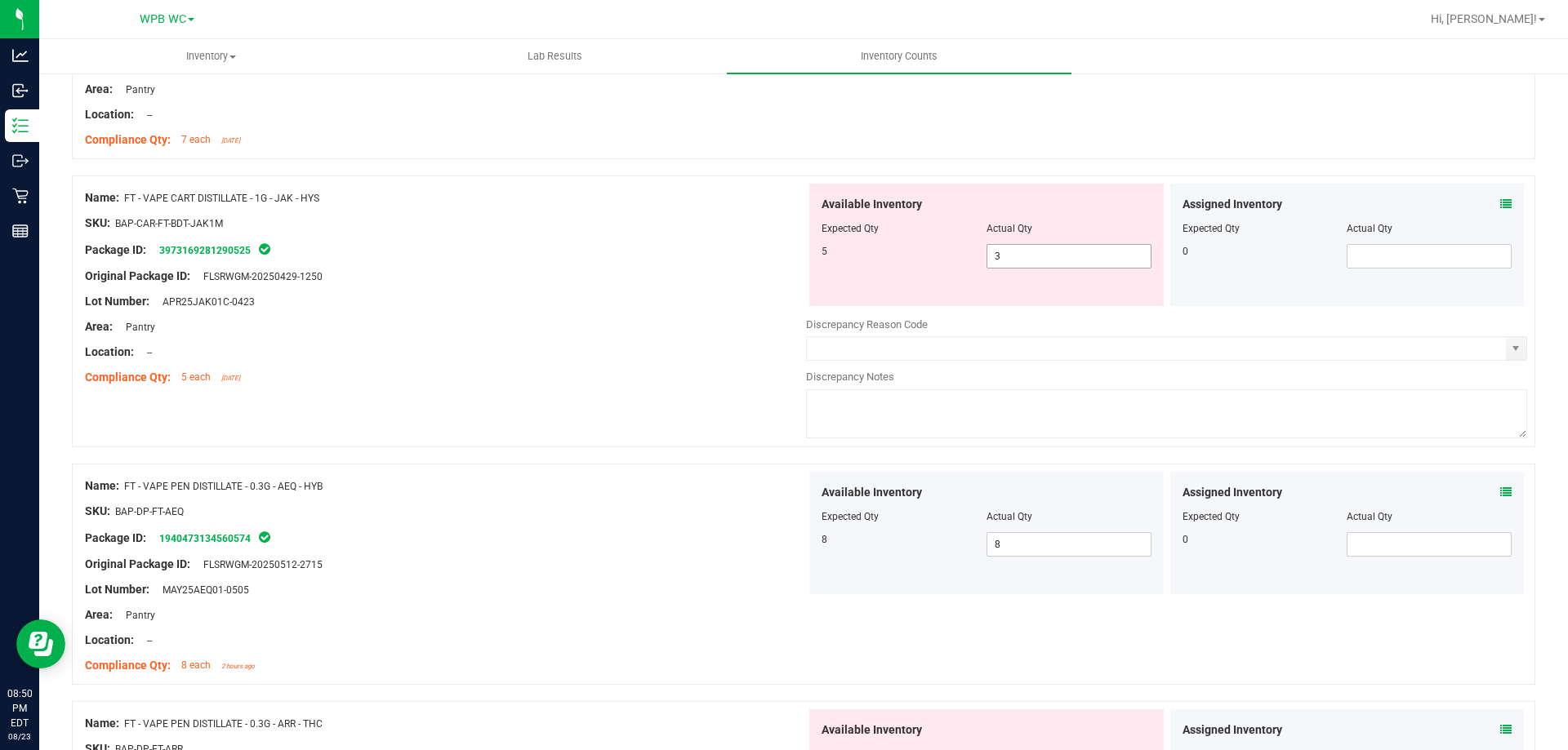
scroll to position [3939, 0]
drag, startPoint x: 799, startPoint y: 263, endPoint x: 783, endPoint y: 263, distance: 16.0
click at [785, 263] on div "Name: FT - VAPE CART DISTILLATE - 1G - JAK - HYS SKU: BAP-CAR-FT-BDT-JAK1M Pack…" at bounding box center [803, 314] width 1464 height 271
type input "5"
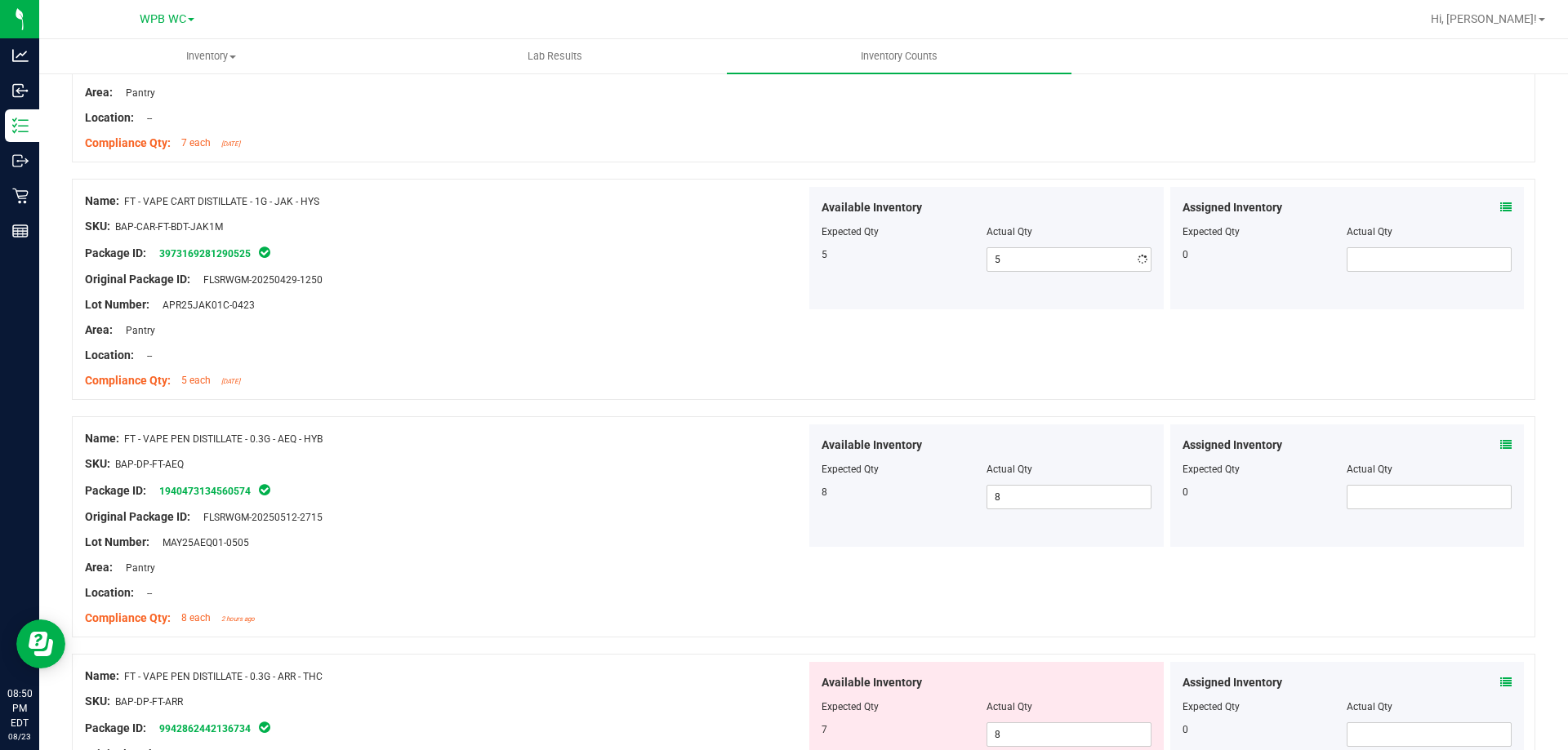
drag, startPoint x: 589, startPoint y: 305, endPoint x: 577, endPoint y: 310, distance: 13.0
click at [577, 310] on div "Name: FT - VAPE CART DISTILLATE - 1G - JAK - HYS SKU: BAP-CAR-FT-BDT-JAK1M Pack…" at bounding box center [446, 291] width 721 height 208
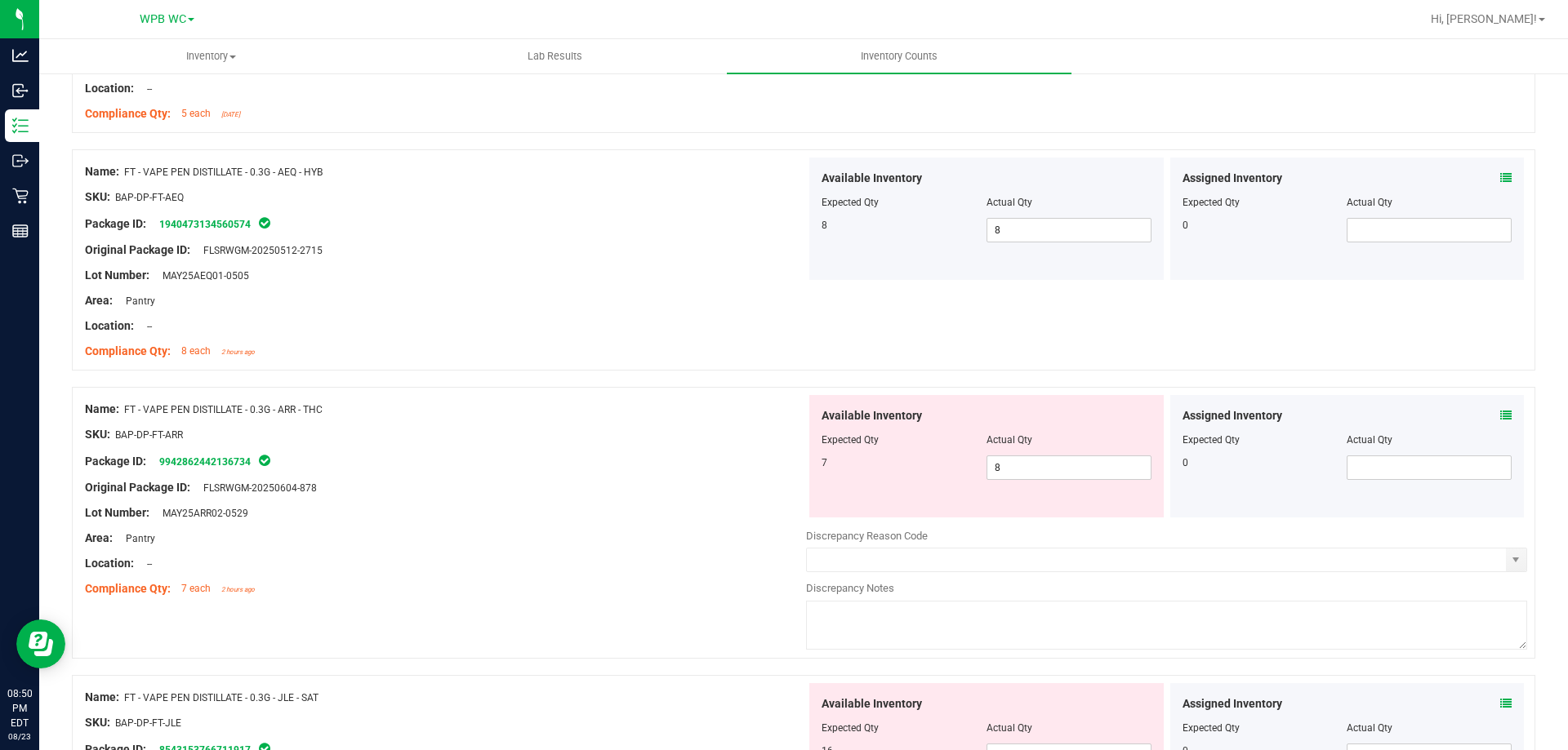
scroll to position [4347, 0]
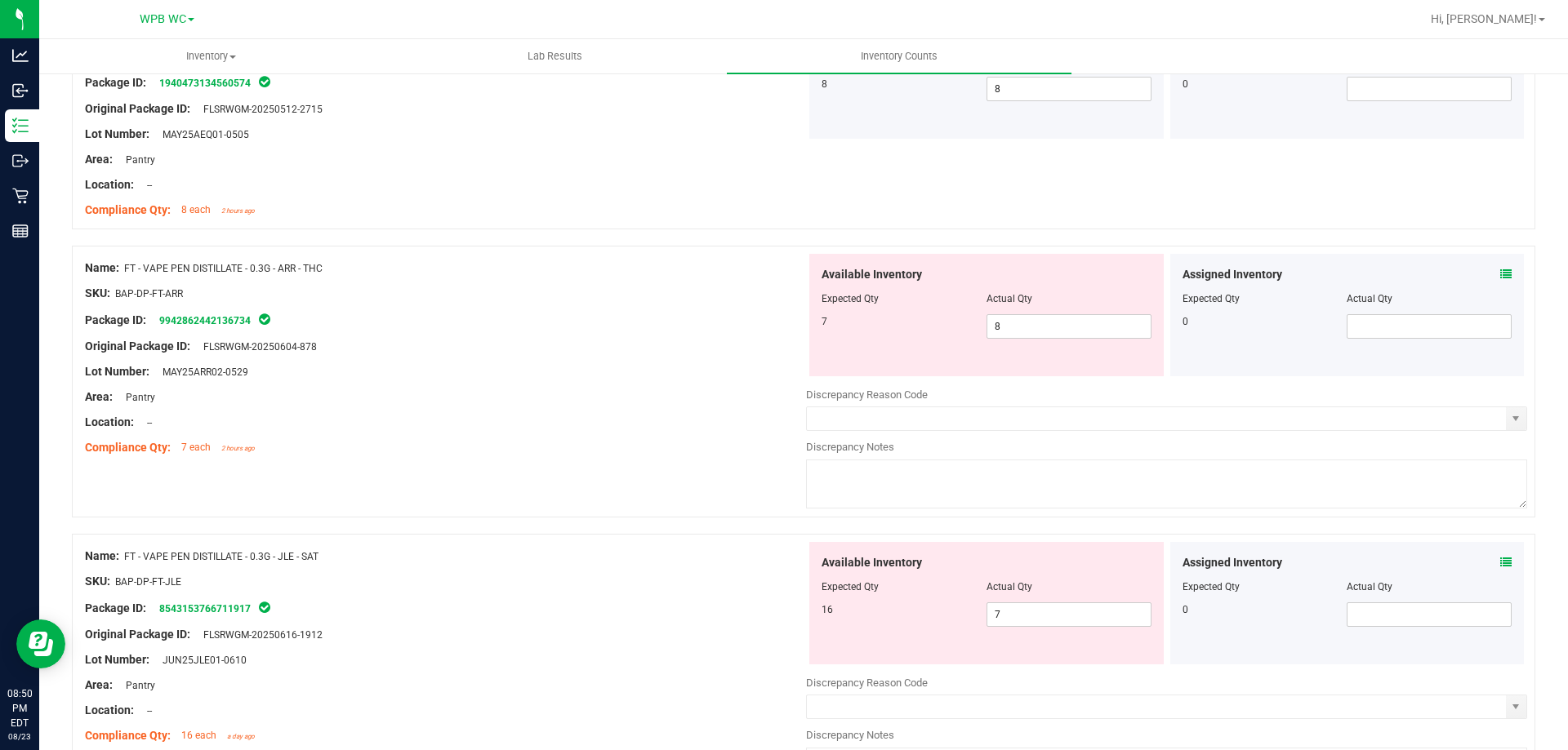
click at [571, 311] on div "Package ID: 9942862442136734" at bounding box center [446, 321] width 721 height 20
drag, startPoint x: 1018, startPoint y: 330, endPoint x: 901, endPoint y: 333, distance: 117.0
click at [918, 333] on div "7 8 8" at bounding box center [987, 326] width 330 height 25
type input "7"
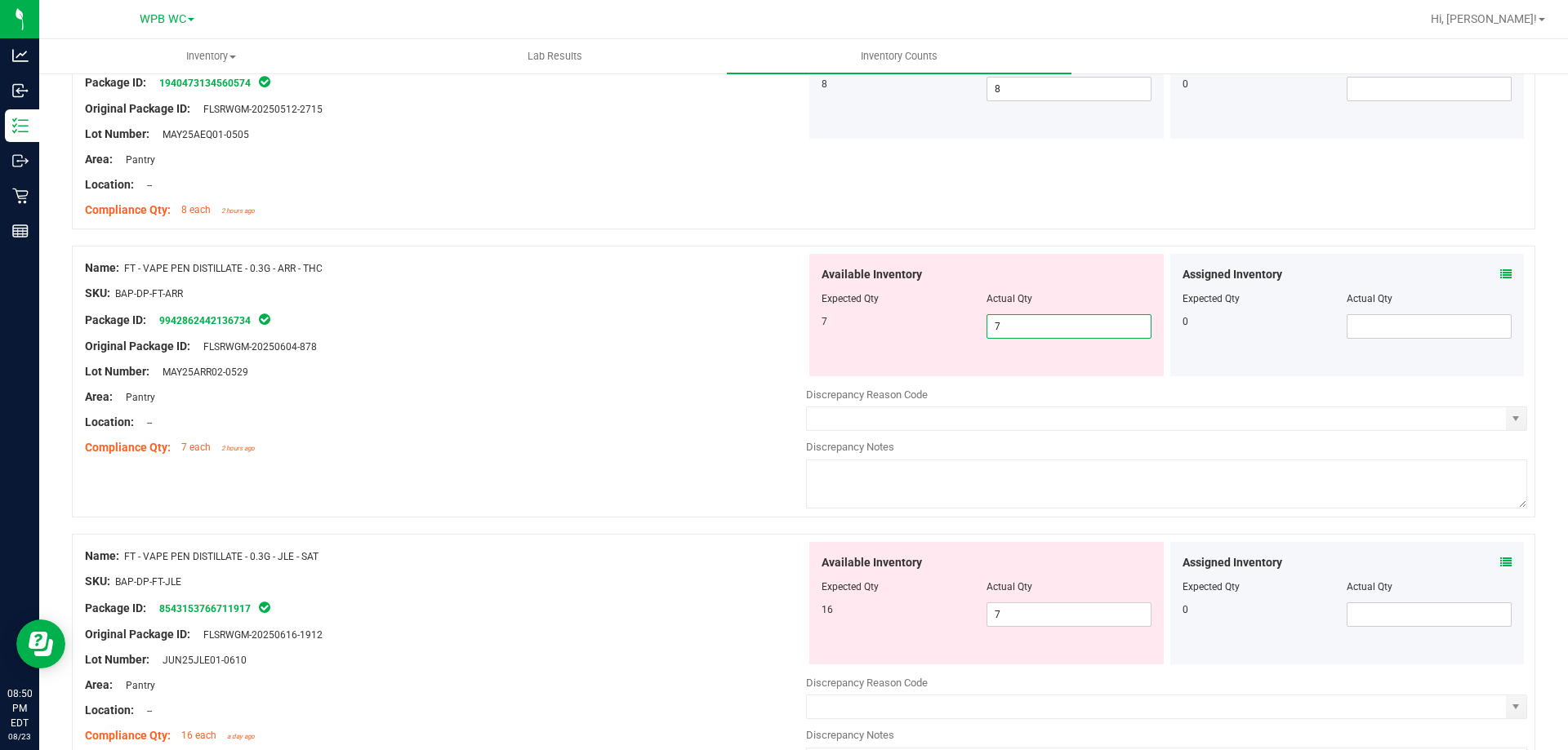
click at [635, 312] on div "Package ID: 9942862442136734" at bounding box center [446, 321] width 721 height 20
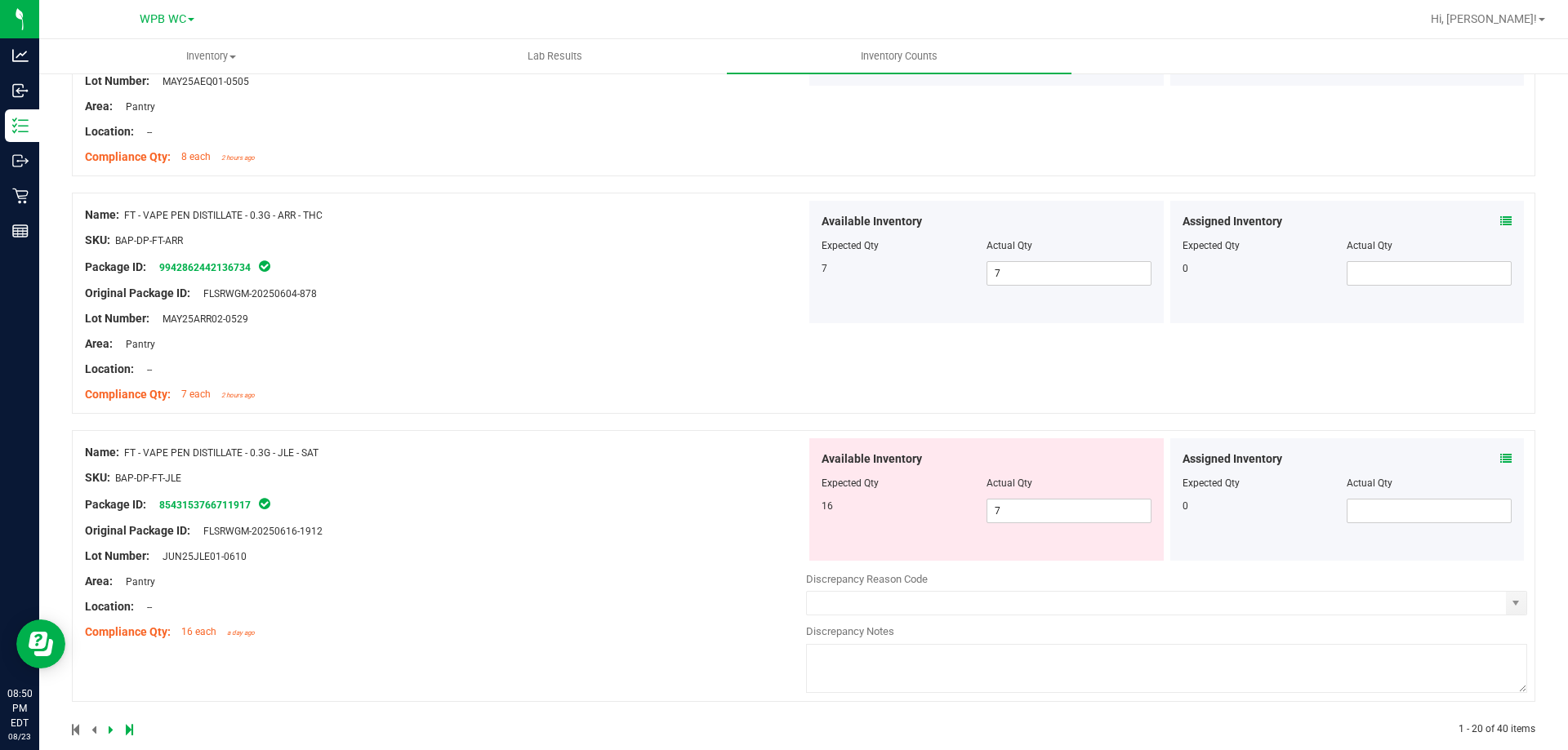
scroll to position [4424, 0]
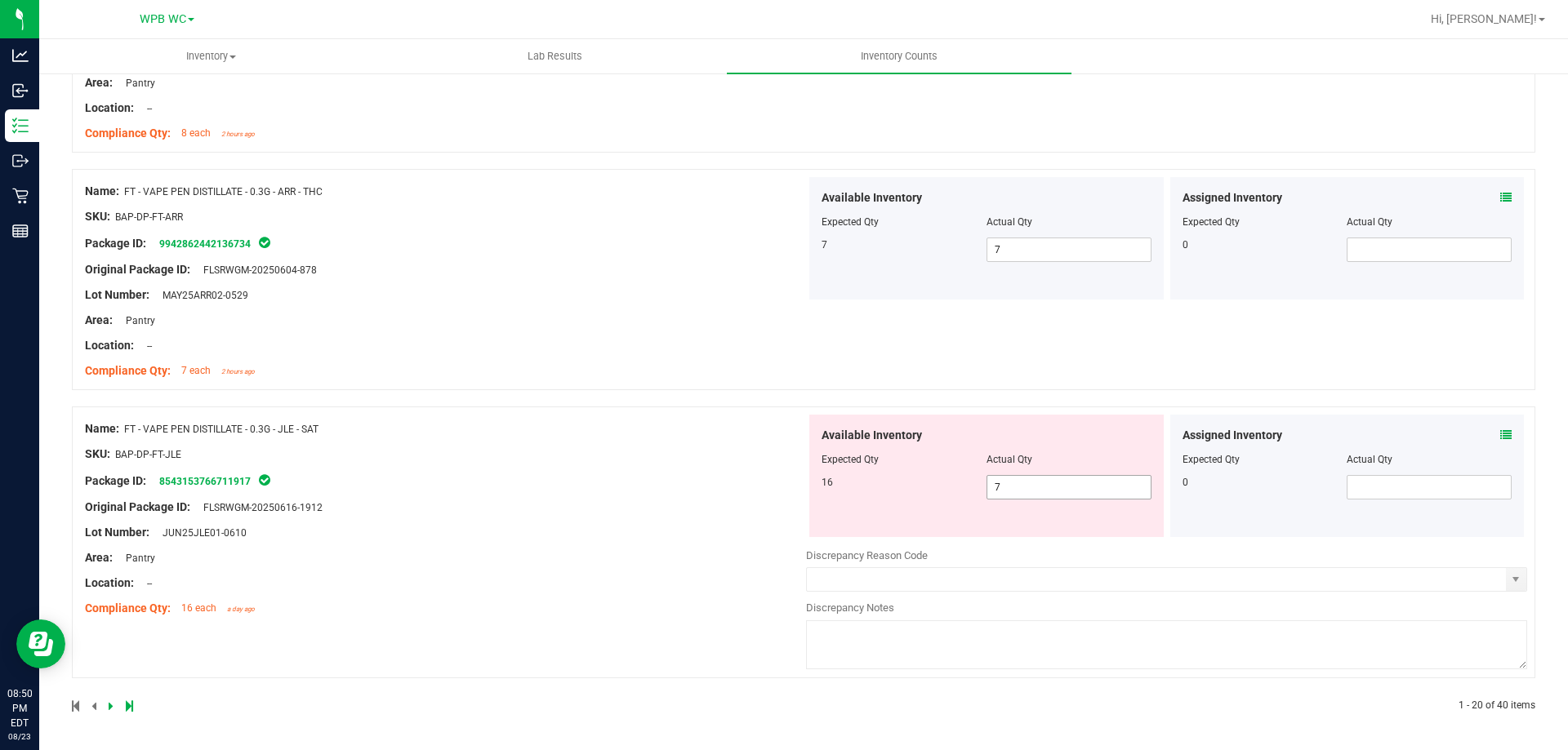
click at [930, 498] on div "16 7 7" at bounding box center [987, 487] width 330 height 25
type input "4"
type input "16"
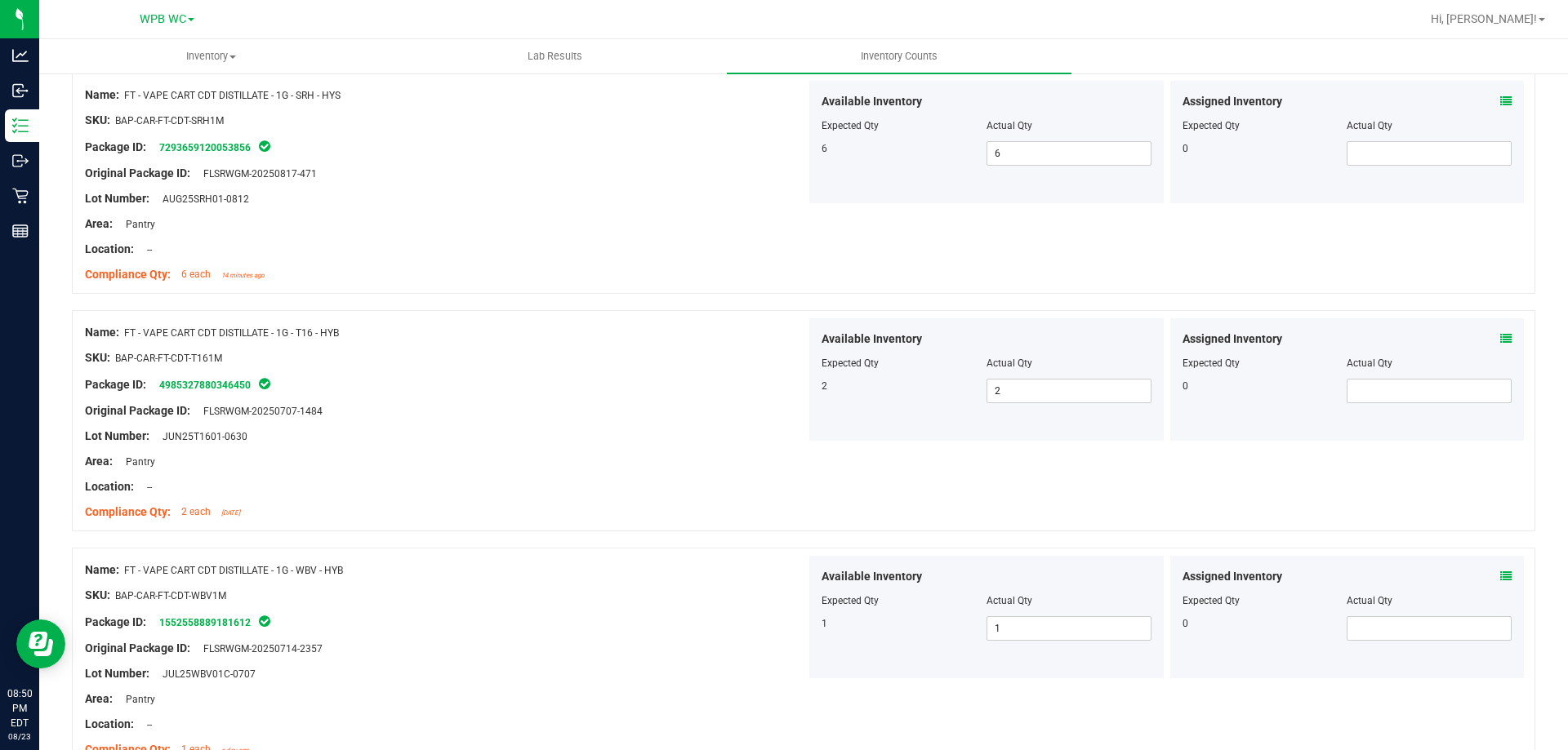
scroll to position [0, 0]
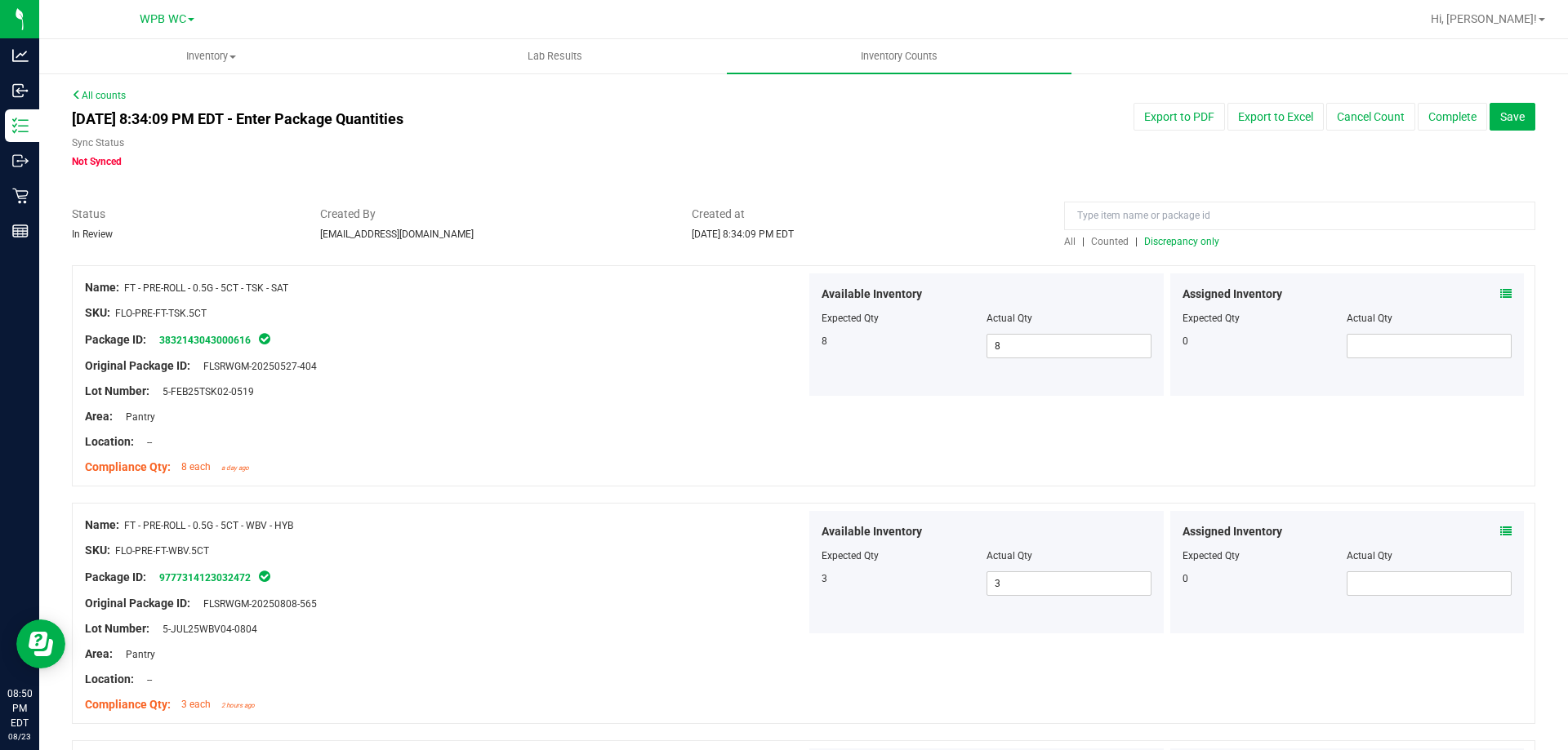
click at [1171, 246] on span "Discrepancy only" at bounding box center [1182, 242] width 75 height 12
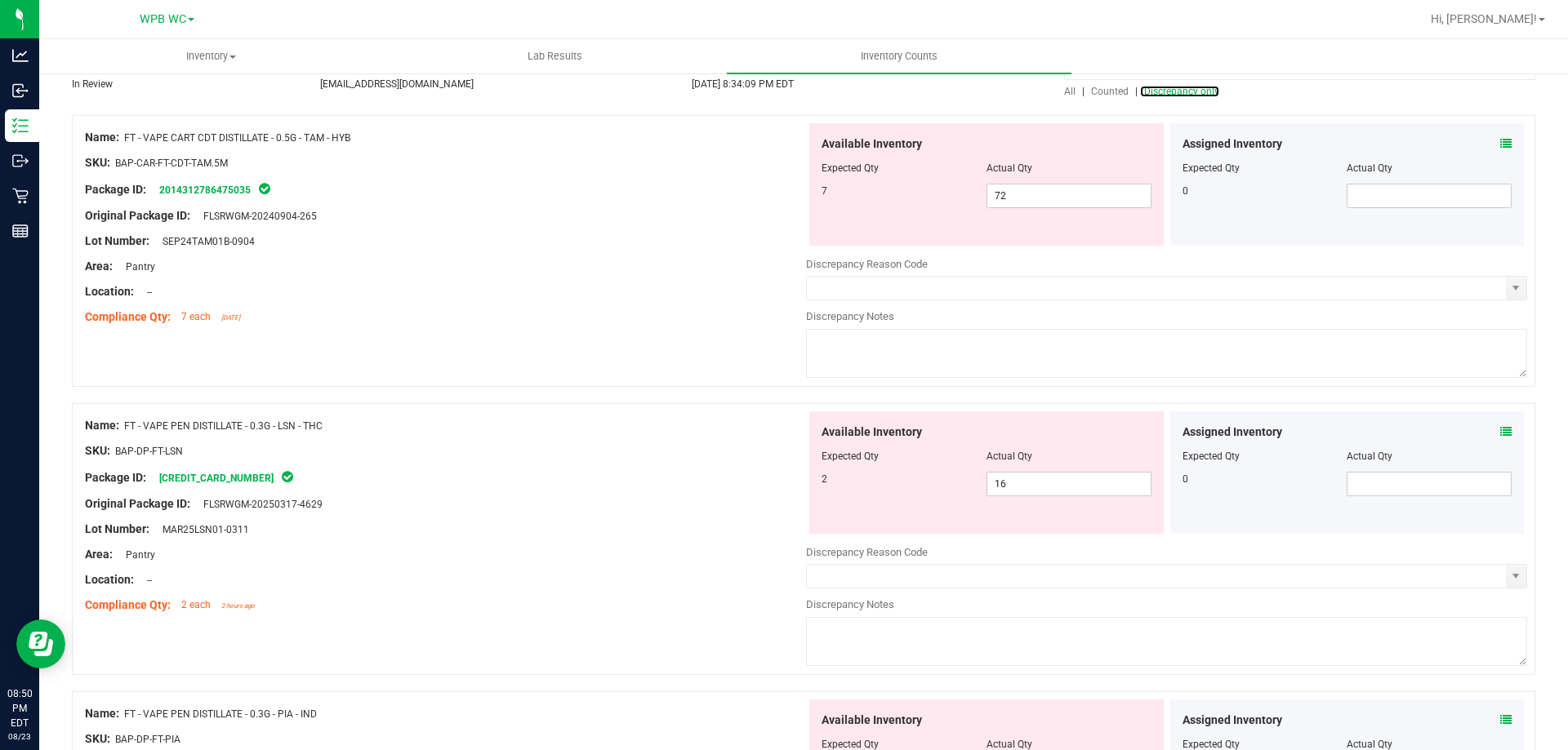
scroll to position [163, 0]
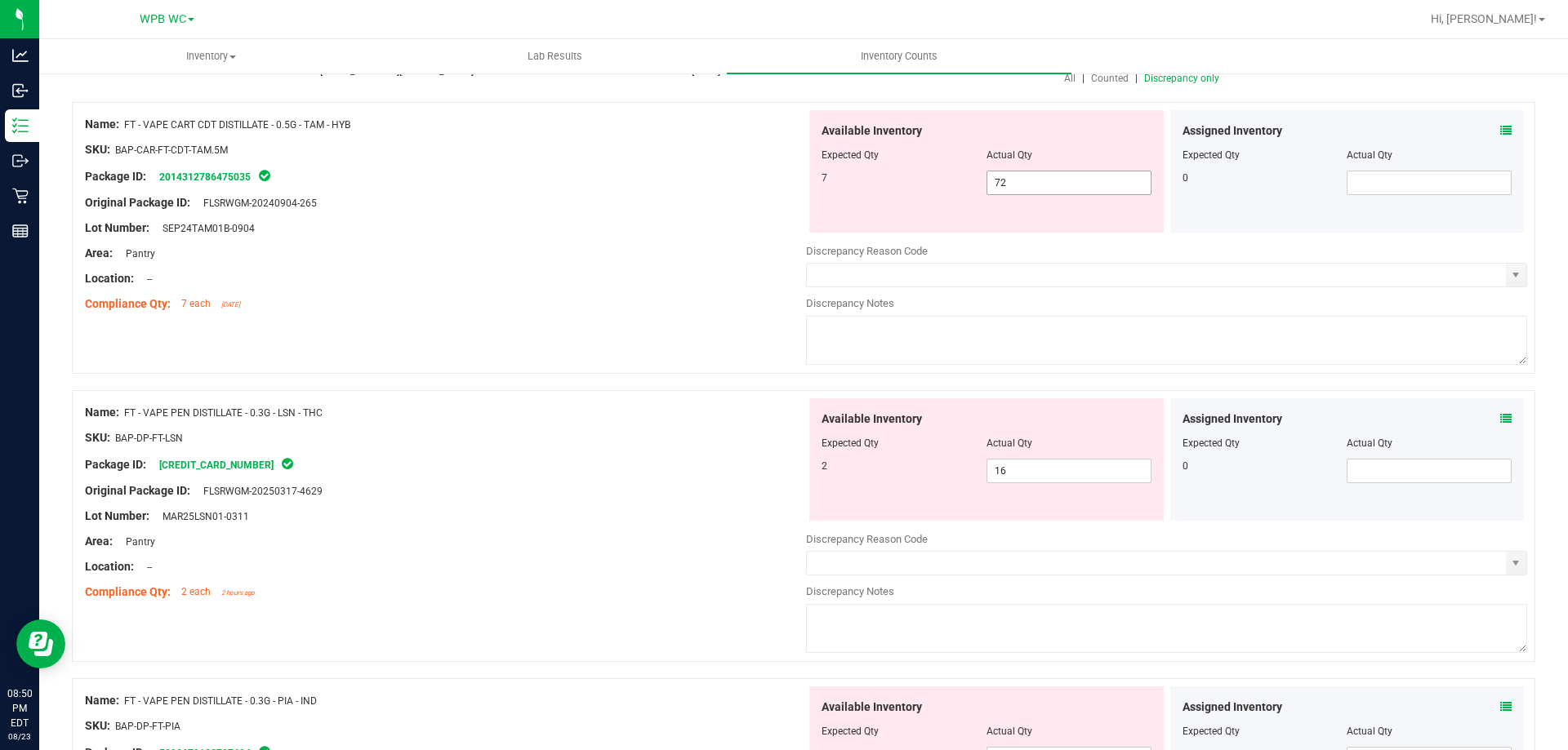
click at [1049, 180] on span "72 72" at bounding box center [1069, 183] width 165 height 25
type input "7"
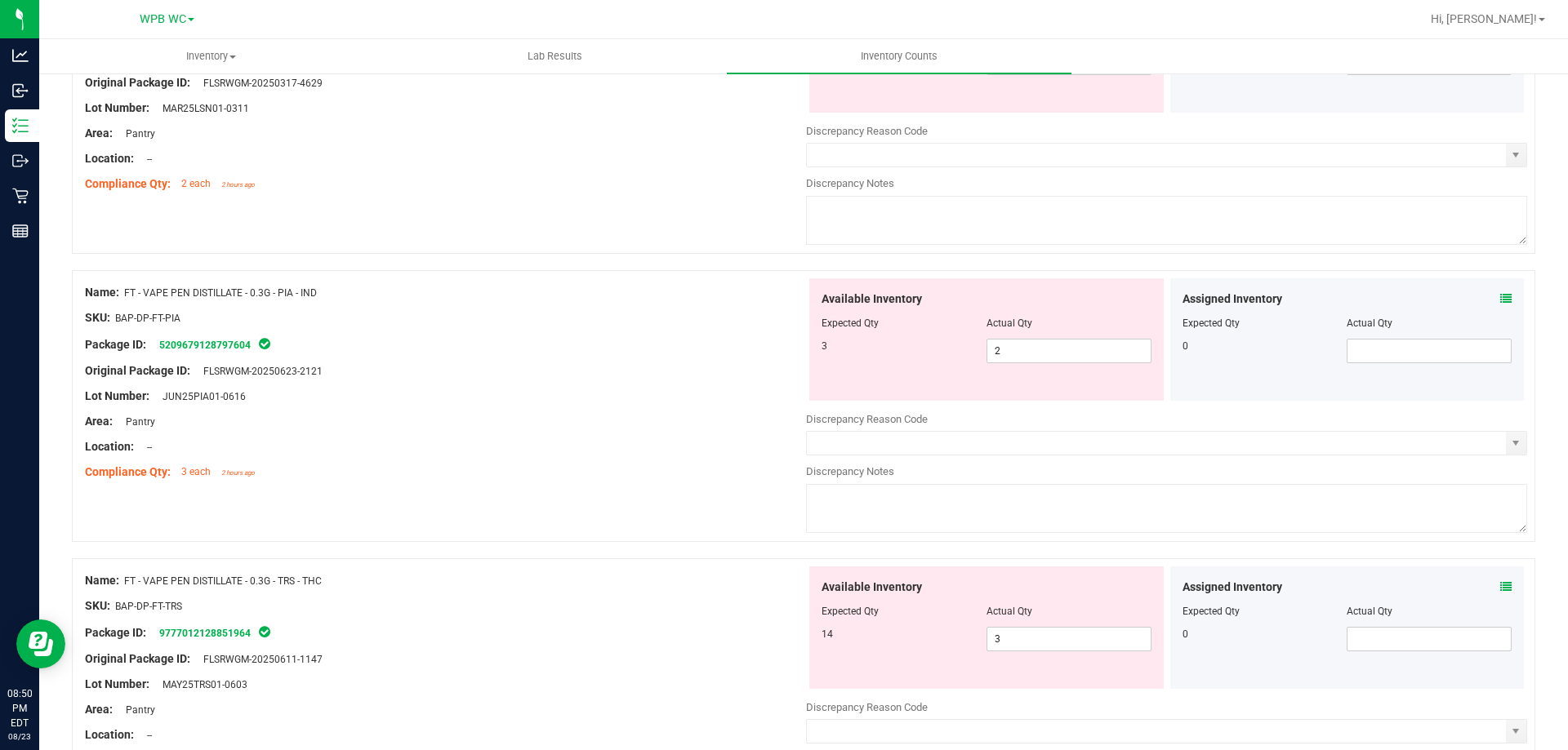
type input "7"
click at [657, 191] on div "Compliance Qty: 2 each 2 hours ago" at bounding box center [446, 183] width 721 height 17
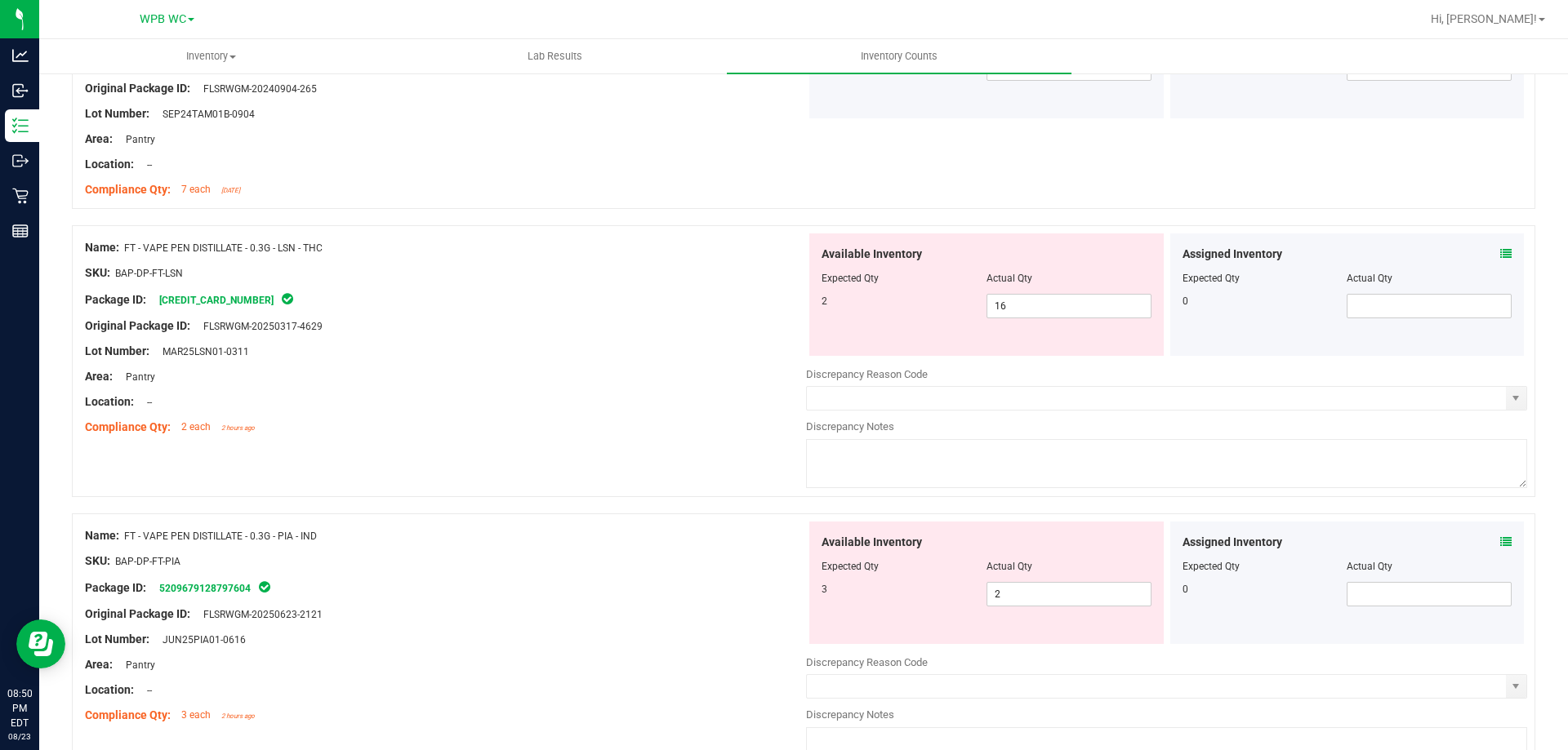
scroll to position [276, 0]
drag, startPoint x: 983, startPoint y: 315, endPoint x: 799, endPoint y: 320, distance: 184.1
click at [815, 320] on div "Available Inventory Expected Qty Actual Qty 2 16 16" at bounding box center [987, 296] width 354 height 123
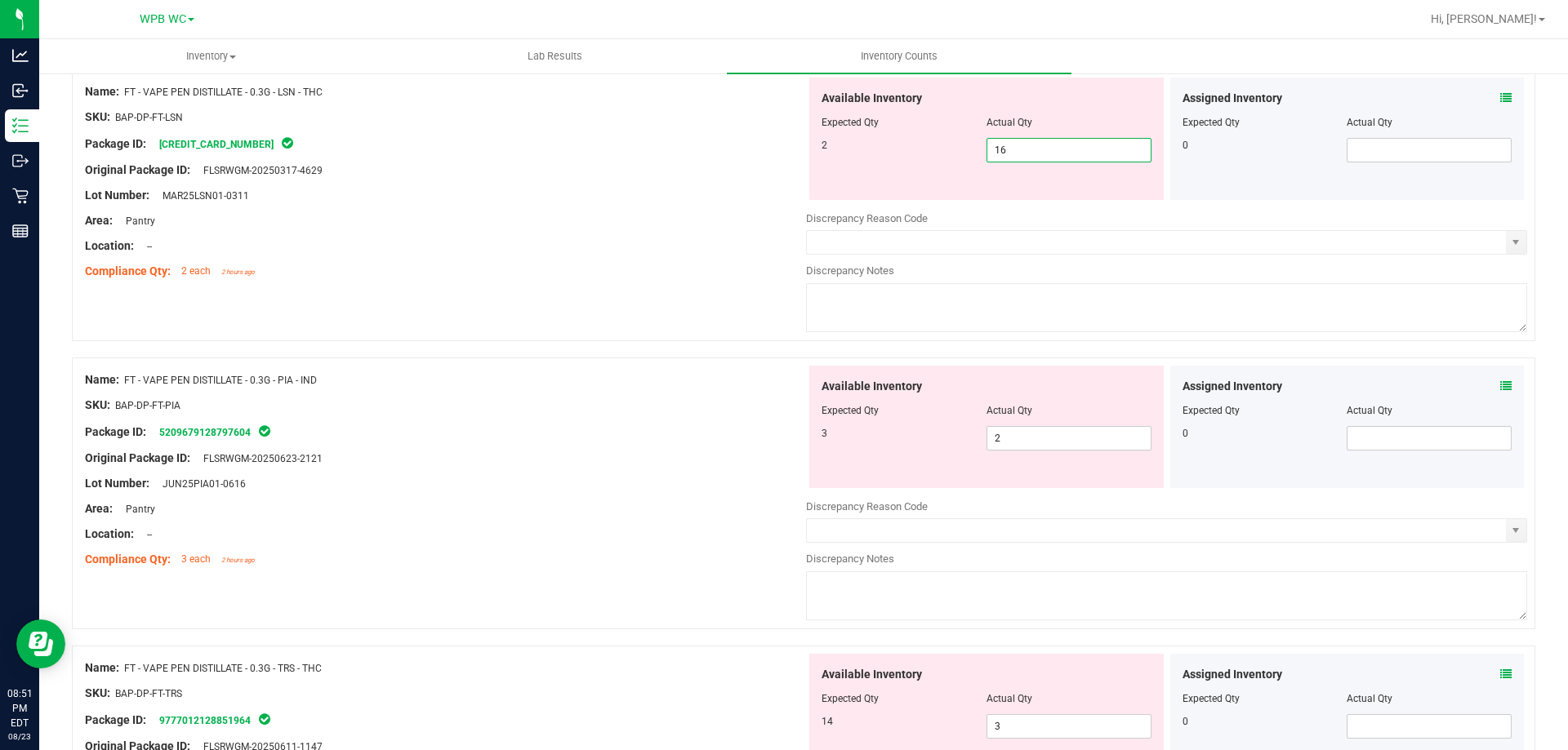
scroll to position [439, 0]
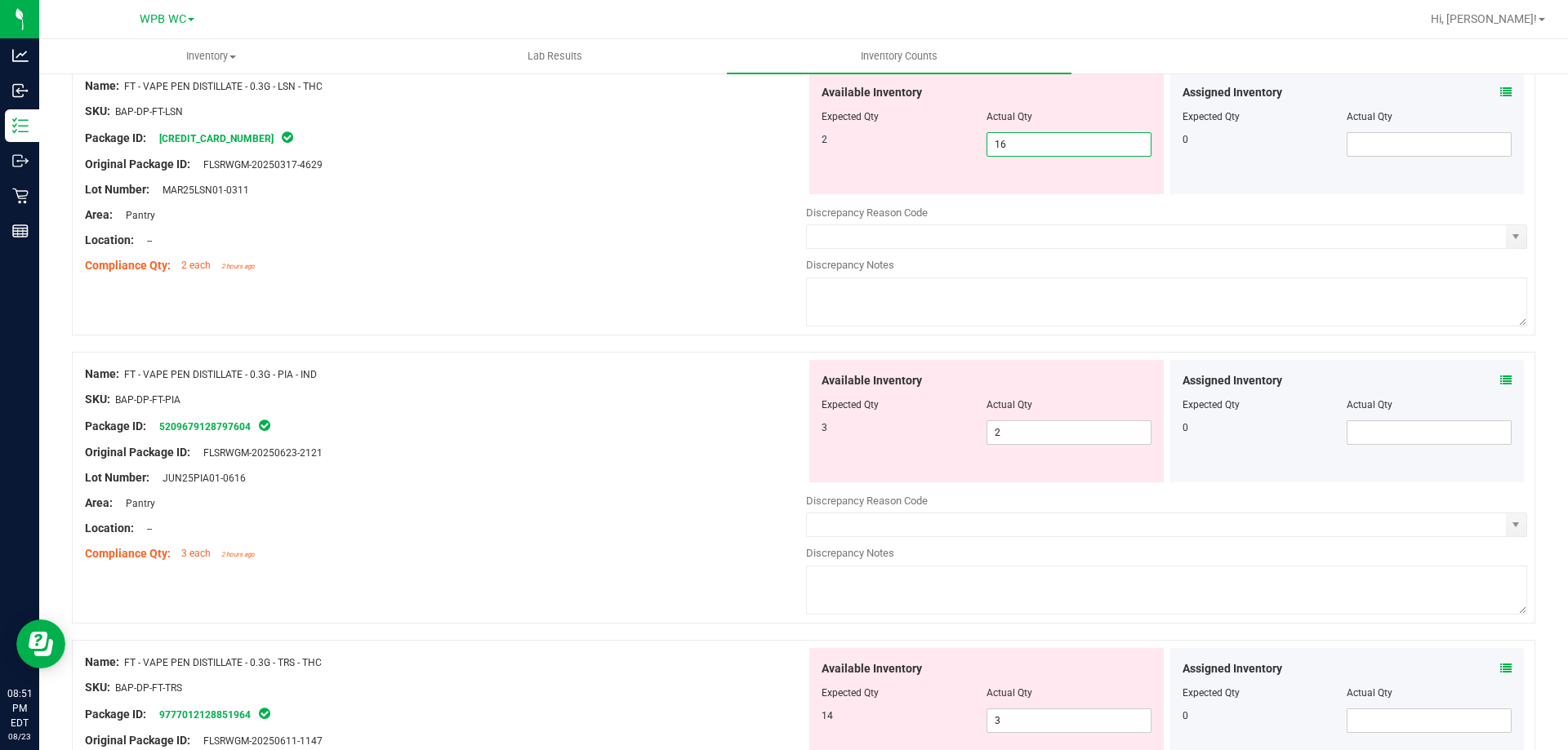
type input "2"
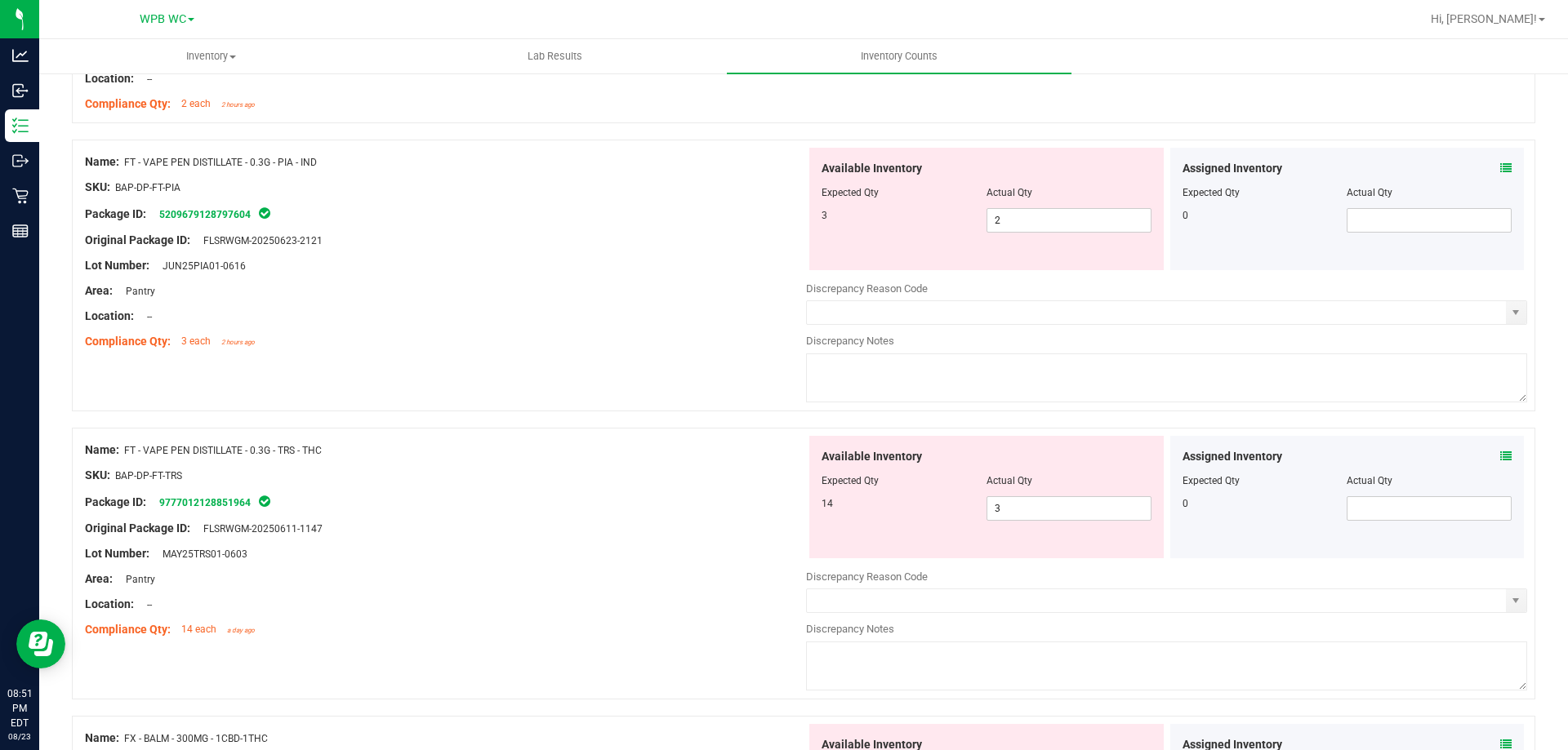
scroll to position [603, 0]
drag, startPoint x: 1042, startPoint y: 218, endPoint x: 729, endPoint y: 216, distance: 313.0
click at [729, 216] on div "Name: FT - VAPE PEN DISTILLATE - 0.3G - PIA - IND SKU: BAP-DP-FT-PIA Package ID…" at bounding box center [803, 273] width 1464 height 271
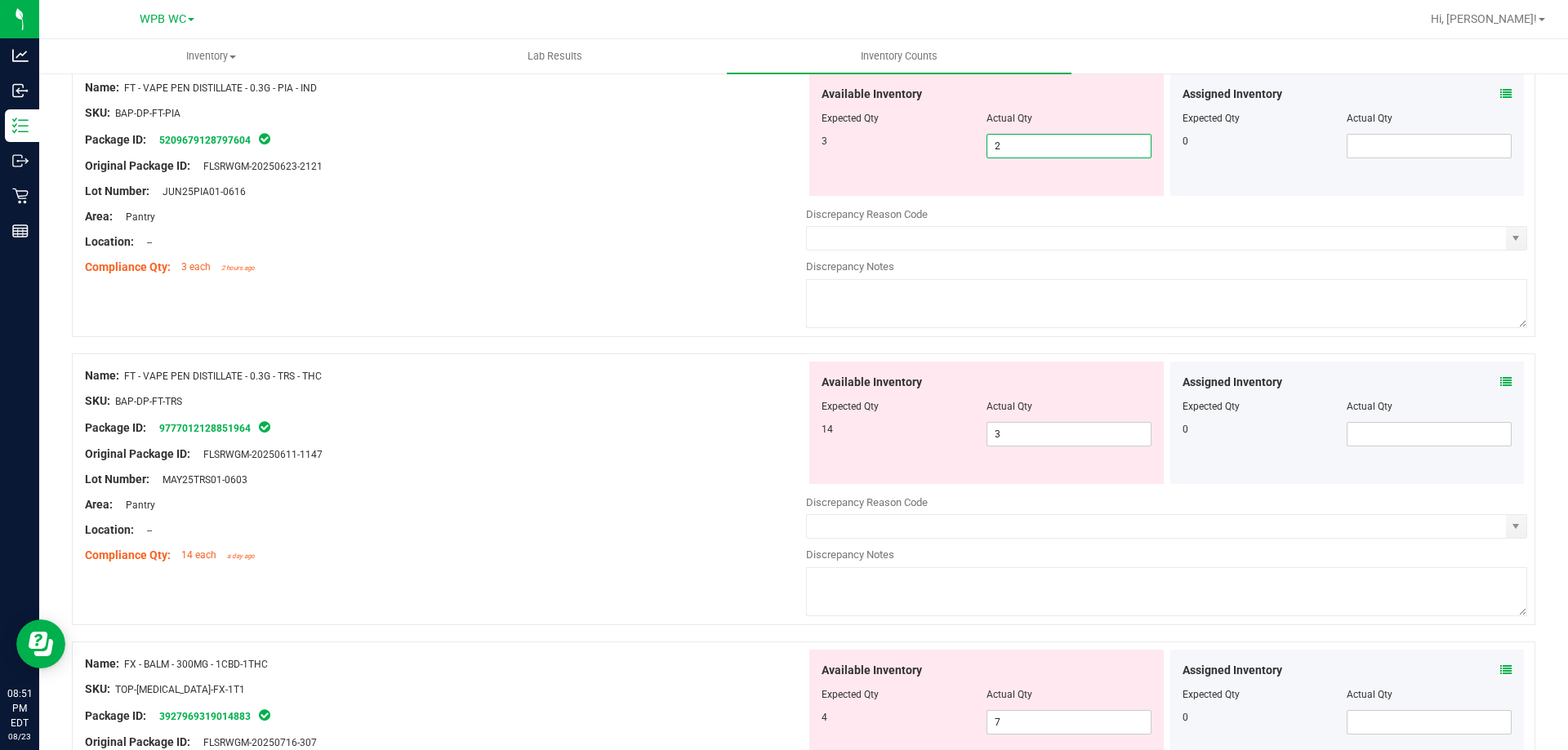
scroll to position [765, 0]
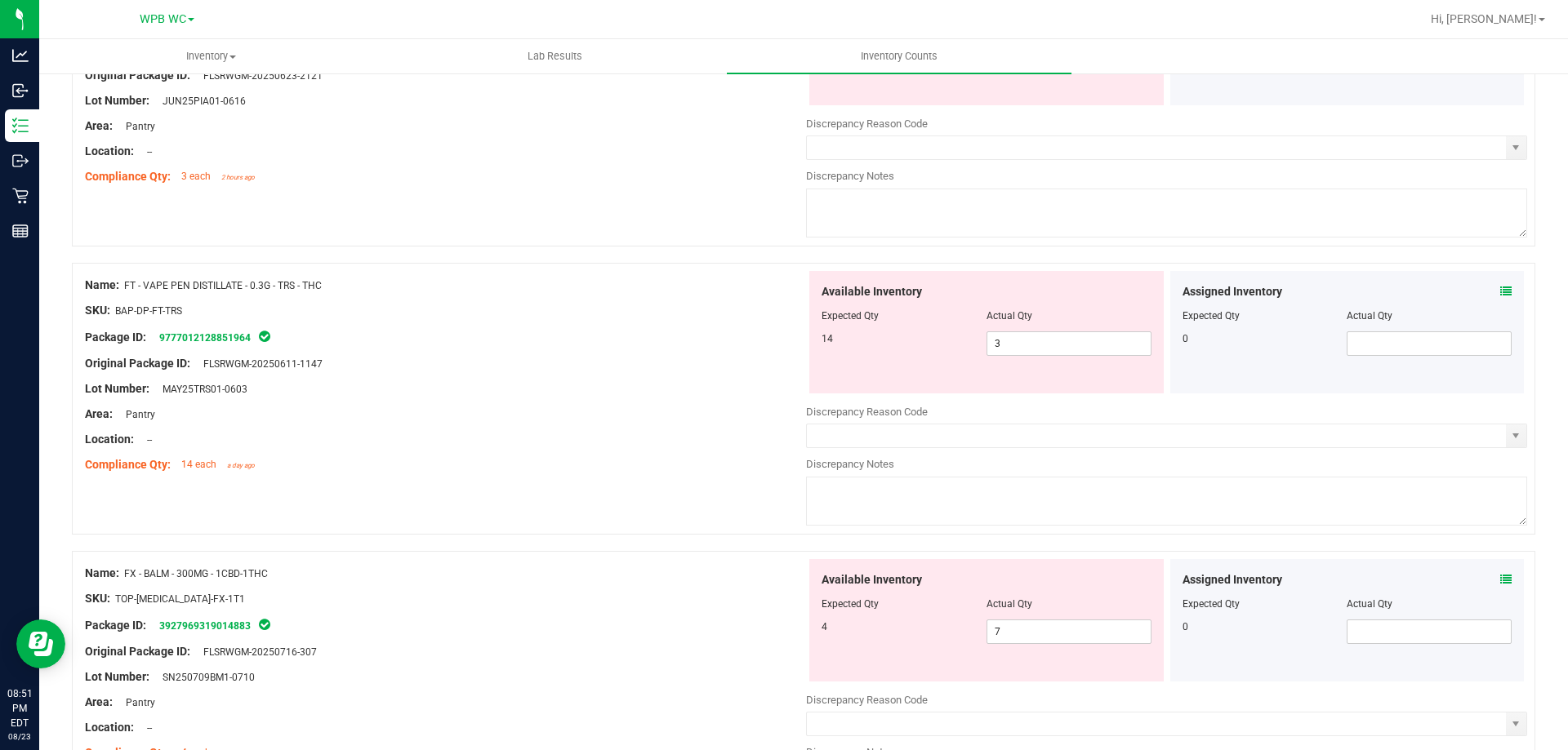
type input "3"
click at [577, 296] on div "Name: FT - VAPE PEN DISTILLATE - 0.3G - TRS - THC SKU: BAP-DP-FT-TRS Package ID…" at bounding box center [446, 375] width 721 height 208
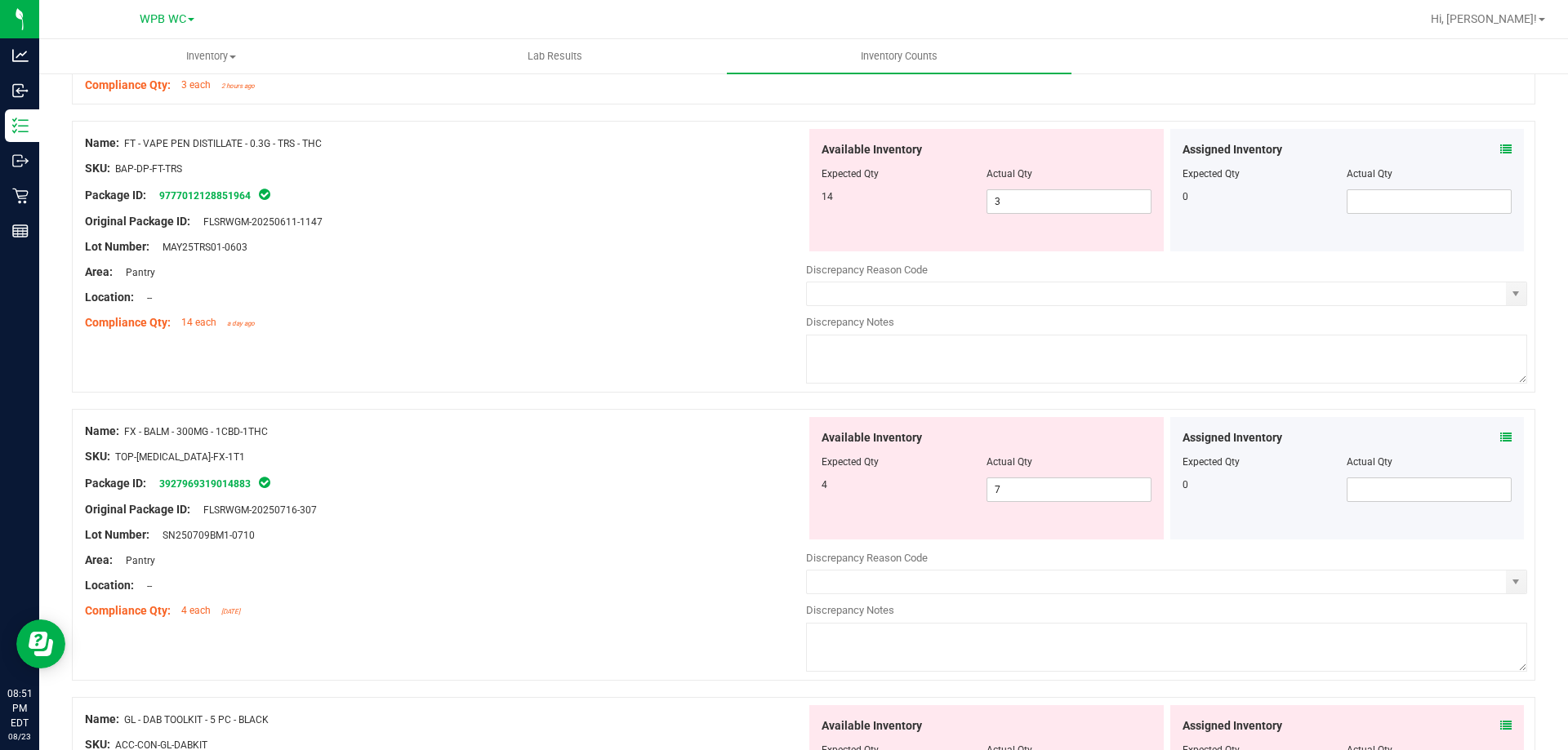
scroll to position [929, 0]
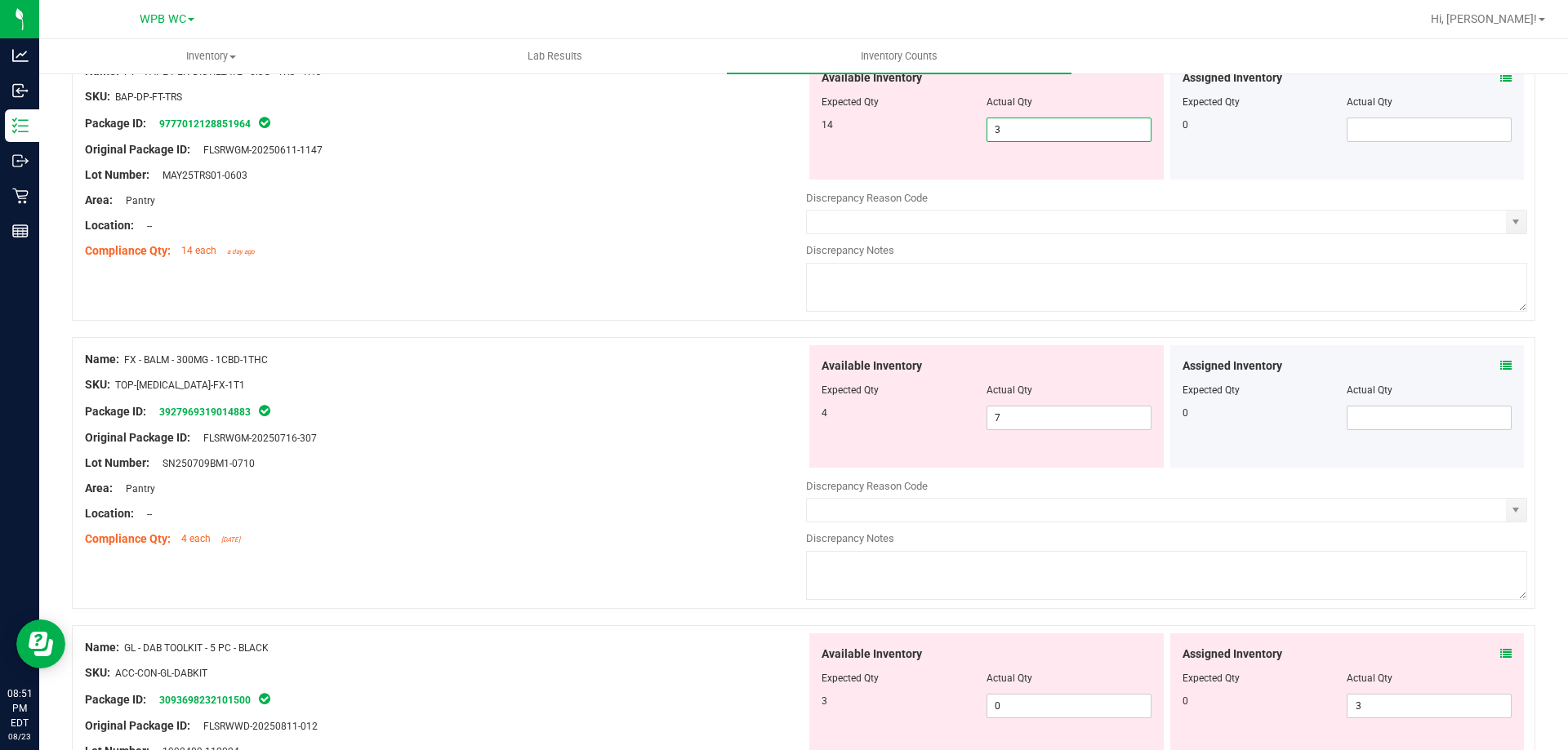
drag, startPoint x: 970, startPoint y: 139, endPoint x: 804, endPoint y: 142, distance: 166.0
click at [811, 140] on div "Available Inventory Expected Qty Actual Qty 14 3 3" at bounding box center [987, 118] width 354 height 123
type input "14"
click at [694, 227] on div "Location: --" at bounding box center [446, 225] width 721 height 17
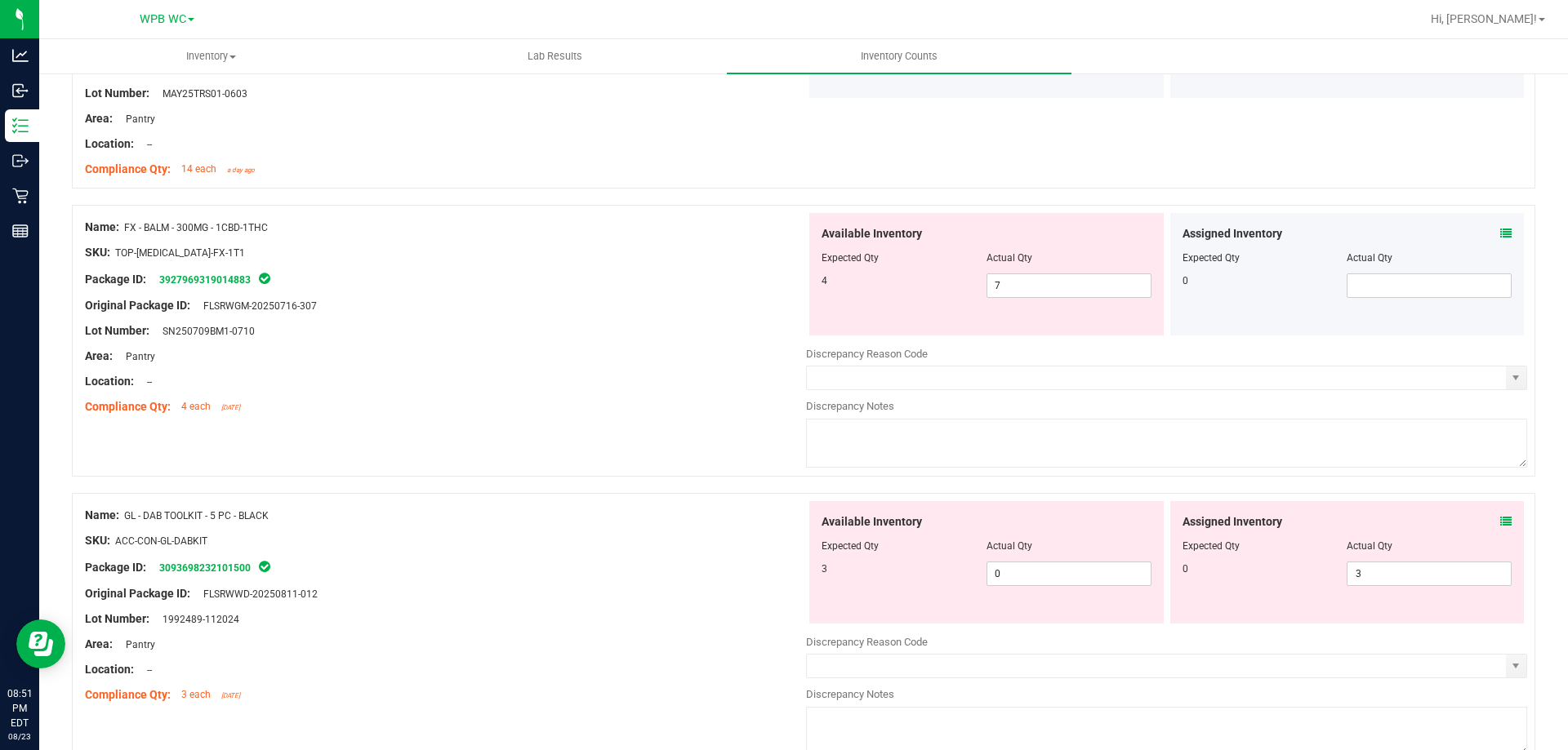
click at [684, 220] on div "Name: FX - BALM - 300MG - 1CBD-1THC" at bounding box center [446, 227] width 721 height 17
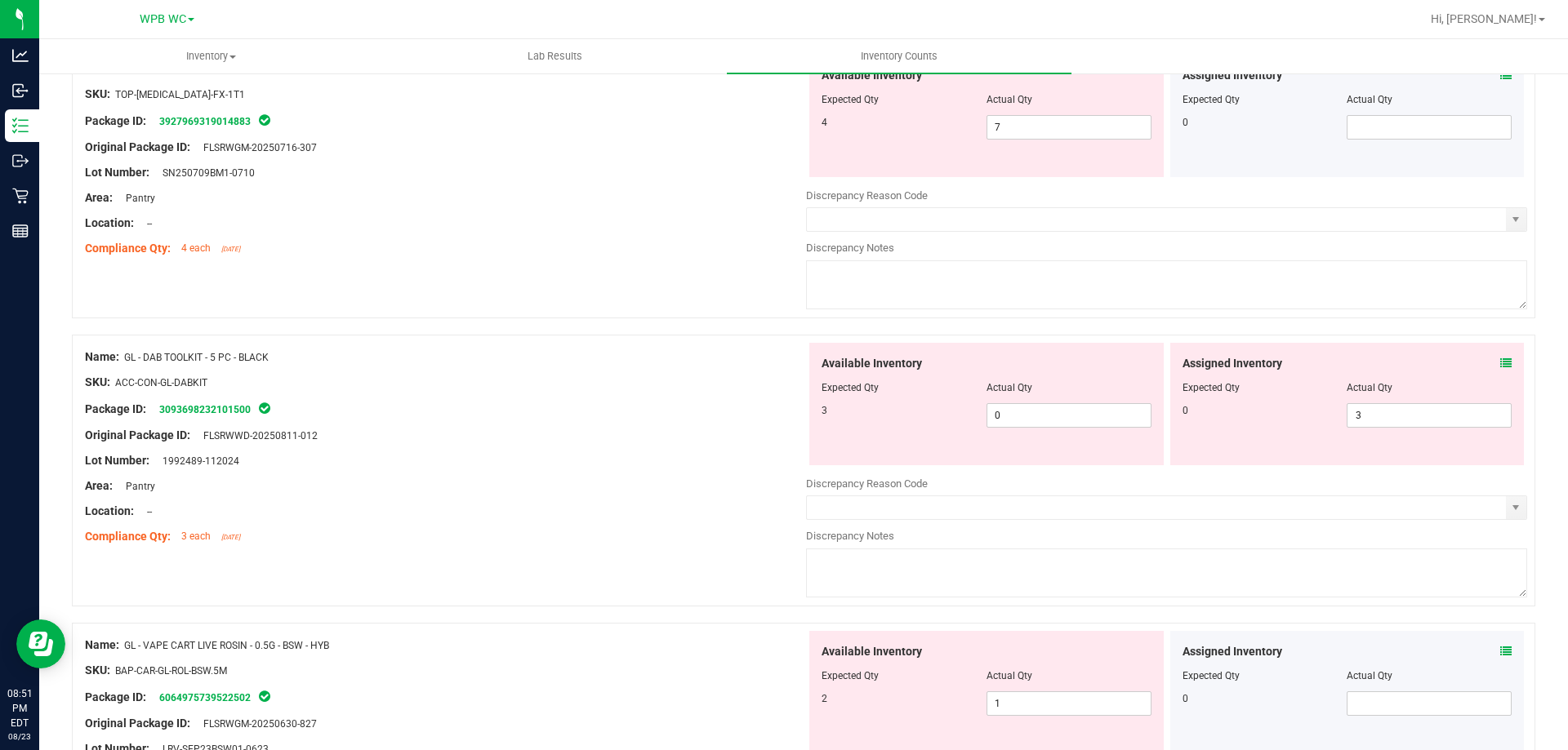
scroll to position [1174, 0]
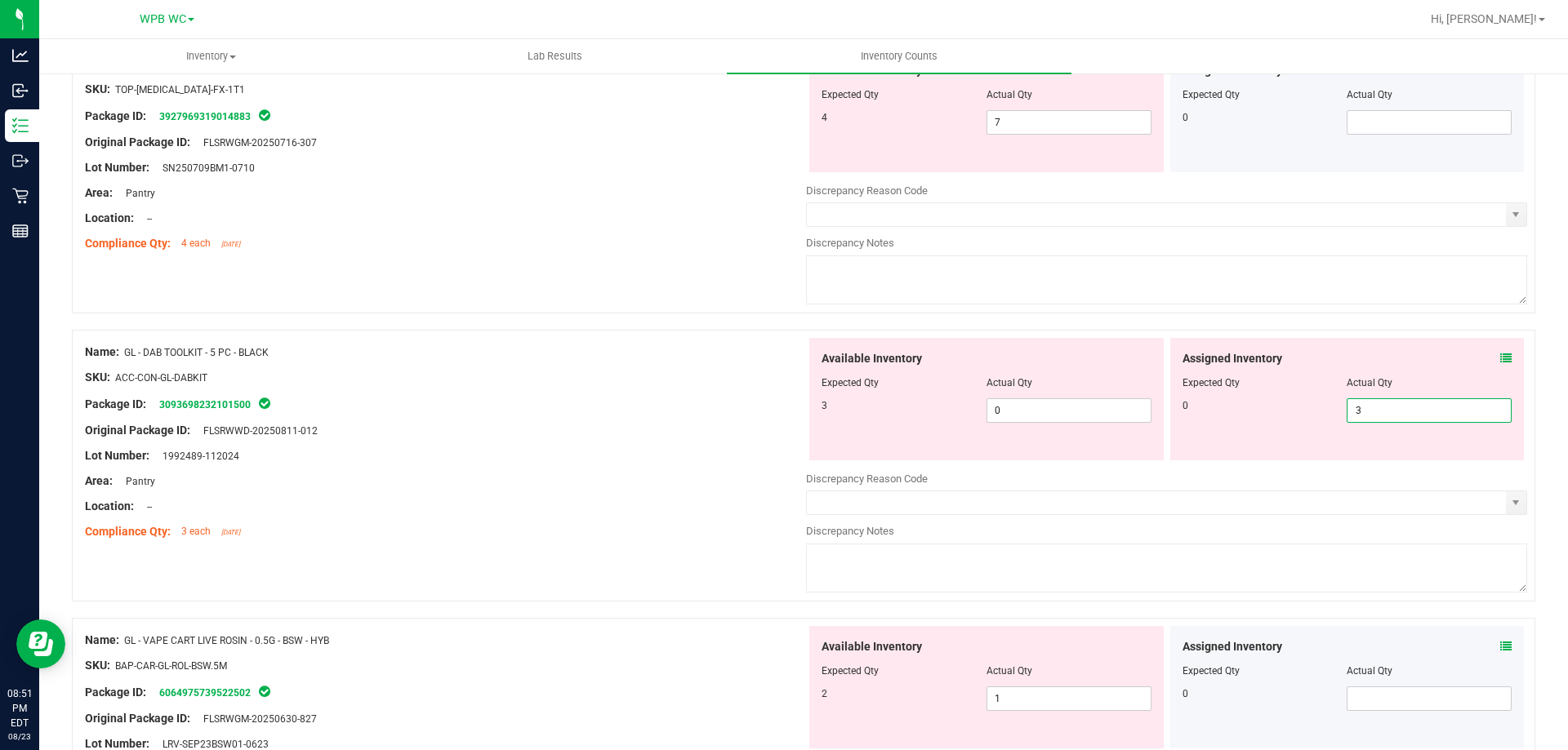
drag, startPoint x: 1234, startPoint y: 413, endPoint x: 1206, endPoint y: 410, distance: 28.2
click at [1206, 410] on div "0 3 3" at bounding box center [1347, 410] width 330 height 25
type input "0"
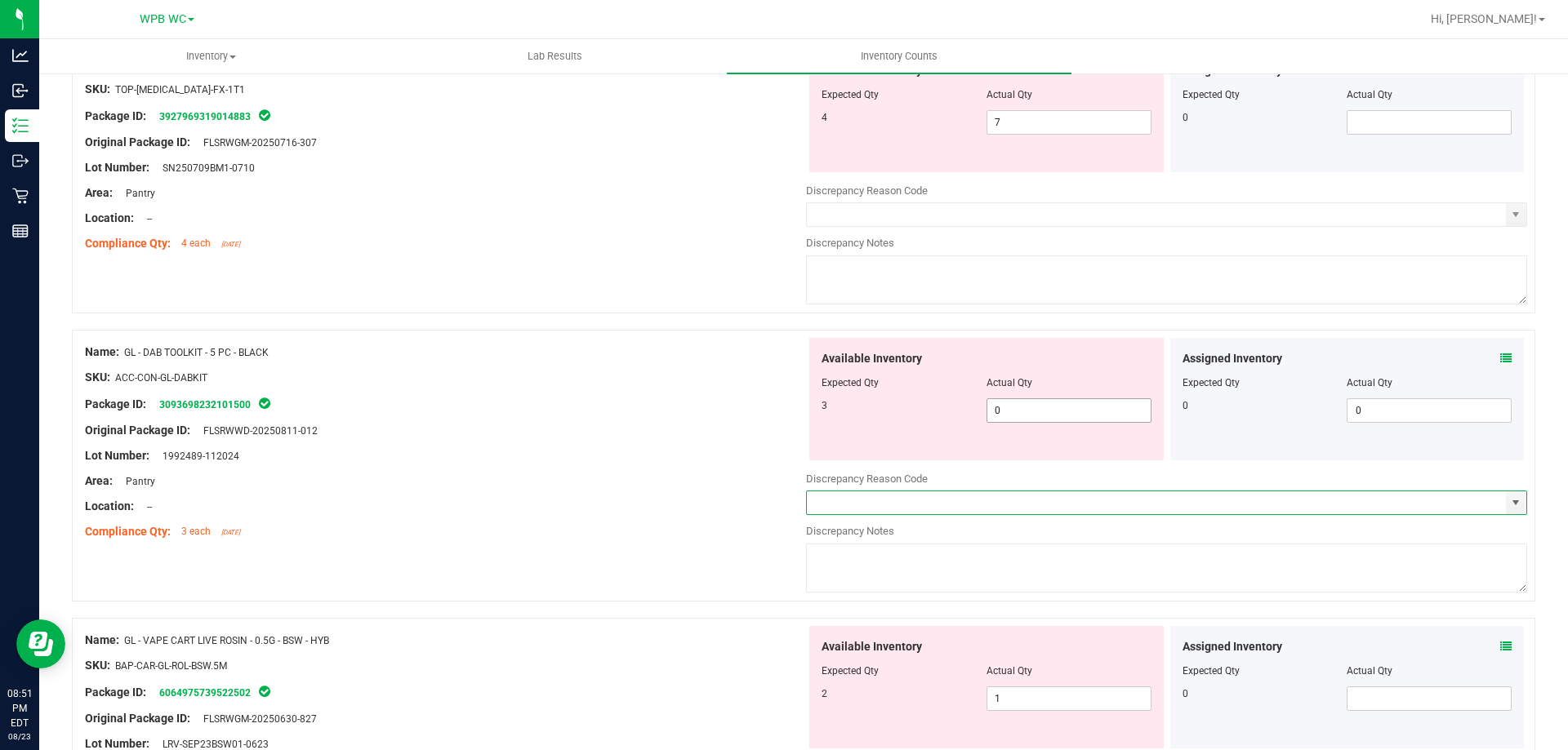
drag, startPoint x: 1000, startPoint y: 405, endPoint x: 830, endPoint y: 405, distance: 170.0
click at [841, 405] on div "3 0 0" at bounding box center [987, 410] width 330 height 25
type input "3"
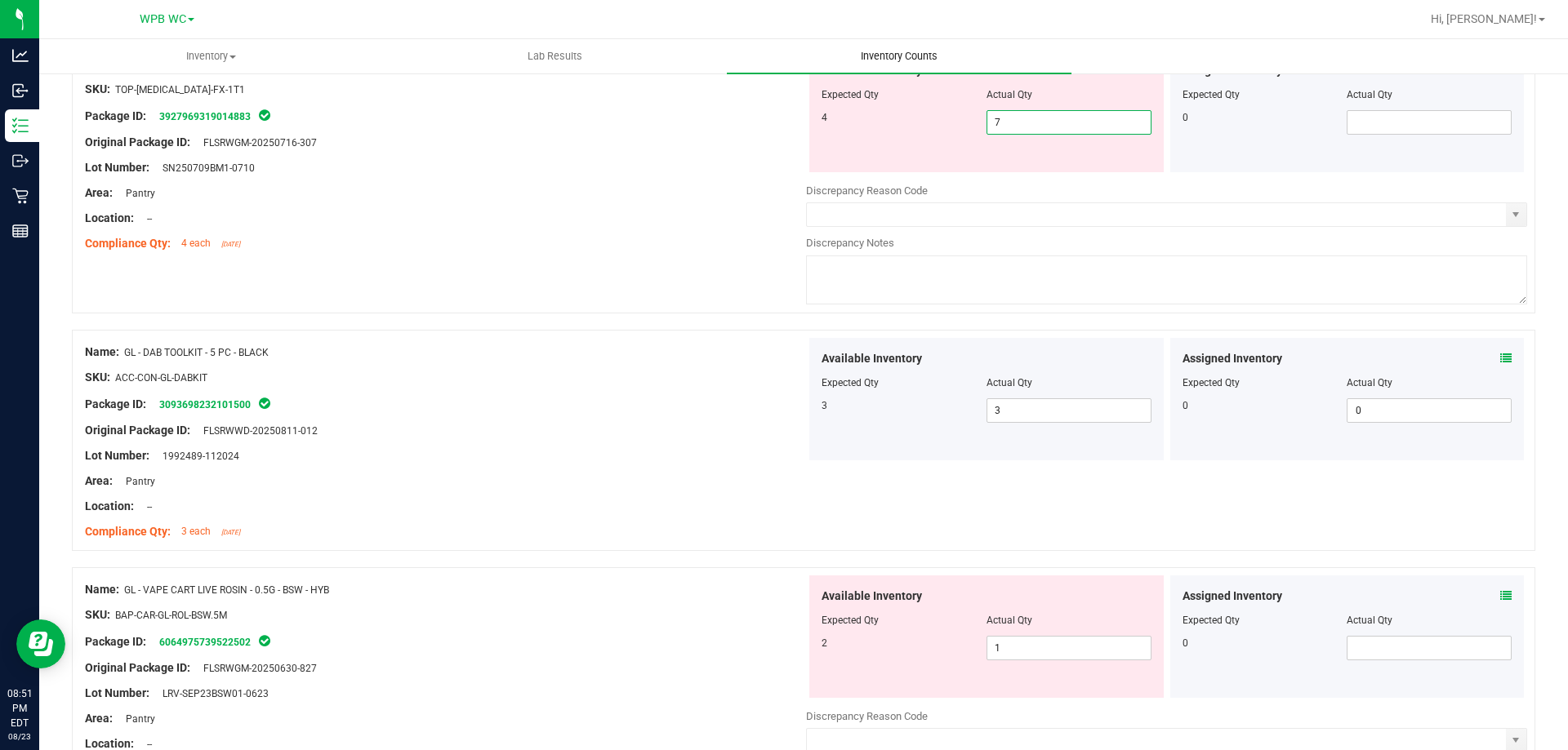
drag, startPoint x: 1041, startPoint y: 121, endPoint x: 761, endPoint y: 61, distance: 286.4
type input "4"
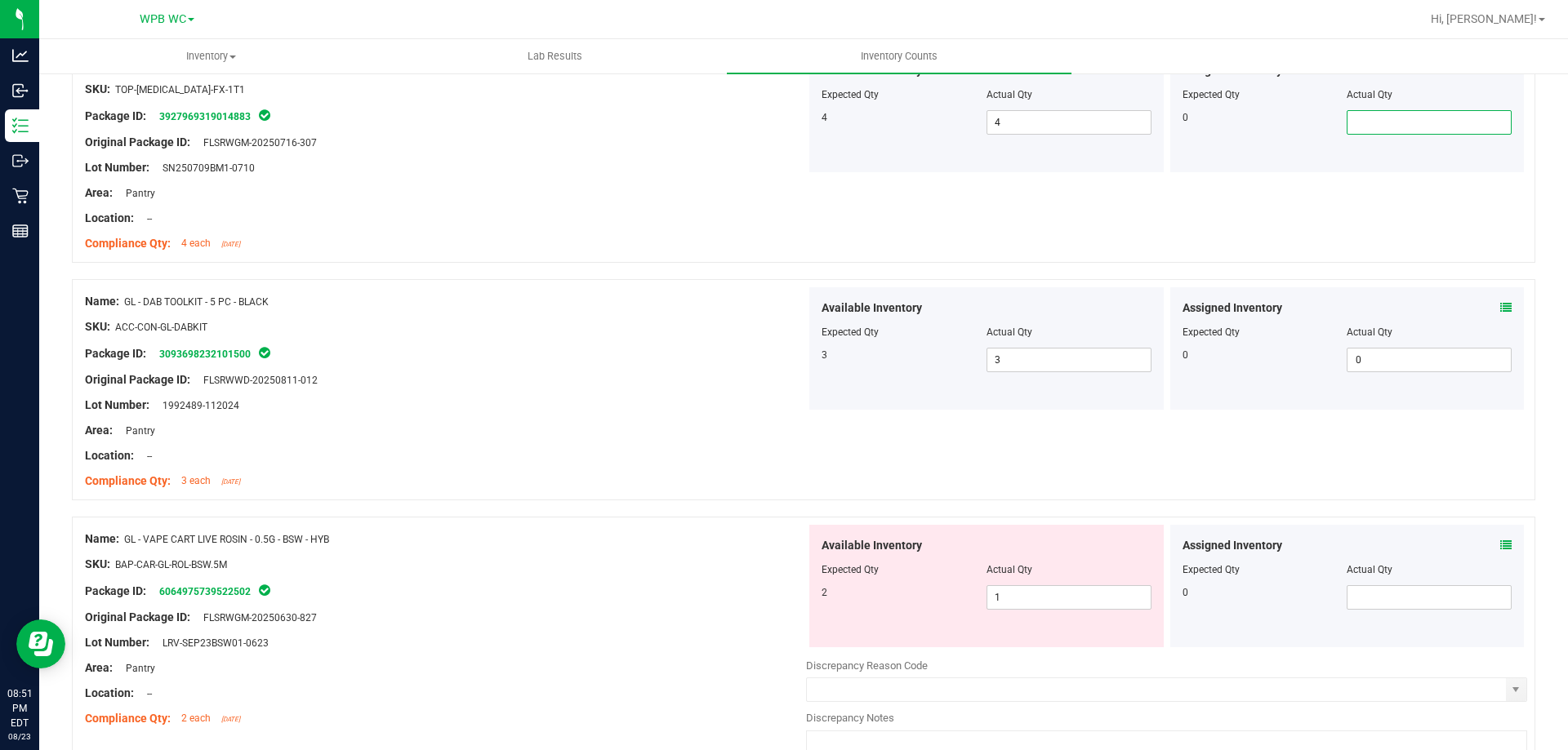
click at [427, 245] on div "Compliance Qty: 4 each 5 days ago" at bounding box center [446, 243] width 721 height 17
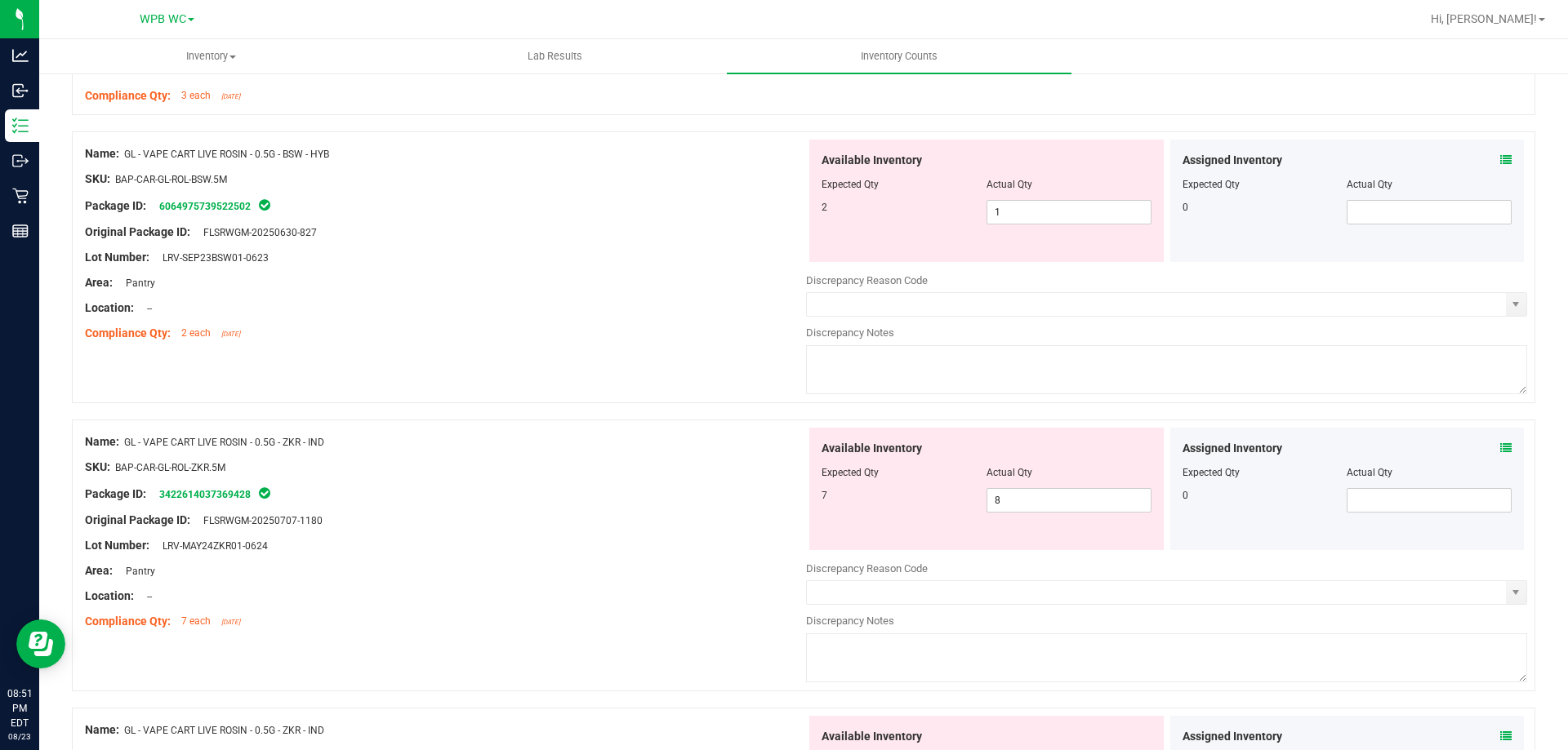
scroll to position [1583, 0]
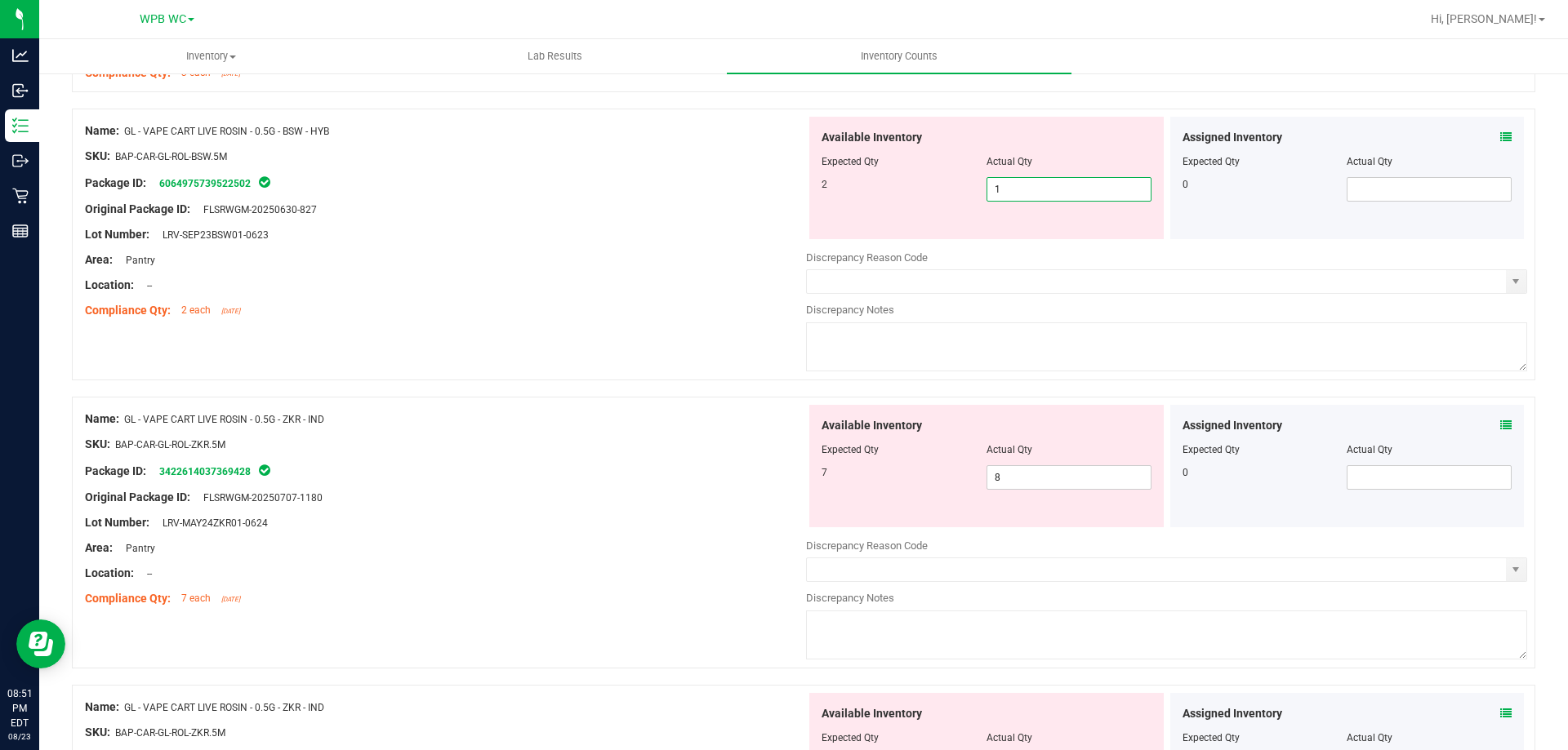
drag, startPoint x: 858, startPoint y: 191, endPoint x: 678, endPoint y: 187, distance: 180.0
click at [732, 189] on div "Name: GL - VAPE CART LIVE ROSIN - 0.5G - BSW - HYB SKU: BAP-CAR-GL-ROL-BSW.5M P…" at bounding box center [803, 244] width 1464 height 271
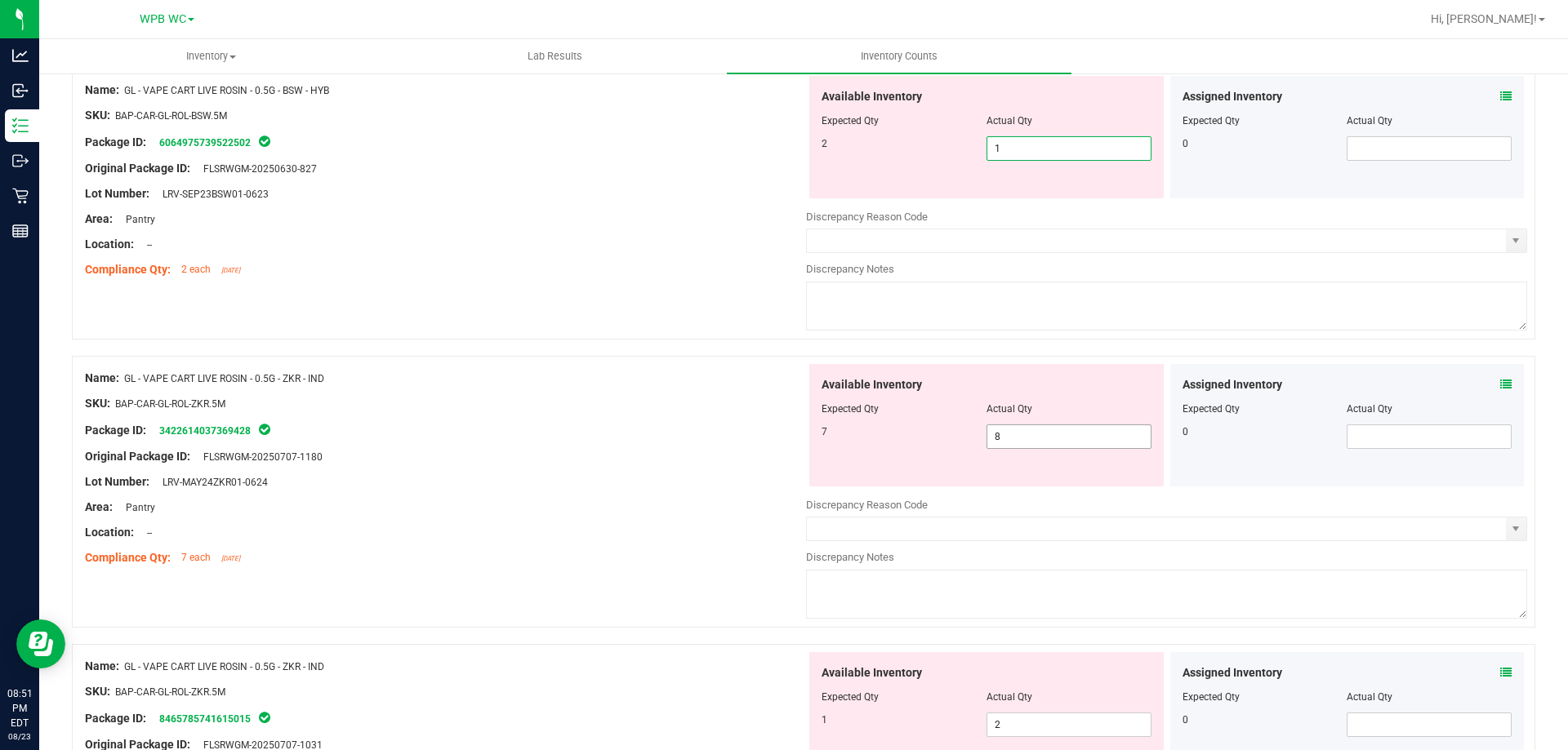
scroll to position [1664, 0]
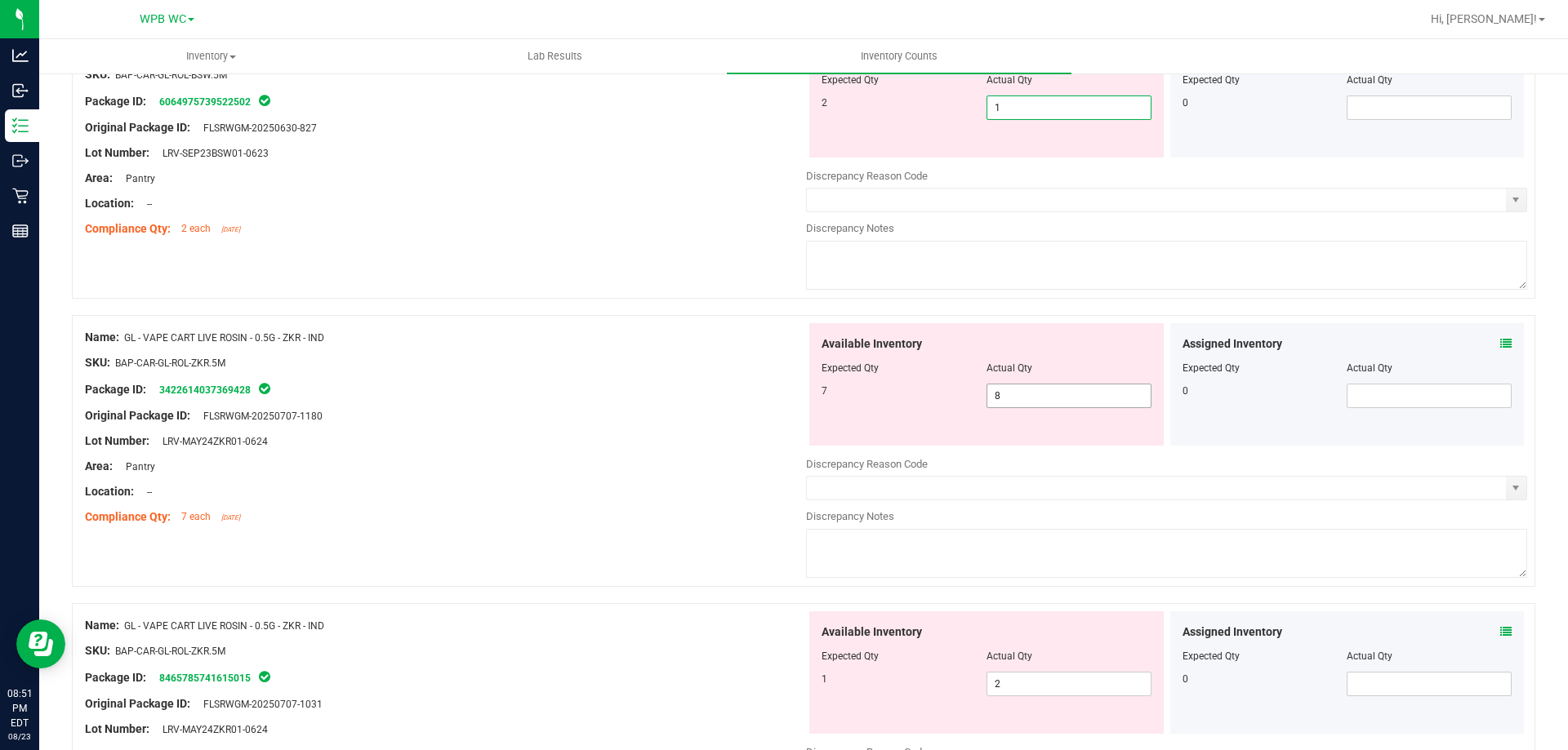
drag, startPoint x: 1048, startPoint y: 390, endPoint x: 884, endPoint y: 393, distance: 164.0
click at [887, 392] on div "7 8 8" at bounding box center [987, 396] width 330 height 25
type input "7"
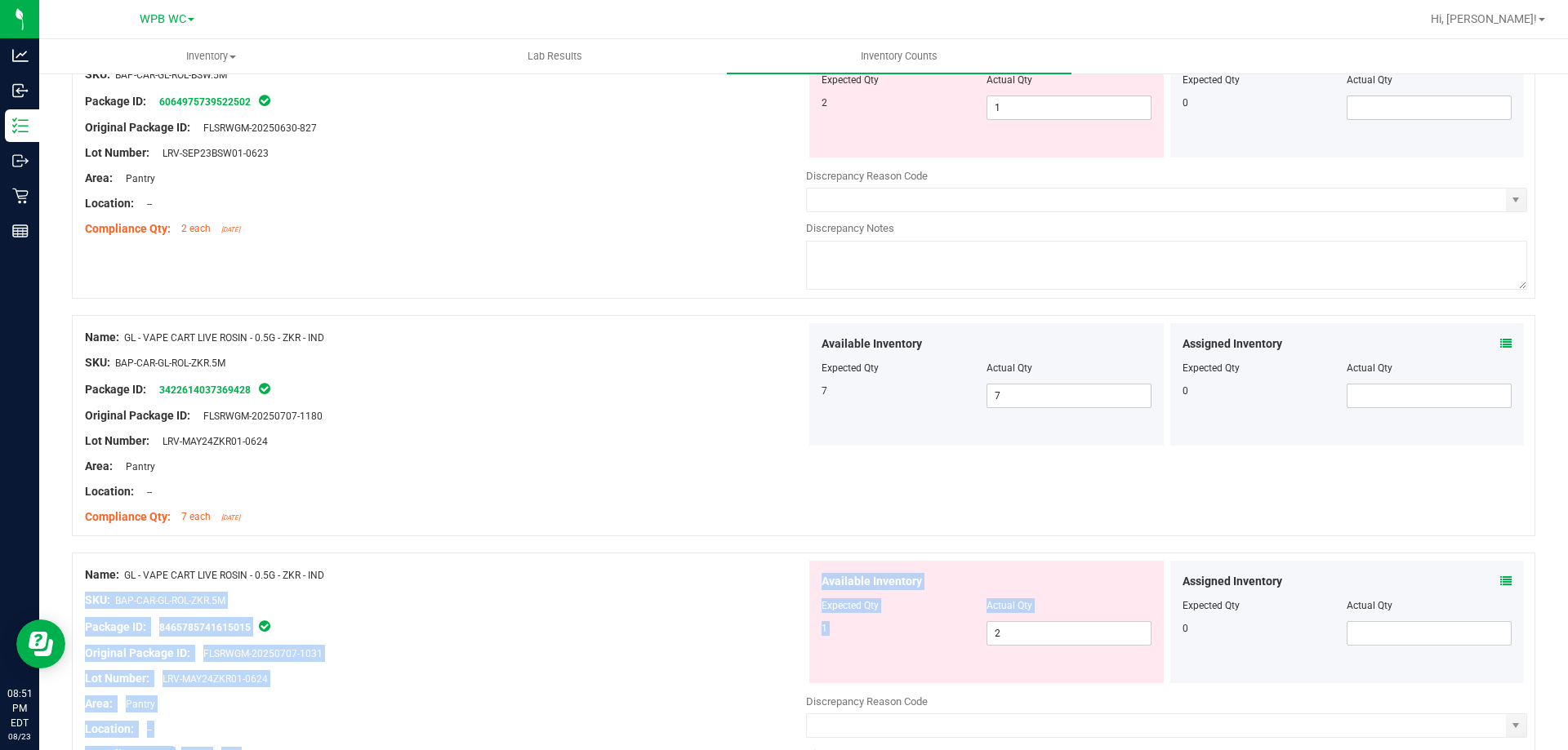
drag, startPoint x: 1025, startPoint y: 650, endPoint x: 569, endPoint y: 505, distance: 478.5
click at [1045, 645] on span "2 2" at bounding box center [1069, 633] width 165 height 25
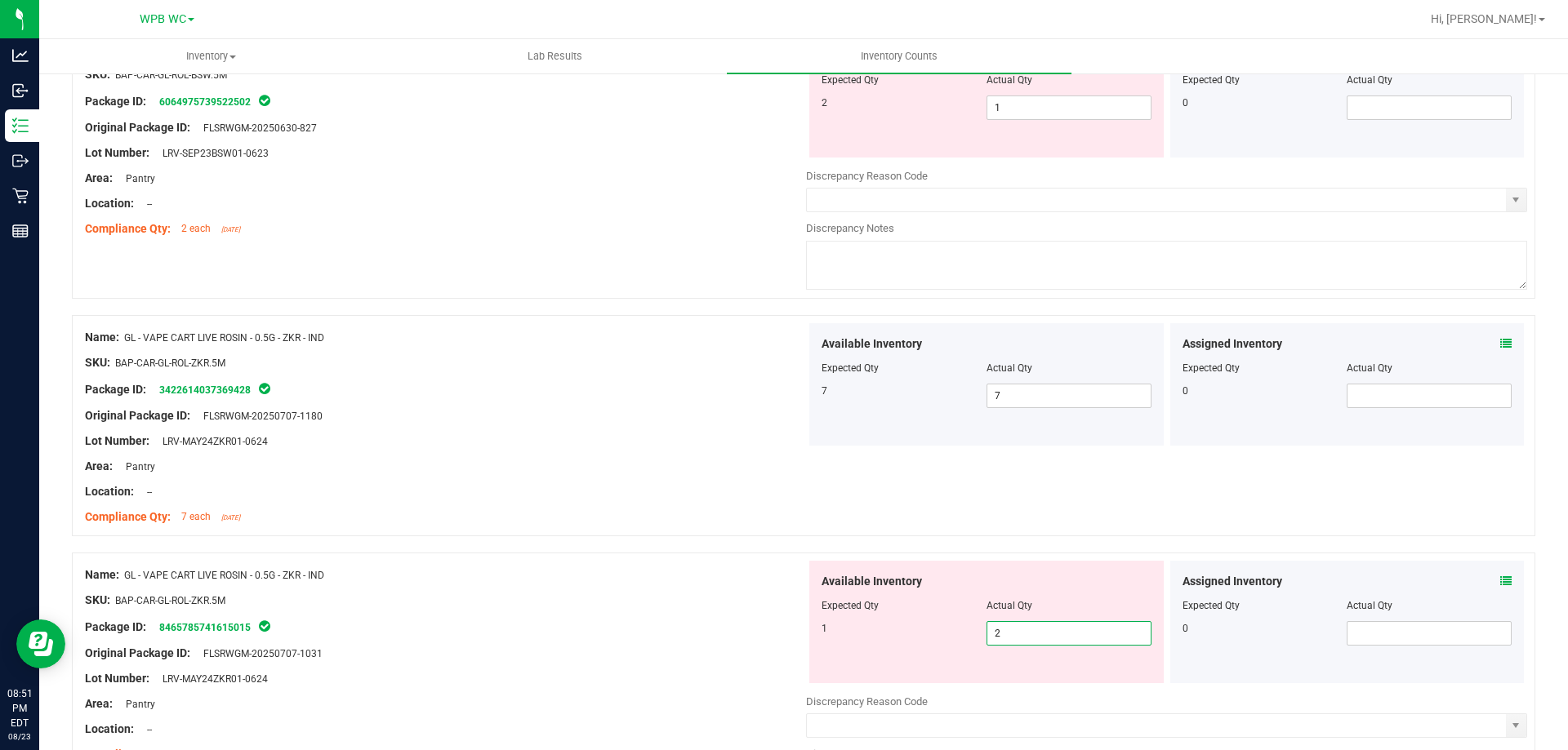
drag, startPoint x: 1040, startPoint y: 637, endPoint x: 803, endPoint y: 599, distance: 240.0
click at [876, 623] on div "1 2 2" at bounding box center [987, 633] width 330 height 25
type input "1"
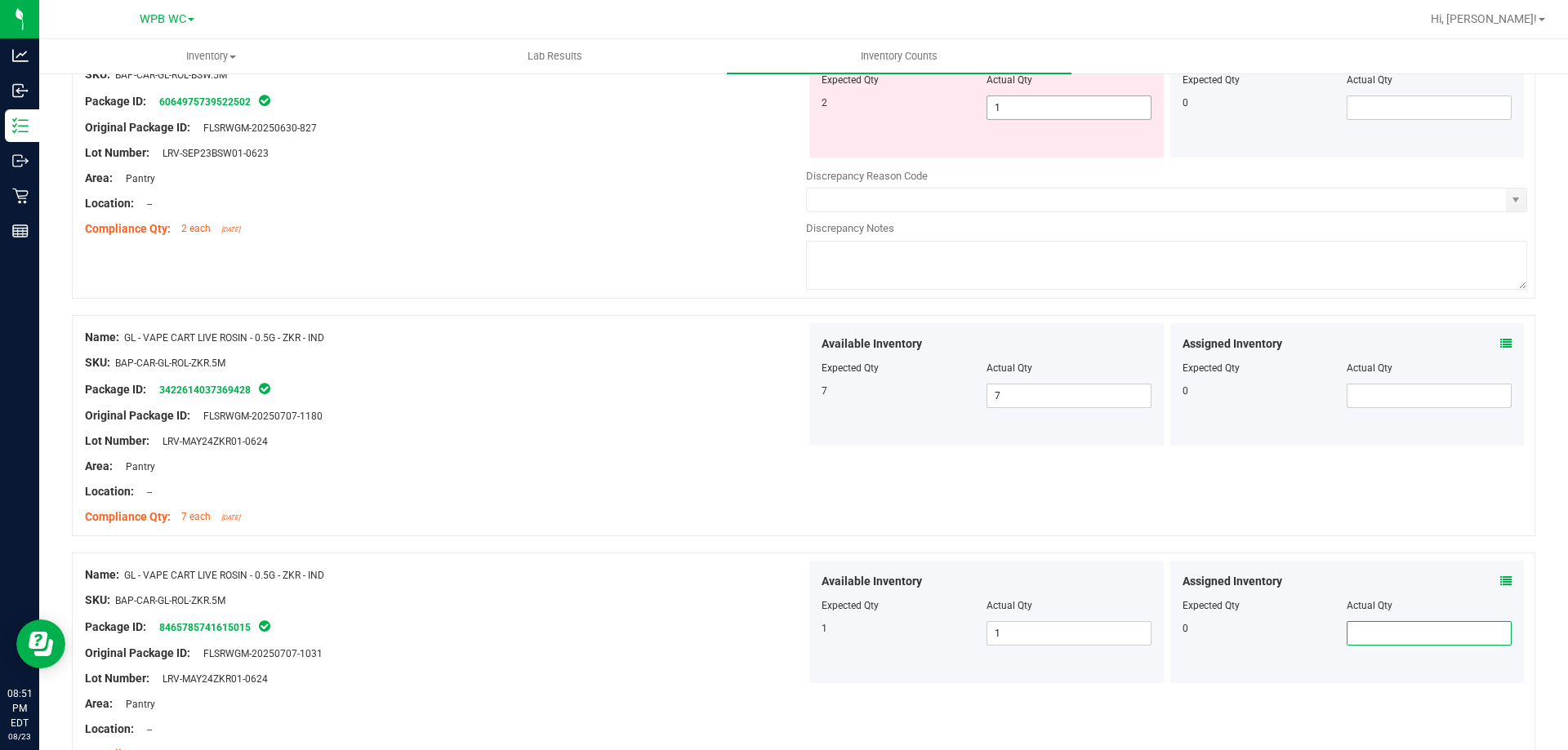
drag, startPoint x: 1027, startPoint y: 109, endPoint x: 825, endPoint y: 113, distance: 202.0
click at [835, 111] on div "2 1 1" at bounding box center [987, 107] width 330 height 25
type input "2"
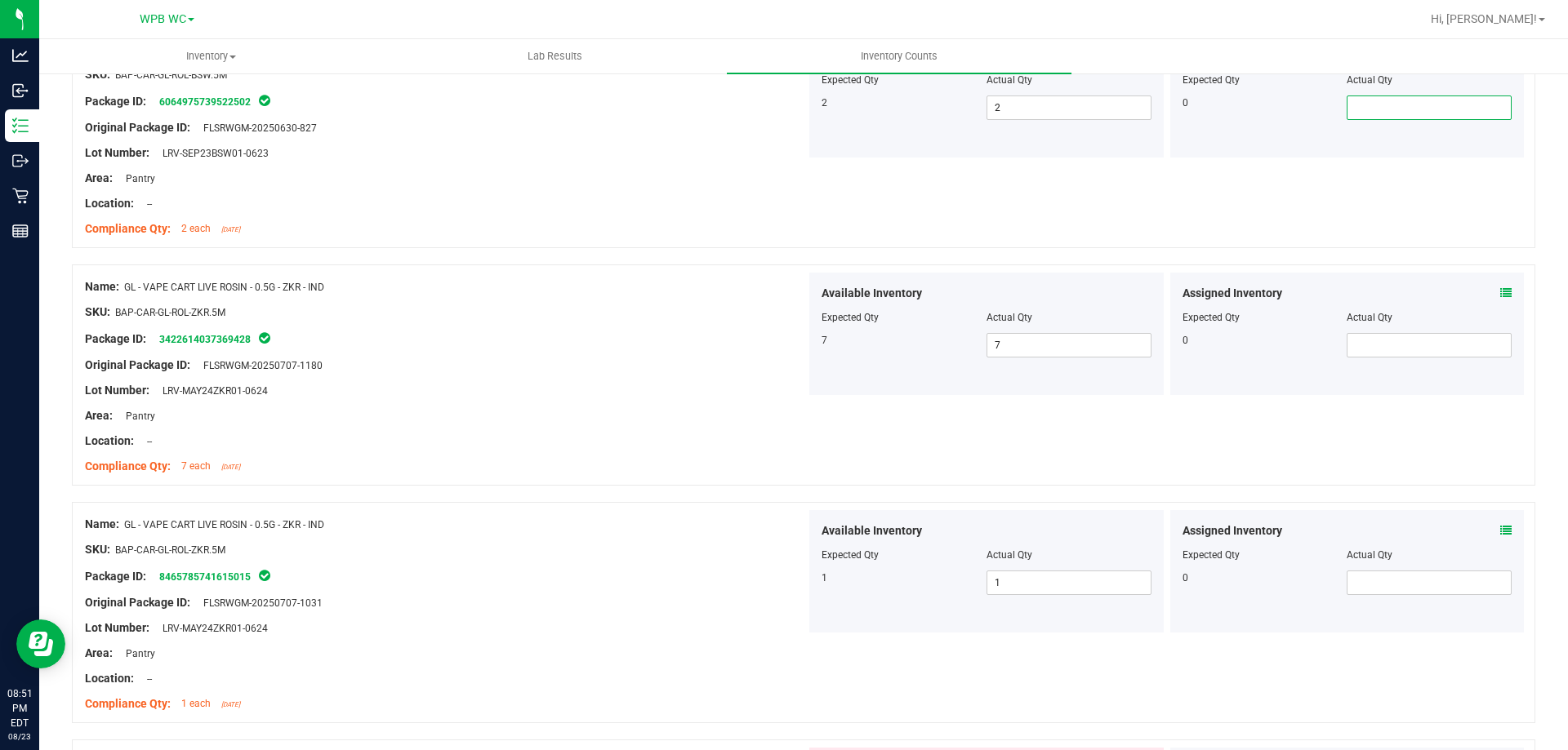
click at [680, 308] on div "SKU: BAP-CAR-GL-ROL-ZKR.5M" at bounding box center [446, 312] width 721 height 17
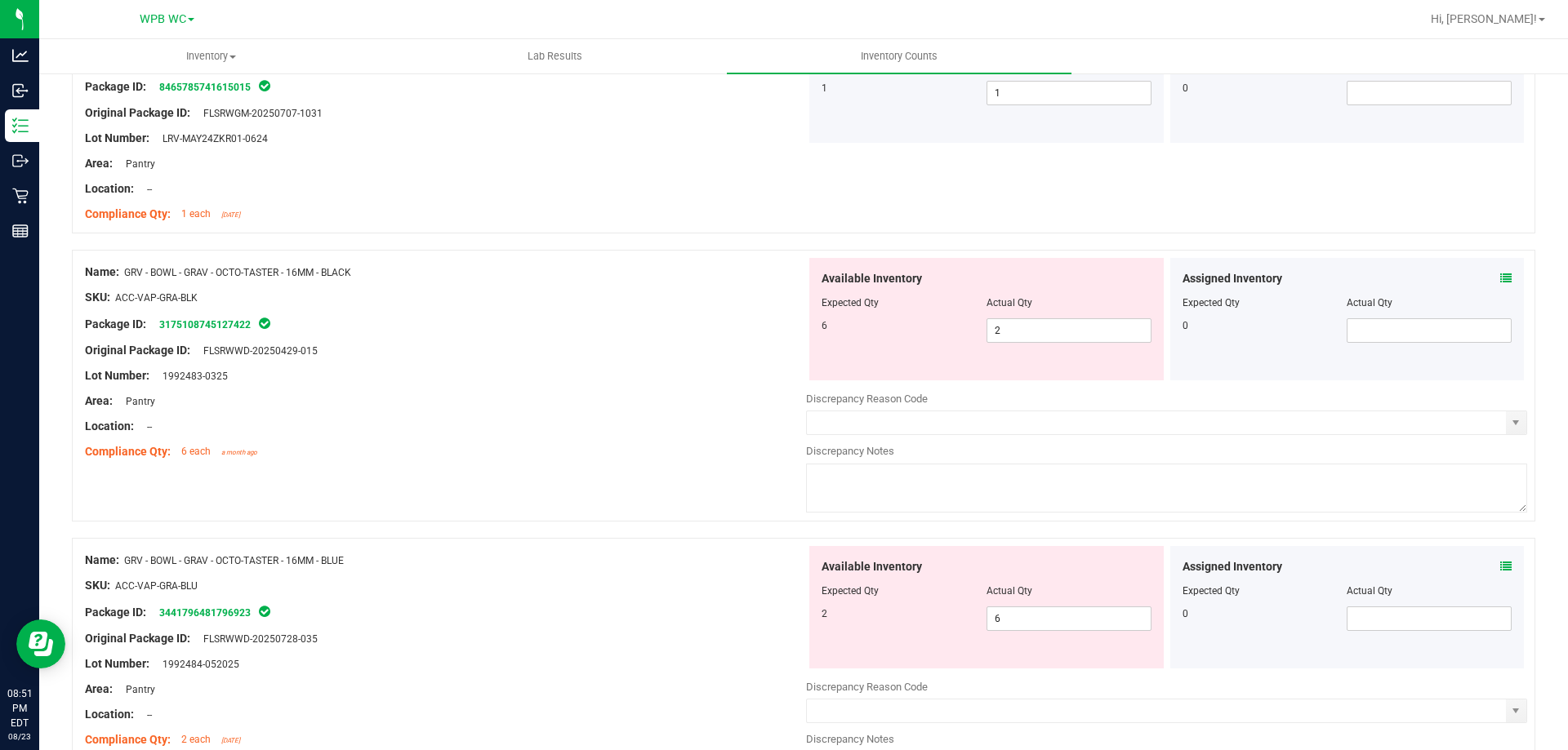
click at [678, 308] on div at bounding box center [446, 310] width 721 height 8
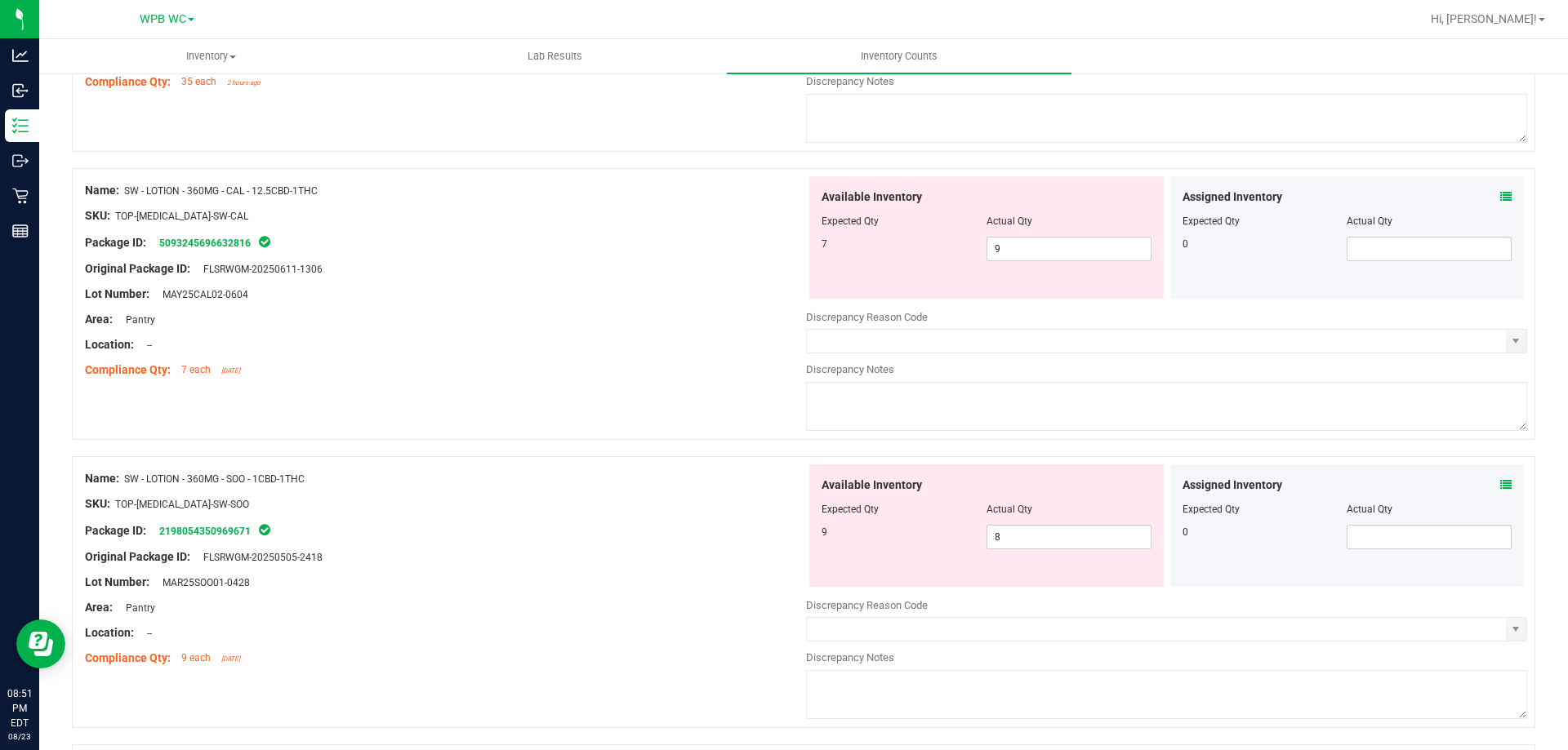
scroll to position [3379, 0]
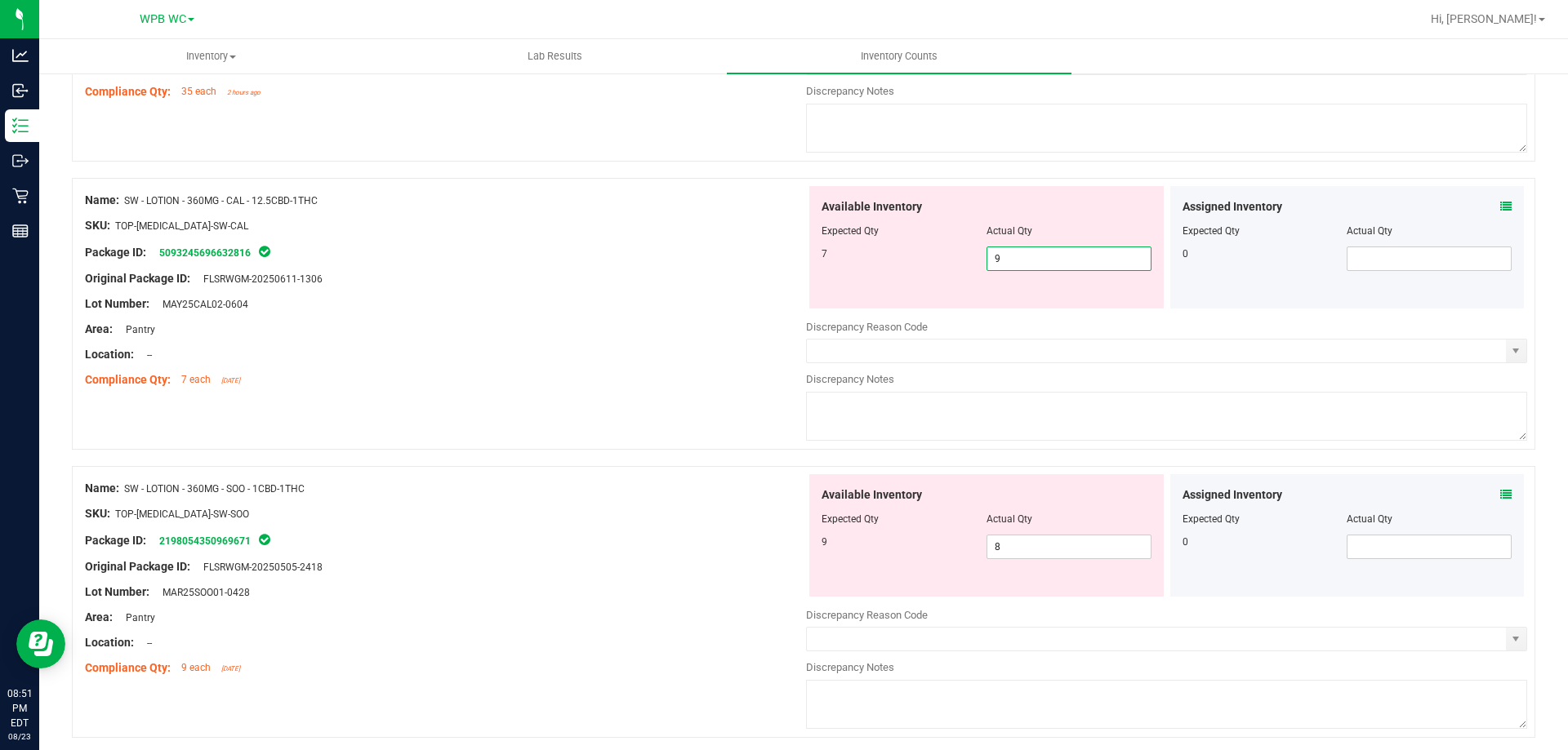
drag, startPoint x: 1002, startPoint y: 261, endPoint x: 752, endPoint y: 258, distance: 250.0
click at [760, 260] on div "Name: SW - LOTION - 360MG - CAL - 12.5CBD-1THC SKU: TOP-BAL-SW-CAL Package ID: …" at bounding box center [803, 313] width 1464 height 271
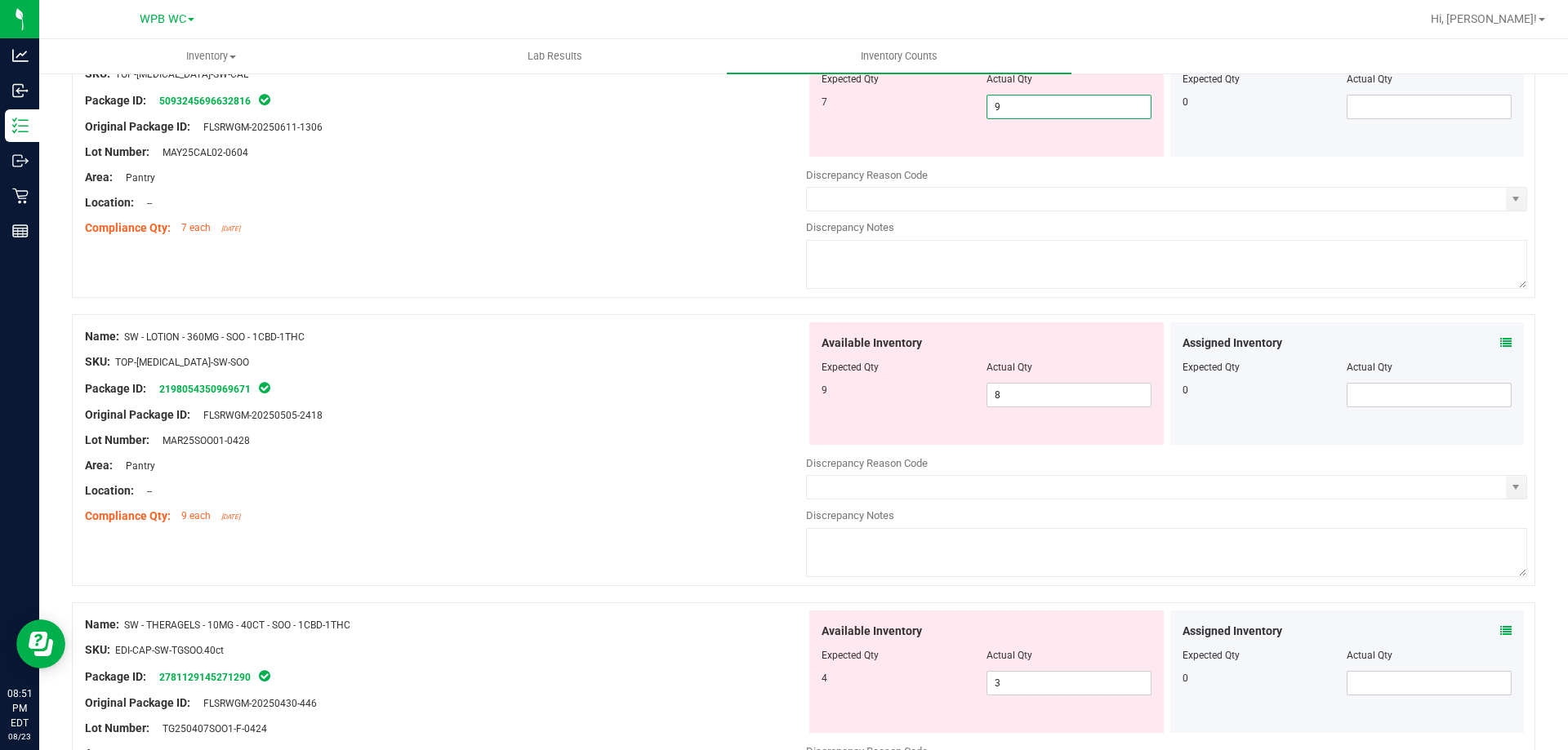
scroll to position [3542, 0]
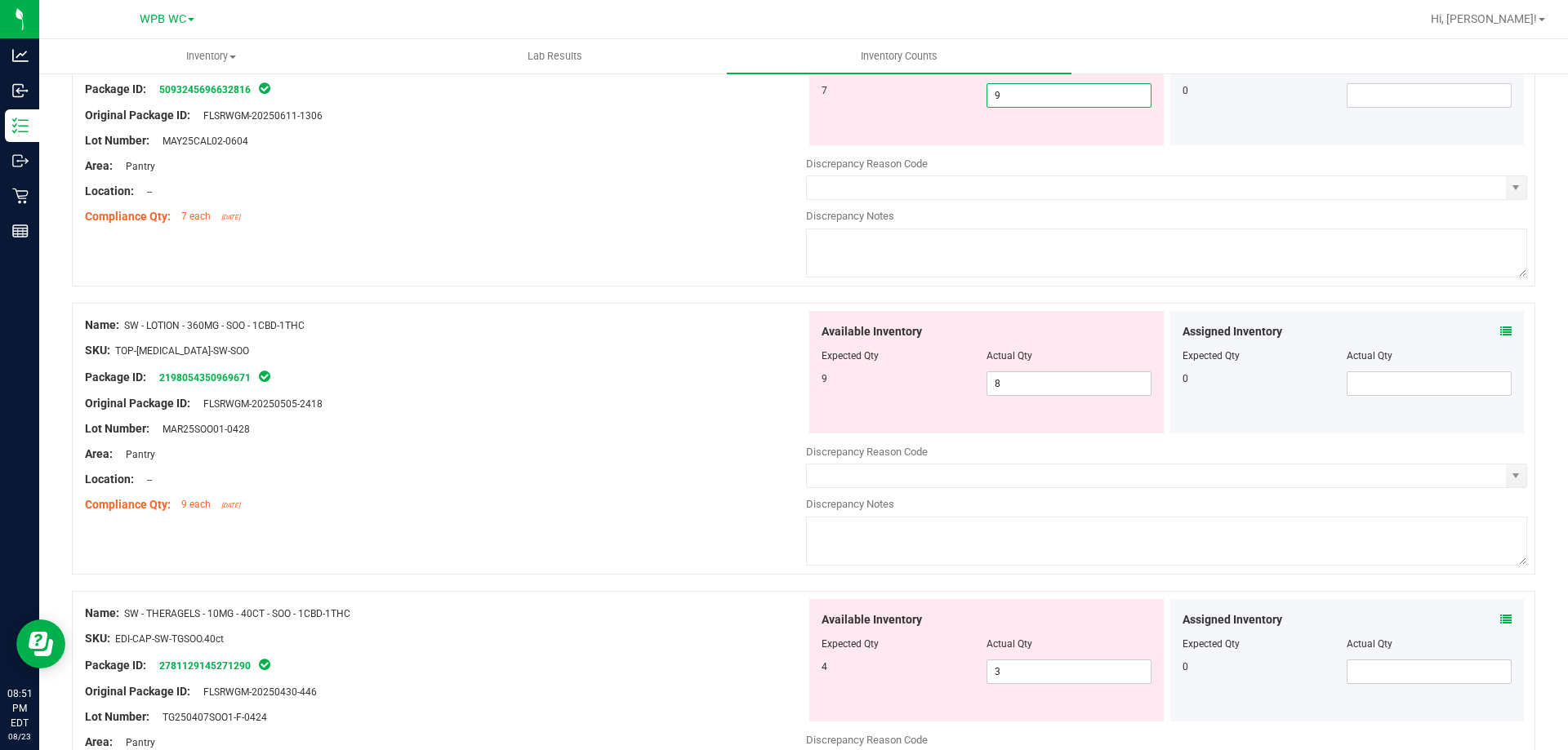
type input "7"
click at [572, 316] on div "Name: SW - LOTION - 360MG - SOO - 1CBD-1THC SKU: TOP-BAL-SW-SOO Package ID: 219…" at bounding box center [446, 415] width 721 height 208
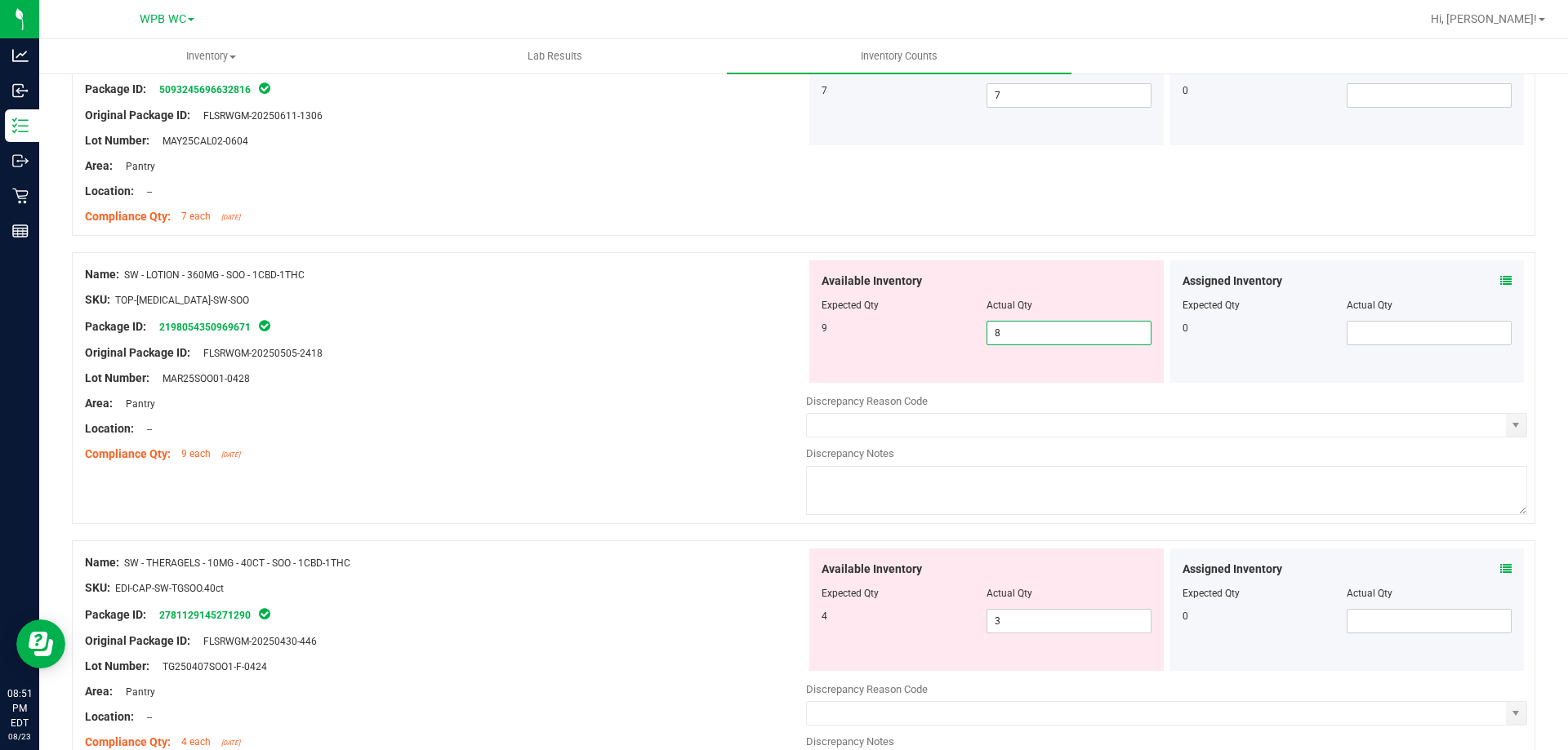
drag, startPoint x: 1007, startPoint y: 334, endPoint x: 673, endPoint y: 302, distance: 335.5
click at [822, 334] on div "9 8 8" at bounding box center [987, 332] width 330 height 25
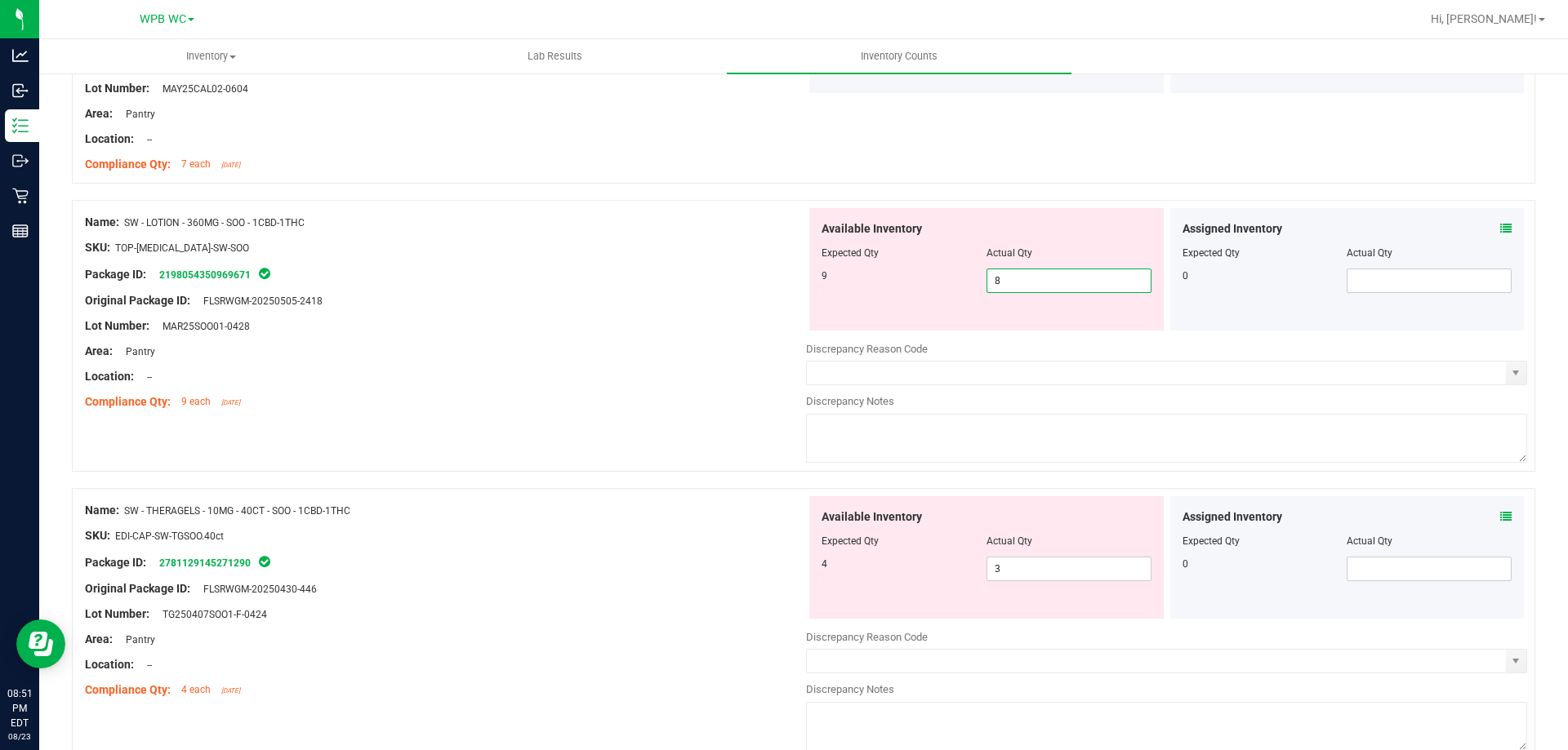
scroll to position [3624, 0]
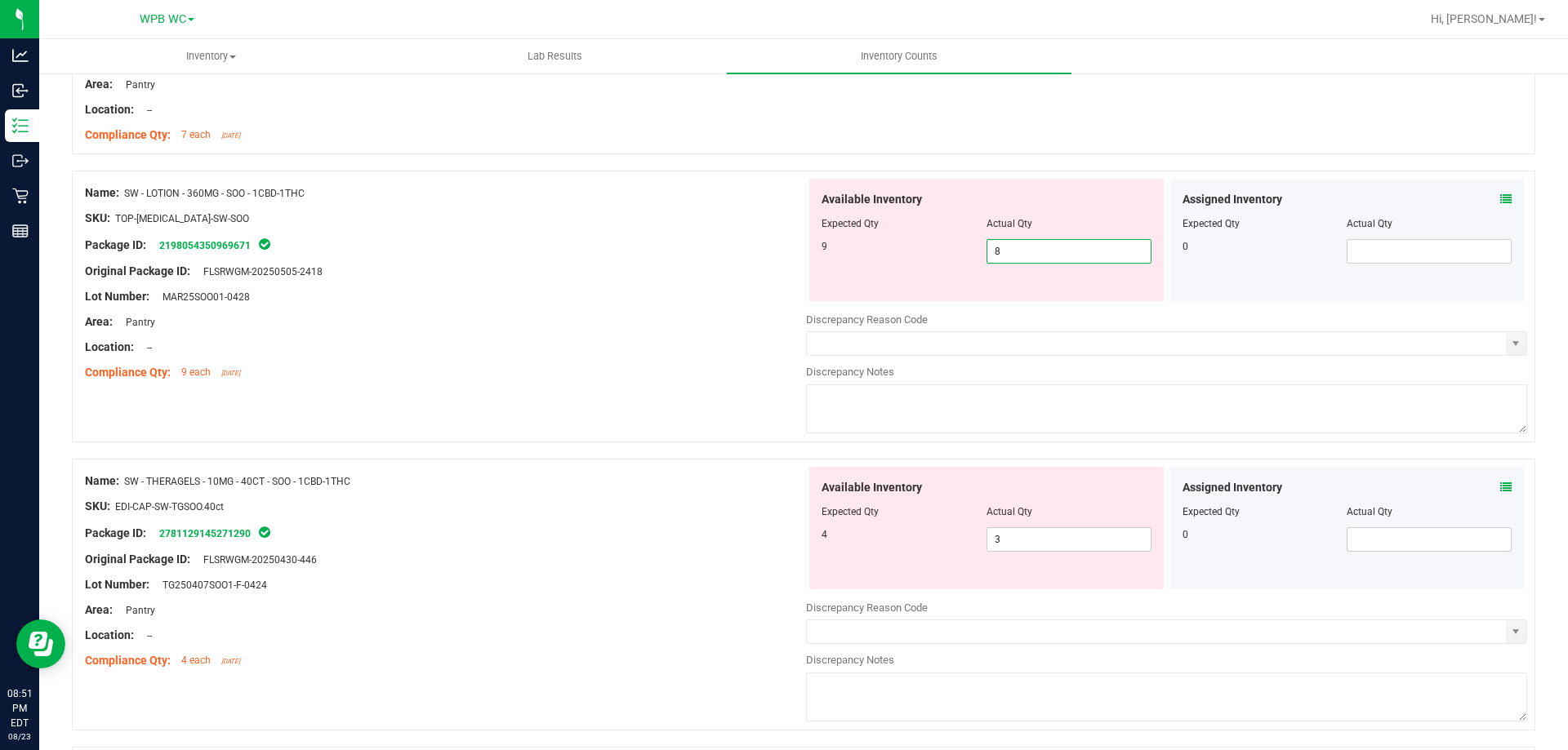
type input "9"
click at [602, 300] on div "Lot Number: MAR25SOO01-0428" at bounding box center [446, 296] width 721 height 17
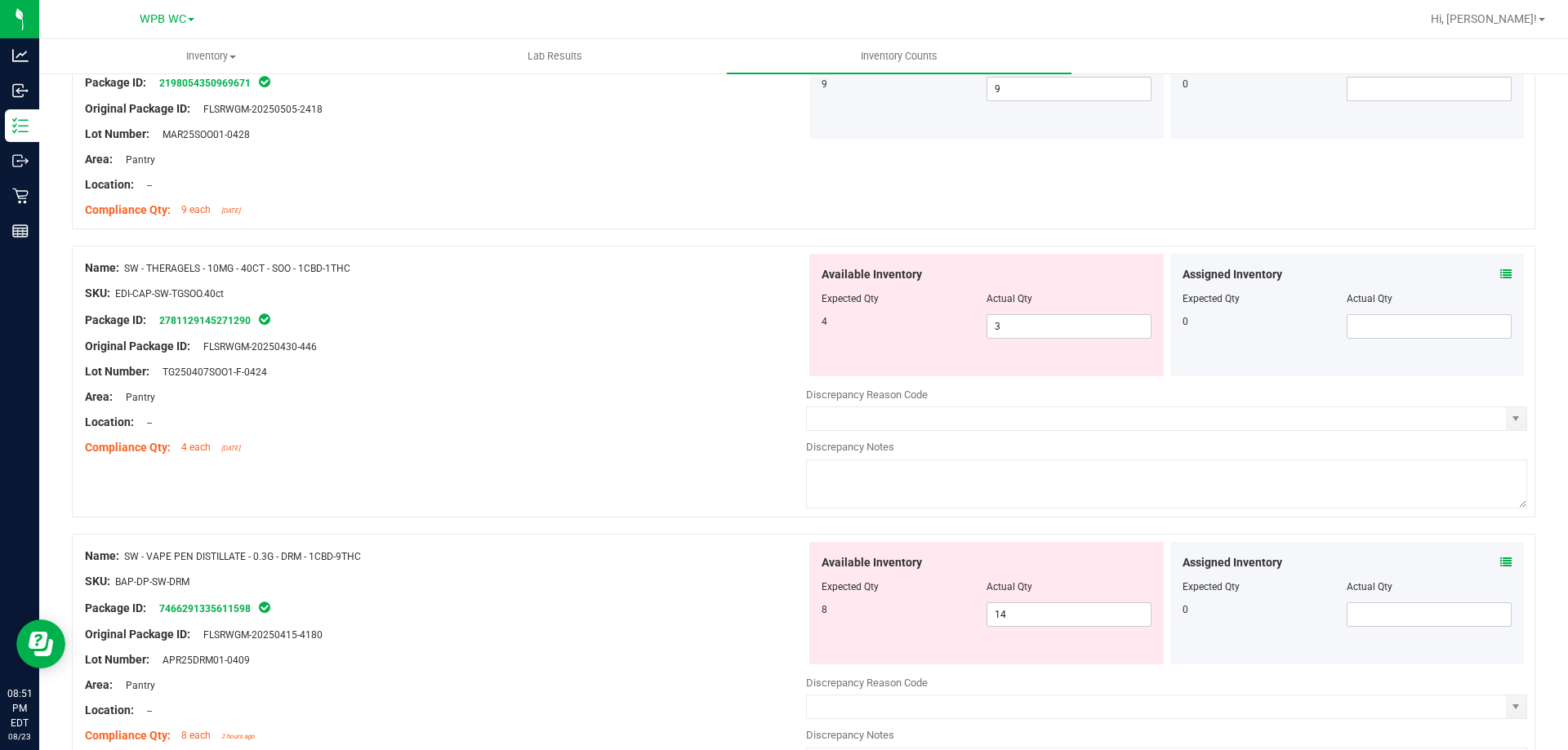
scroll to position [3787, 0]
drag, startPoint x: 1013, startPoint y: 325, endPoint x: 547, endPoint y: 314, distance: 466.1
click at [739, 314] on div "Name: SW - THERAGELS - 10MG - 40CT - SOO - 1CBD-1THC SKU: EDI-CAP-SW-TGSOO.40ct…" at bounding box center [803, 380] width 1464 height 271
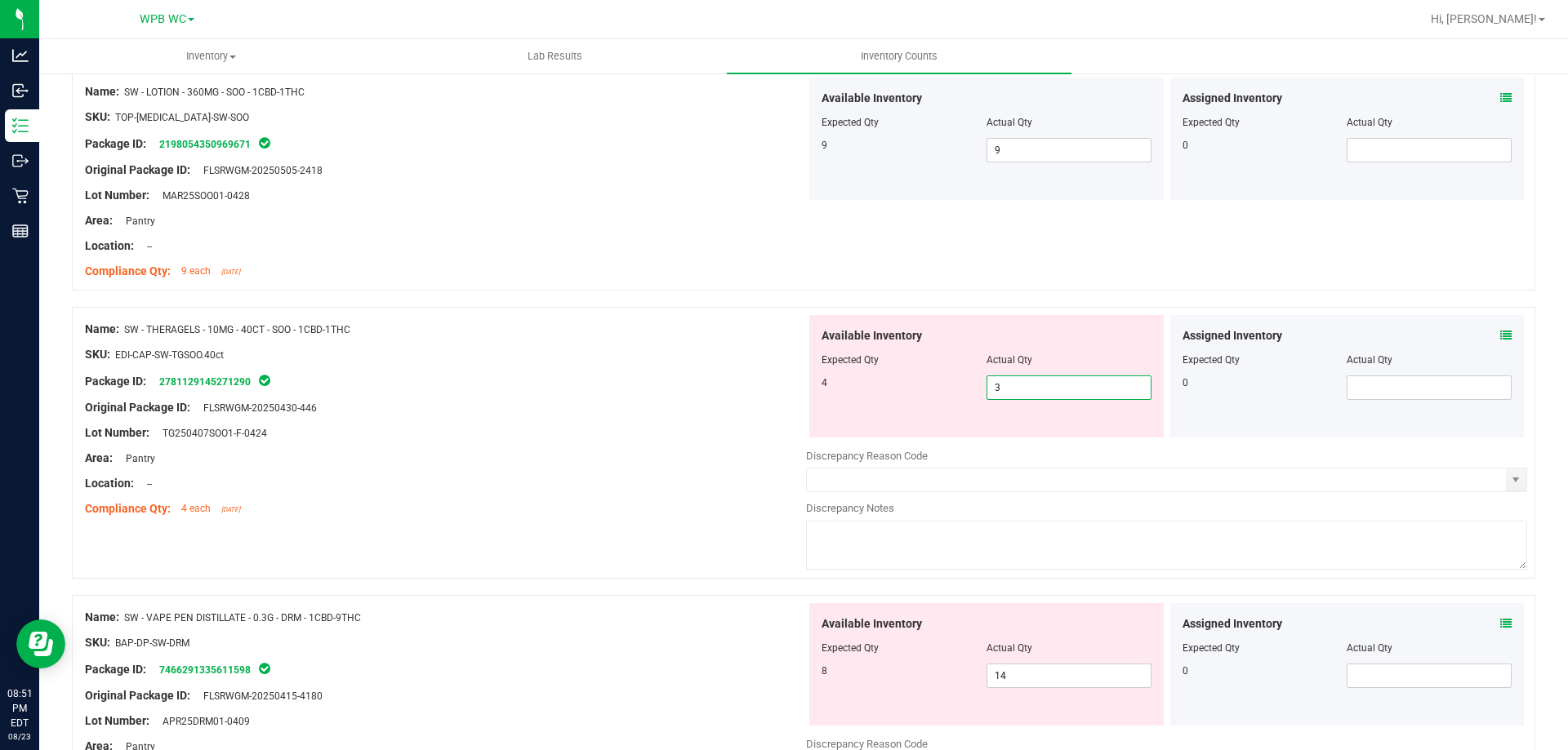
scroll to position [3553, 0]
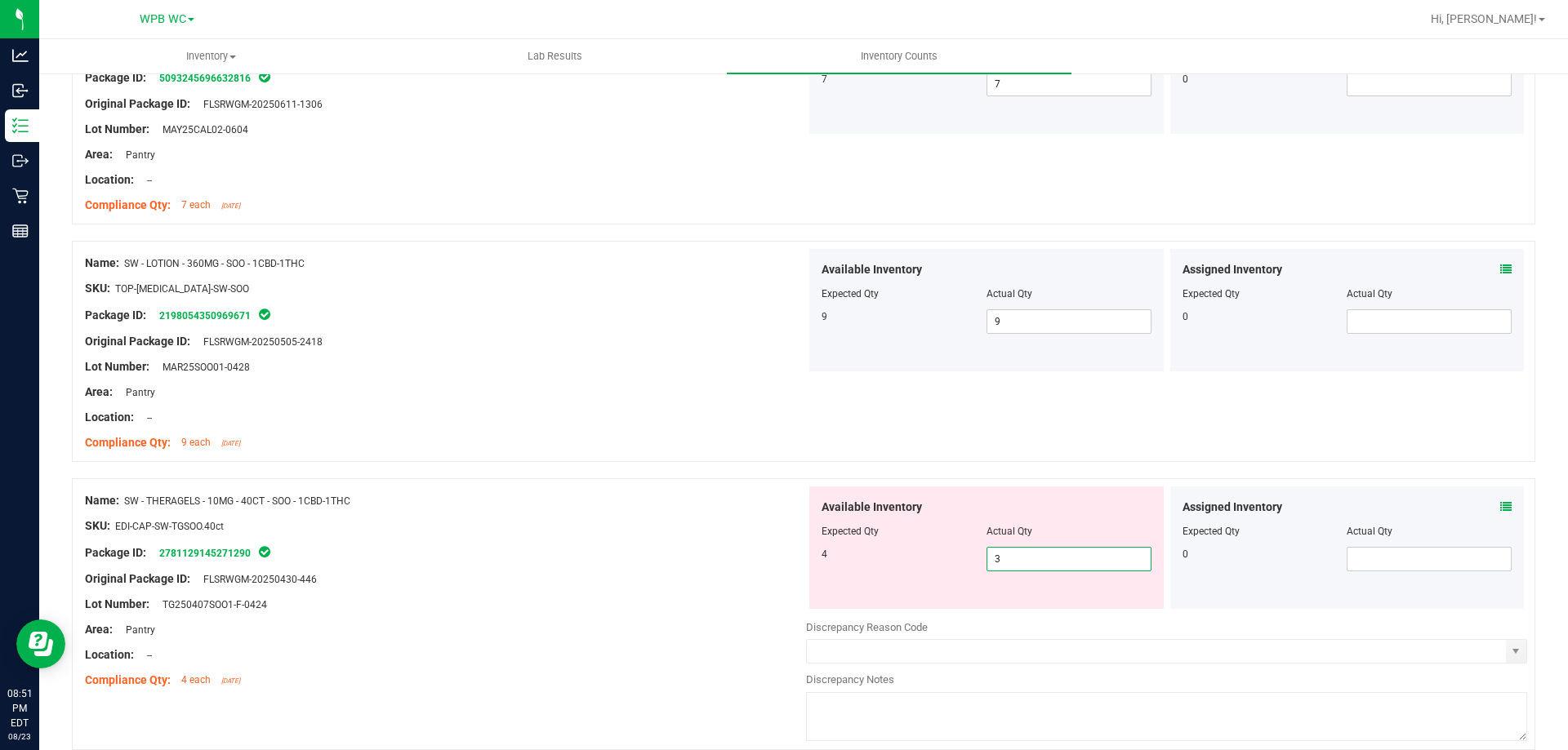
type input "4"
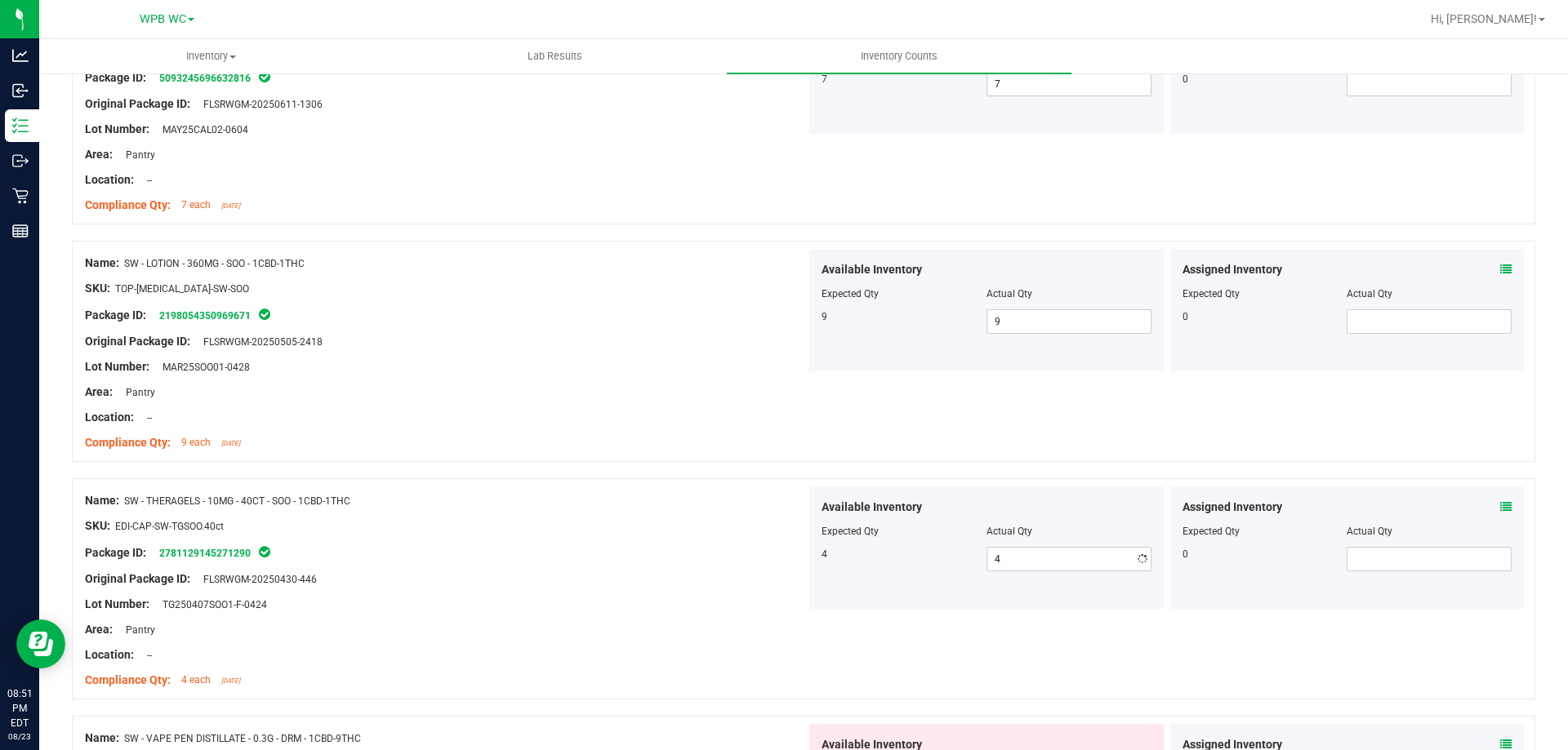
click at [590, 342] on div "Original Package ID: FLSRWGM-20250505-2418" at bounding box center [446, 341] width 721 height 17
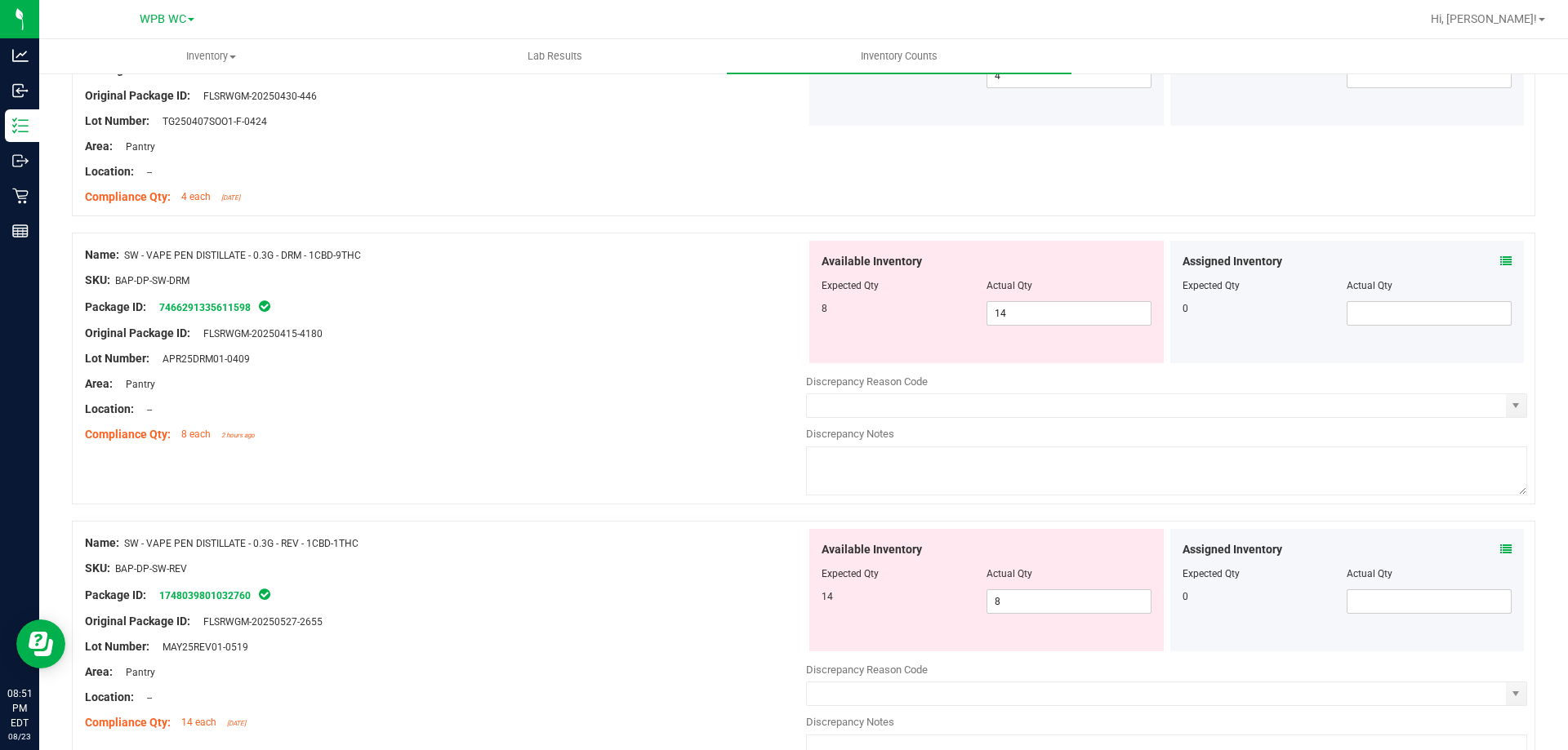
scroll to position [4043, 0]
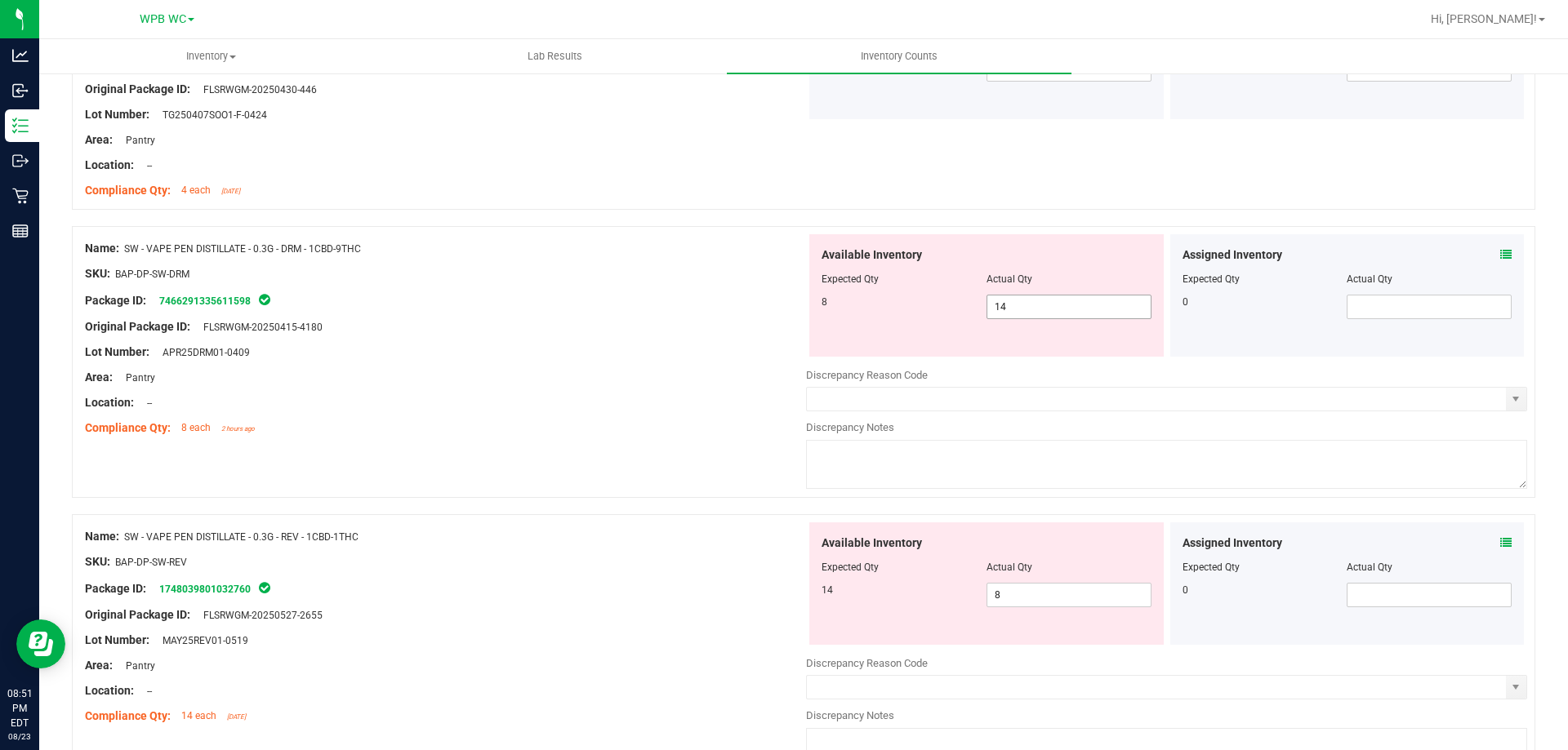
drag, startPoint x: 1024, startPoint y: 301, endPoint x: 807, endPoint y: 300, distance: 217.0
click at [809, 301] on div "Available Inventory Expected Qty Actual Qty 8 14 14" at bounding box center [987, 295] width 354 height 123
type input "8"
click at [799, 296] on div "Package ID: 7466291335611598" at bounding box center [446, 301] width 721 height 20
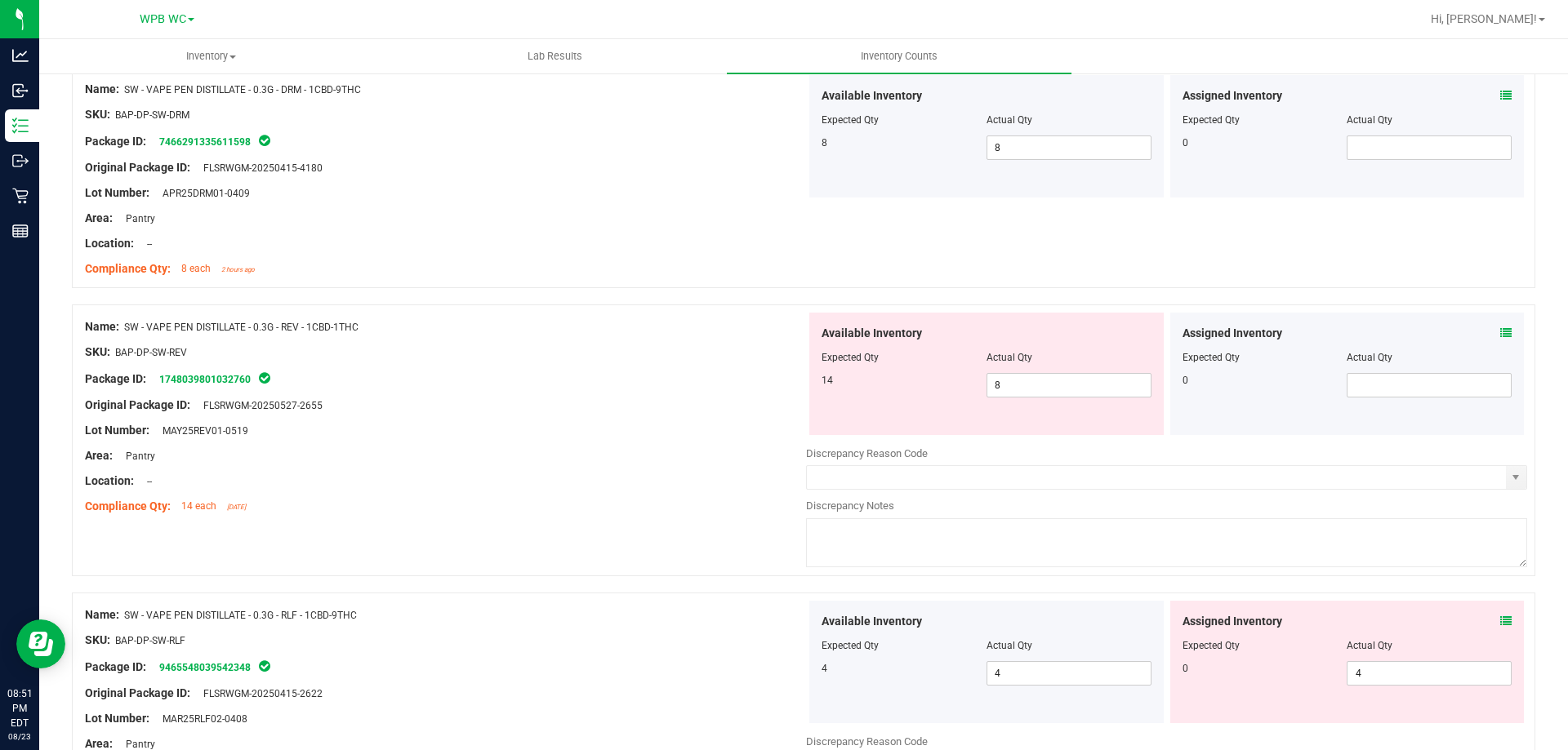
scroll to position [4207, 0]
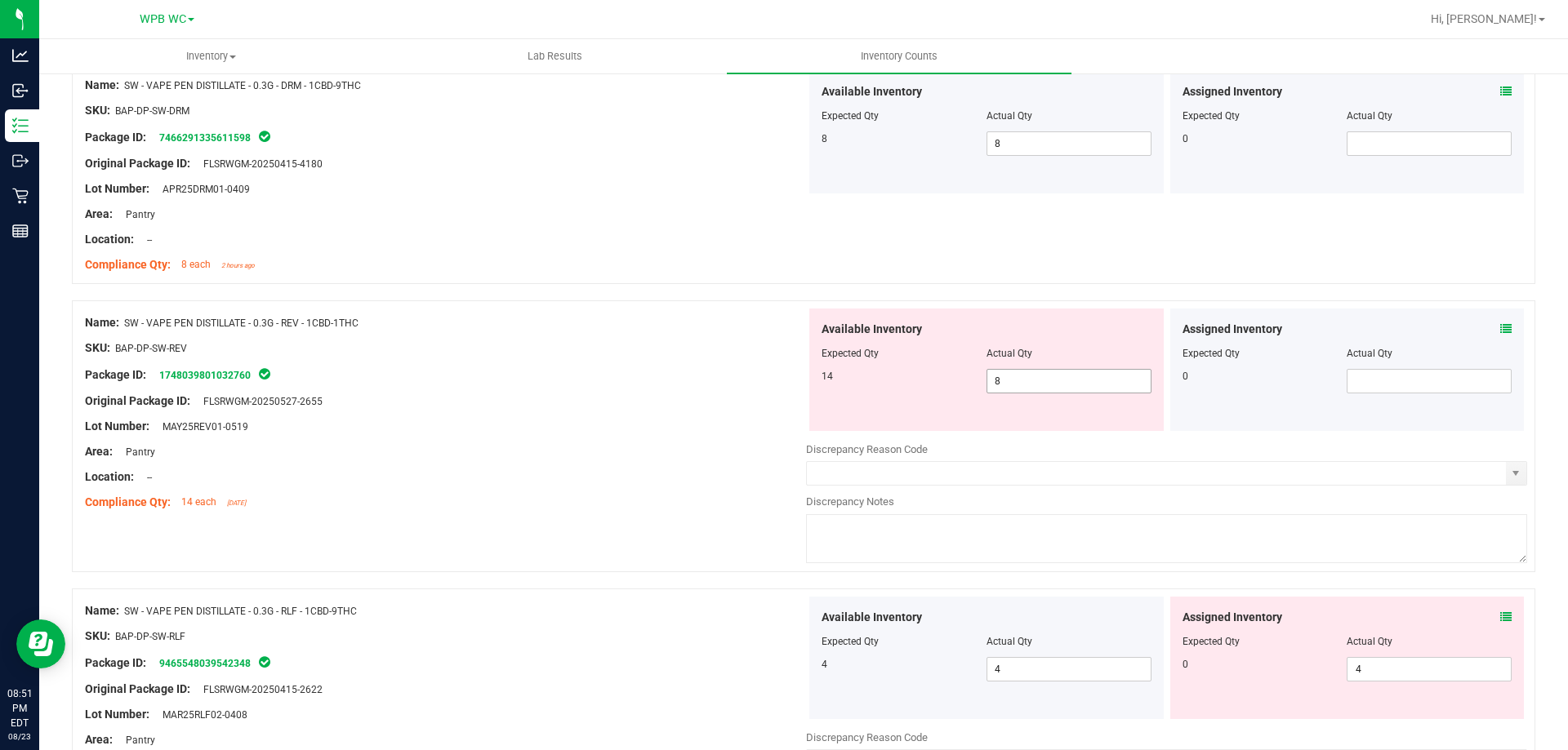
drag, startPoint x: 817, startPoint y: 369, endPoint x: 713, endPoint y: 354, distance: 105.1
click at [807, 366] on div "Available Inventory Expected Qty Actual Qty 14 8 8" at bounding box center [987, 370] width 361 height 123
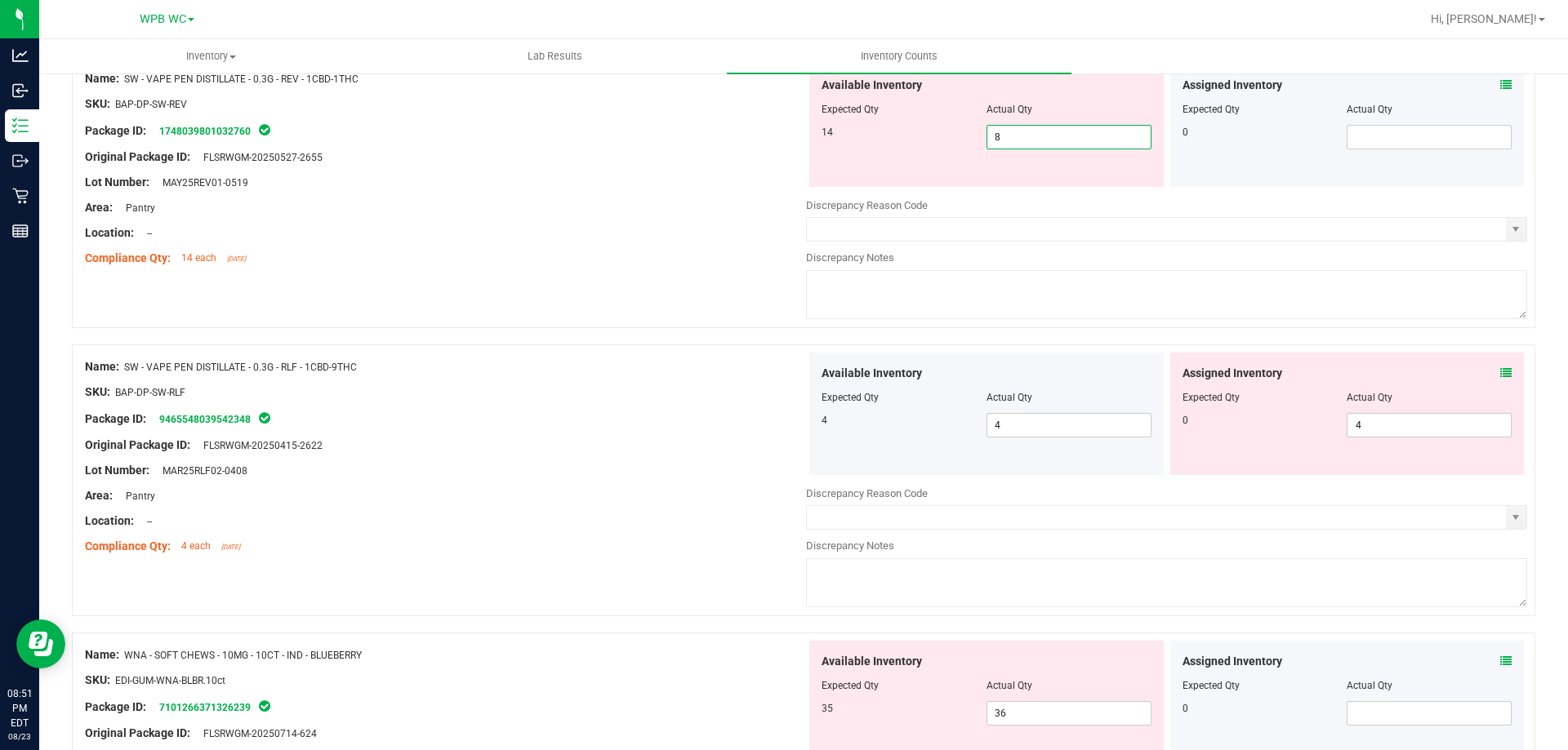
scroll to position [4452, 0]
type input "14"
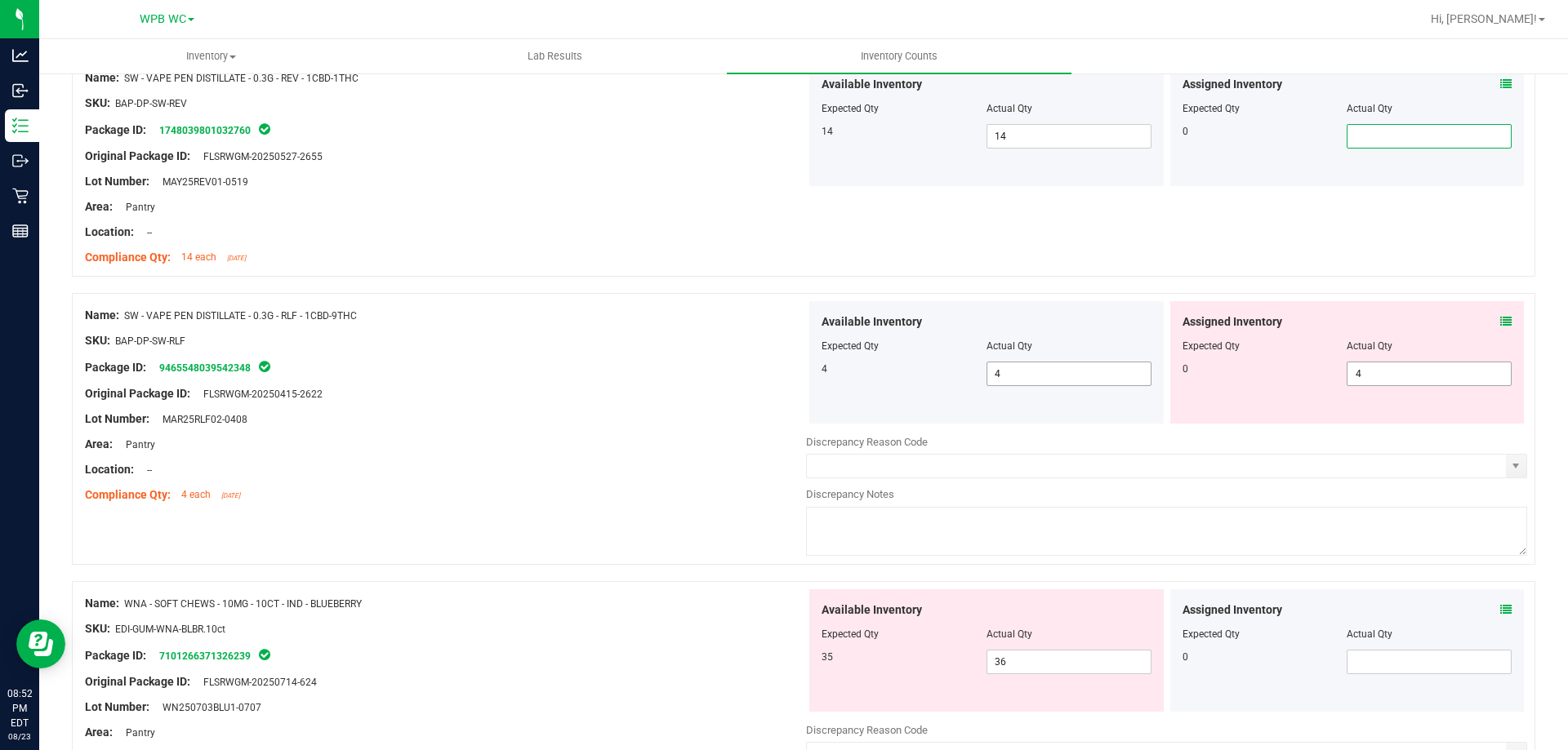
drag, startPoint x: 1392, startPoint y: 372, endPoint x: 1082, endPoint y: 372, distance: 310.0
click at [1126, 372] on div "Available Inventory Expected Qty Actual Qty 4 4 4 4 4" at bounding box center [1167, 362] width 721 height 123
type input "0"
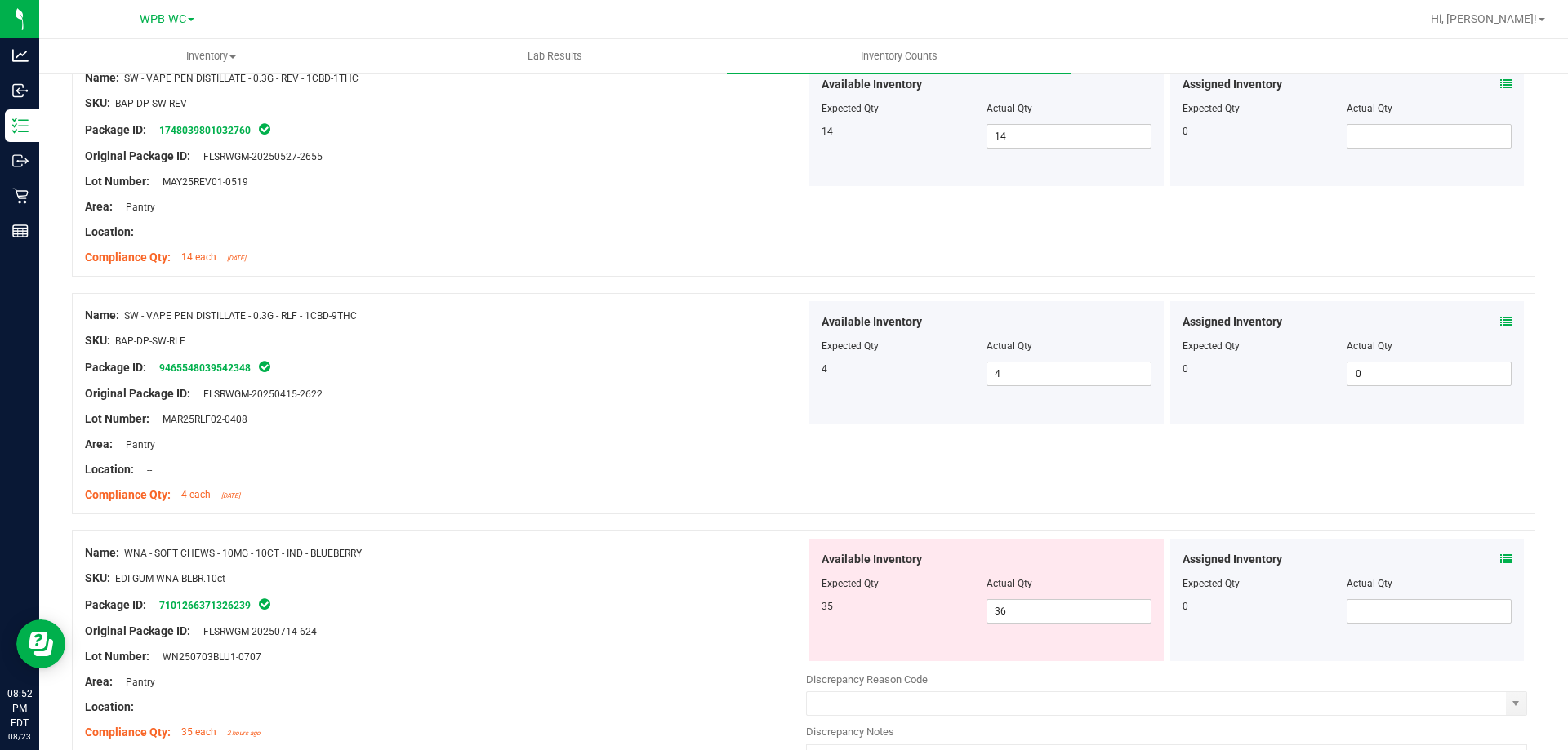
click at [521, 511] on div "Name: SW - VAPE PEN DISTILLATE - 0.3G - RLF - 1CBD-9THC SKU: BAP-DP-SW-RLF Pack…" at bounding box center [803, 404] width 1464 height 222
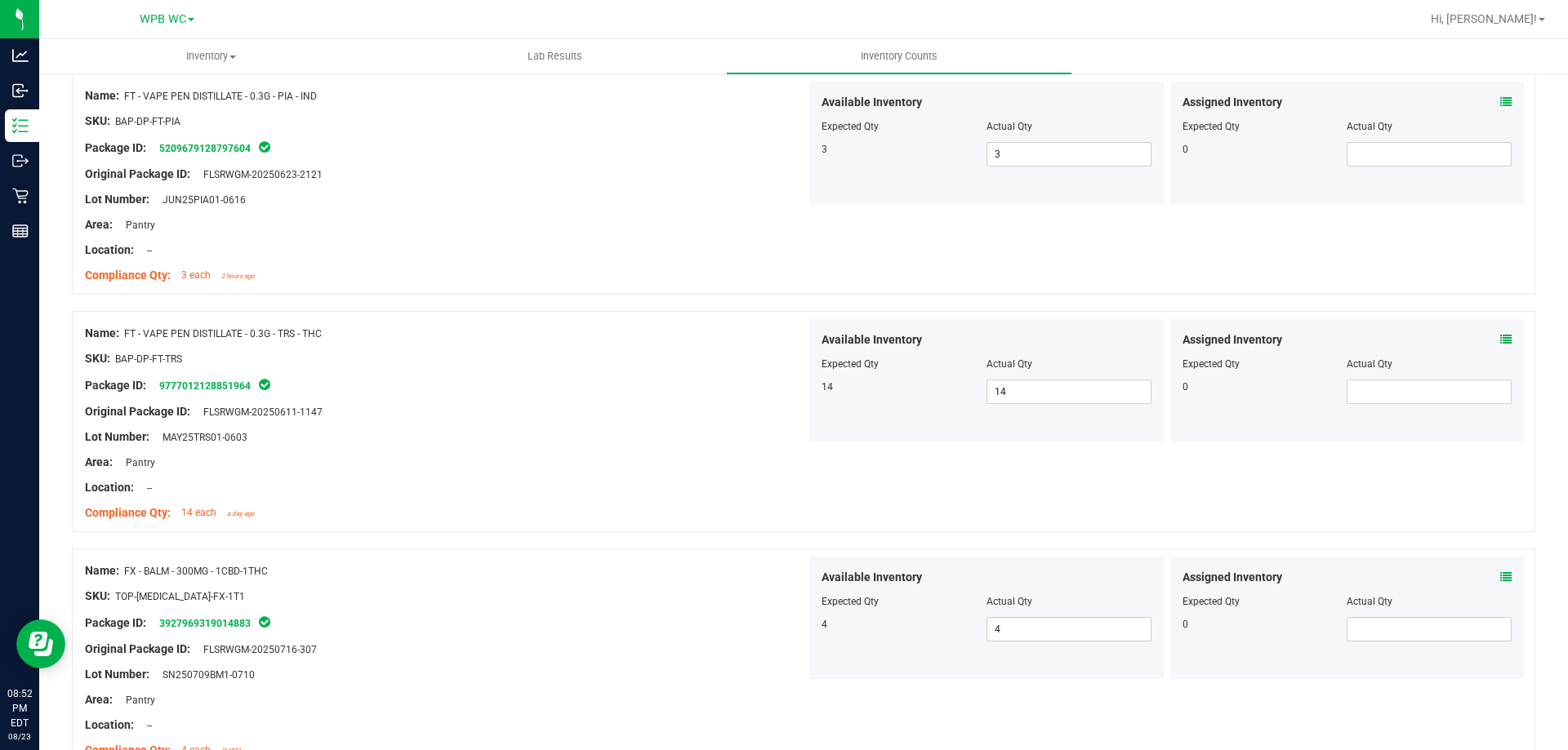
scroll to position [0, 0]
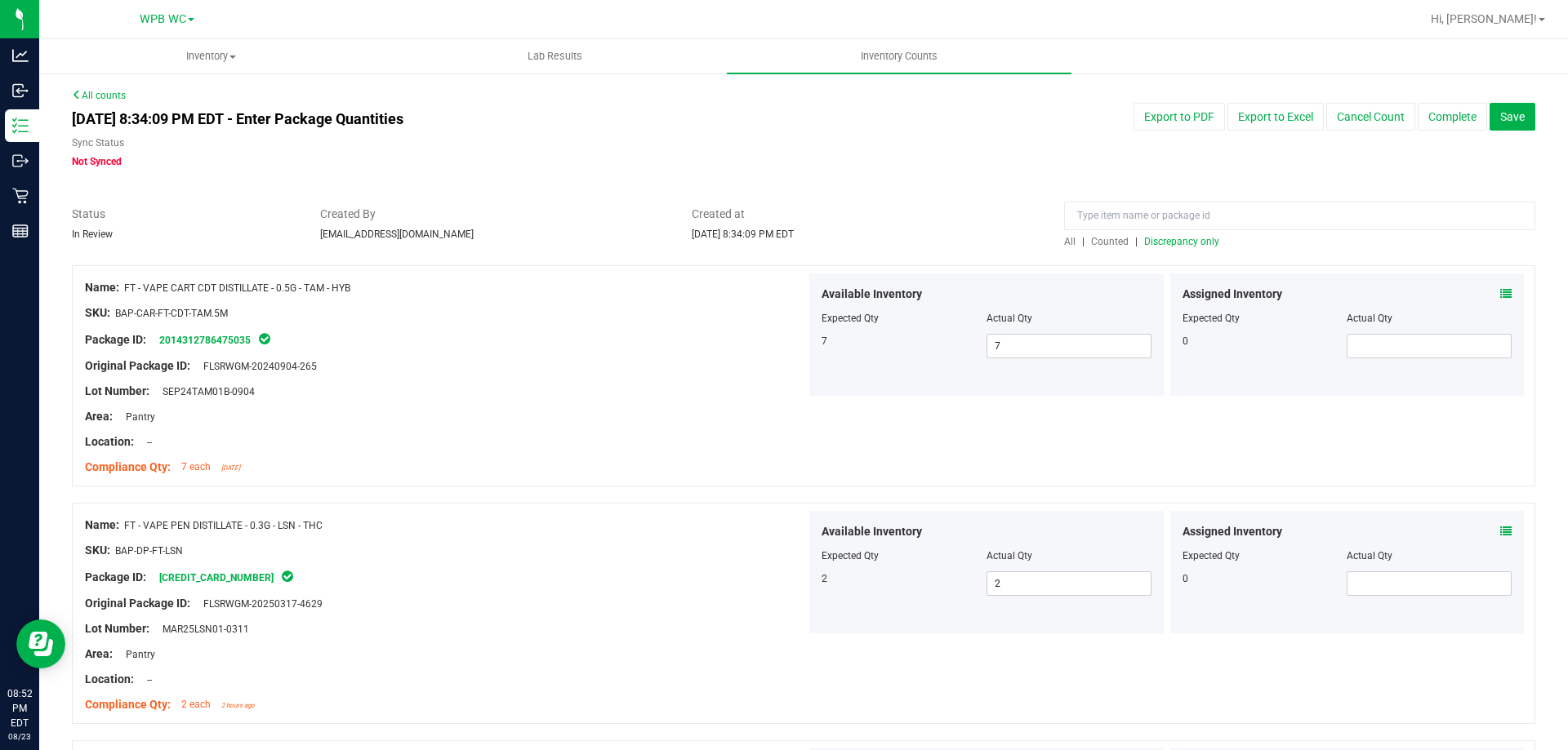
click at [1167, 238] on span "Discrepancy only" at bounding box center [1182, 242] width 75 height 12
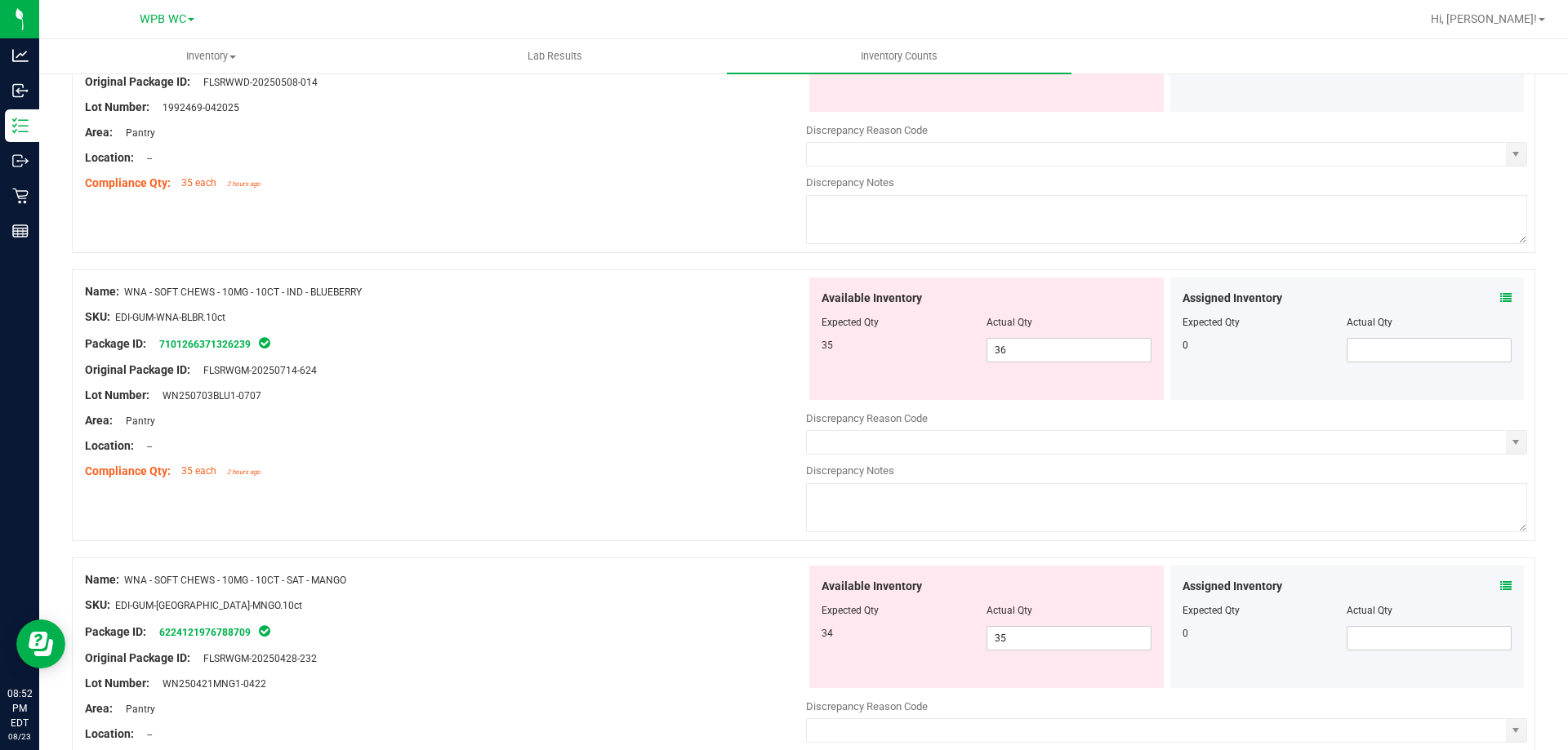
scroll to position [1300, 0]
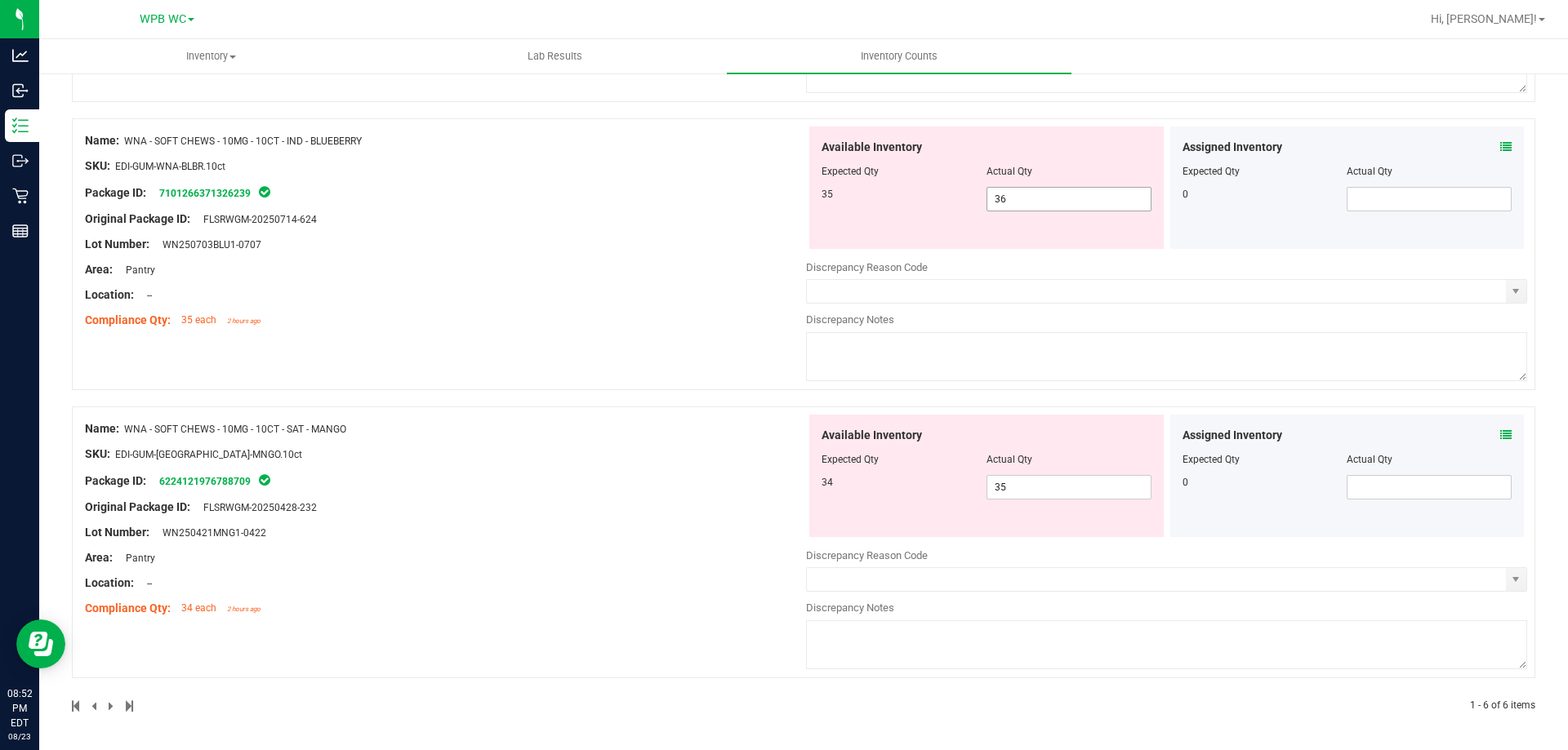
click at [897, 191] on div "35 36 36" at bounding box center [987, 199] width 330 height 25
type input "35"
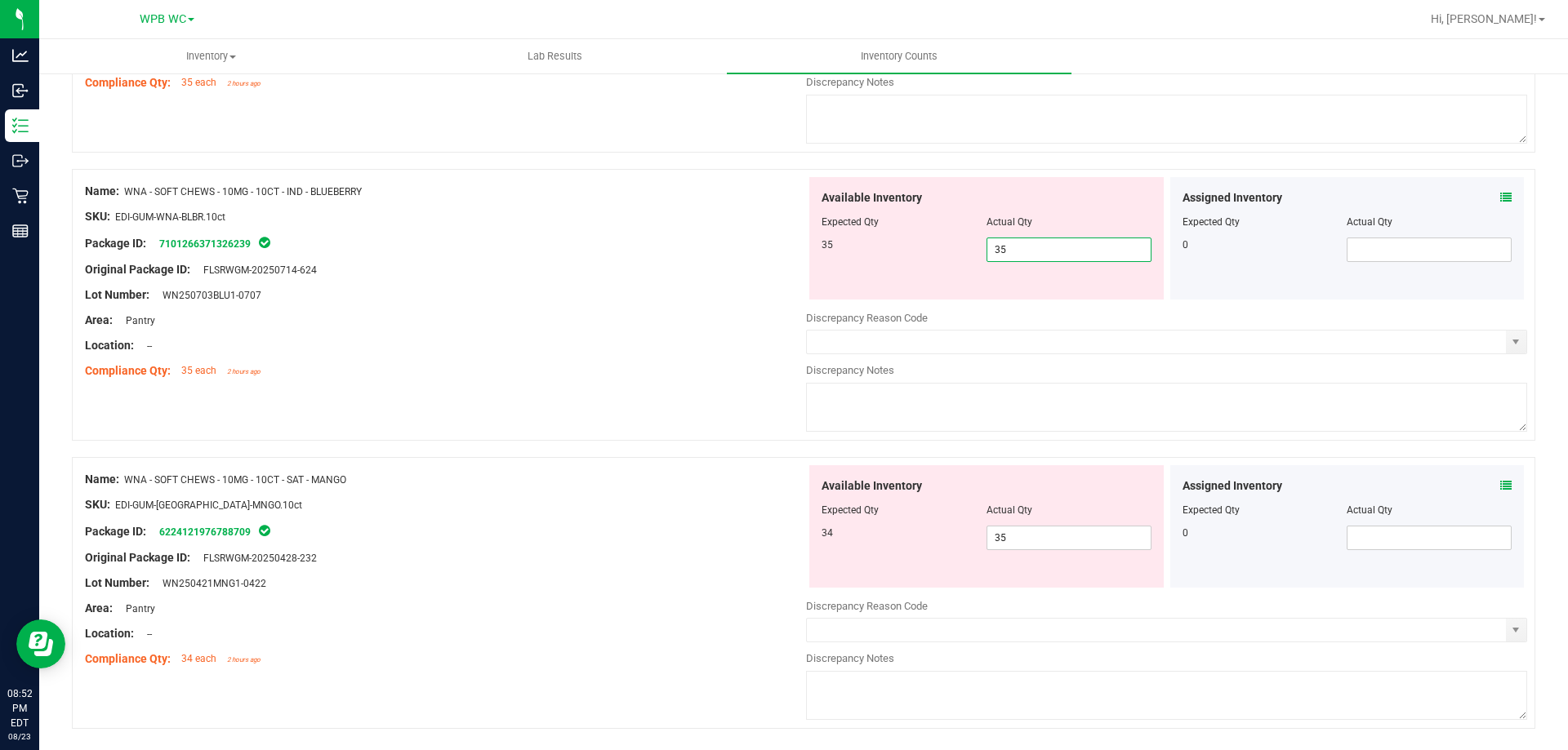
click at [689, 301] on div "Name: WNA - SOFT CHEWS - 10MG - 10CT - IND - BLUEBERRY SKU: EDI-GUM-WNA-BLBR.10…" at bounding box center [446, 281] width 721 height 208
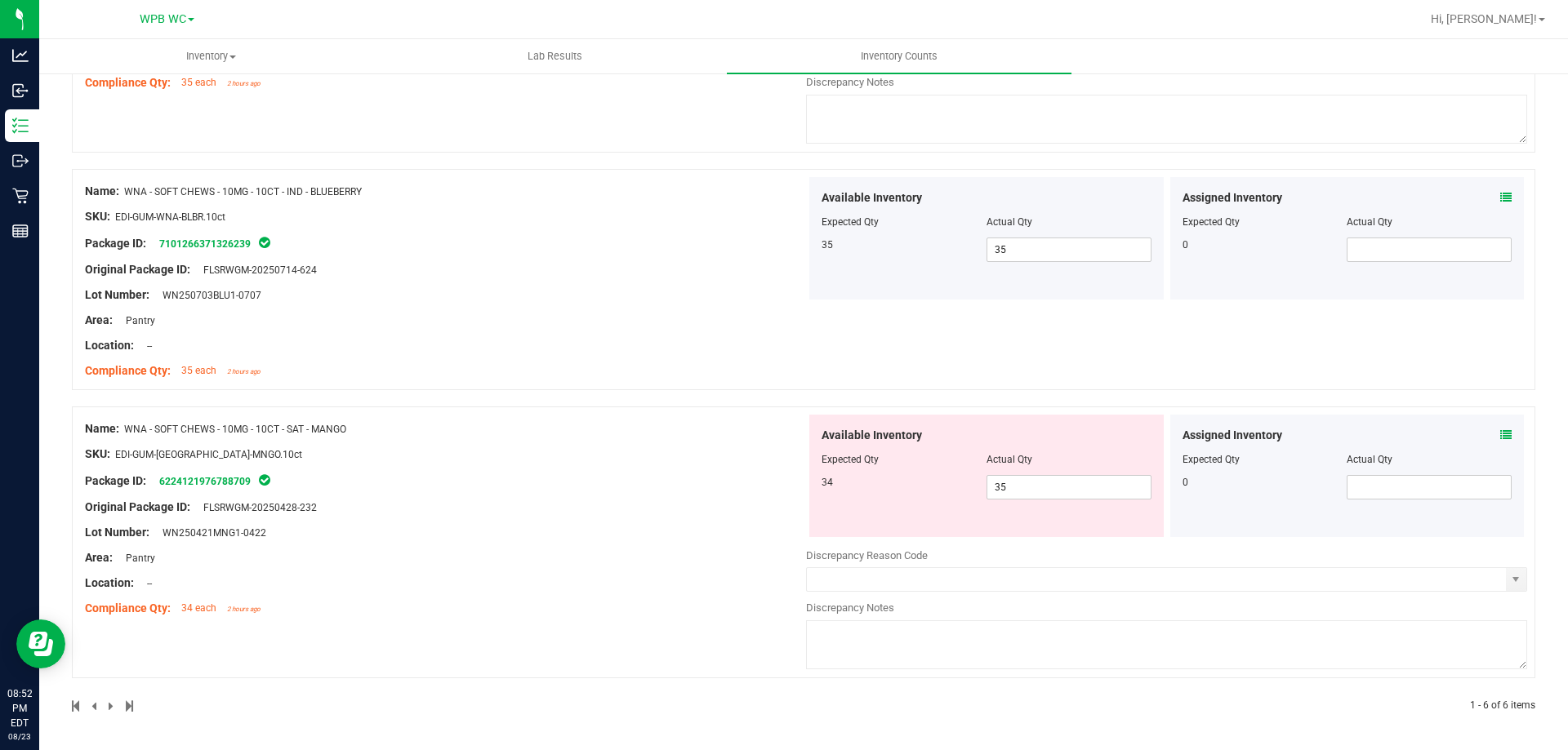
drag, startPoint x: 1026, startPoint y: 466, endPoint x: 773, endPoint y: 464, distance: 253.0
click at [829, 464] on div "Expected Qty Actual Qty" at bounding box center [987, 459] width 330 height 15
drag, startPoint x: 974, startPoint y: 489, endPoint x: 665, endPoint y: 449, distance: 311.6
click at [851, 489] on div "34 35 35" at bounding box center [987, 487] width 330 height 25
type input "34"
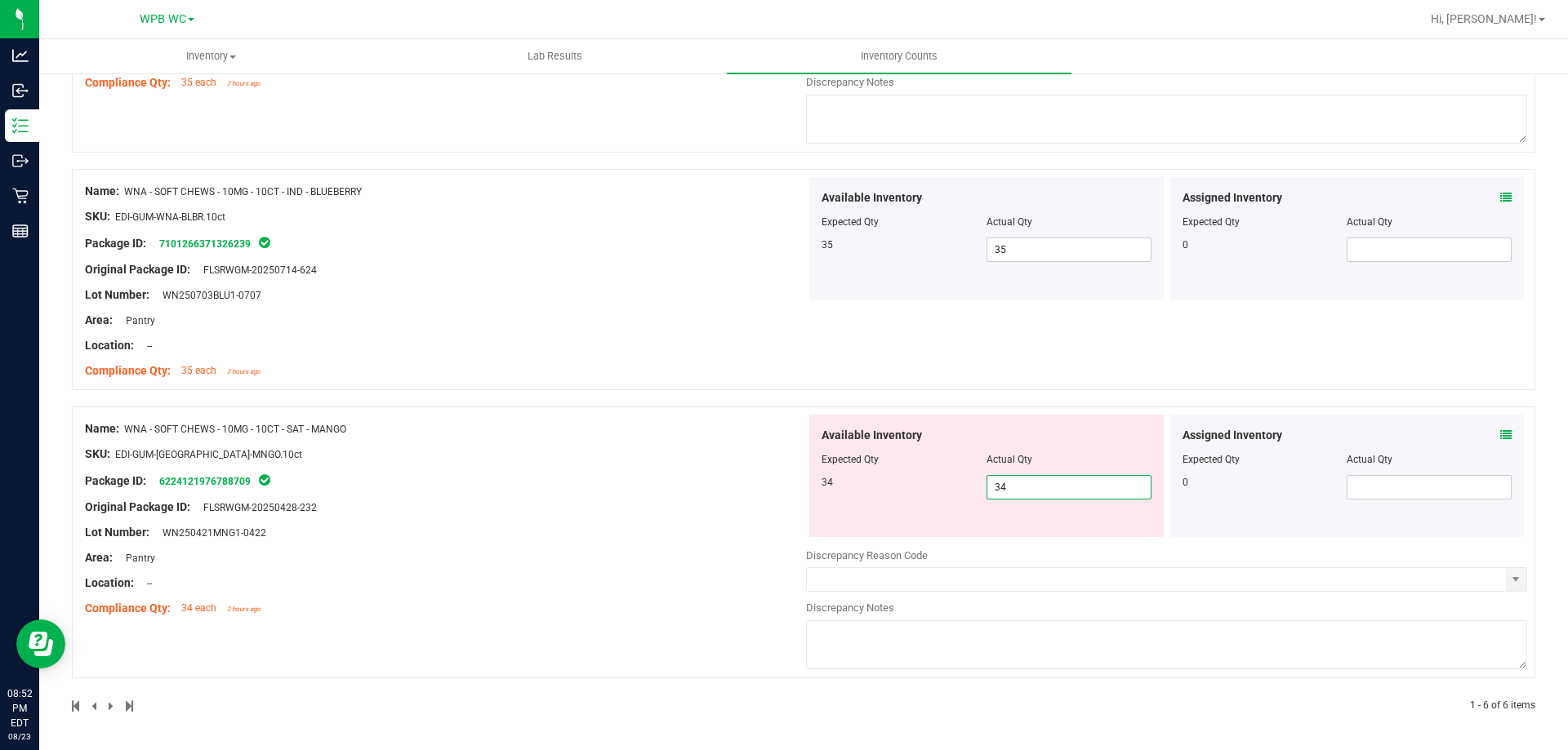
type input "34"
click at [445, 375] on div "Name: WNA - SOFT CHEWS - 10MG - 10CT - IND - BLUEBERRY SKU: EDI-GUM-WNA-BLBR.10…" at bounding box center [446, 281] width 721 height 208
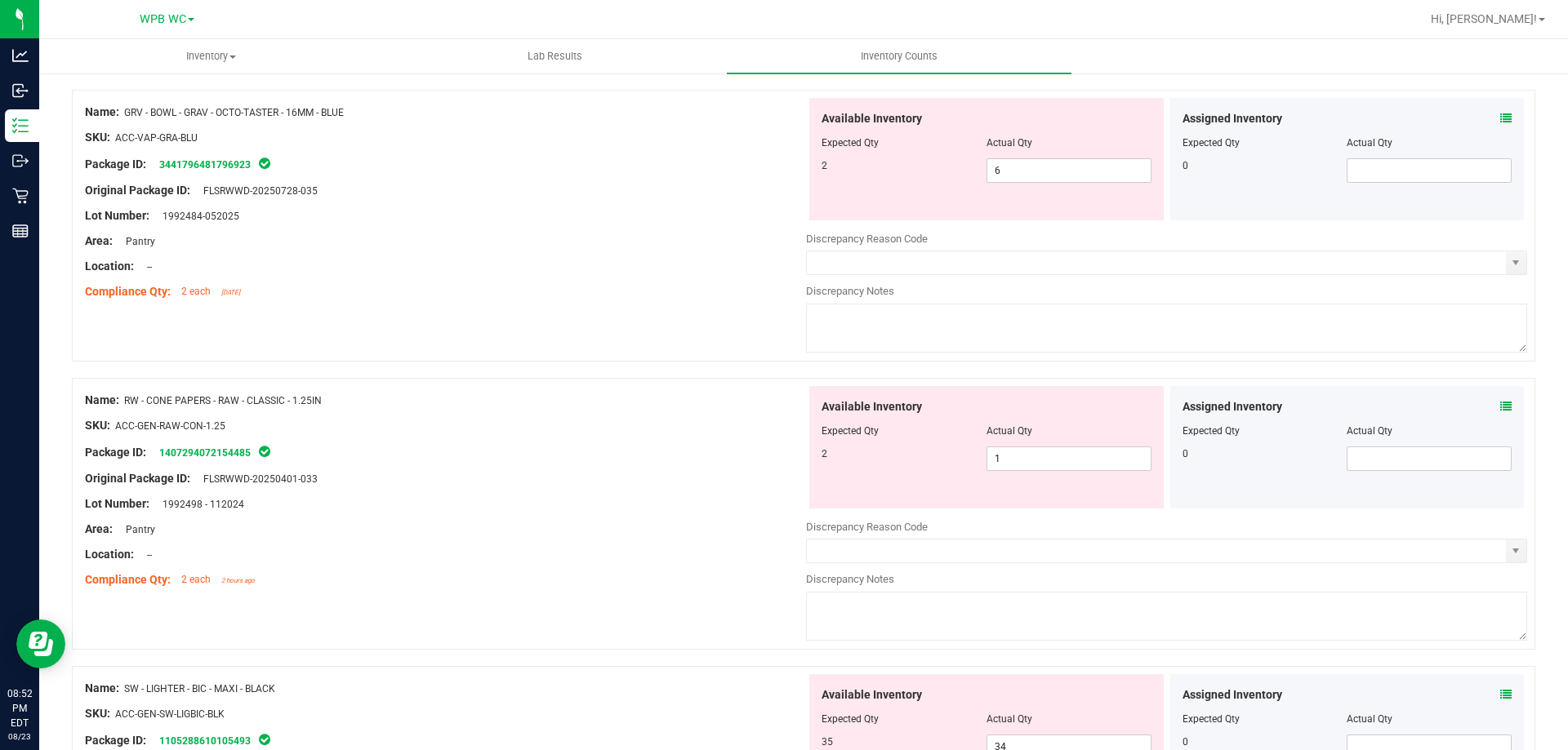
click at [593, 449] on div "Package ID: 1407294072154485" at bounding box center [446, 452] width 721 height 20
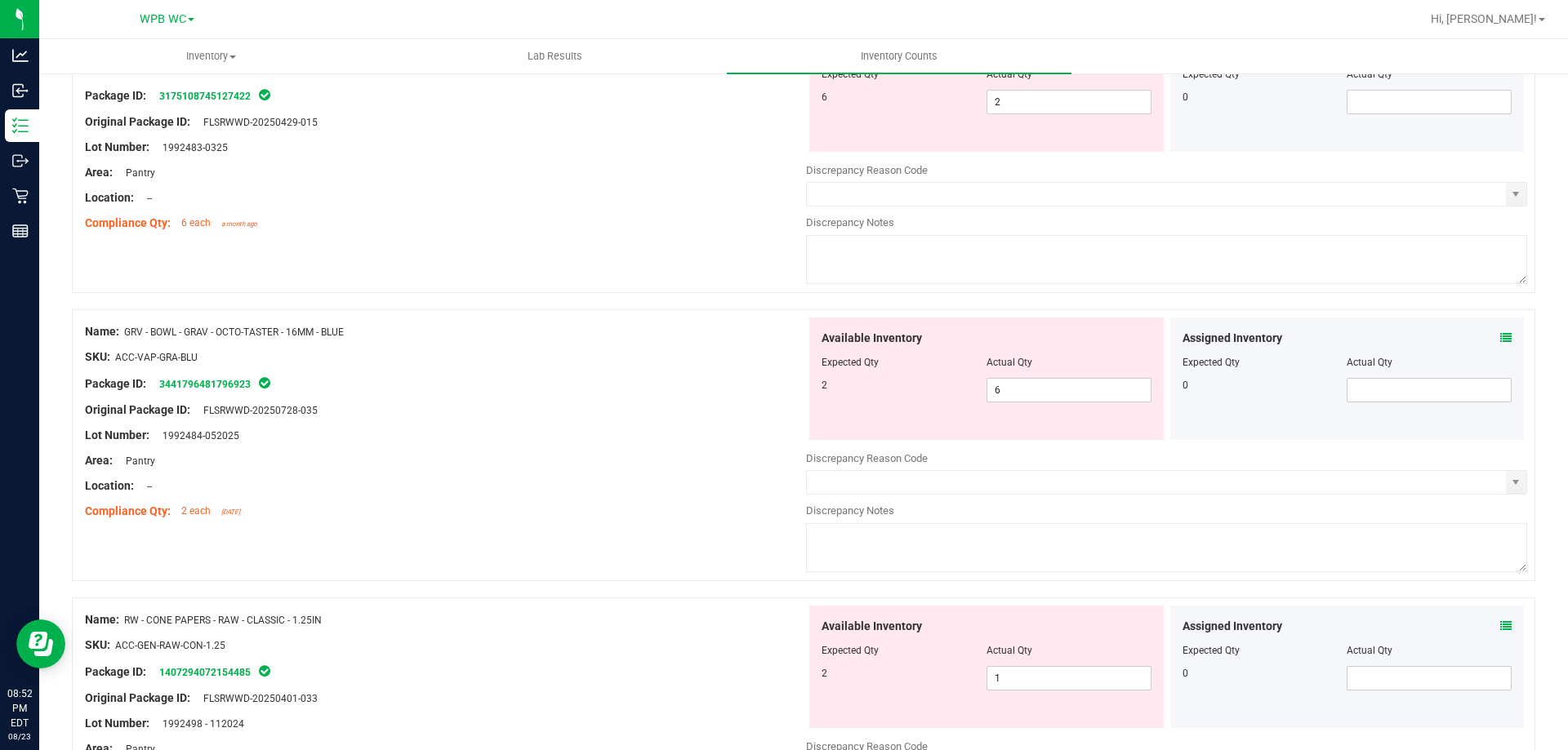
scroll to position [0, 0]
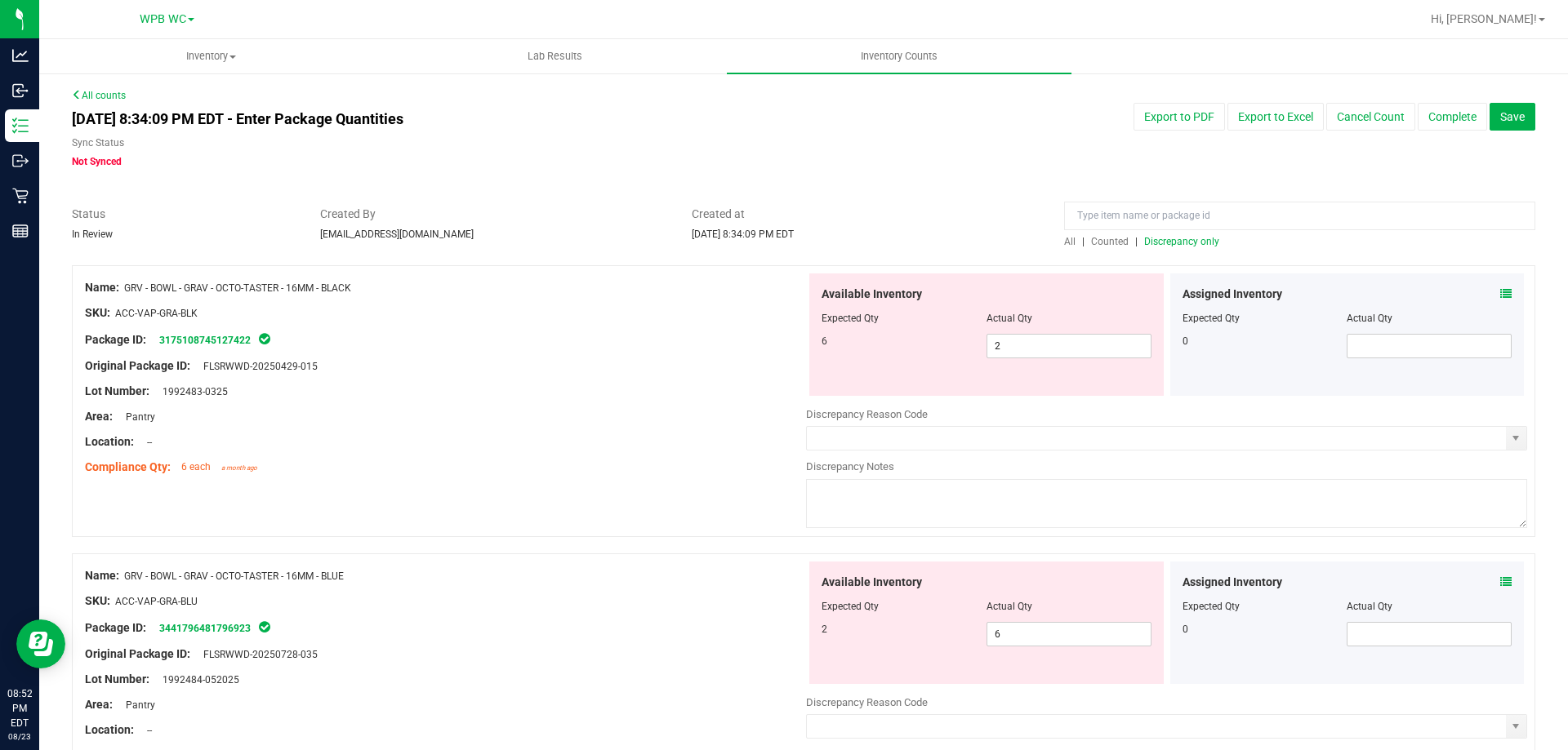
click at [1175, 241] on span "Discrepancy only" at bounding box center [1182, 242] width 75 height 12
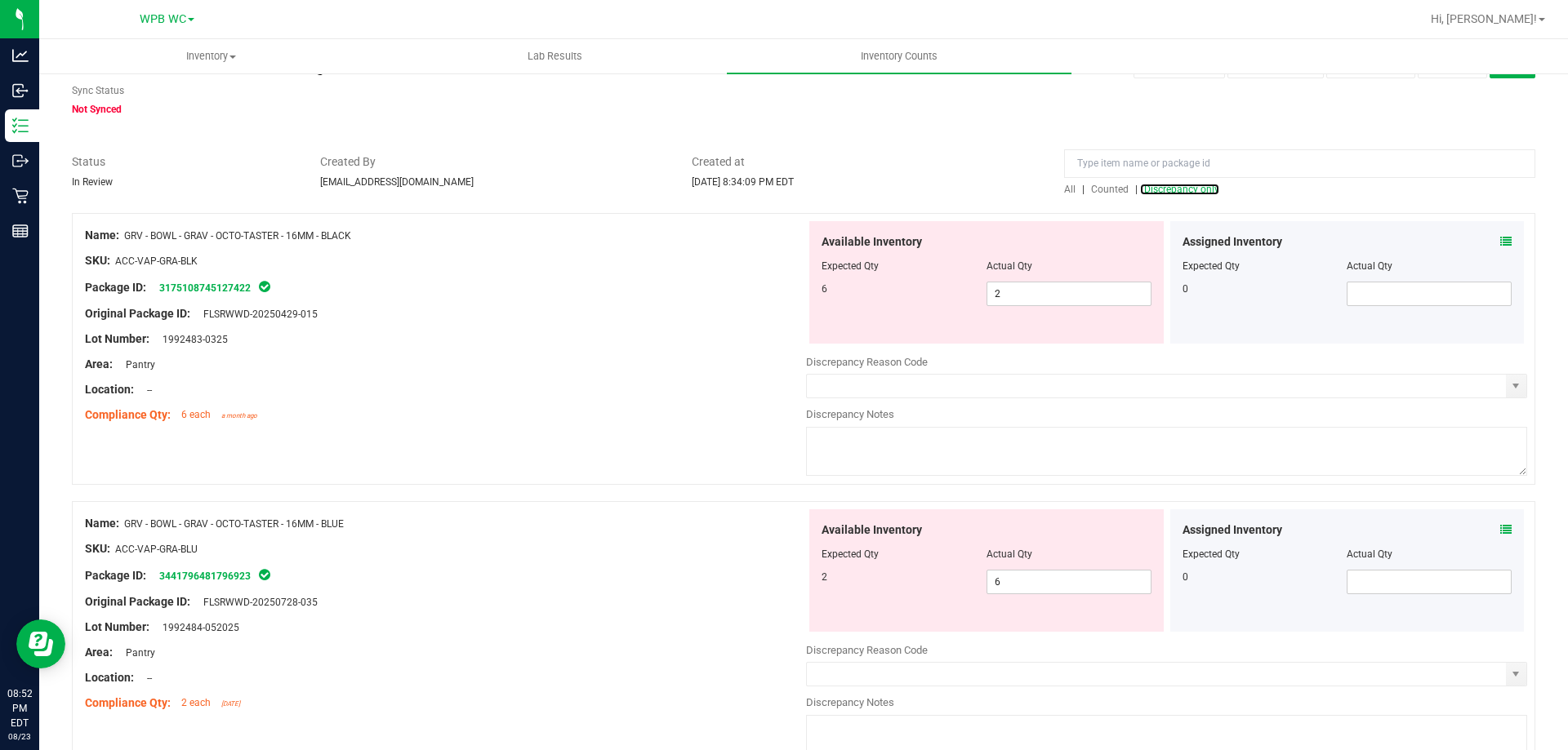
scroll to position [82, 0]
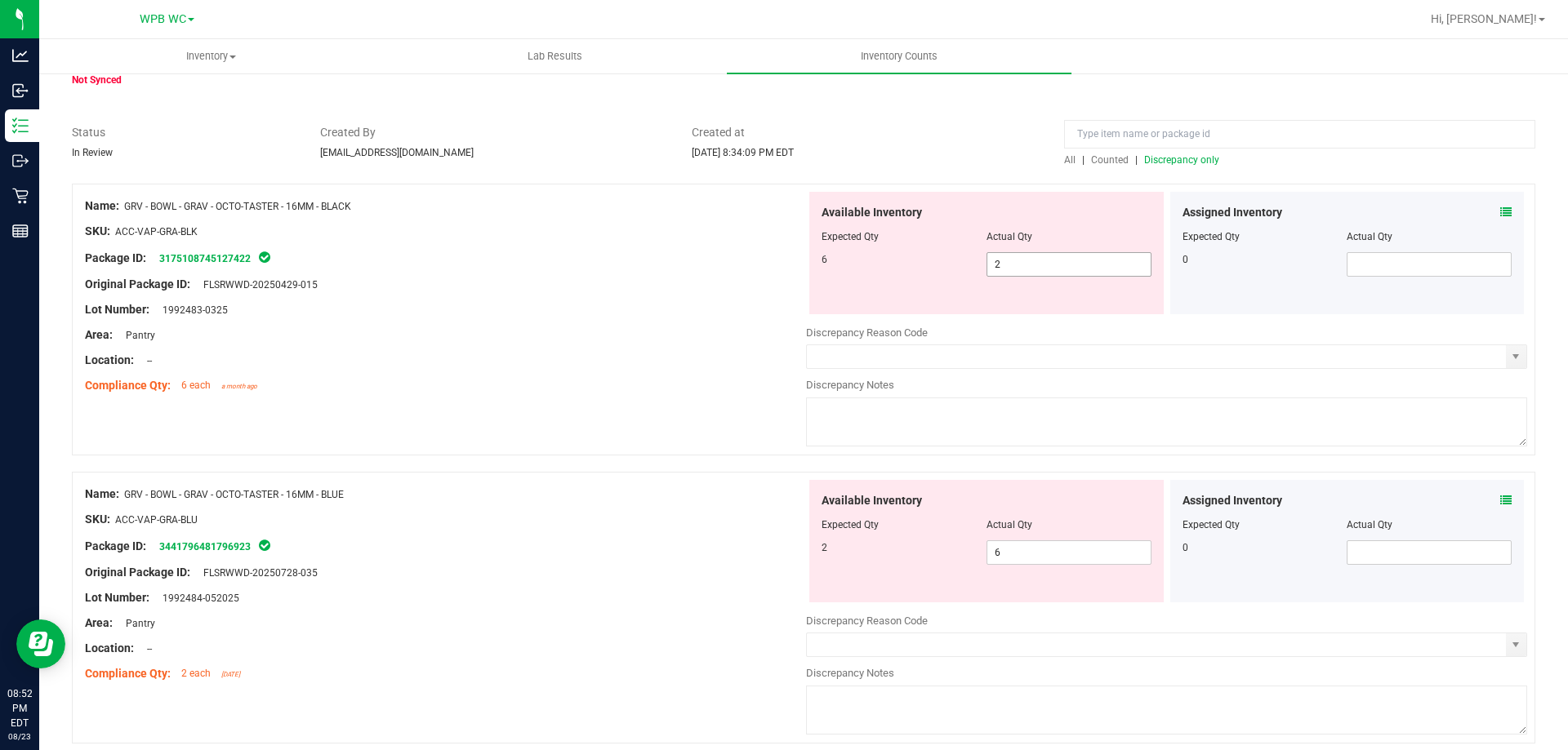
click at [908, 262] on div "6 2 2" at bounding box center [987, 264] width 330 height 25
type input "6"
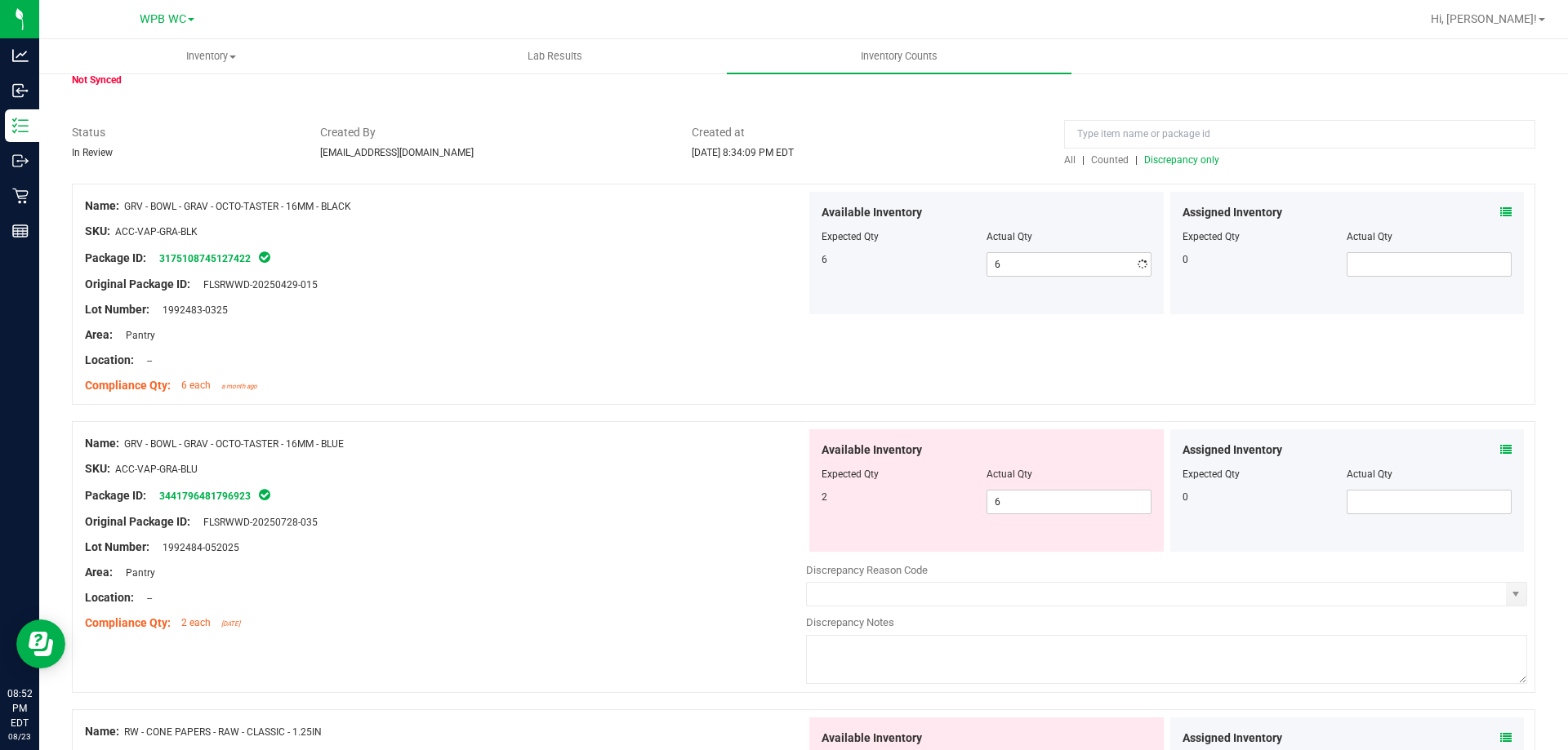
click at [498, 424] on div "Name: GRV - BOWL - GRAV - OCTO-TASTER - 16MM - BLACK SKU: ACC-VAP-GRA-BLK Packa…" at bounding box center [803, 744] width 1464 height 1121
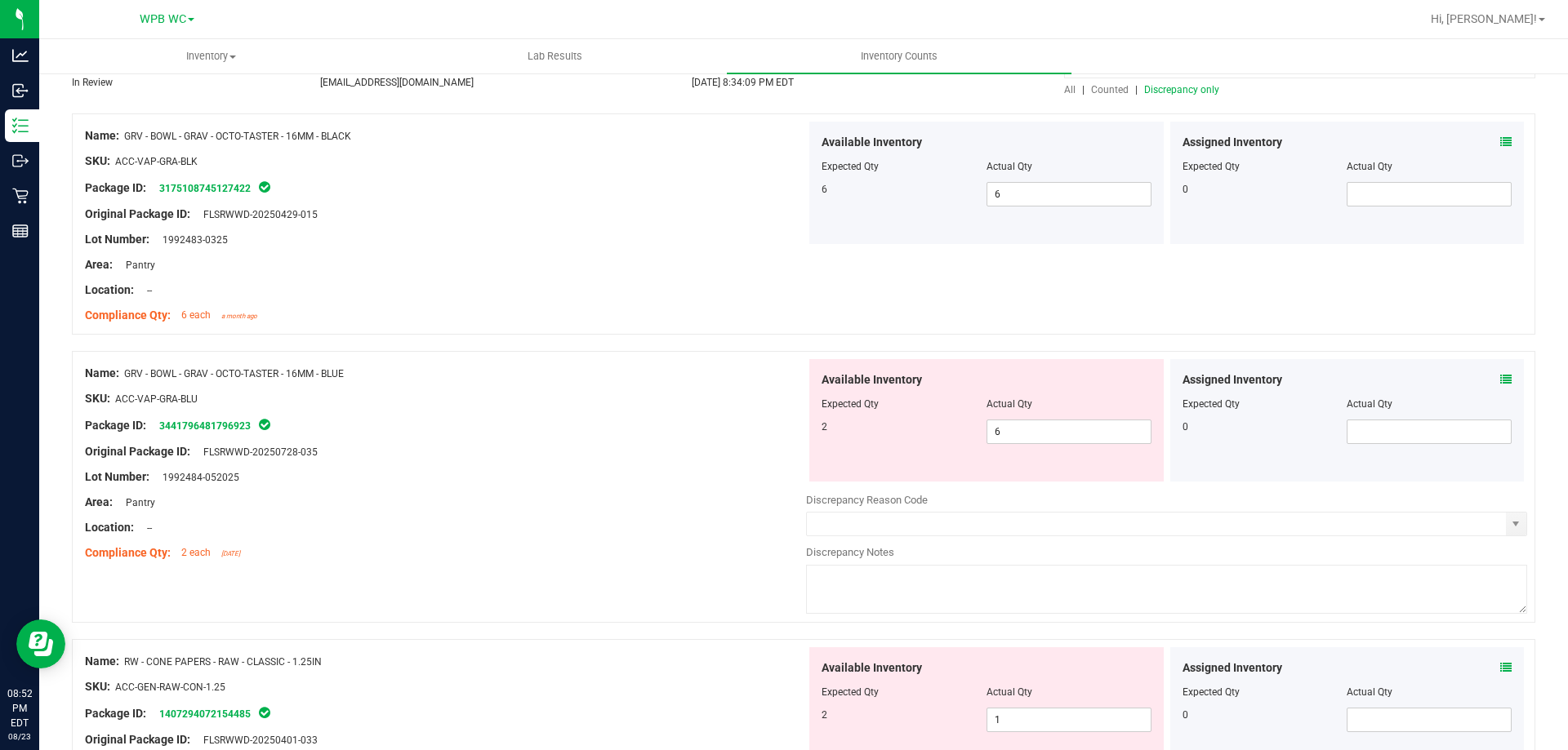
scroll to position [245, 0]
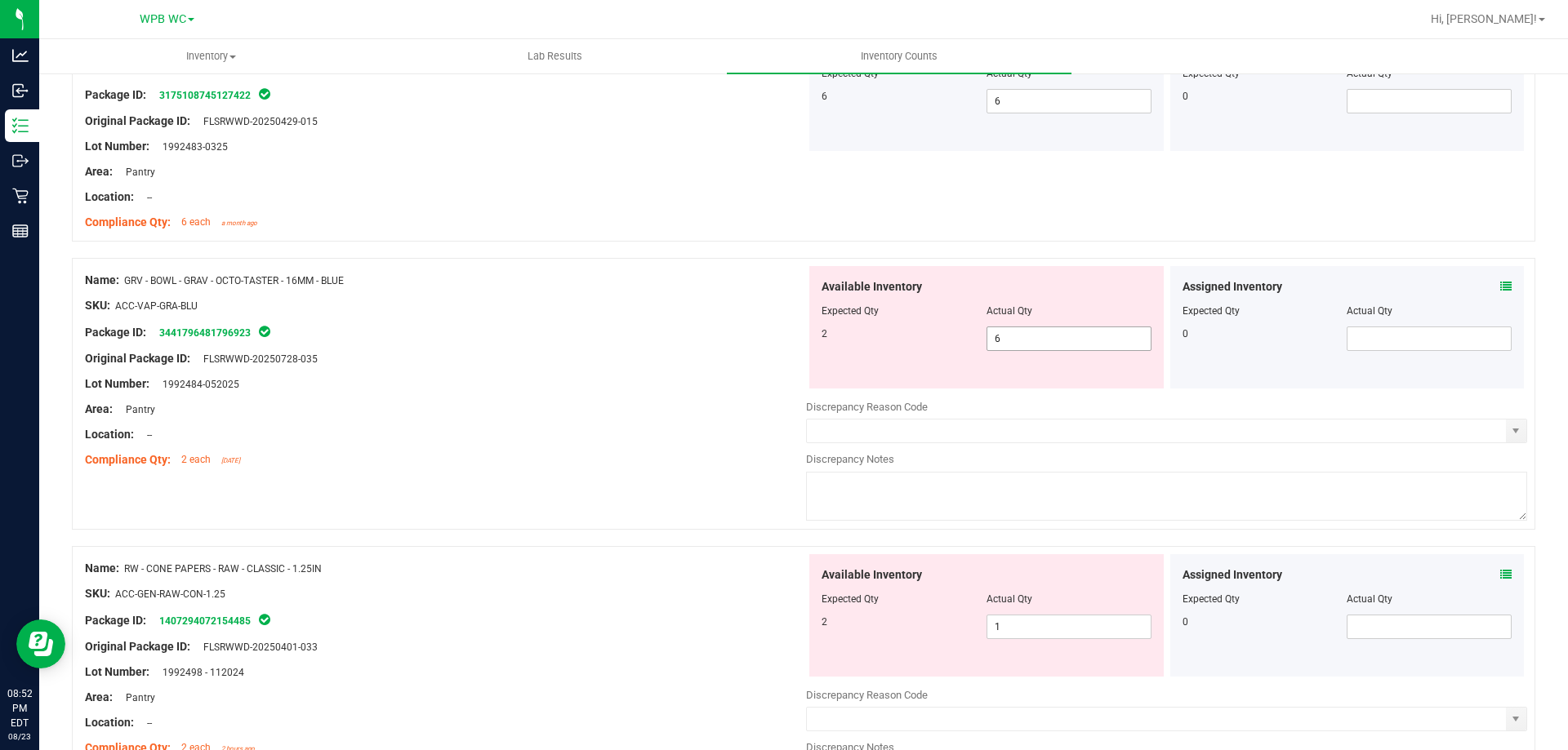
drag, startPoint x: 881, startPoint y: 342, endPoint x: 851, endPoint y: 352, distance: 31.6
click at [858, 349] on div "2 6 6" at bounding box center [987, 339] width 330 height 25
type input "2"
click at [701, 467] on div "Compliance Qty: 2 each 2 days ago" at bounding box center [446, 459] width 721 height 17
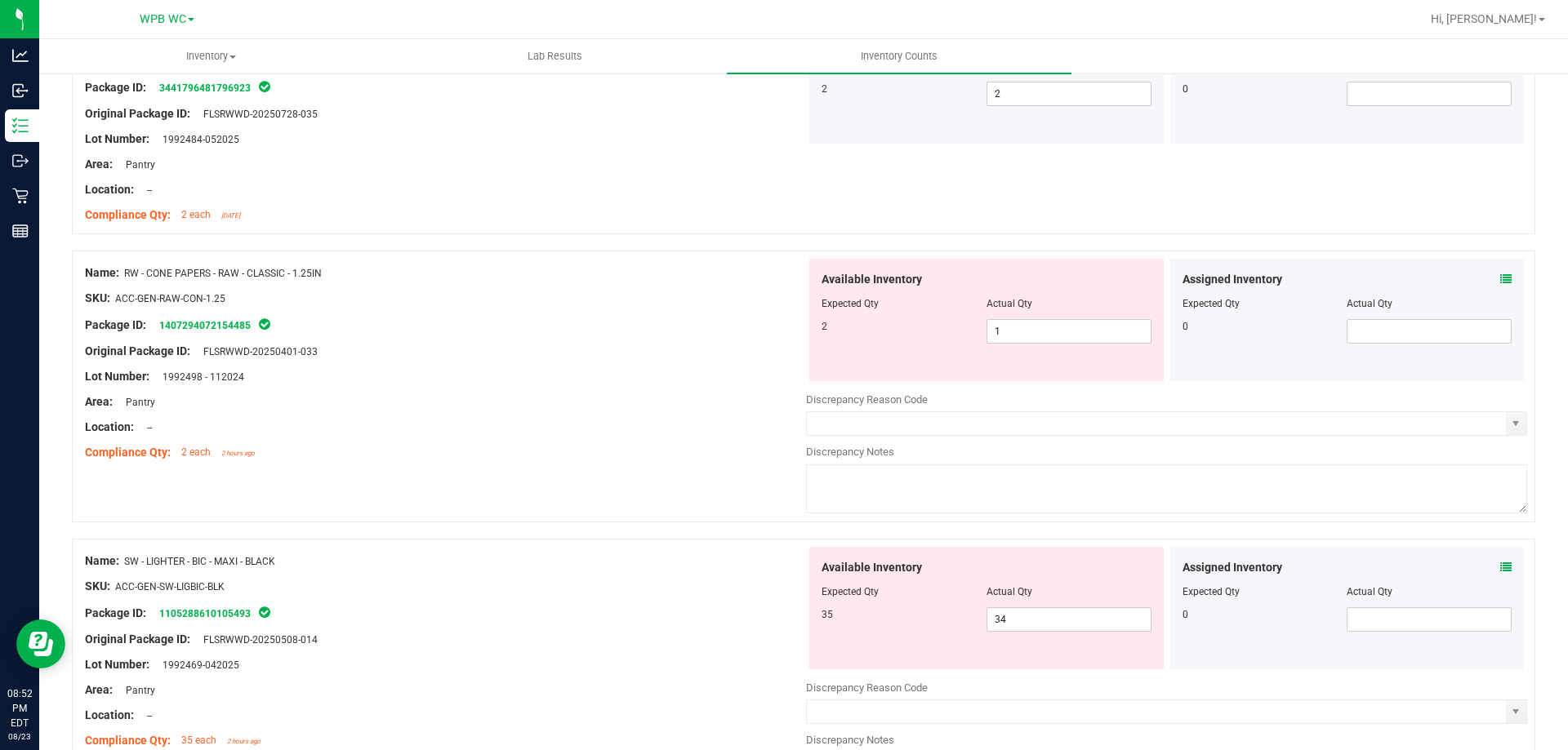
click at [646, 400] on div "Area: Pantry" at bounding box center [446, 401] width 721 height 17
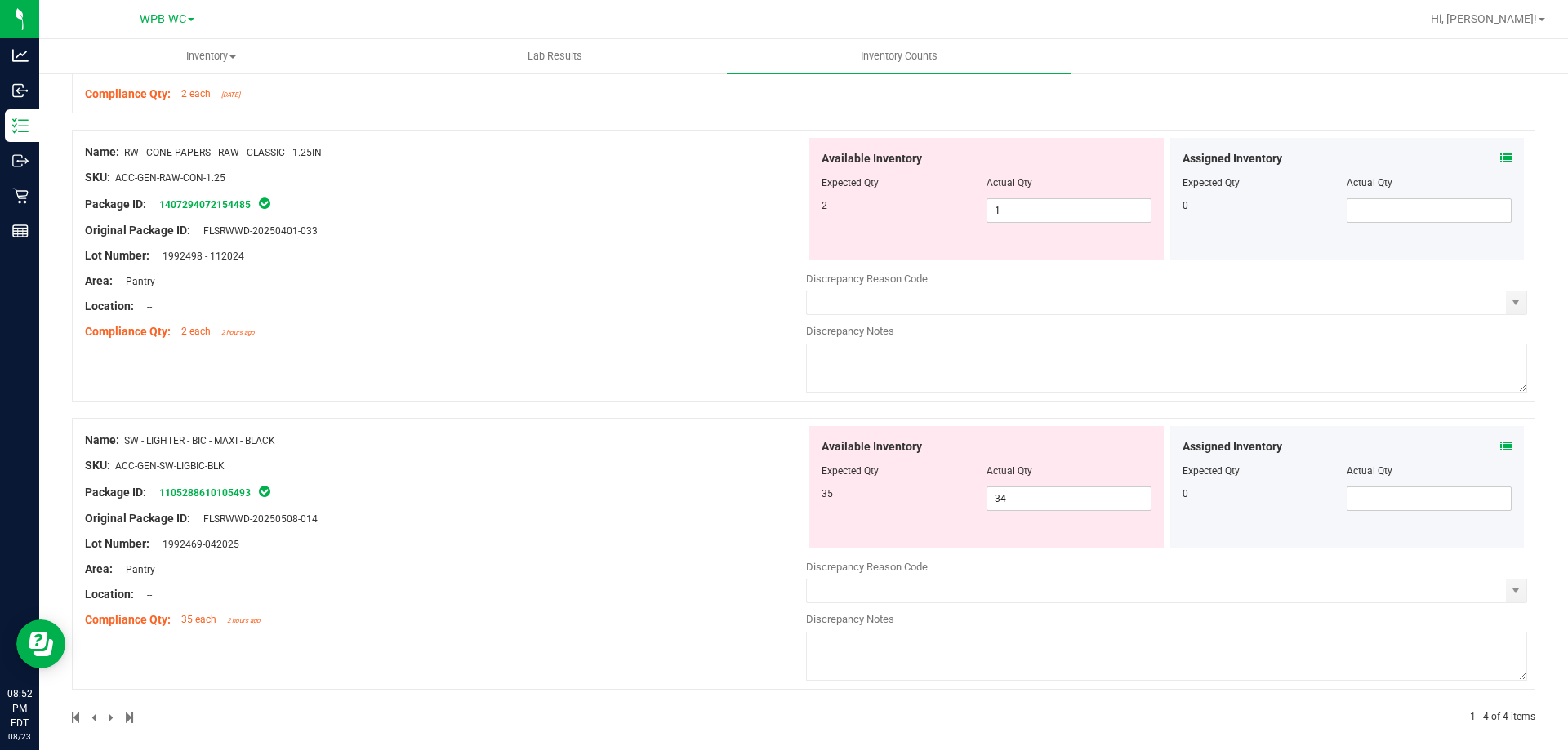
scroll to position [622, 0]
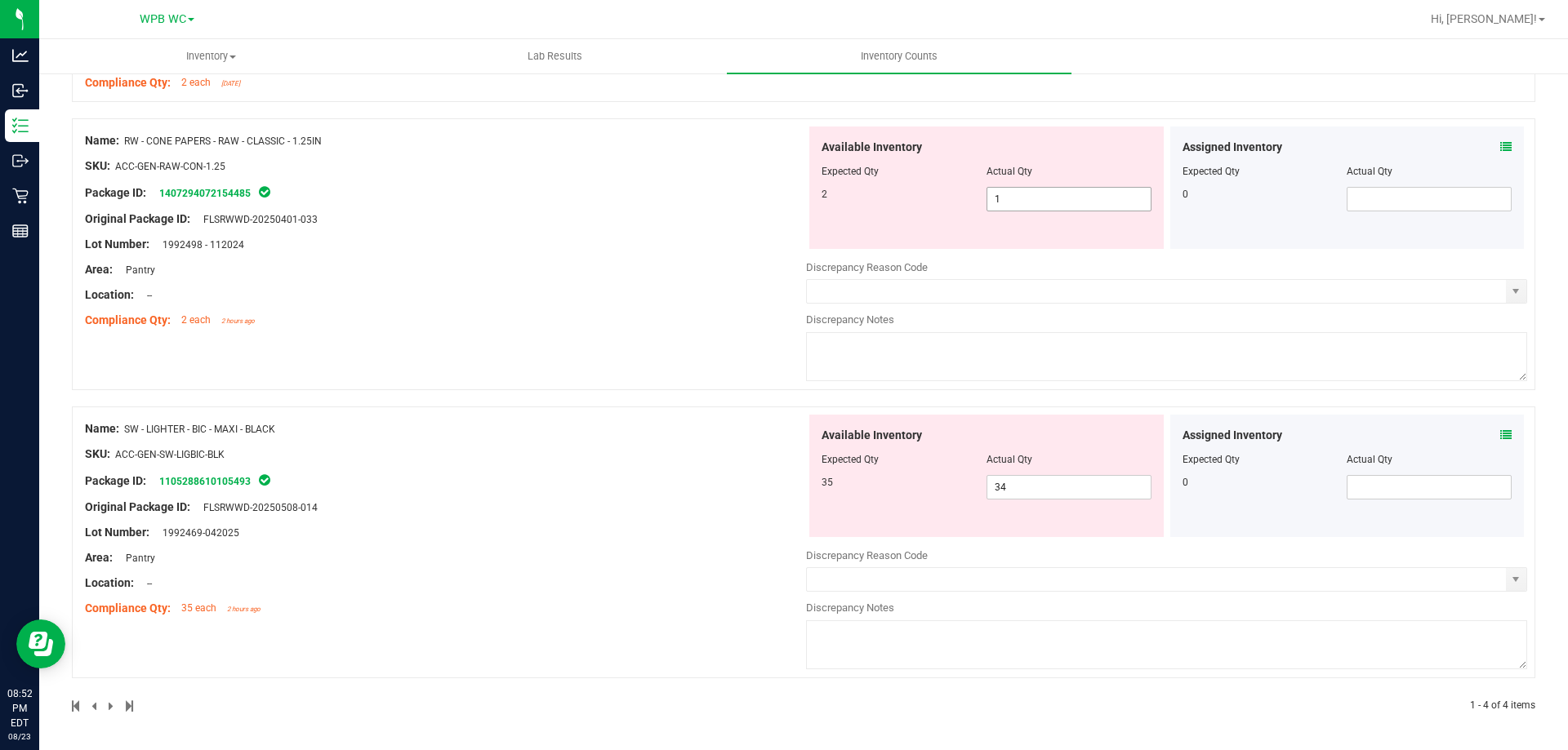
drag, startPoint x: 924, startPoint y: 196, endPoint x: 901, endPoint y: 194, distance: 23.1
click at [915, 196] on div "2 1 1" at bounding box center [987, 199] width 330 height 25
type input "2"
click at [558, 207] on div "Name: RW - CONE PAPERS - RAW - CLASSIC - 1.25IN SKU: ACC-GEN-RAW-CON-1.25 Packa…" at bounding box center [446, 230] width 721 height 208
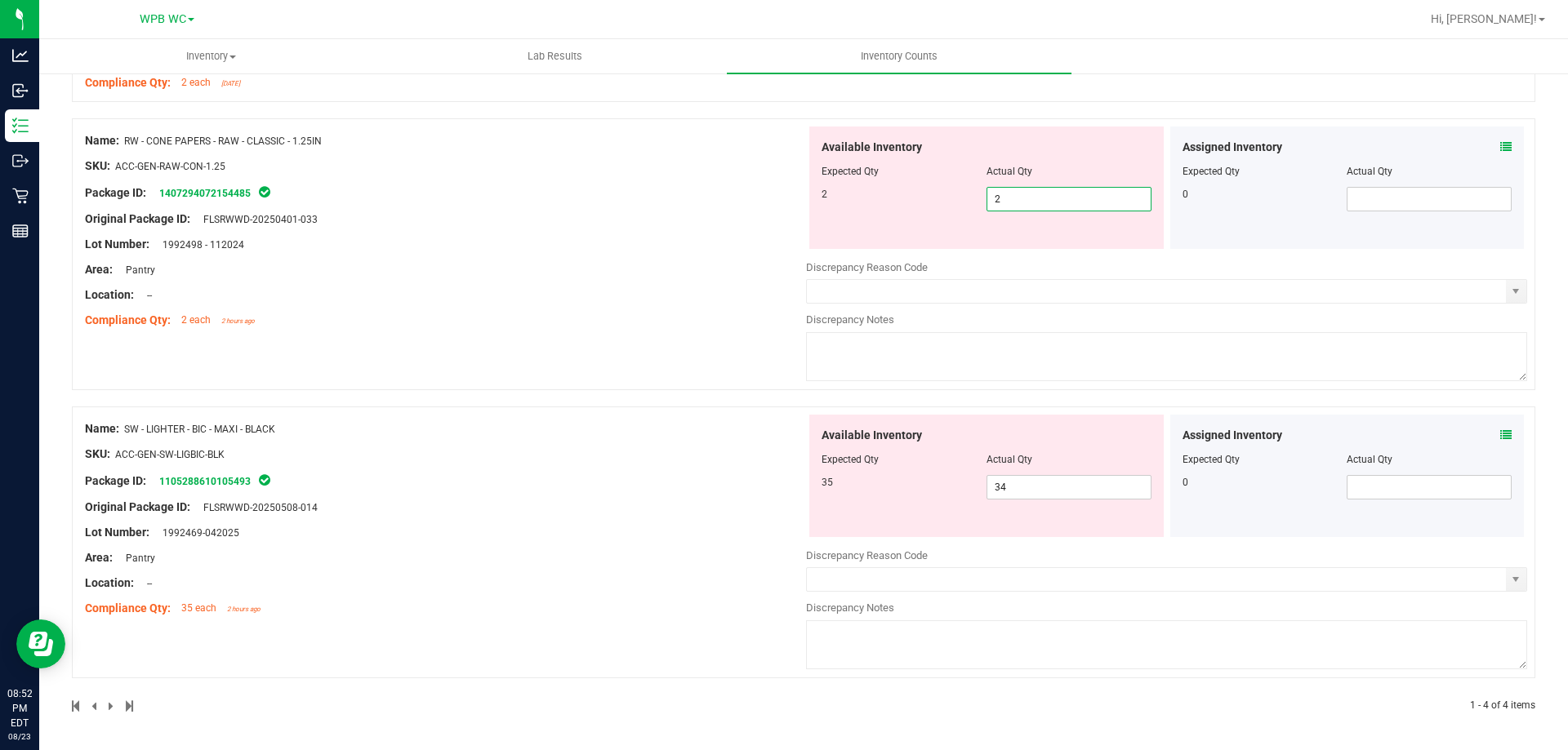
scroll to position [571, 0]
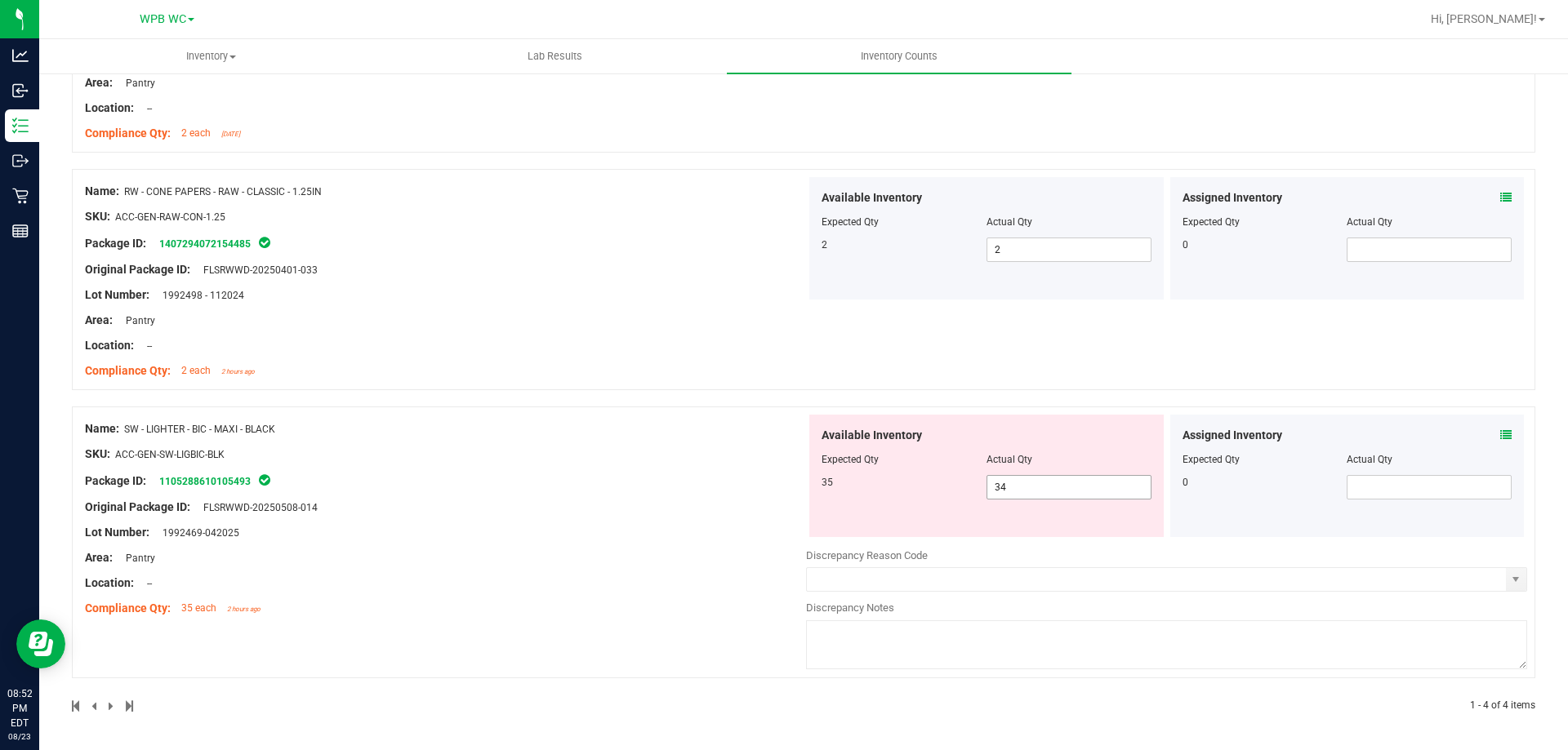
drag, startPoint x: 1026, startPoint y: 488, endPoint x: 916, endPoint y: 490, distance: 110.0
click at [931, 488] on div "35 34 34" at bounding box center [987, 487] width 330 height 25
type input "35"
click at [543, 244] on div "Name: RW - CONE PAPERS - RAW - CLASSIC - 1.25IN SKU: ACC-GEN-RAW-CON-1.25 Packa…" at bounding box center [446, 281] width 721 height 208
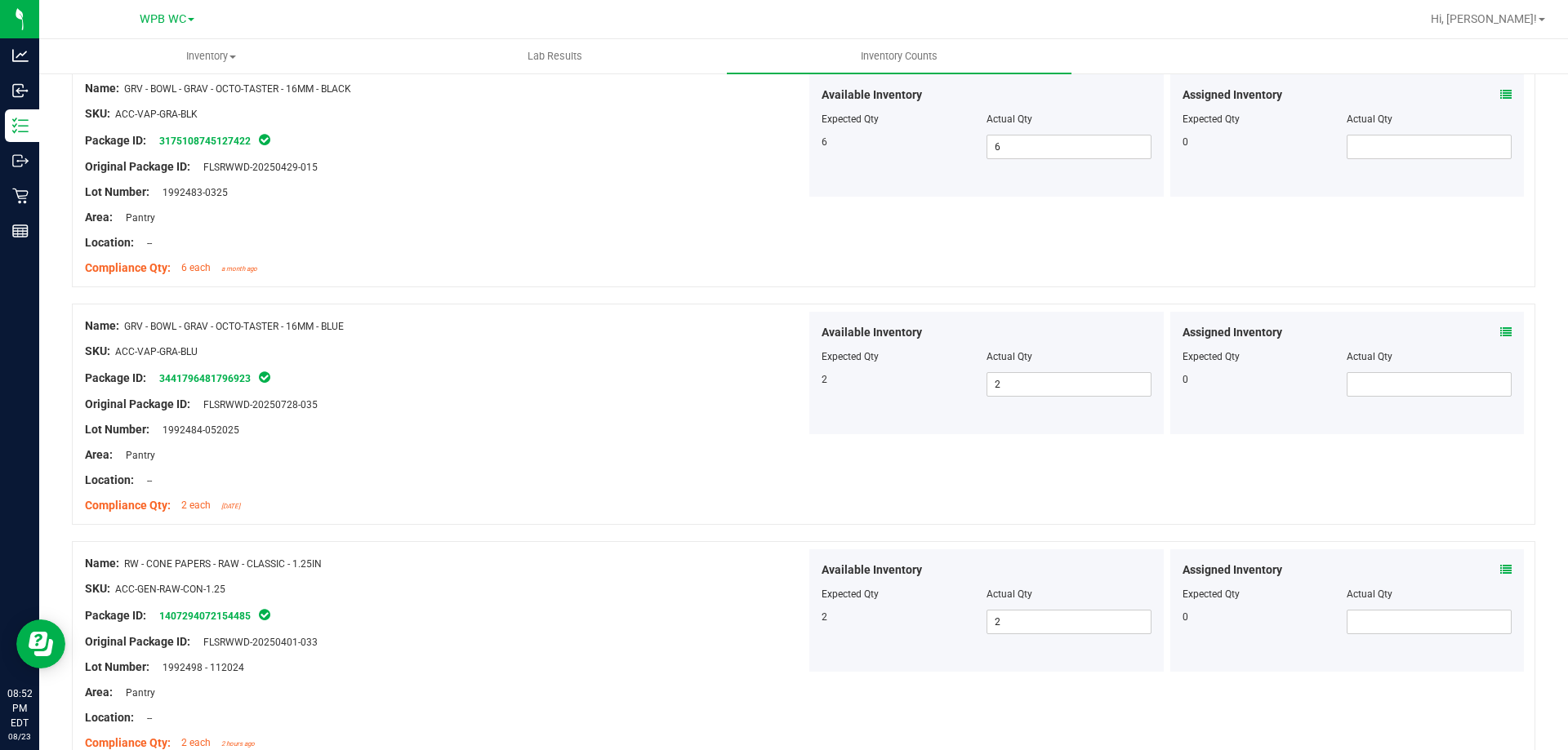
scroll to position [113, 0]
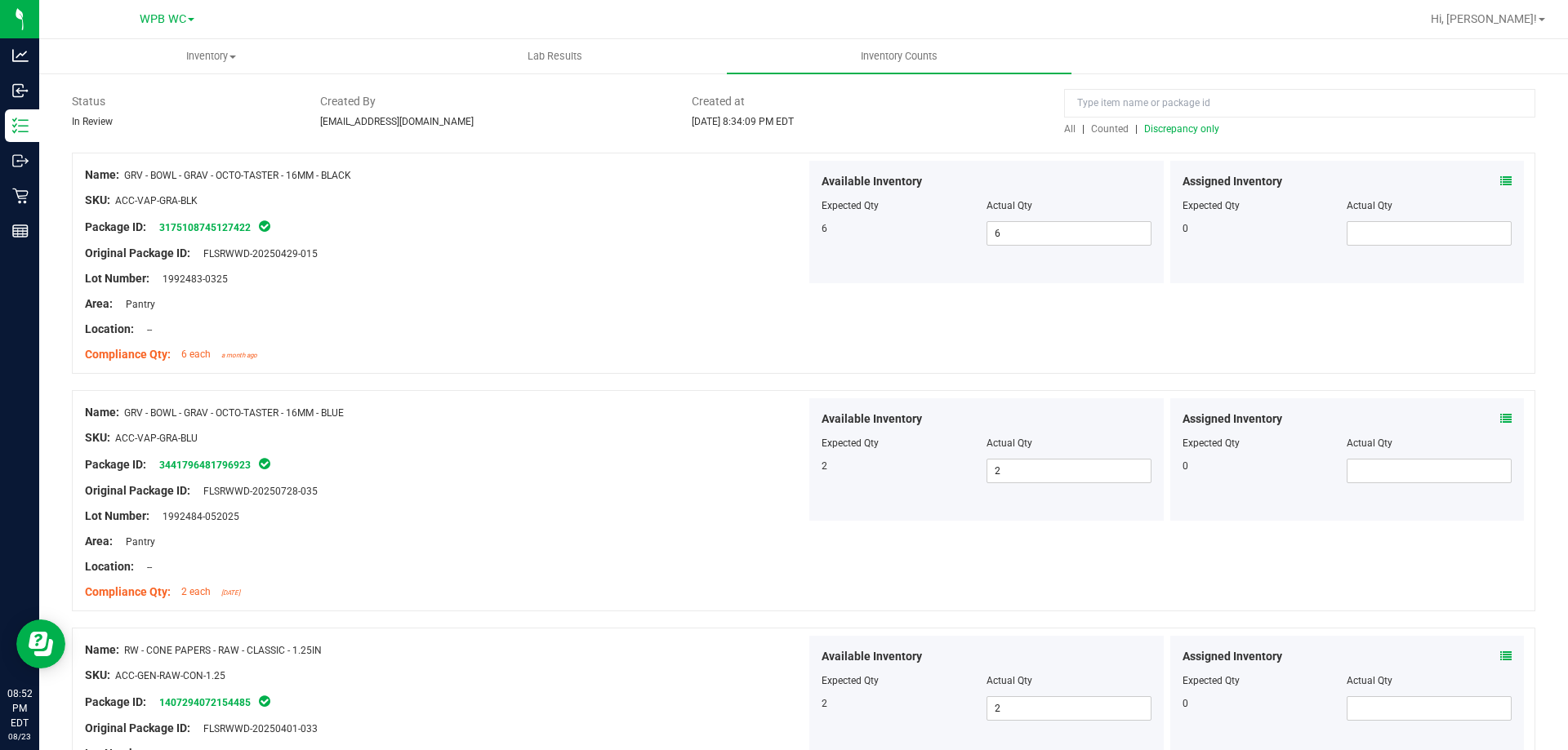
click at [1160, 124] on span "Discrepancy only" at bounding box center [1182, 129] width 75 height 12
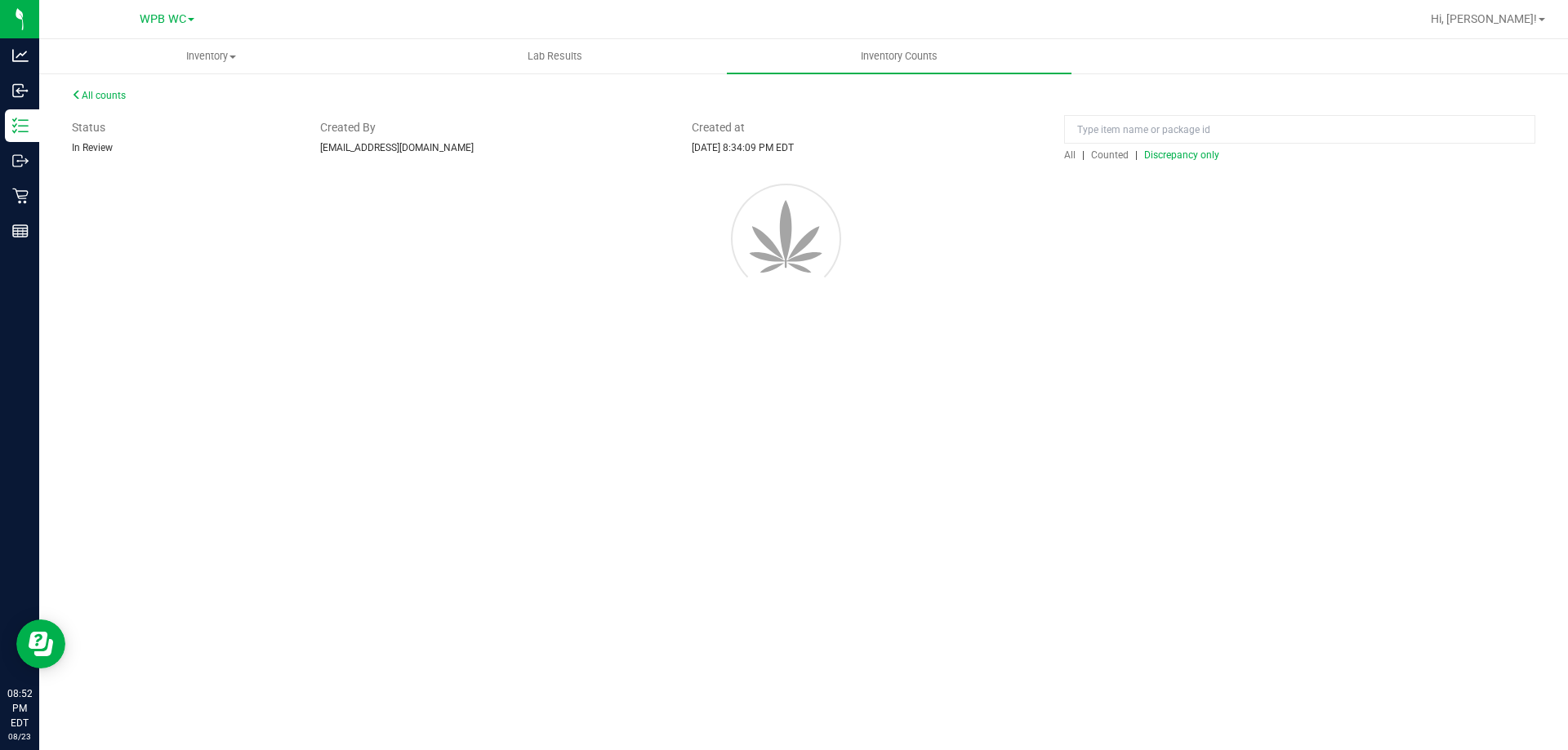
scroll to position [0, 0]
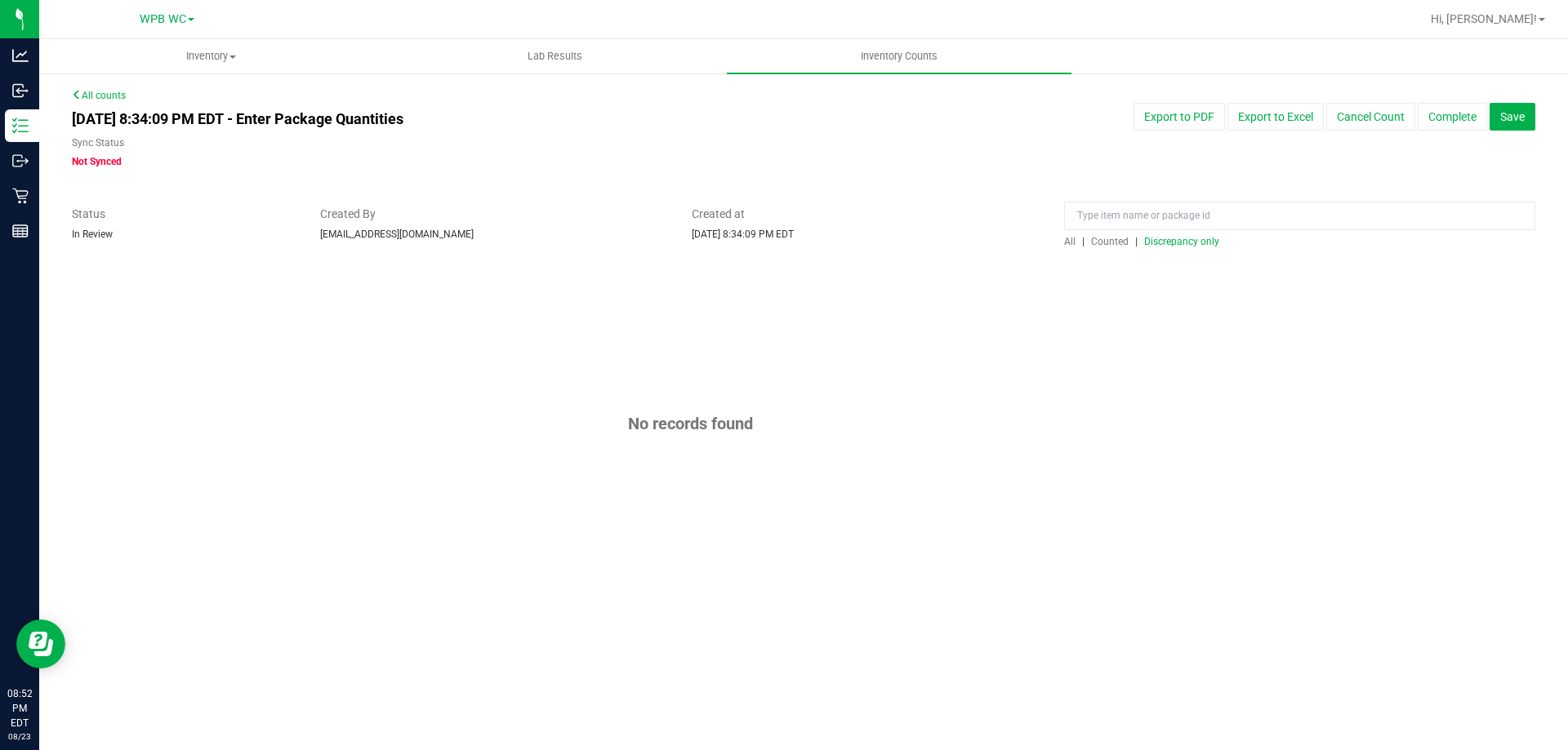
click at [1109, 241] on span "Counted" at bounding box center [1109, 242] width 37 height 12
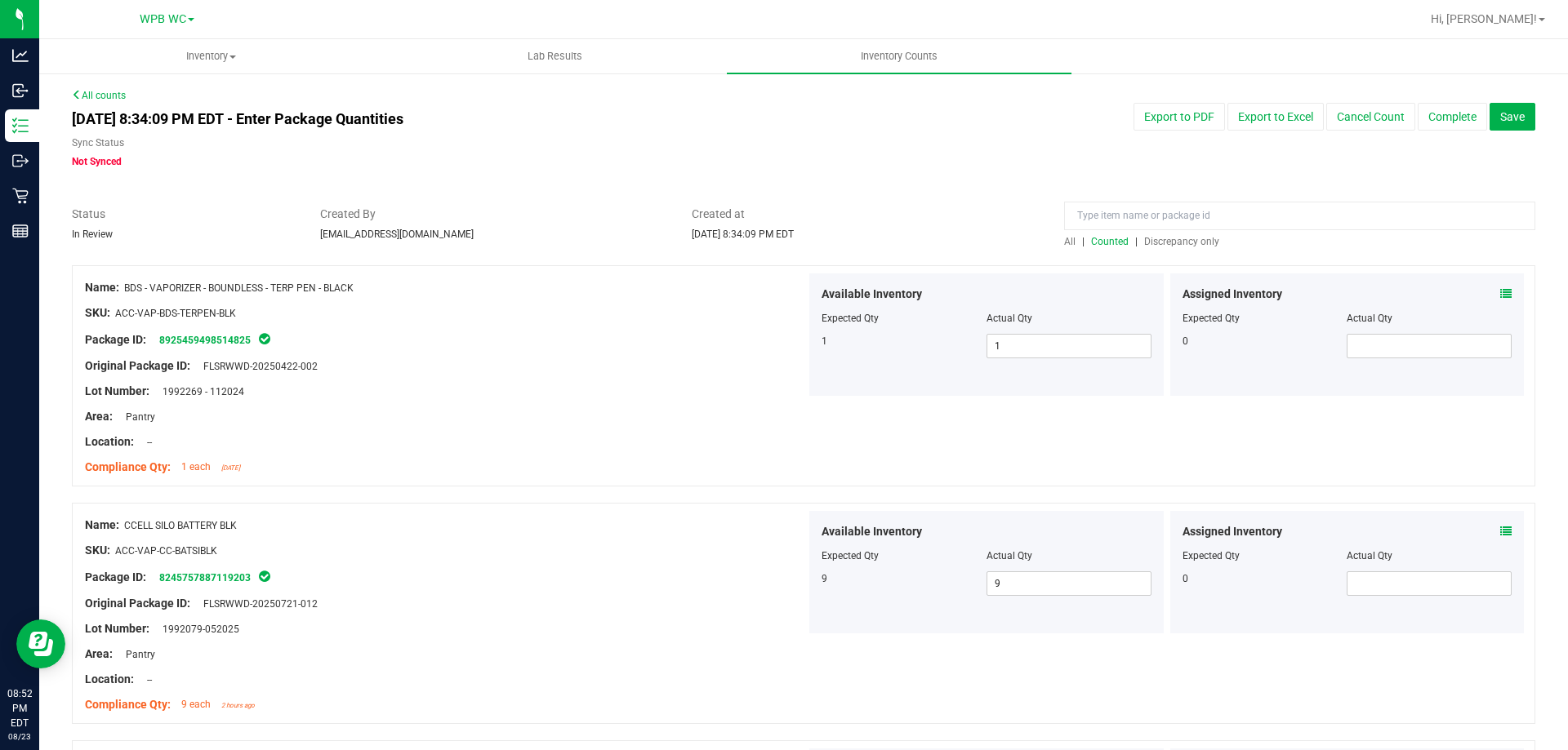
click at [1170, 244] on span "Discrepancy only" at bounding box center [1182, 242] width 75 height 12
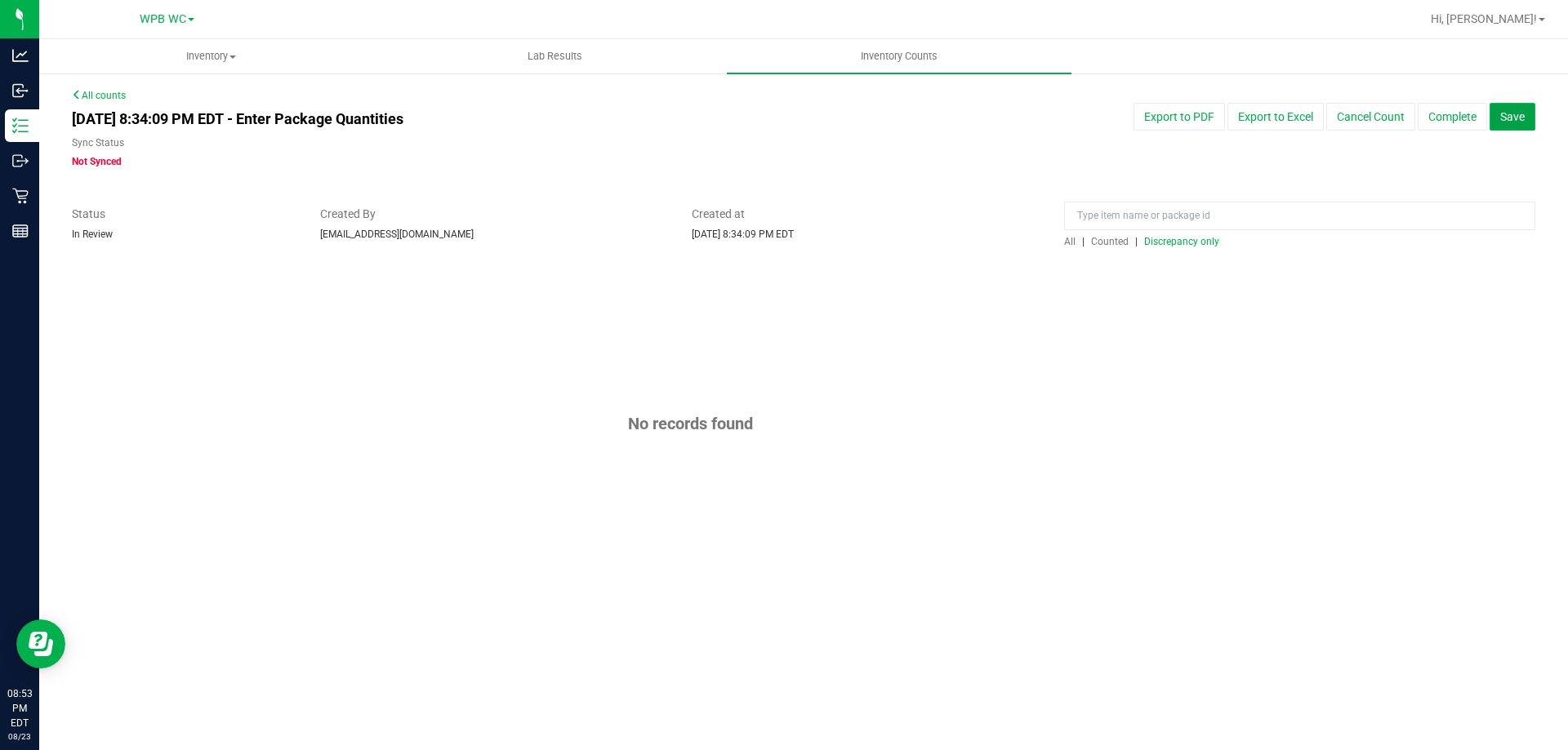
click at [1530, 119] on button "Save" at bounding box center [1513, 116] width 45 height 28
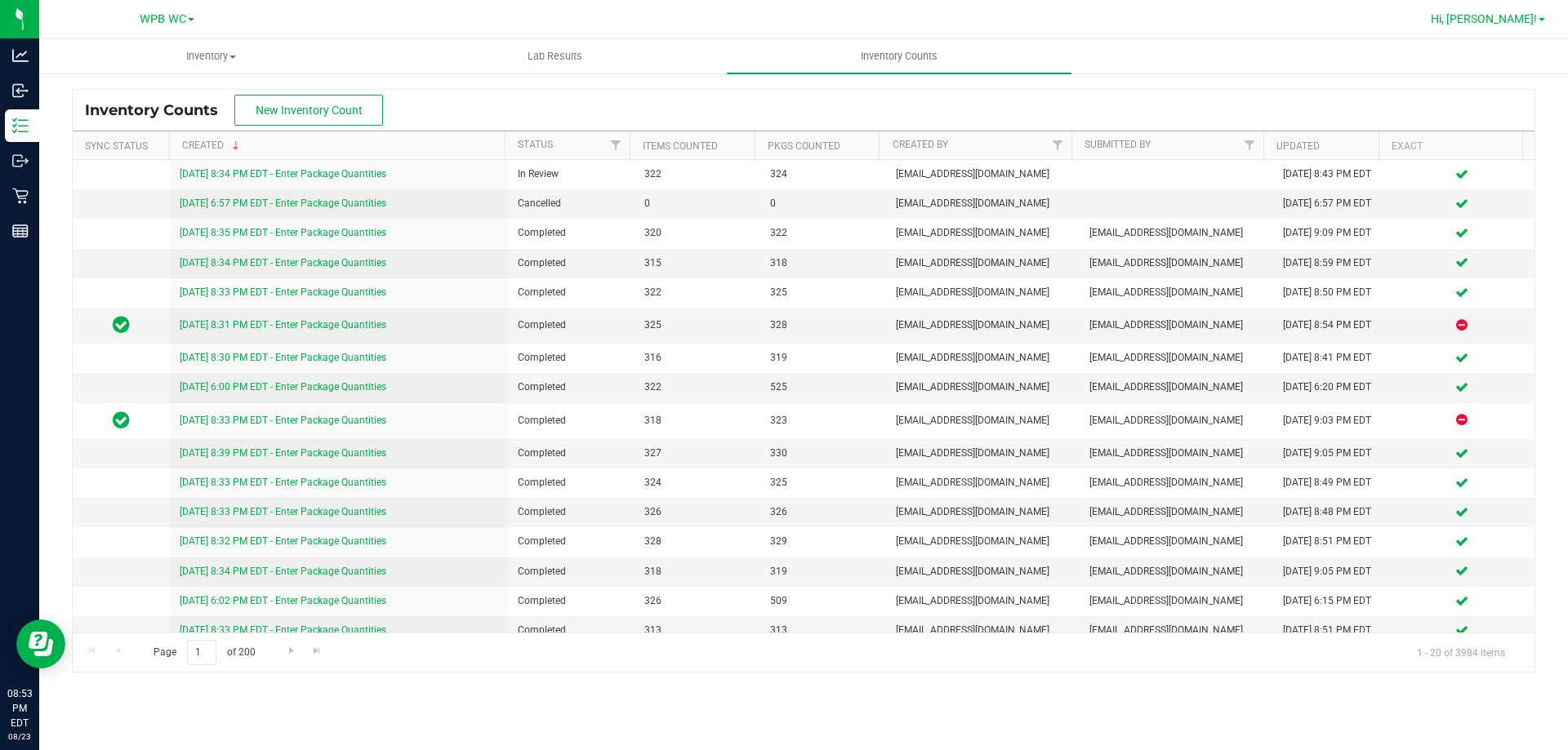
click at [1514, 15] on span "Hi, [PERSON_NAME]!" at bounding box center [1484, 18] width 106 height 13
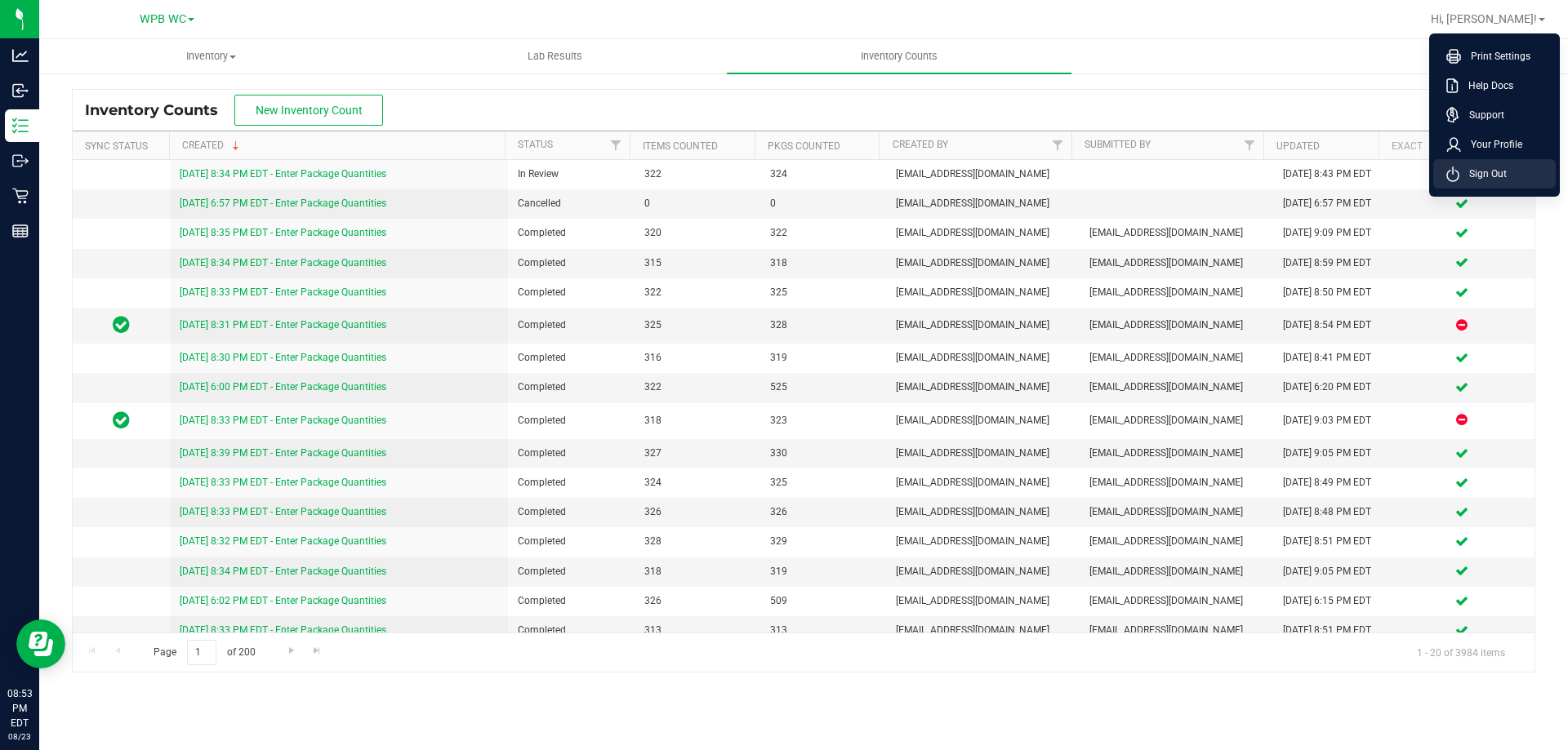
click at [1476, 174] on span "Sign Out" at bounding box center [1484, 174] width 47 height 16
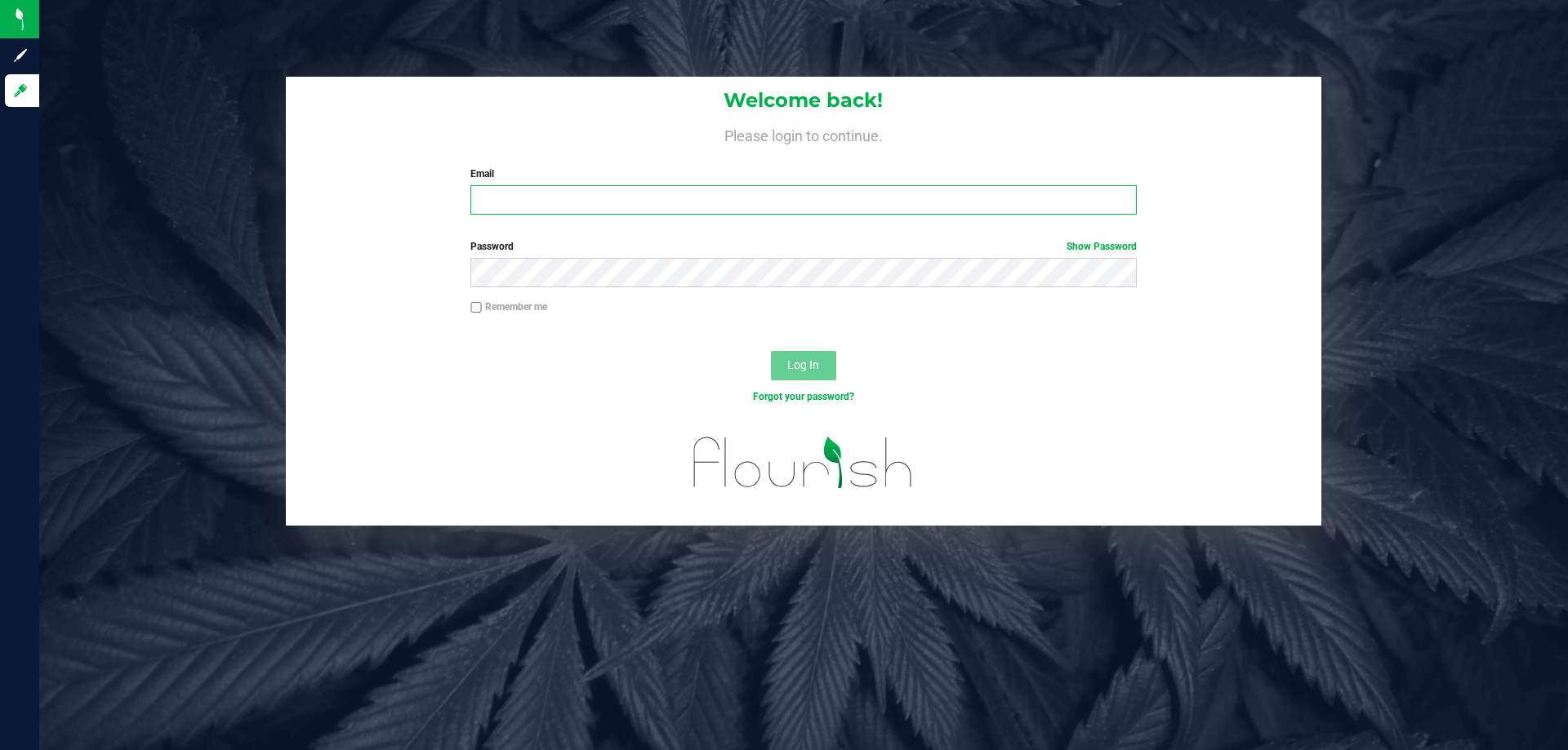
click at [594, 191] on input "Email" at bounding box center [803, 200] width 666 height 29
type input "[EMAIL_ADDRESS][DOMAIN_NAME]"
click at [771, 351] on button "Log In" at bounding box center [804, 366] width 65 height 29
